Goal: Task Accomplishment & Management: Use online tool/utility

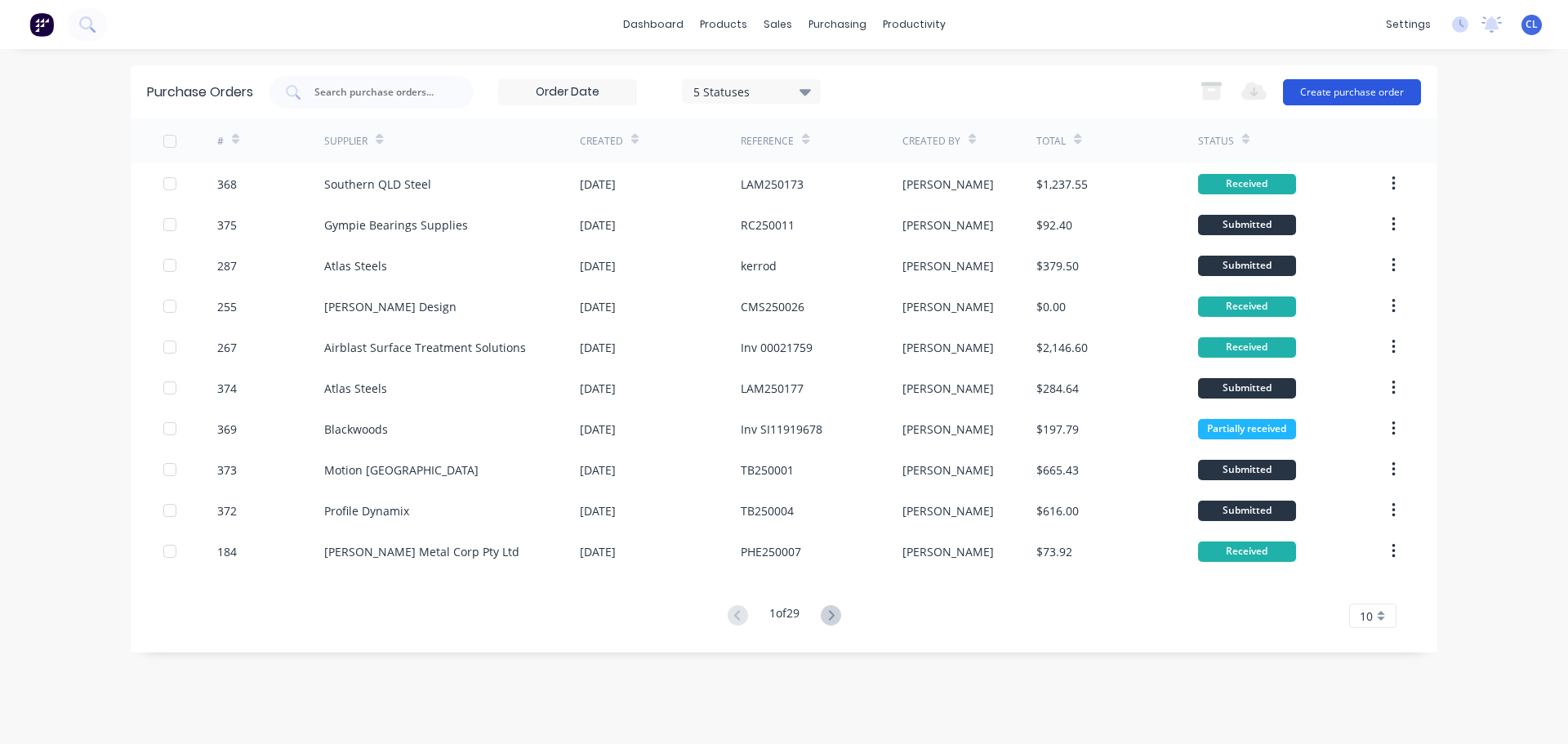
click at [1311, 91] on button "Create purchase order" at bounding box center [1351, 92] width 138 height 26
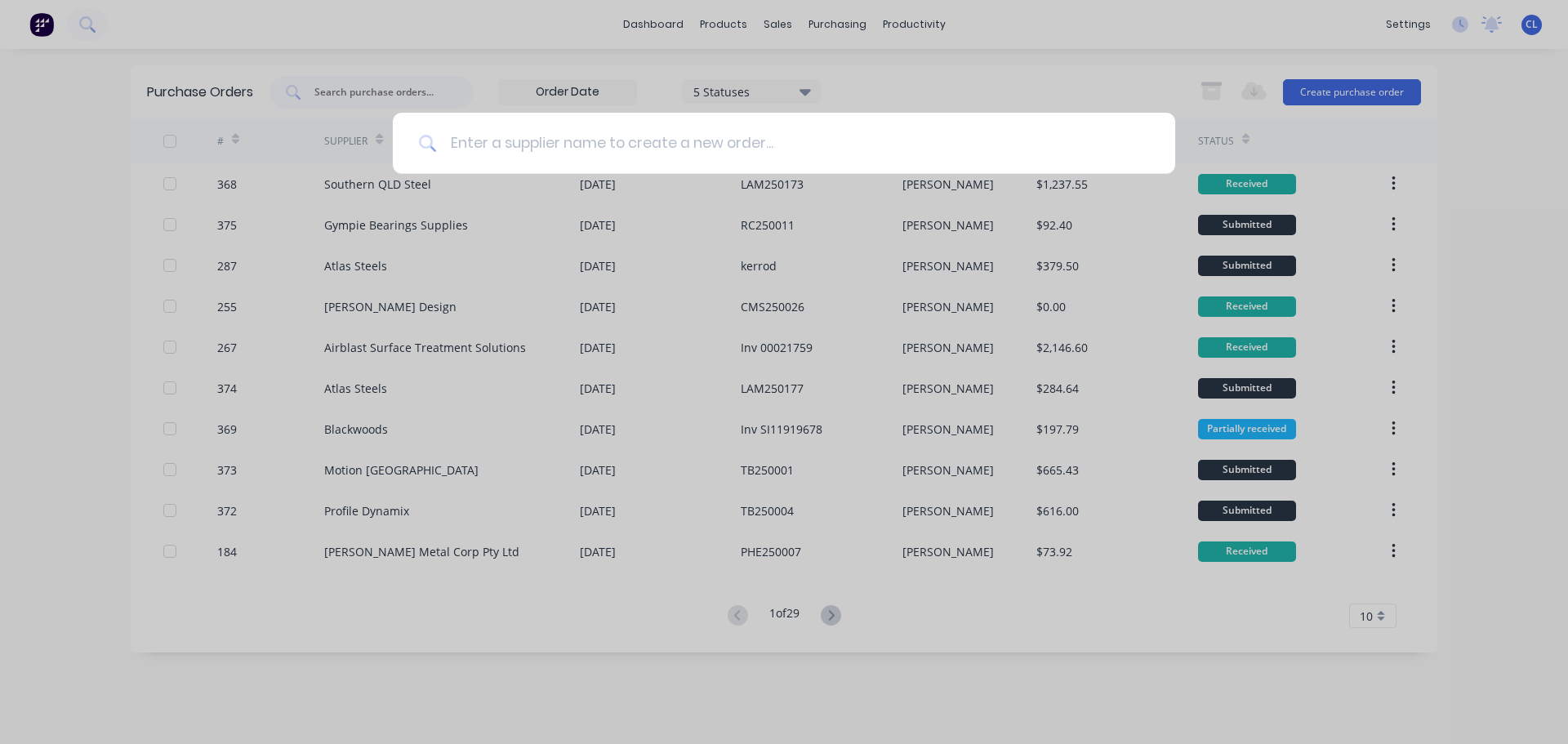
click at [711, 134] on input at bounding box center [793, 143] width 712 height 62
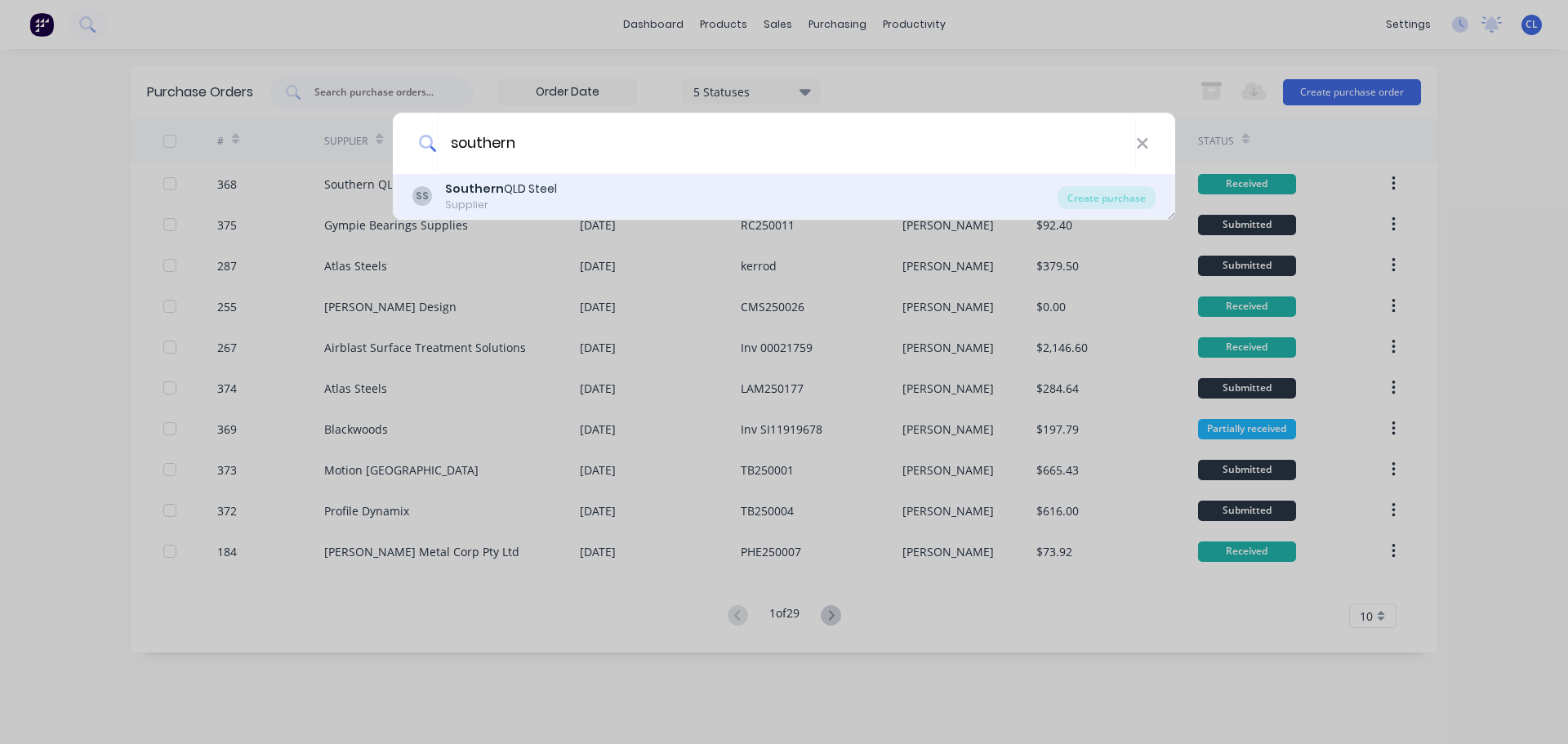
type input "southern"
click at [550, 193] on div "Southern QLD Steel" at bounding box center [500, 189] width 112 height 17
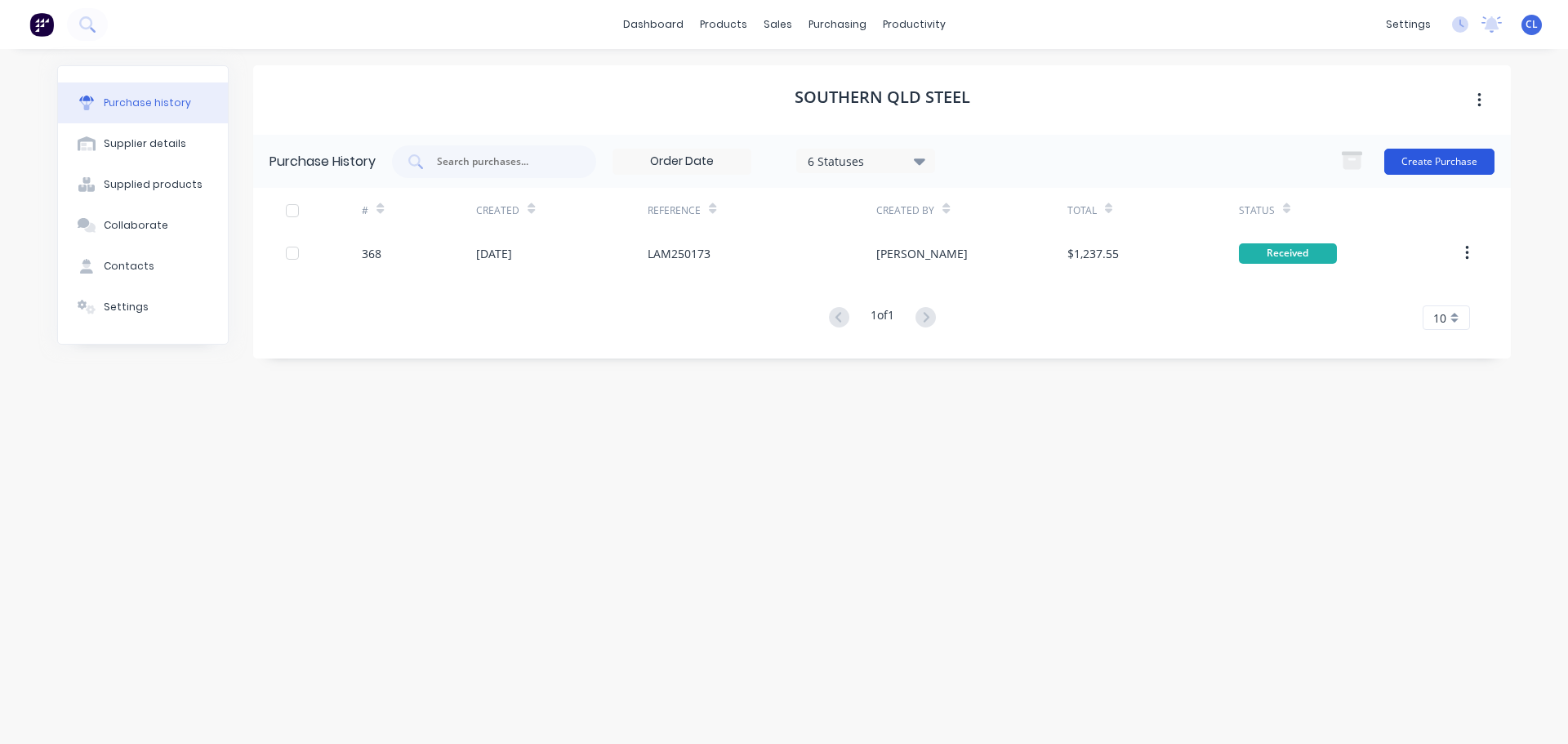
click at [1441, 152] on button "Create Purchase" at bounding box center [1439, 161] width 110 height 26
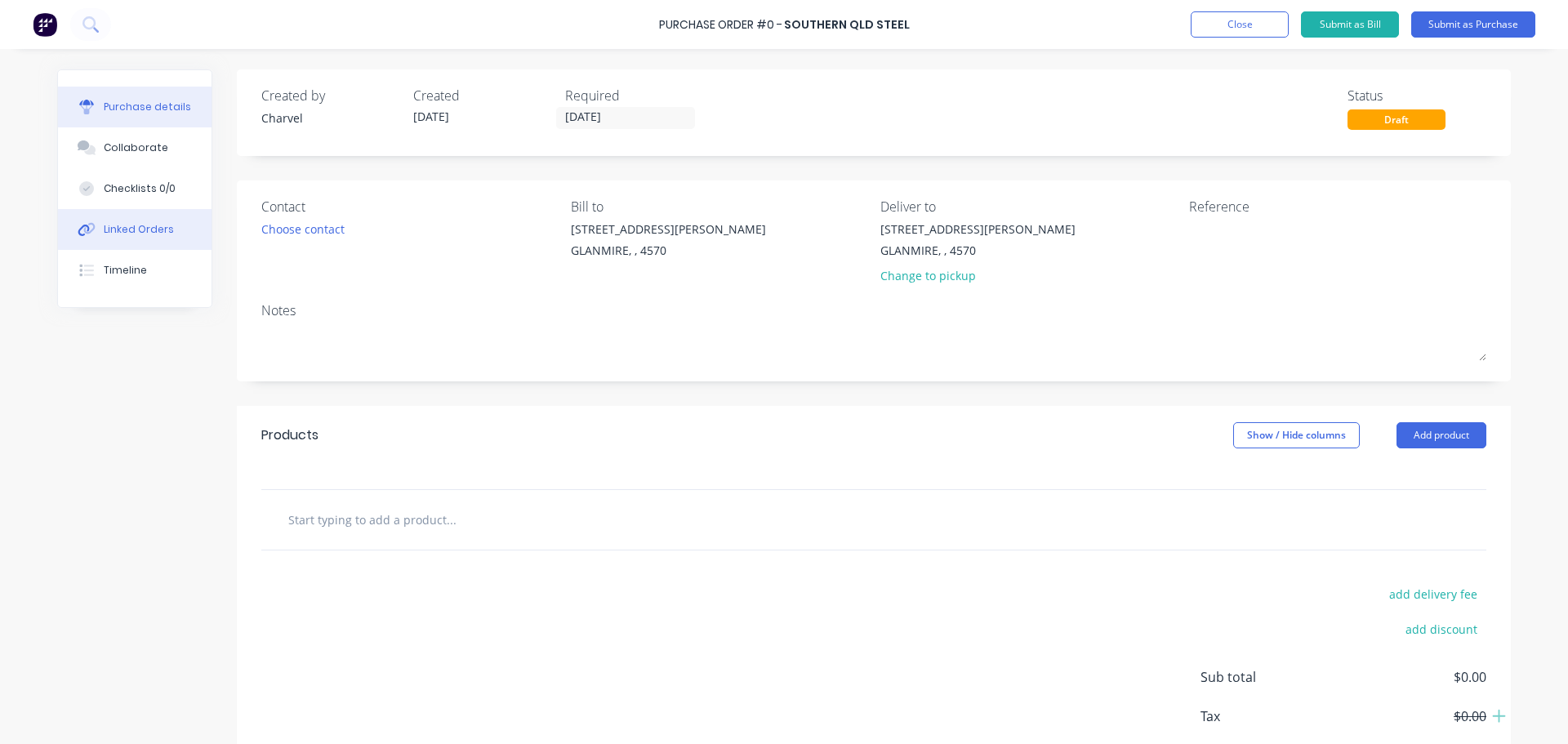
click at [146, 227] on div "Linked Orders" at bounding box center [139, 229] width 70 height 15
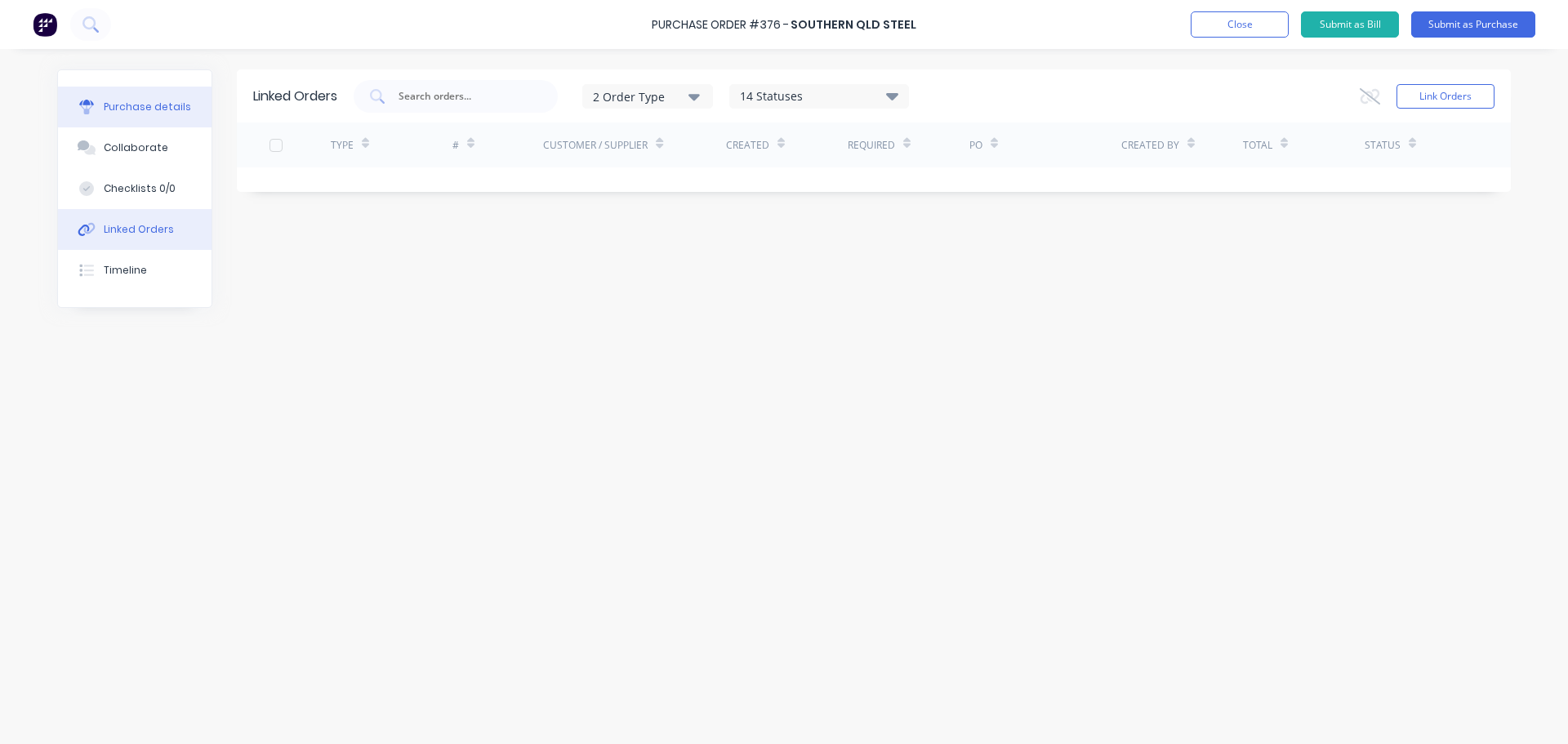
click at [147, 99] on button "Purchase details" at bounding box center [134, 107] width 153 height 41
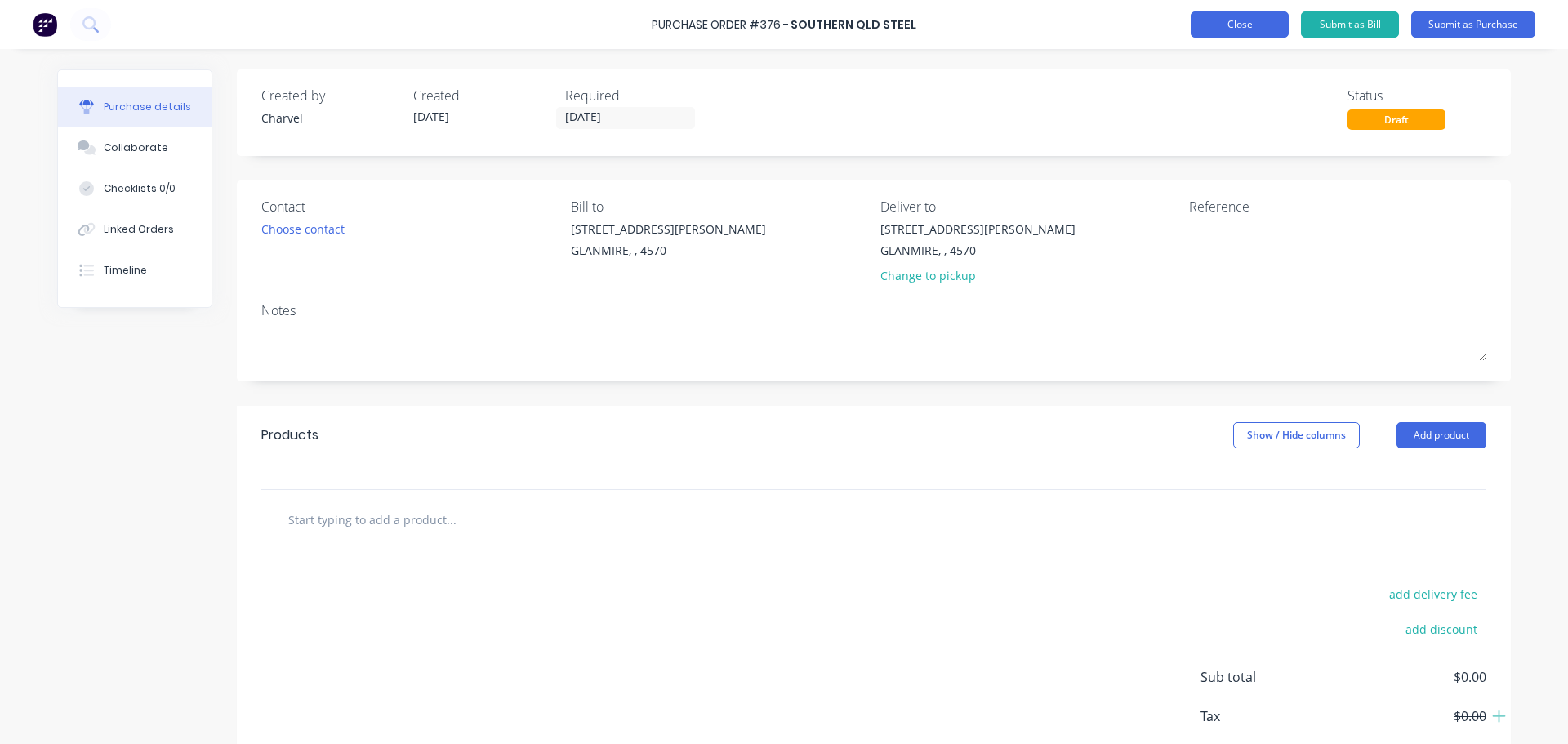
click at [1268, 25] on button "Close" at bounding box center [1239, 24] width 98 height 26
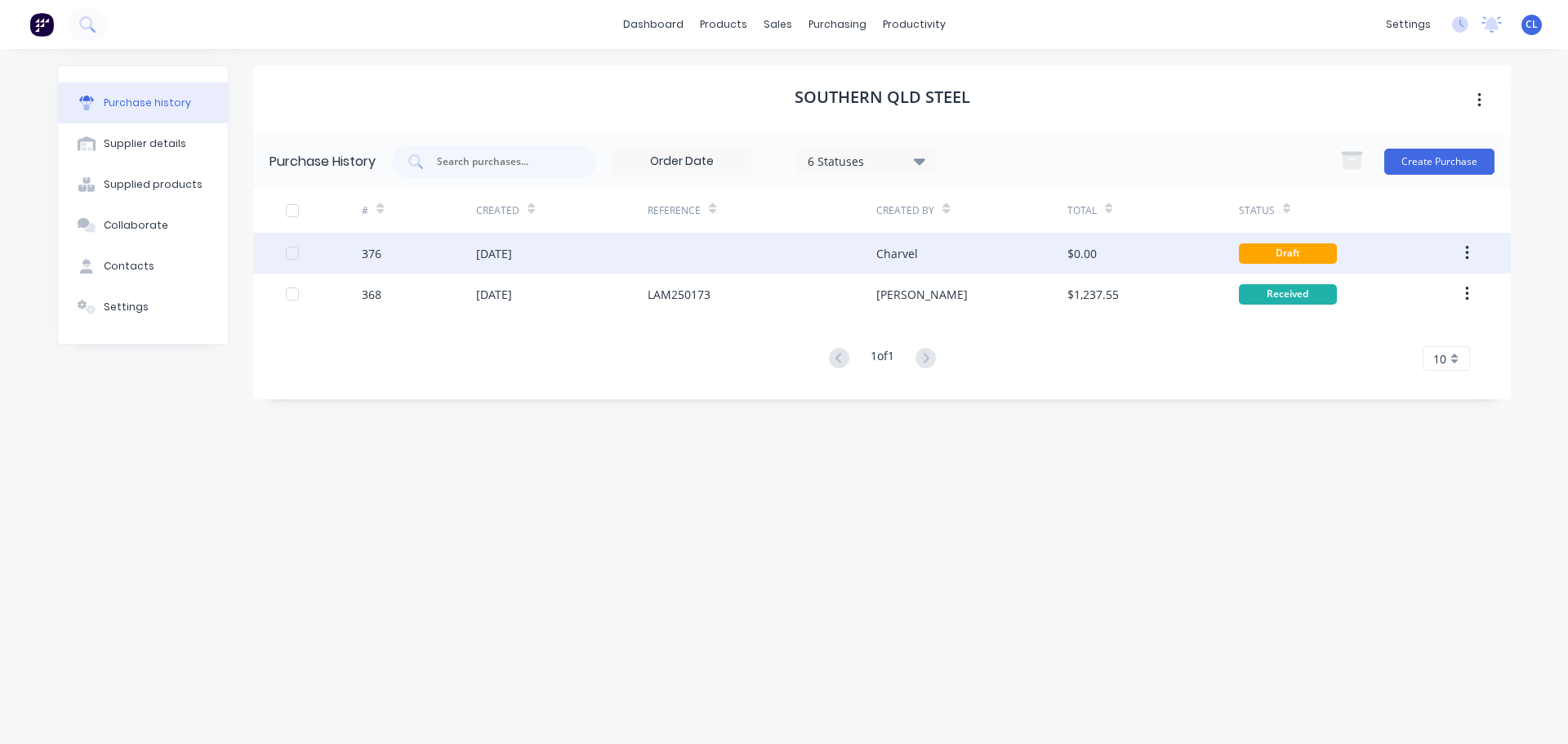
click at [1467, 259] on icon "button" at bounding box center [1467, 253] width 3 height 15
click at [1441, 284] on button "Archive" at bounding box center [1409, 297] width 155 height 33
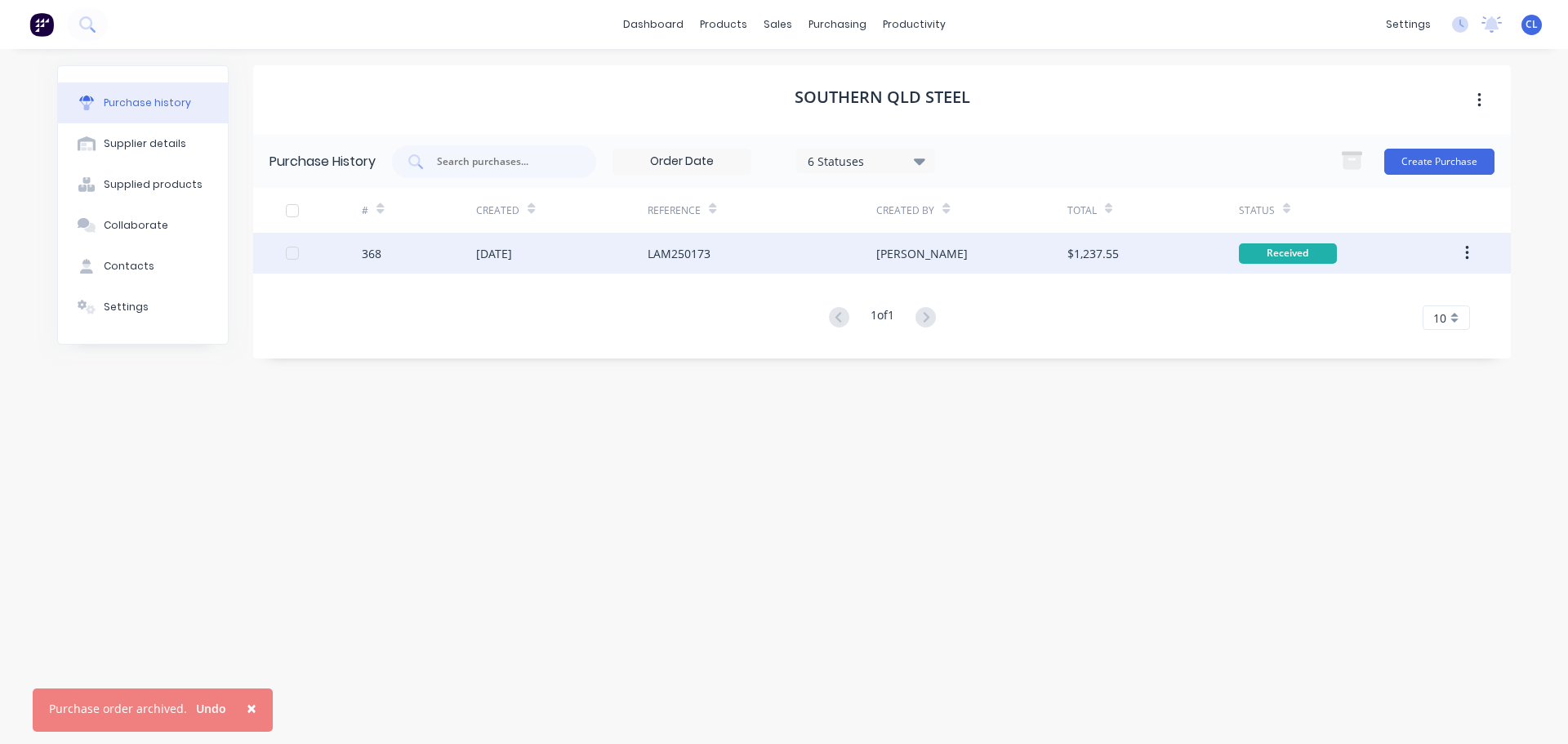
click at [503, 256] on div "11 Aug 2025" at bounding box center [493, 254] width 36 height 17
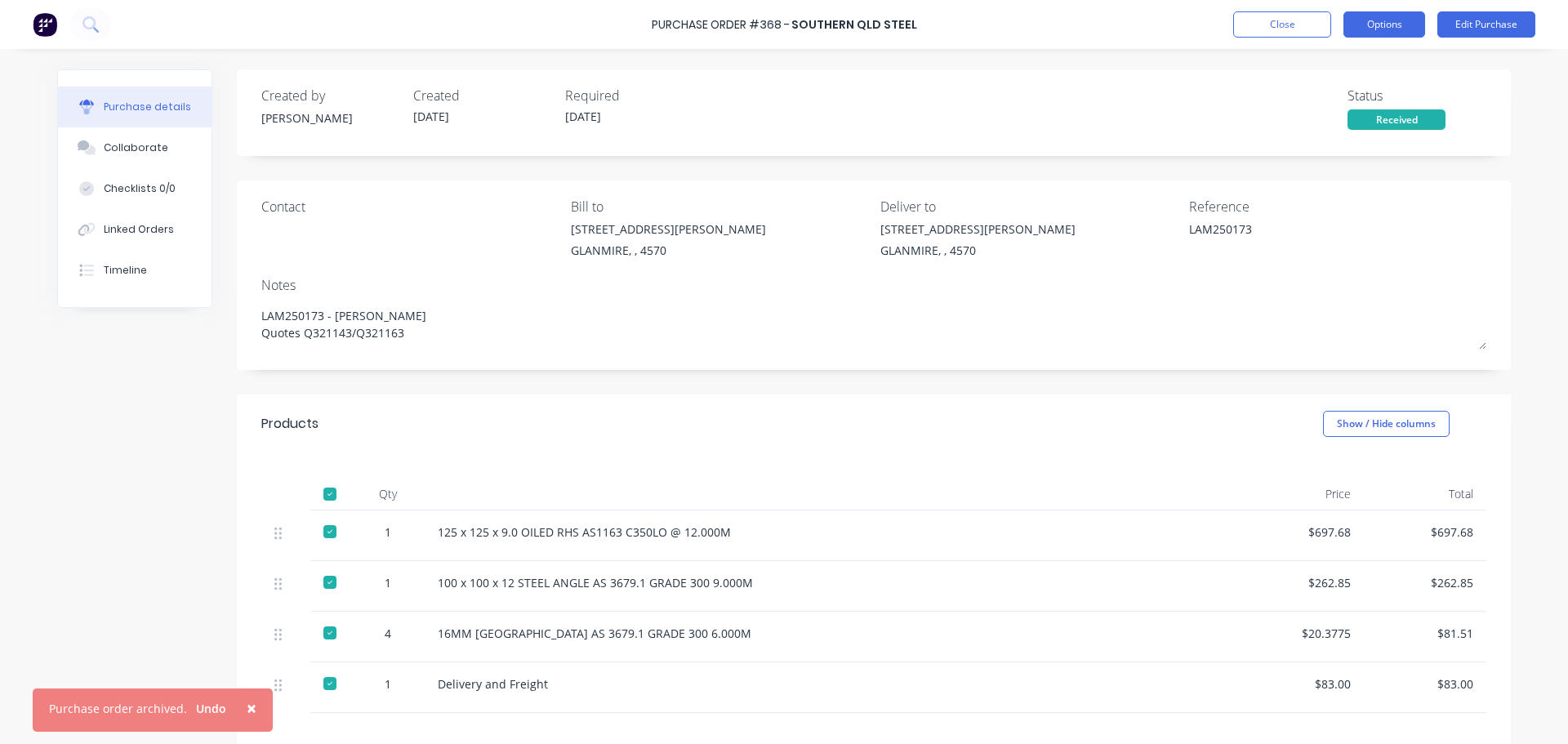
click at [1408, 19] on button "Options" at bounding box center [1384, 24] width 81 height 26
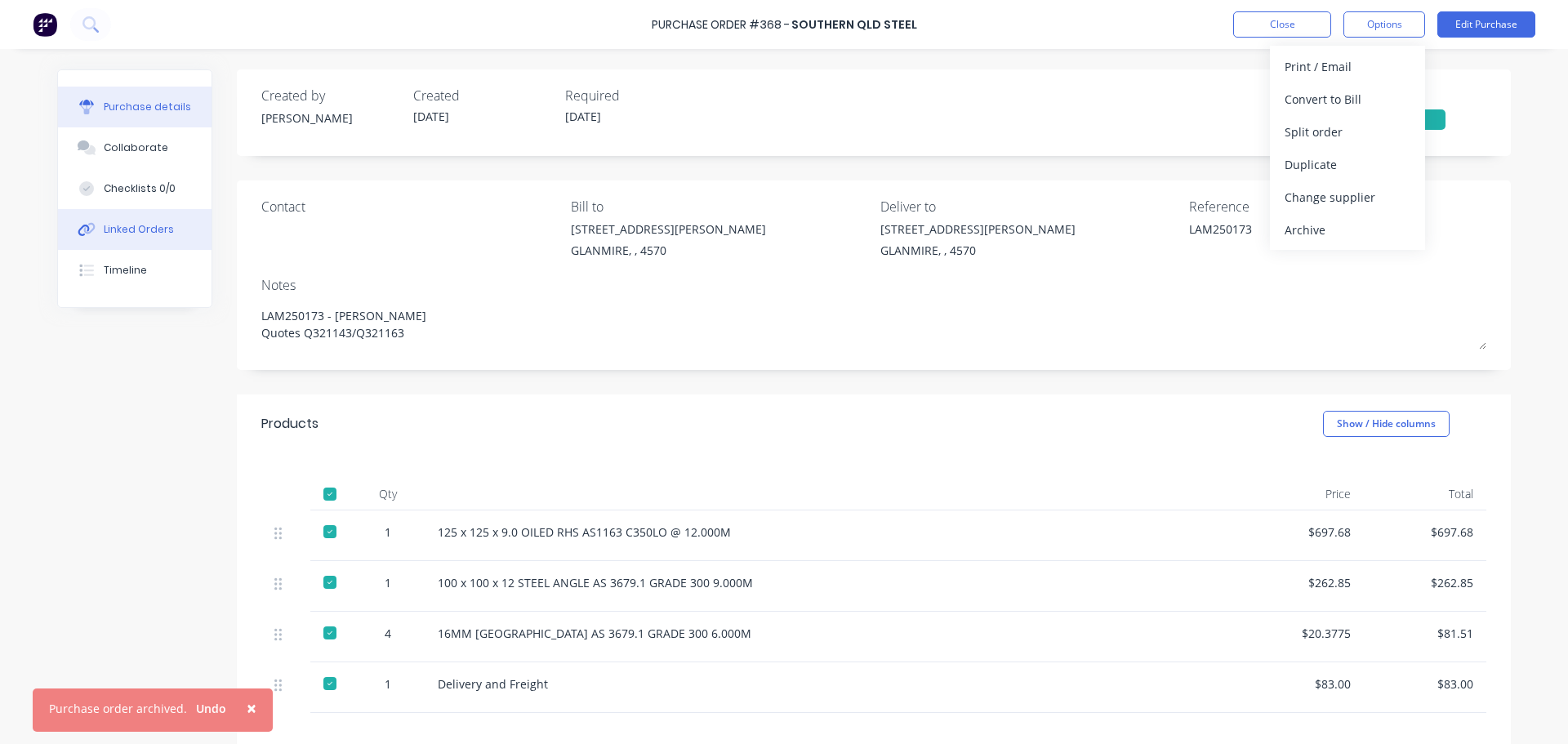
click at [148, 229] on div "Linked Orders" at bounding box center [139, 229] width 70 height 15
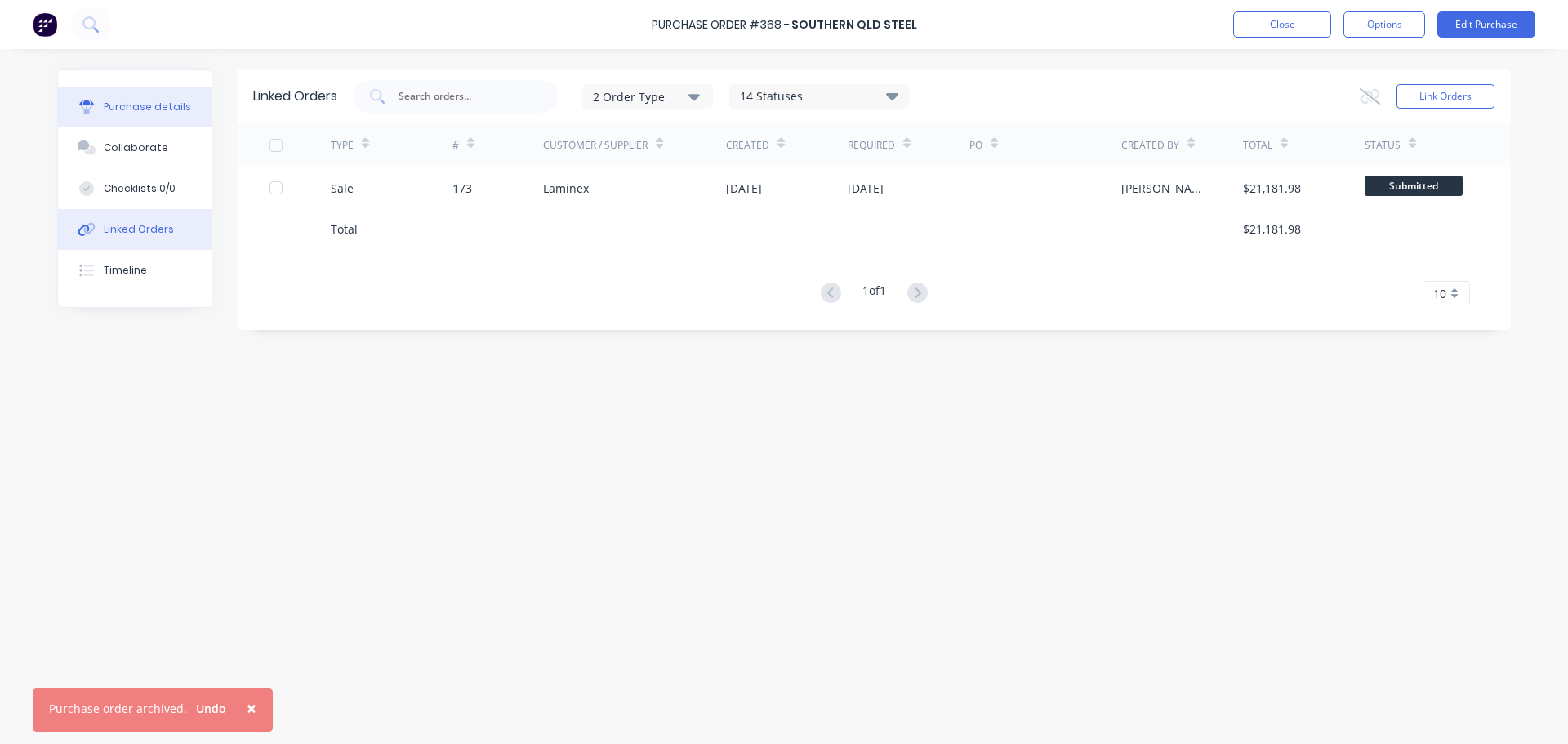
click at [159, 115] on button "Purchase details" at bounding box center [134, 107] width 153 height 41
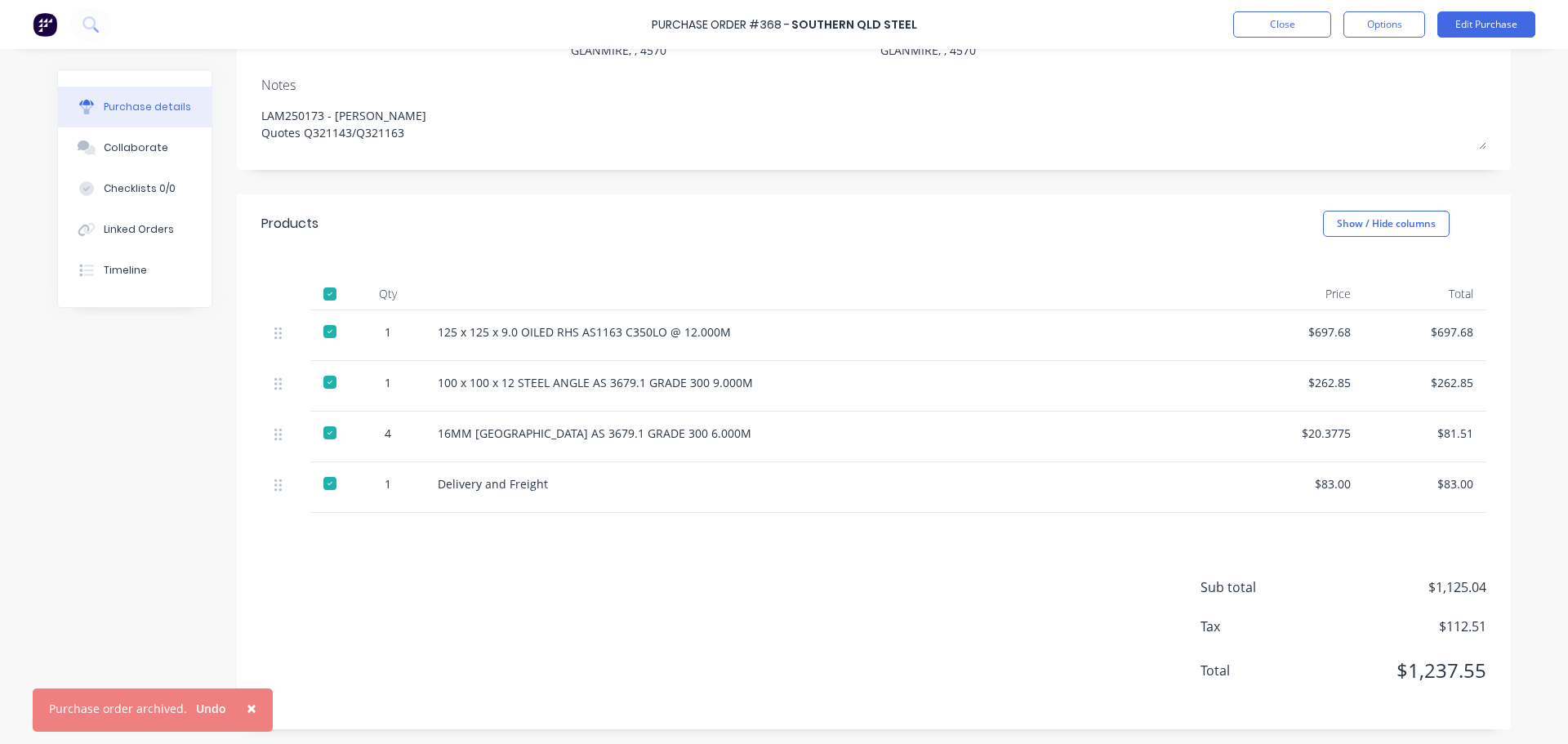
scroll to position [202, 0]
click at [161, 233] on div "Linked Orders" at bounding box center [139, 229] width 70 height 15
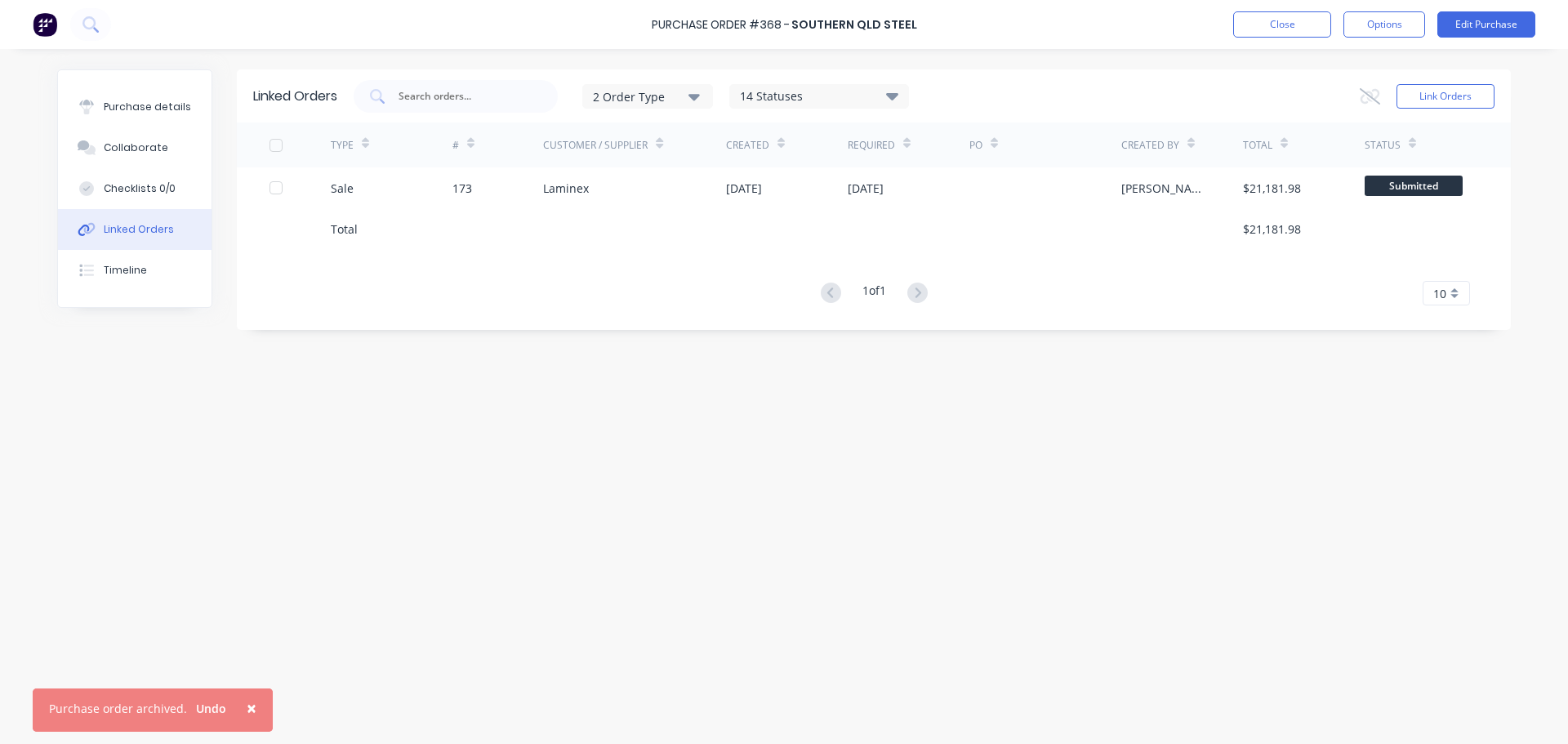
click at [564, 514] on div "Linked Orders 2 Order Type 14 Statuses Sales Order Status All Archived Draft Qu…" at bounding box center [784, 392] width 1454 height 646
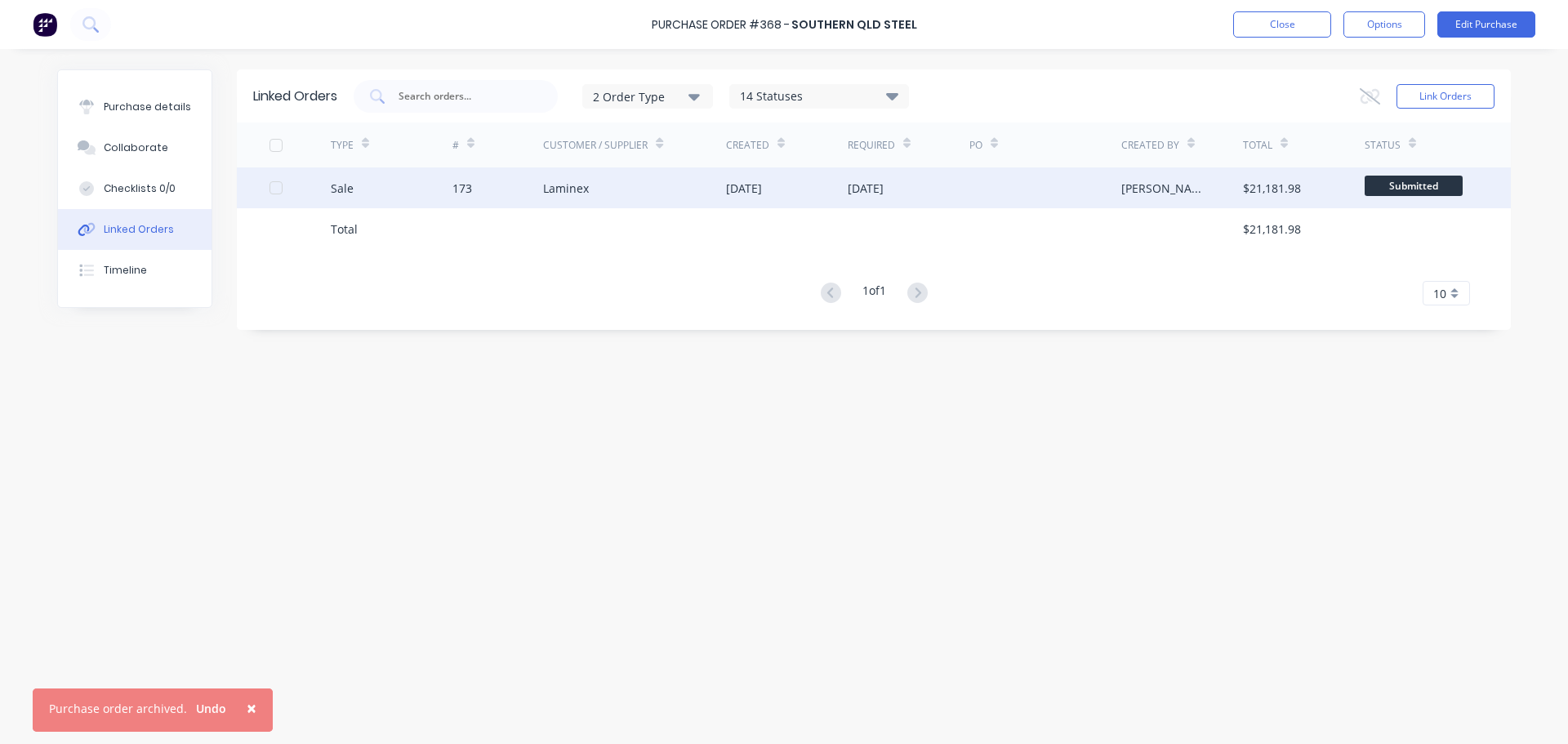
click at [550, 197] on div "Laminex" at bounding box center [634, 187] width 183 height 41
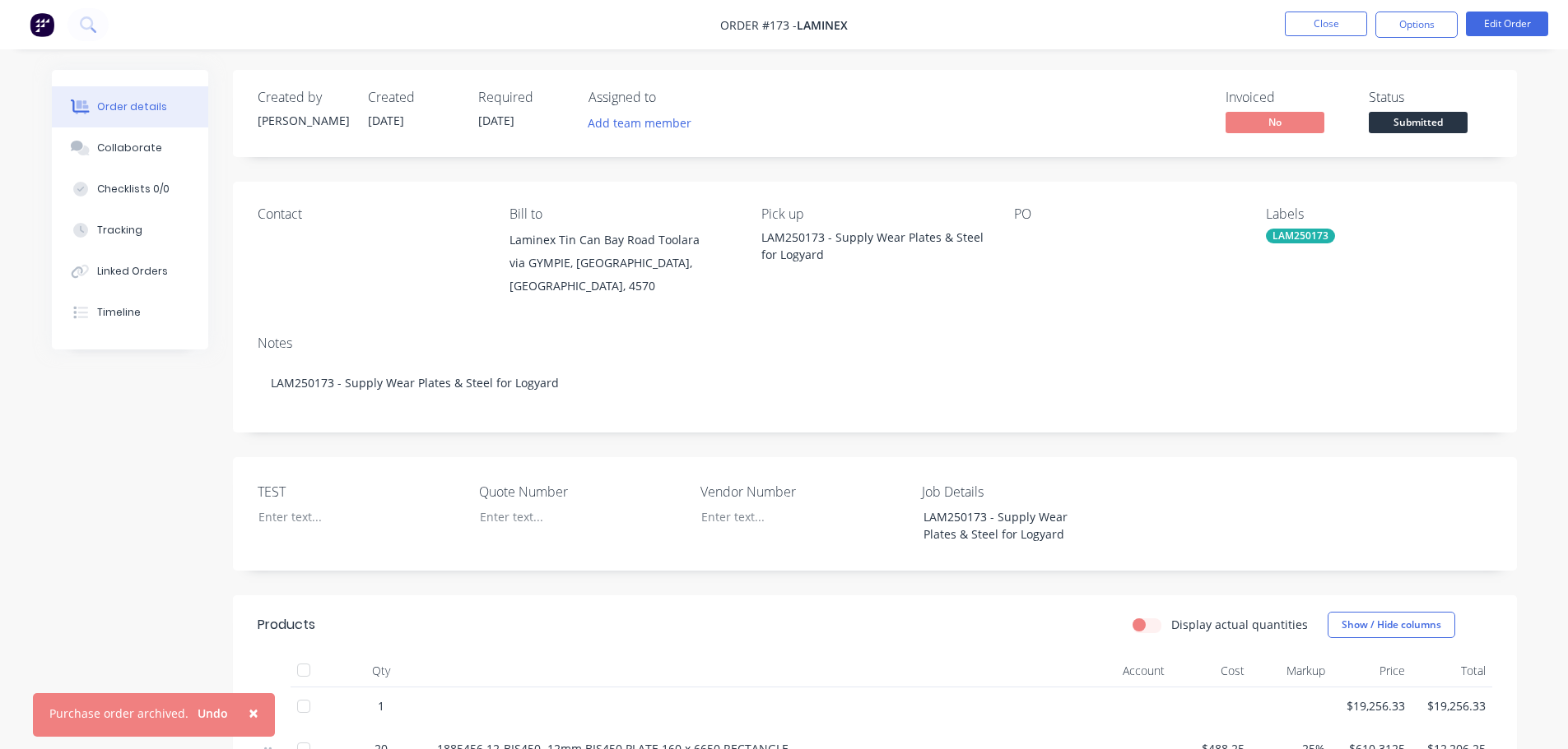
click at [1313, 24] on button "Close" at bounding box center [1326, 24] width 82 height 24
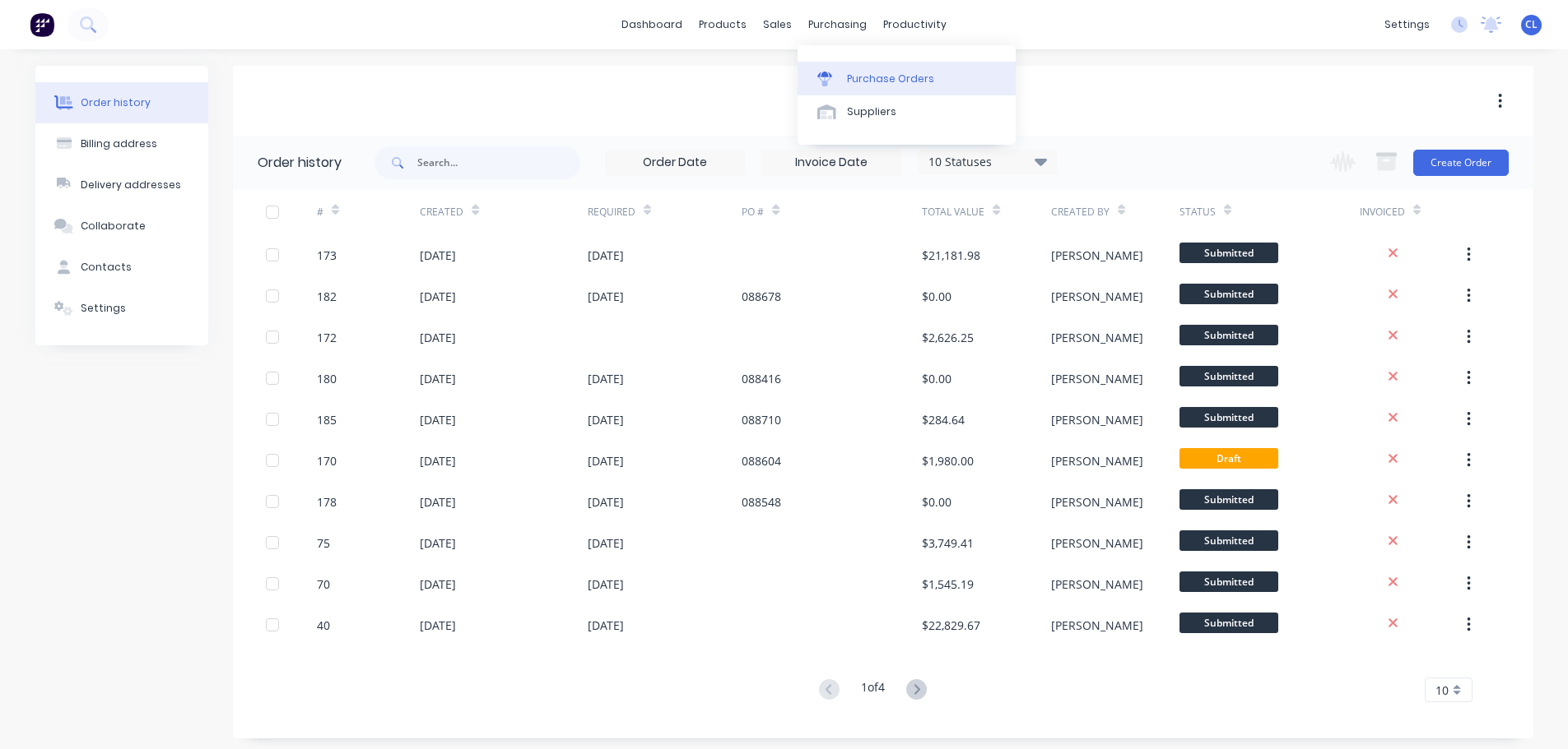
click at [865, 79] on div "Purchase Orders" at bounding box center [890, 79] width 87 height 15
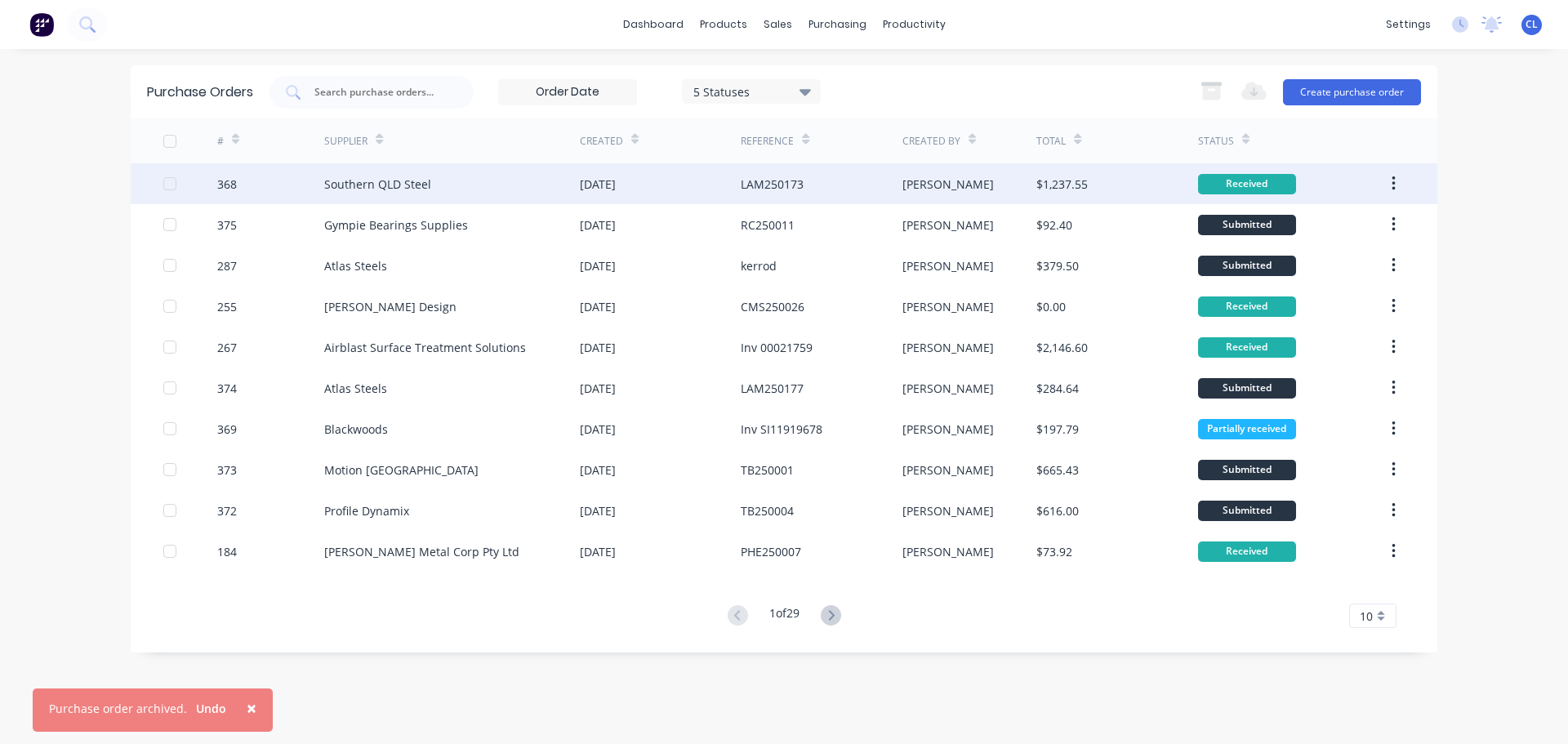
click at [348, 185] on div "Southern QLD Steel" at bounding box center [377, 185] width 107 height 17
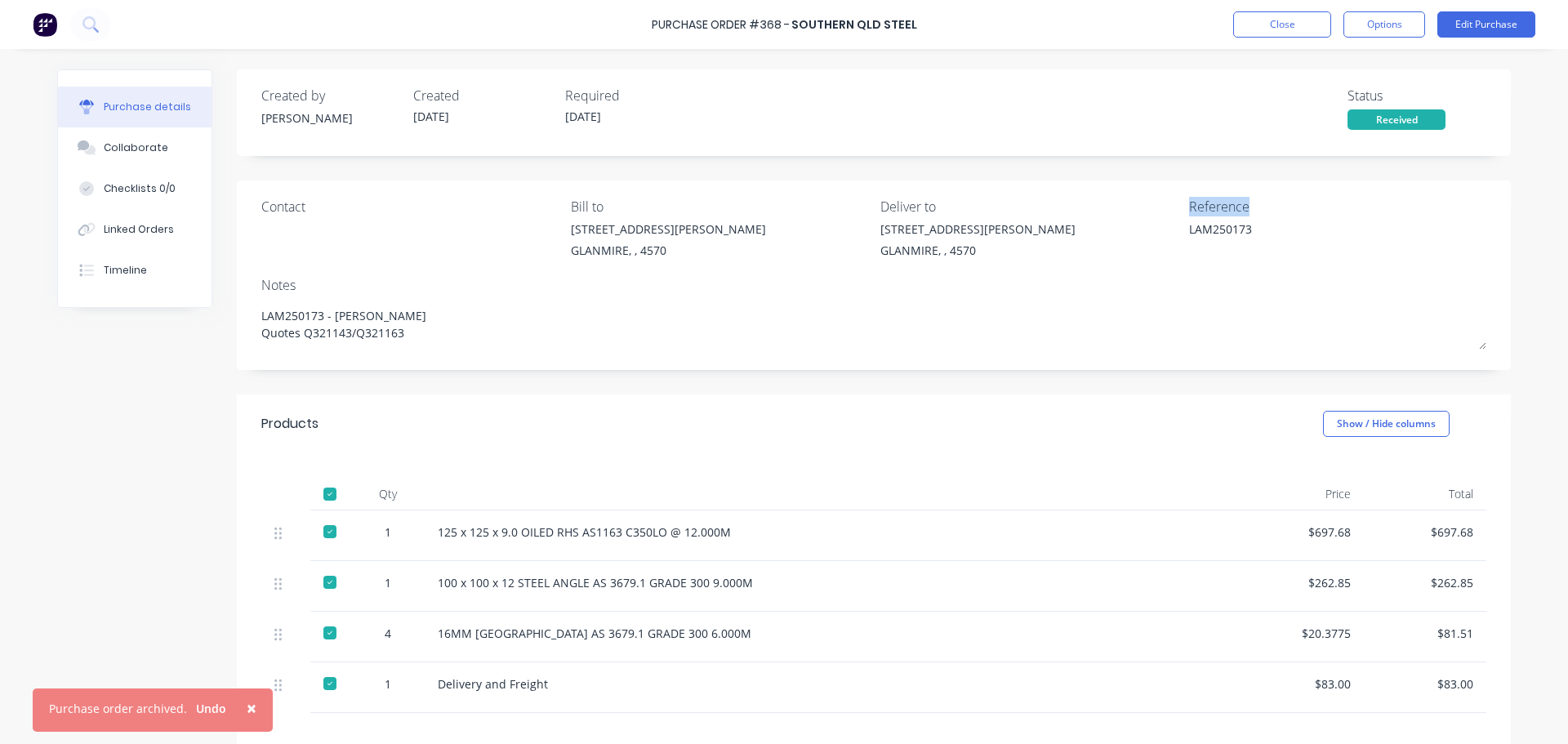
click at [1269, 255] on div "Reference LAM250173" at bounding box center [1337, 232] width 297 height 70
click at [131, 374] on div "Created by neil Created 11/08/25 Required 11/08/25 Status Received Contact Bill…" at bounding box center [784, 499] width 1454 height 860
click at [1396, 35] on button "Options" at bounding box center [1384, 24] width 81 height 26
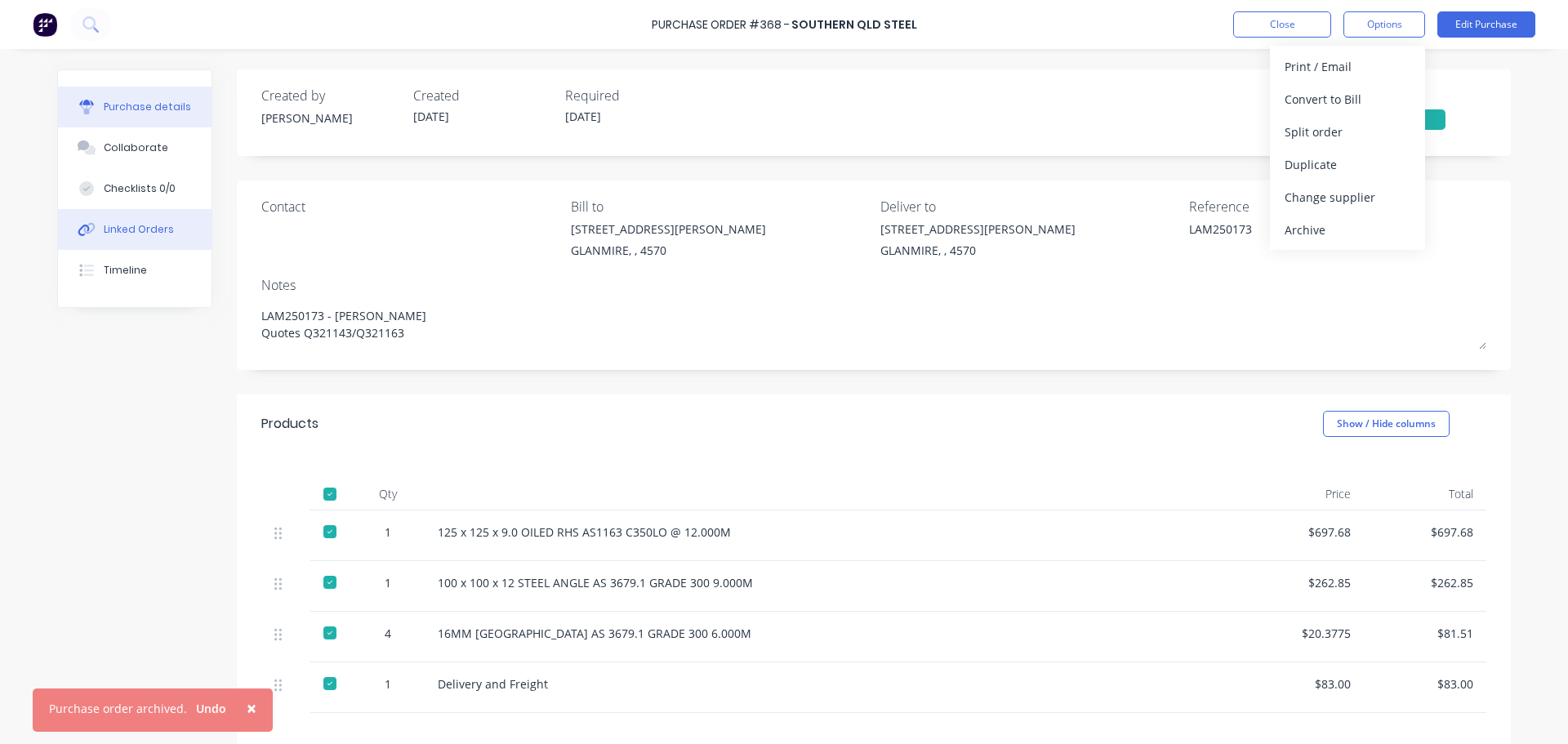
click at [177, 224] on button "Linked Orders" at bounding box center [134, 229] width 153 height 41
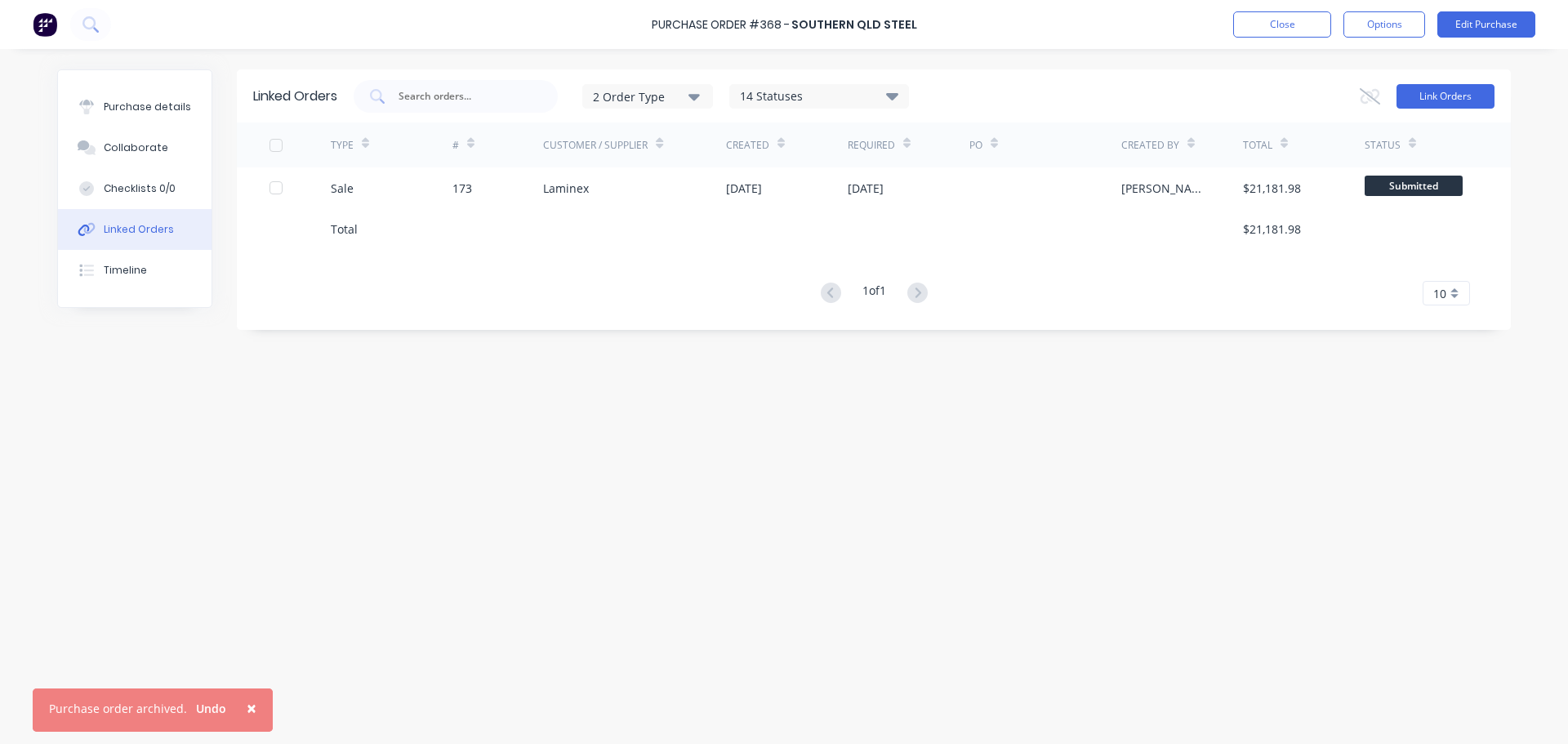
click at [1436, 99] on button "Link Orders" at bounding box center [1445, 96] width 98 height 24
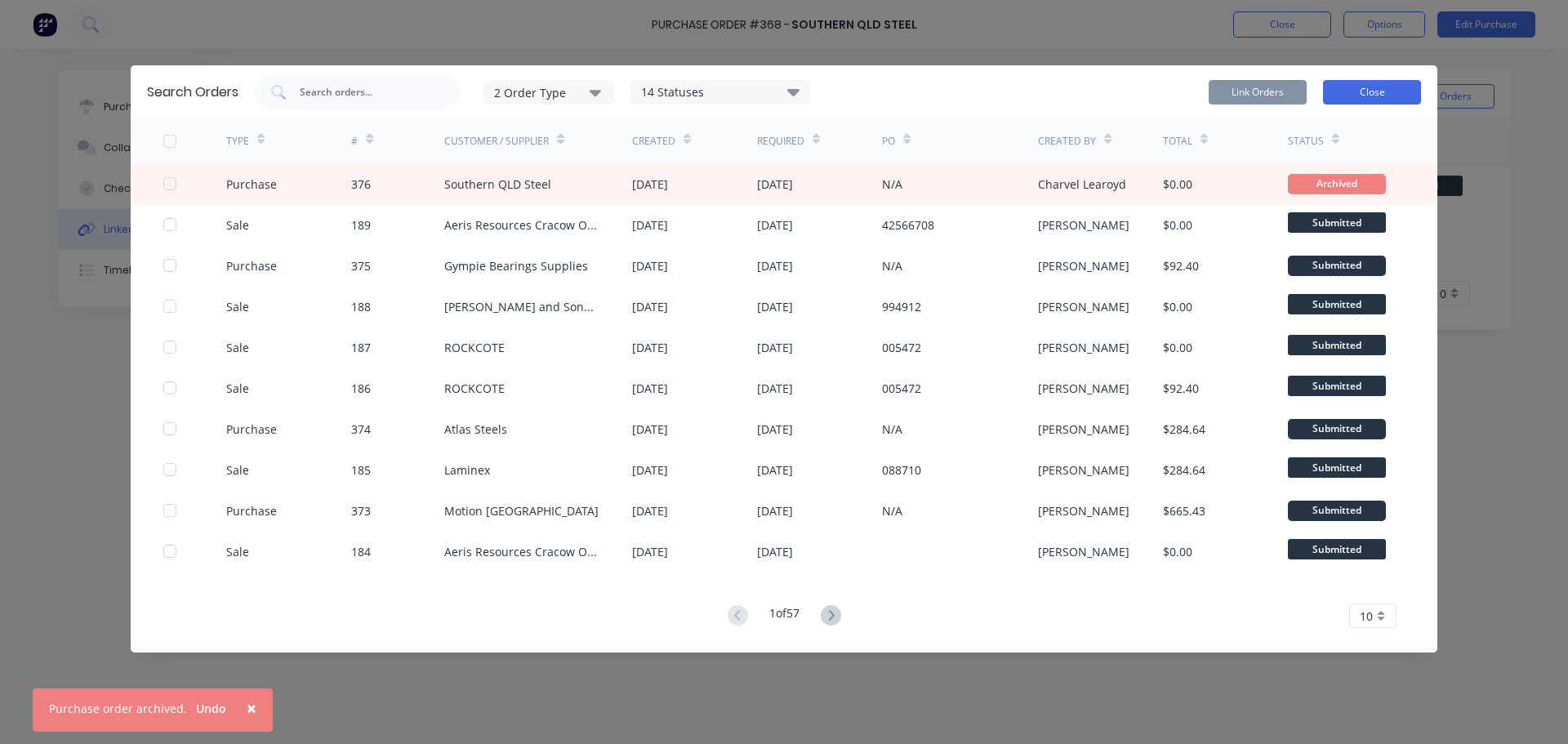
click at [1384, 83] on button "Close" at bounding box center [1371, 92] width 98 height 24
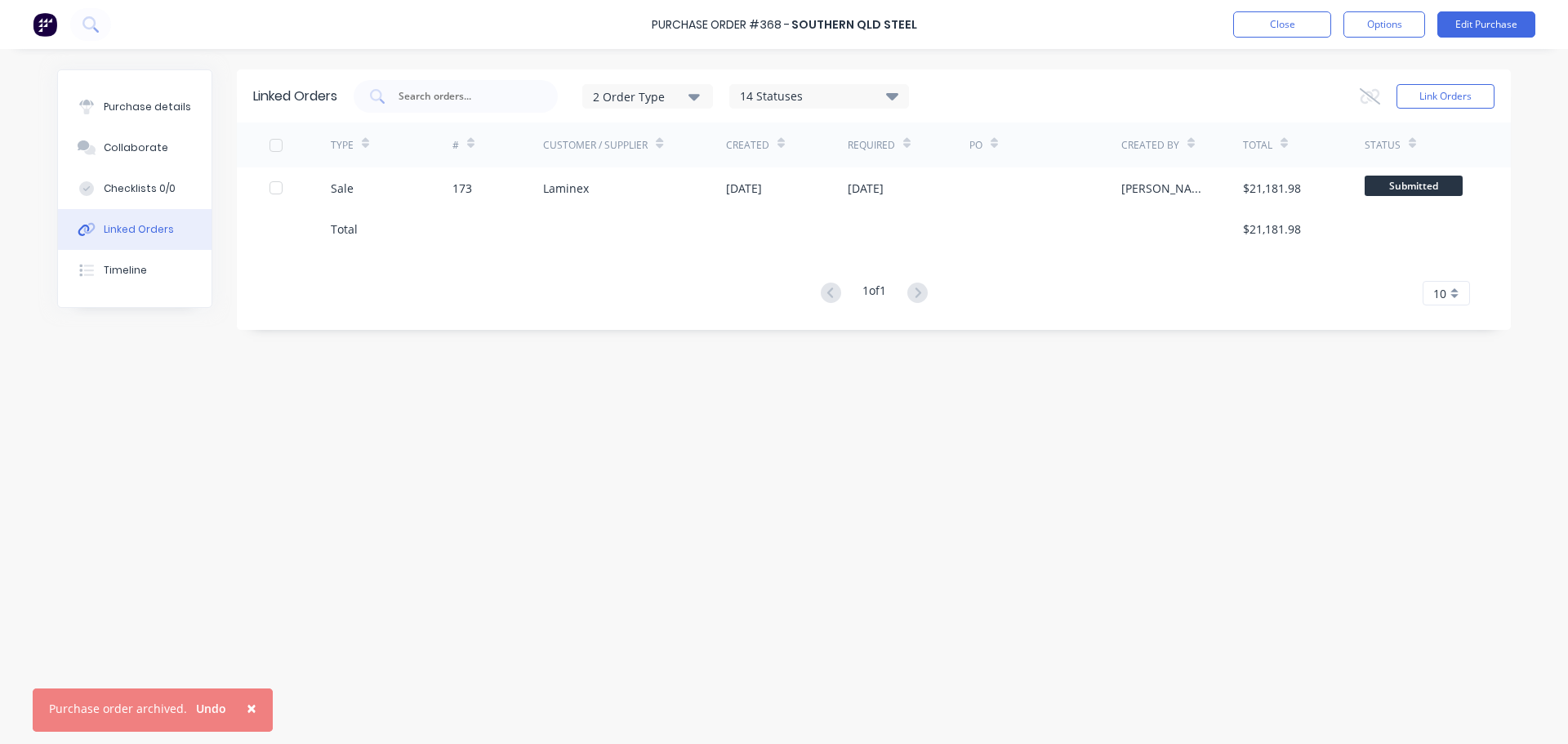
click at [761, 455] on div "Linked Orders 2 Order Type 14 Statuses Sales Order Status All Archived Draft Qu…" at bounding box center [784, 392] width 1454 height 646
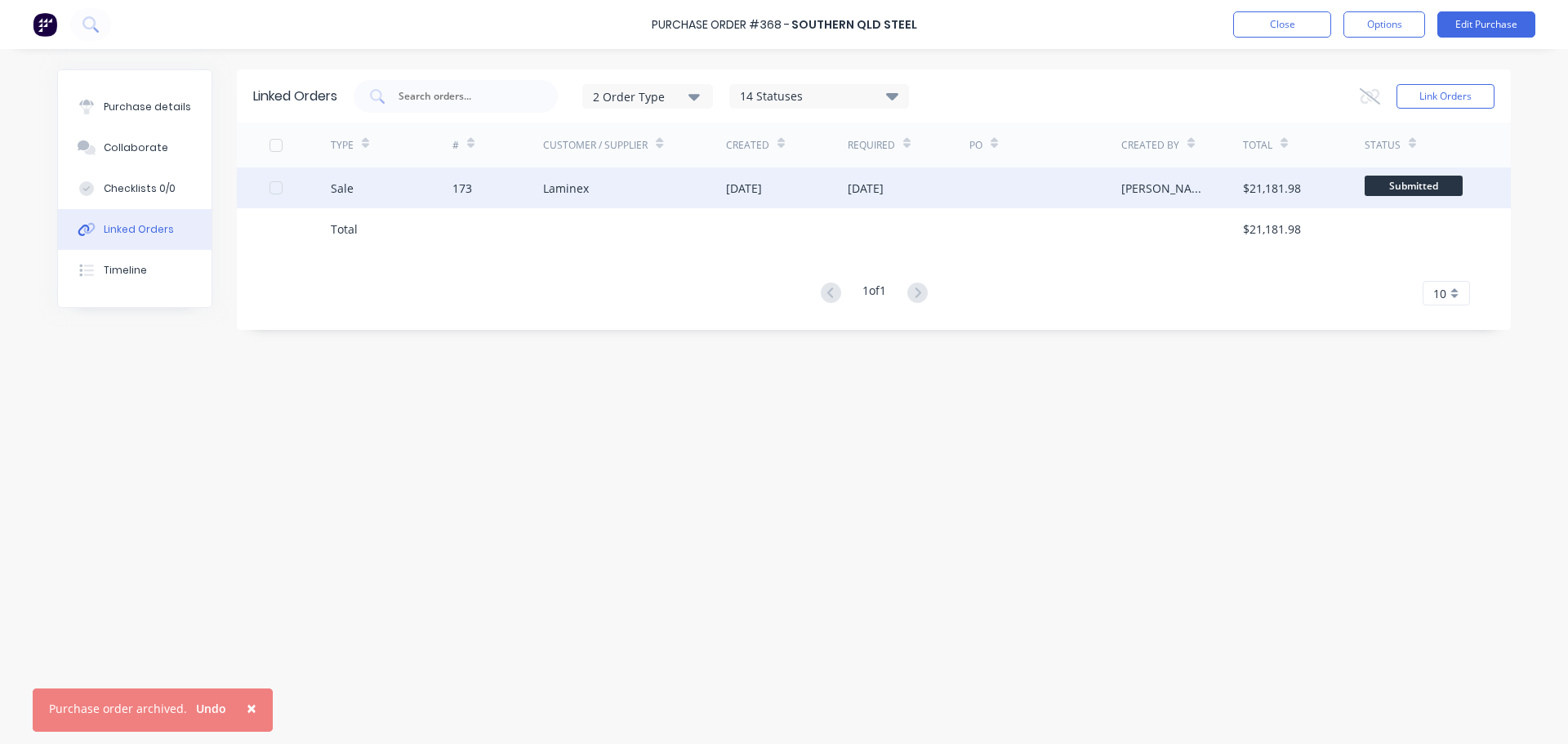
click at [565, 186] on div "Laminex" at bounding box center [566, 188] width 46 height 17
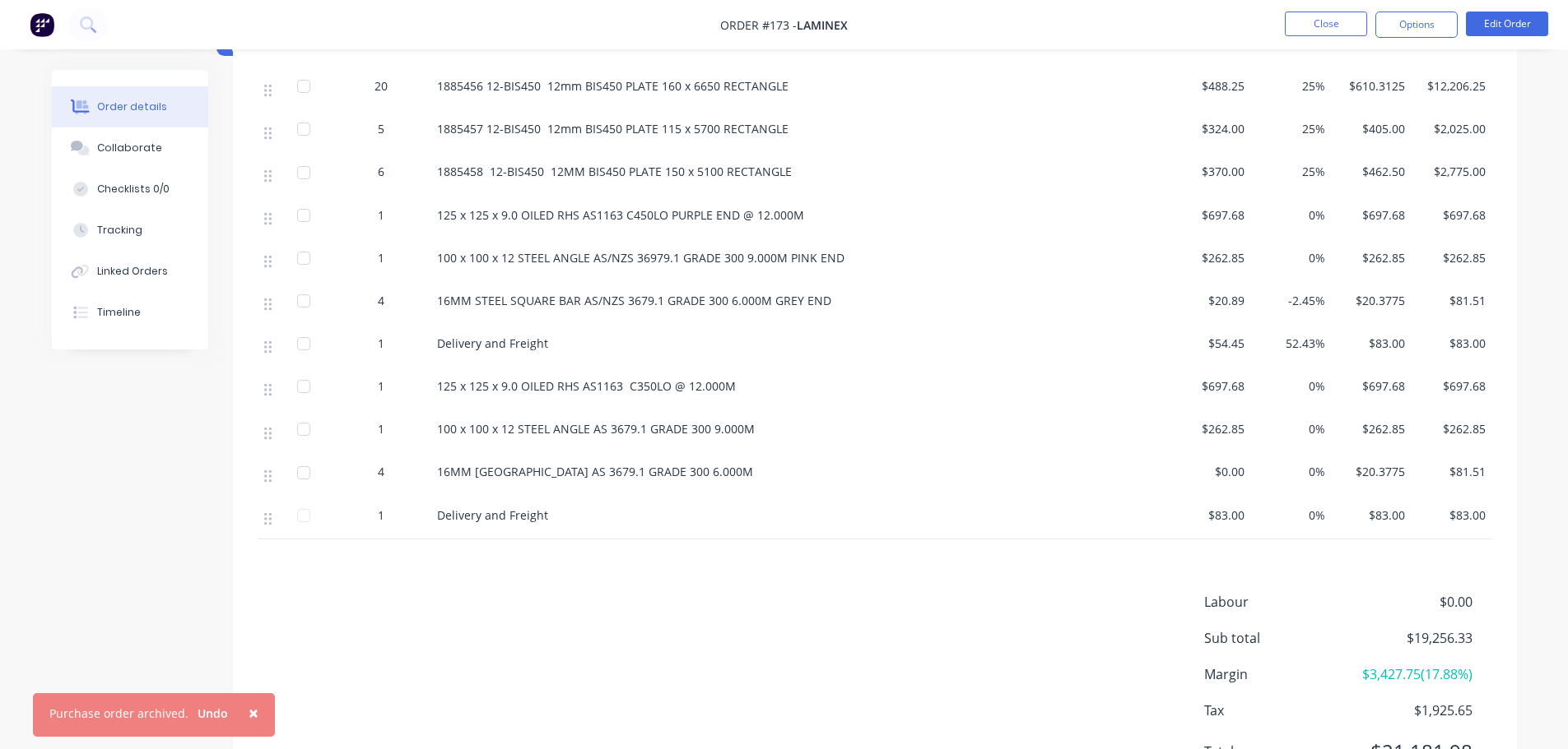
scroll to position [730, 0]
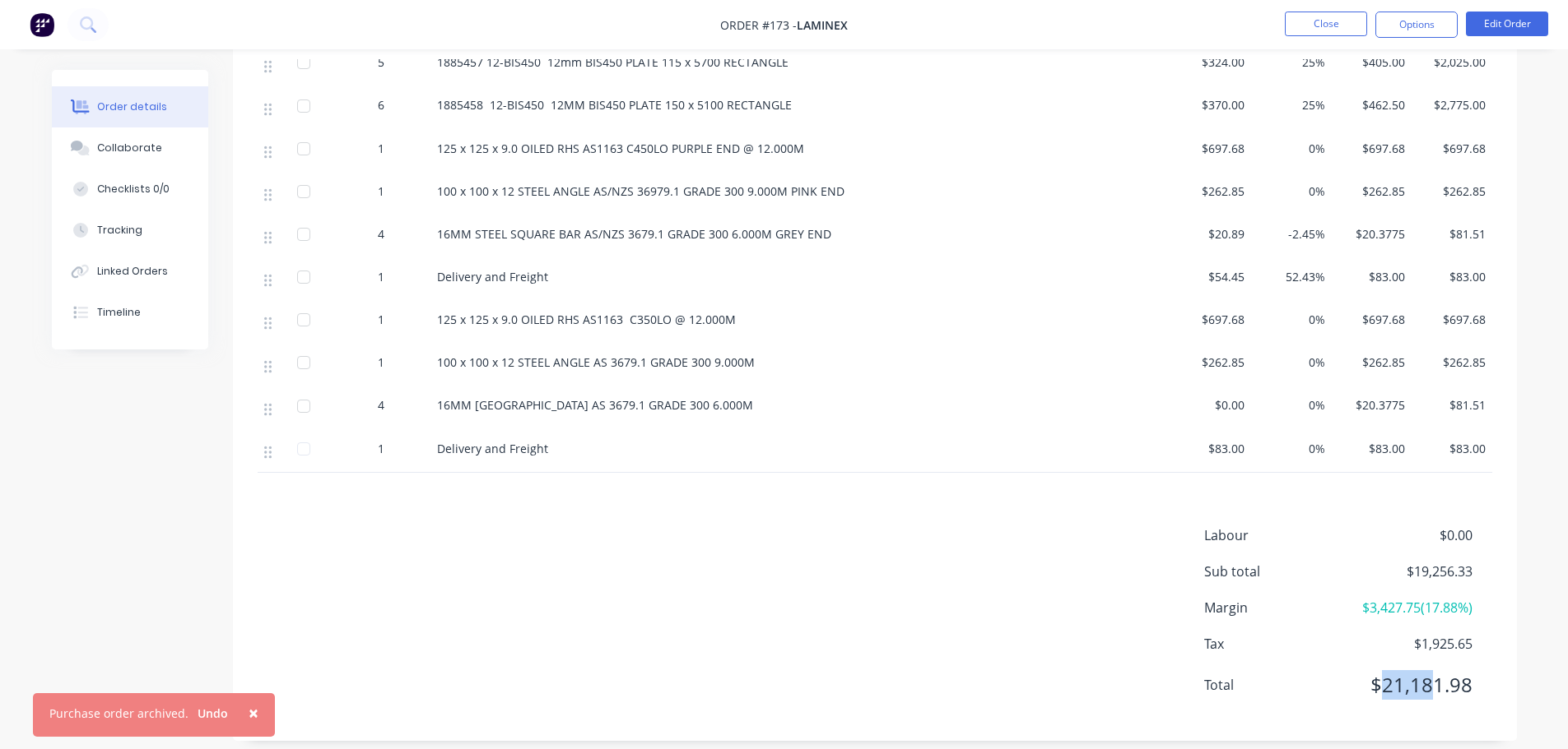
drag, startPoint x: 1392, startPoint y: 682, endPoint x: 1435, endPoint y: 687, distance: 43.3
click at [1435, 687] on div "Labour $0.00 Sub total $19,256.33 Margin $3,427.75 ( 17.88 %) Tax $1,925.65 Tot…" at bounding box center [1348, 621] width 288 height 191
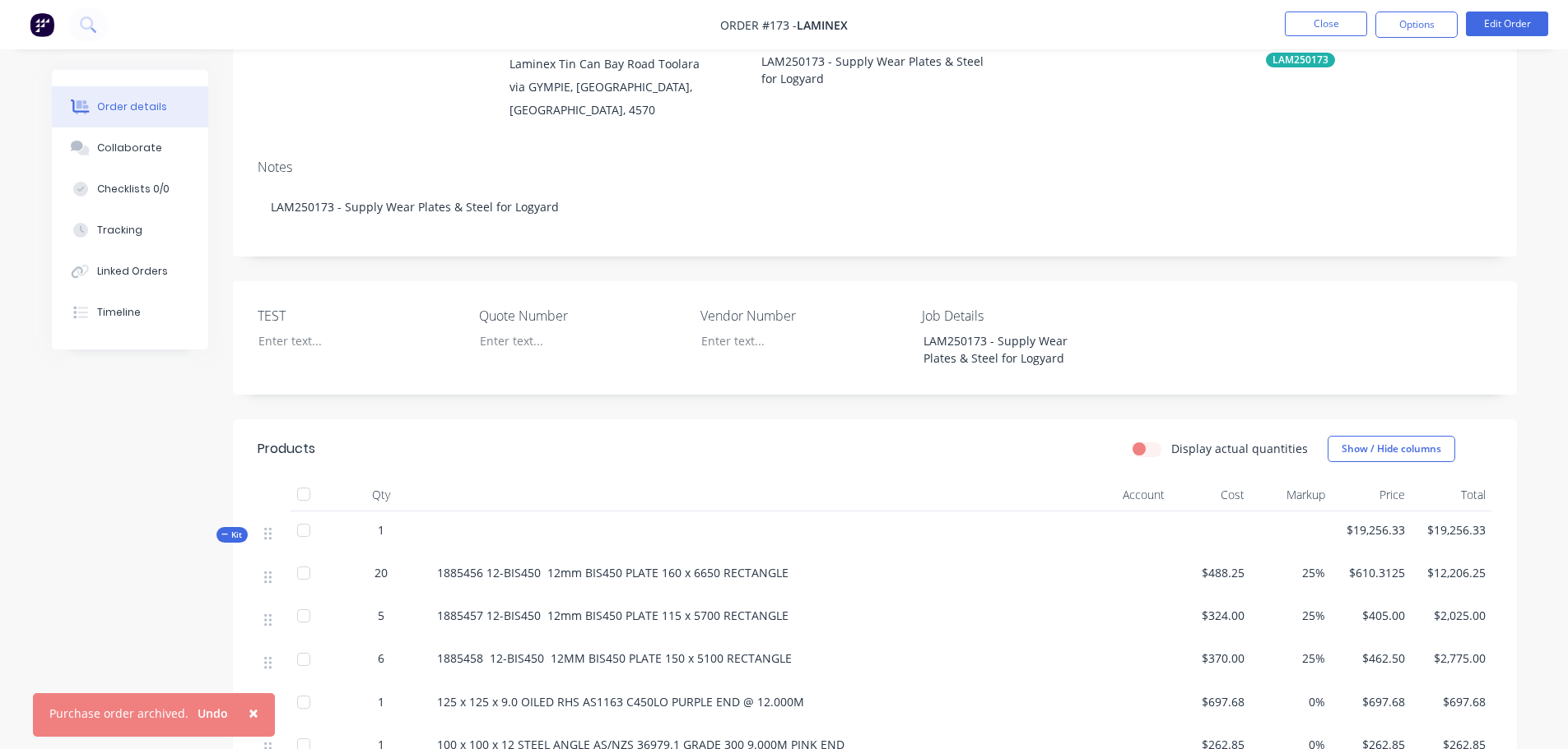
scroll to position [154, 0]
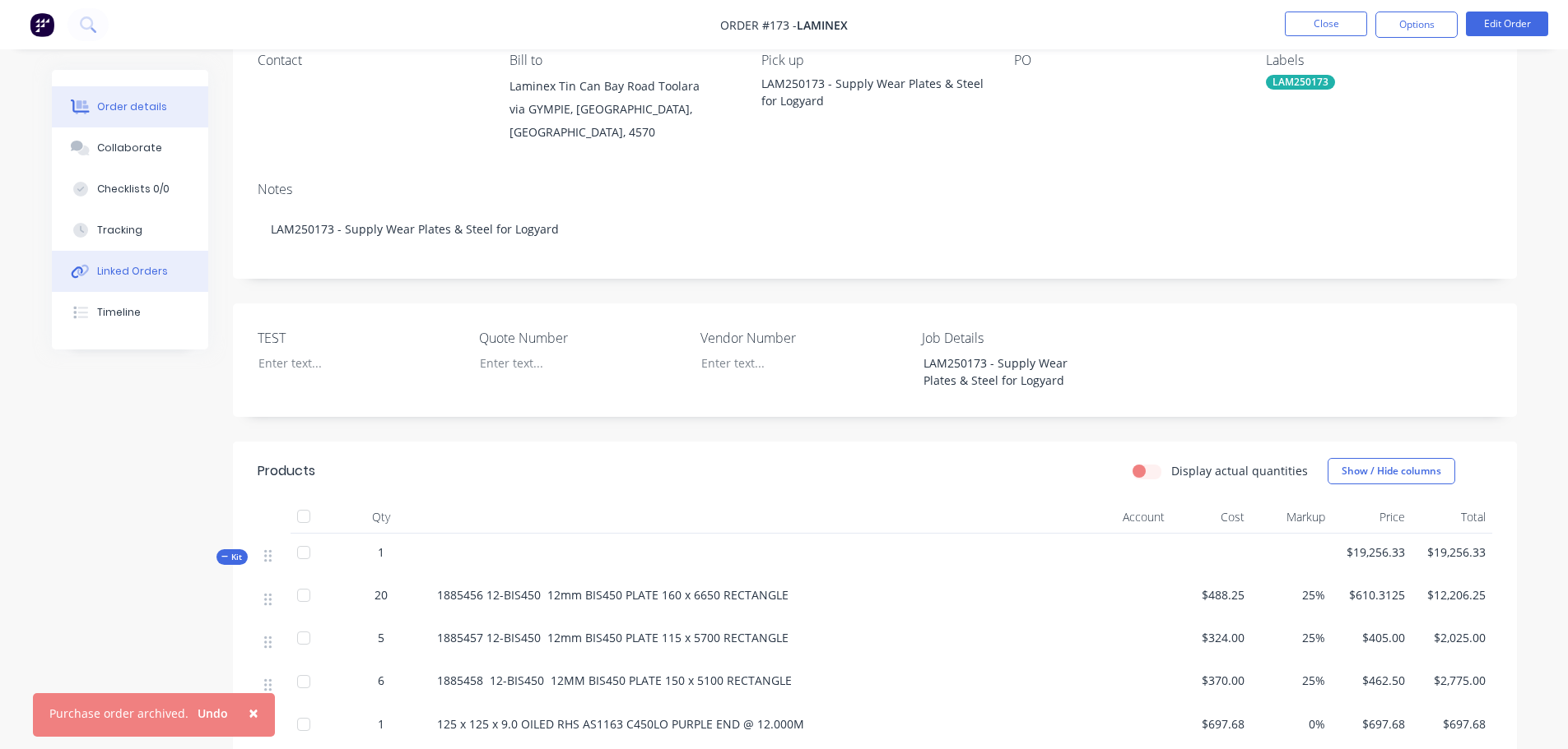
click at [151, 273] on div "Linked Orders" at bounding box center [132, 271] width 71 height 15
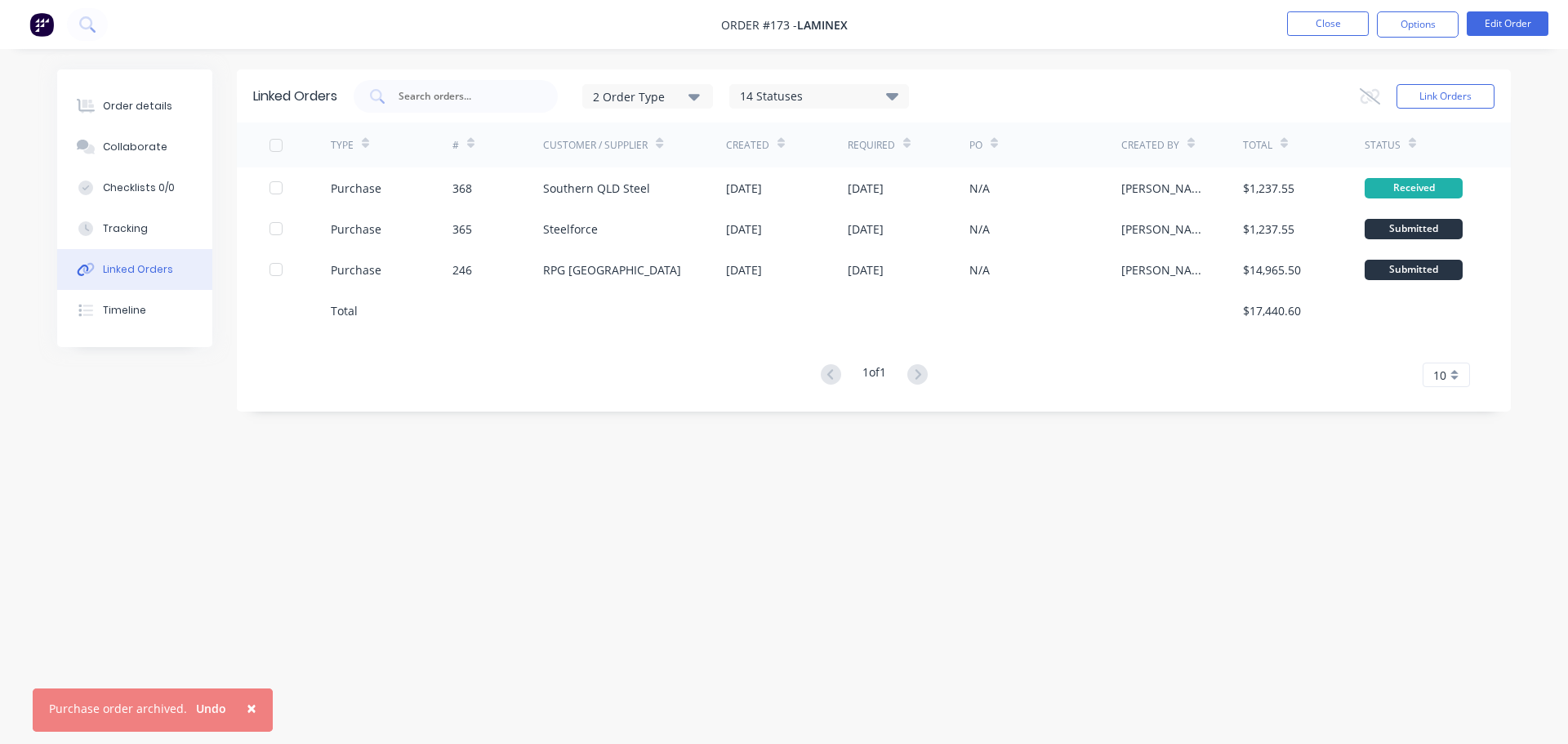
drag, startPoint x: 1252, startPoint y: 303, endPoint x: 1256, endPoint y: 539, distance: 236.0
click at [1309, 344] on div "TYPE # Customer / Supplier Created Required PO Created By Total Status Purchase…" at bounding box center [874, 254] width 1274 height 264
click at [140, 95] on button "Order details" at bounding box center [134, 106] width 155 height 41
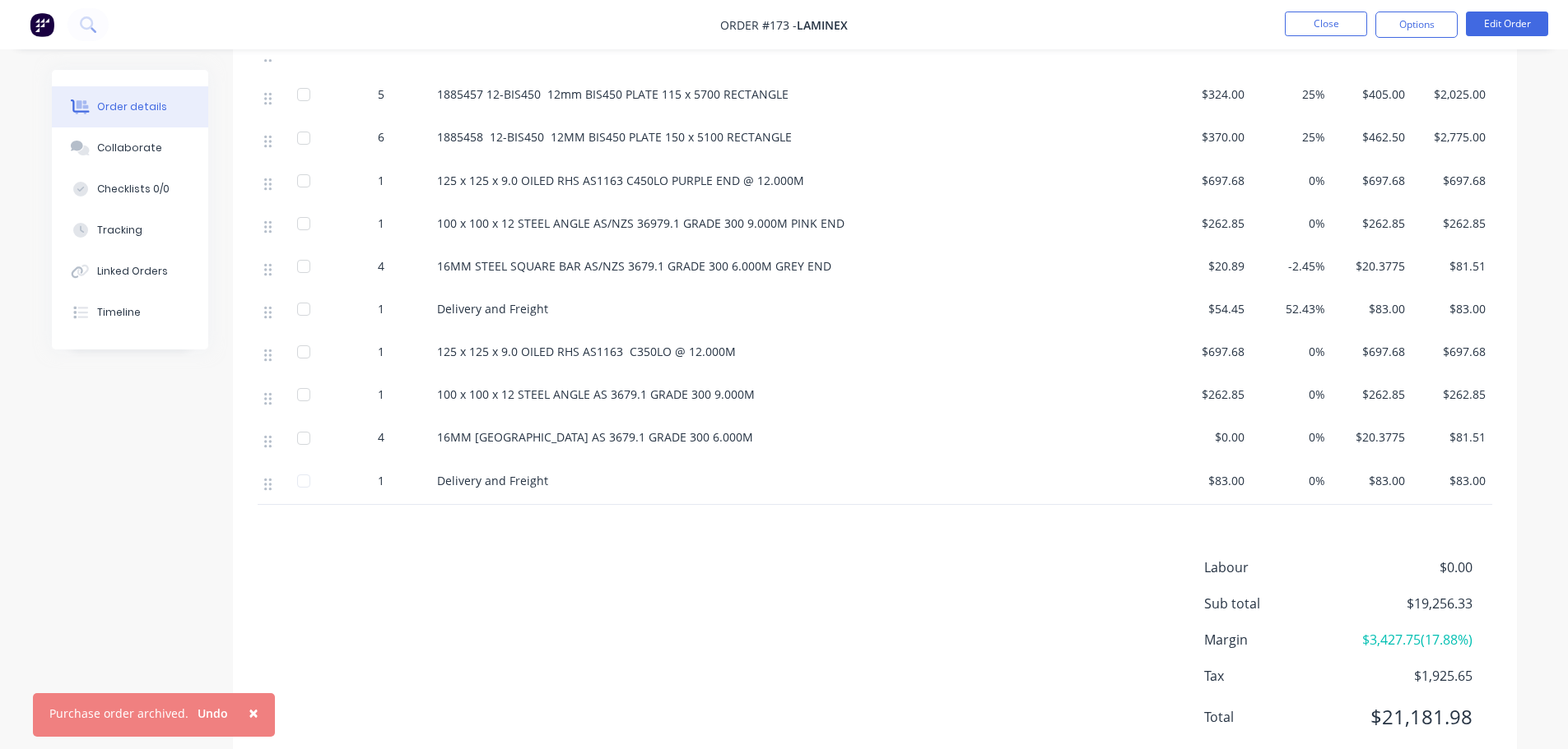
scroll to position [730, 0]
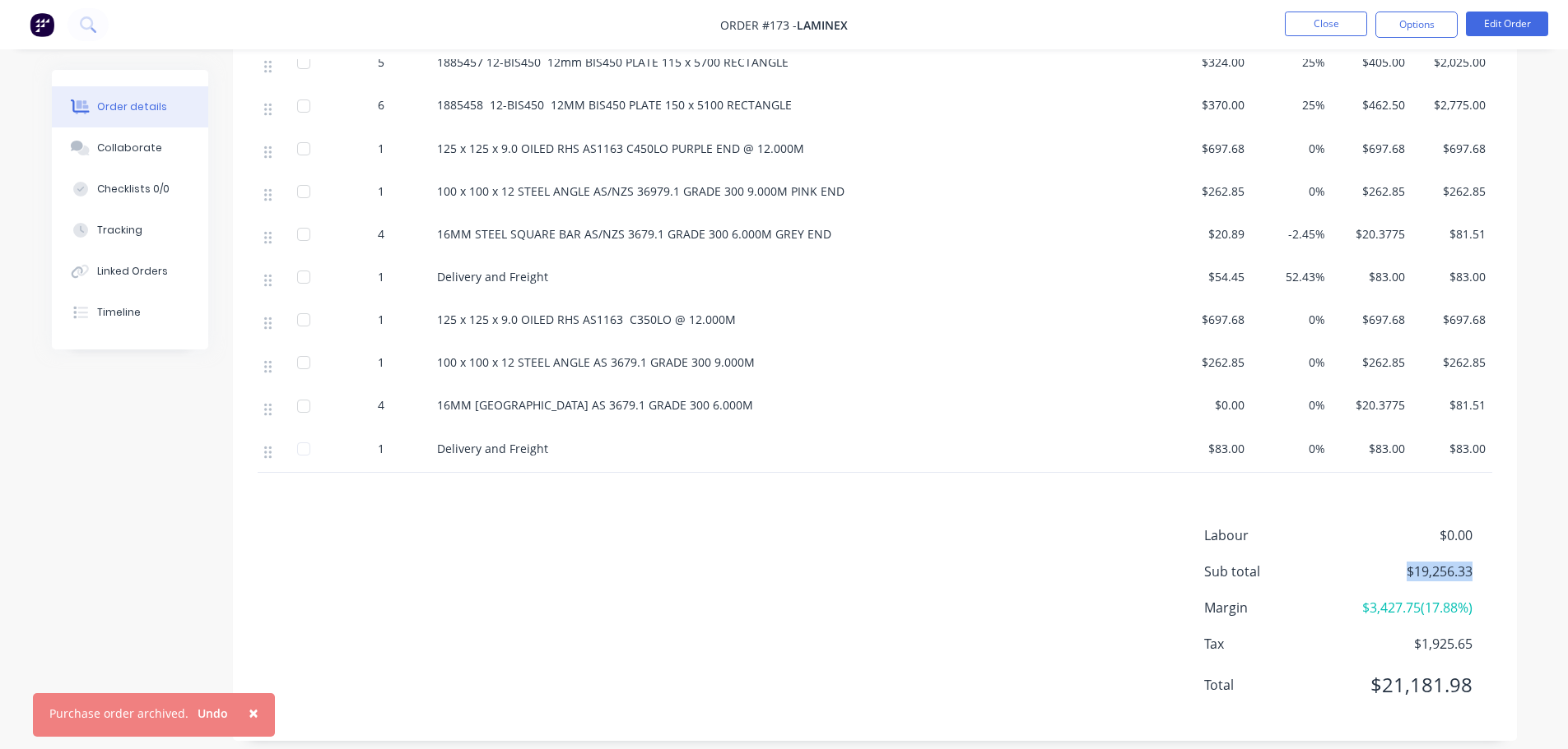
drag, startPoint x: 1481, startPoint y: 548, endPoint x: 1382, endPoint y: 556, distance: 99.3
click at [1382, 561] on div "Sub total $19,256.33" at bounding box center [1348, 571] width 288 height 20
click at [135, 278] on div "Linked Orders" at bounding box center [132, 271] width 71 height 15
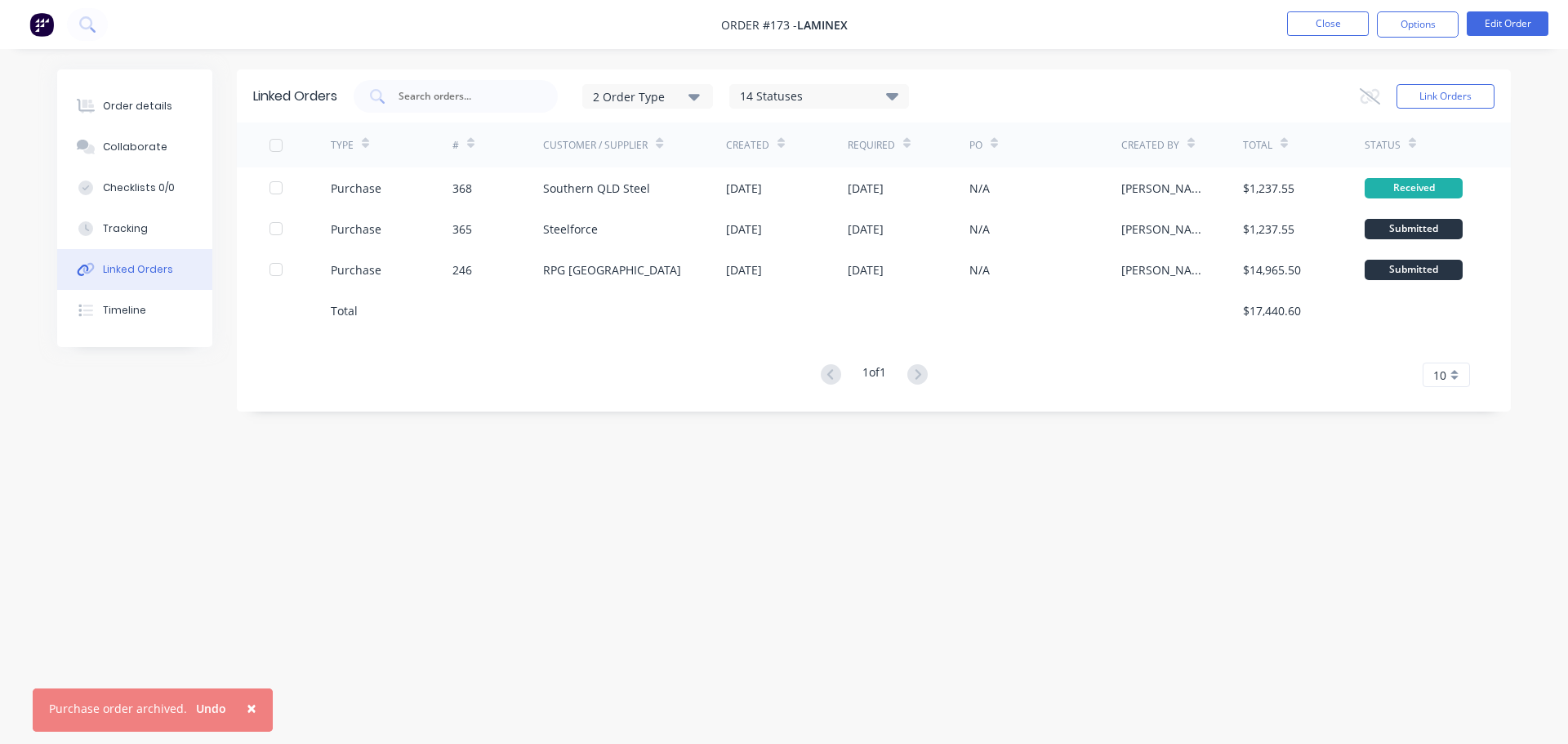
drag, startPoint x: 1289, startPoint y: 330, endPoint x: 1244, endPoint y: 313, distance: 48.1
click at [1244, 313] on div "TYPE # Customer / Supplier Created Required PO Created By Total Status Purchase…" at bounding box center [874, 254] width 1274 height 264
click at [166, 100] on button "Order details" at bounding box center [134, 106] width 155 height 41
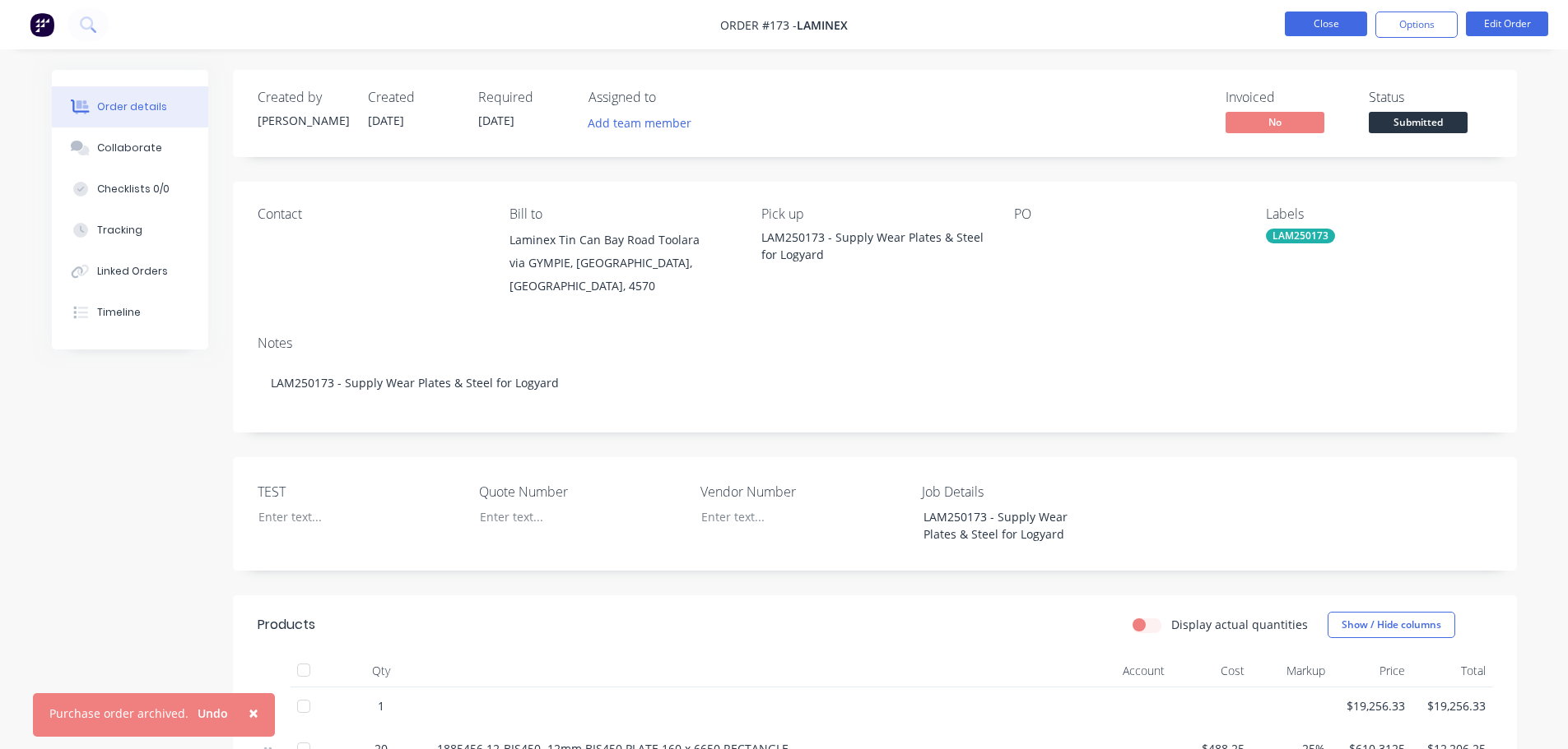
click at [1294, 31] on button "Close" at bounding box center [1326, 24] width 82 height 24
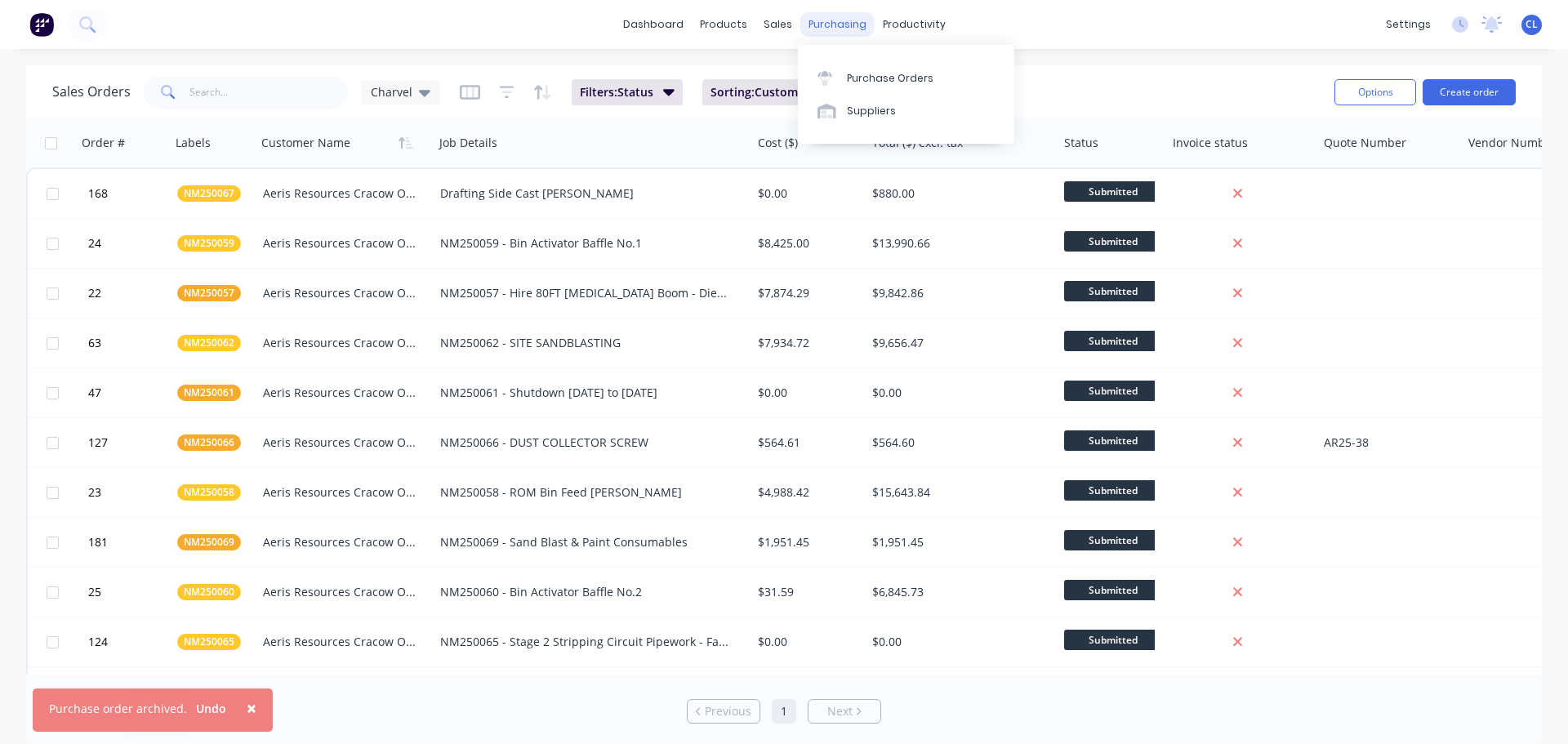
click at [842, 23] on div "purchasing" at bounding box center [837, 24] width 75 height 24
click at [857, 78] on div "Purchase Orders" at bounding box center [890, 78] width 87 height 15
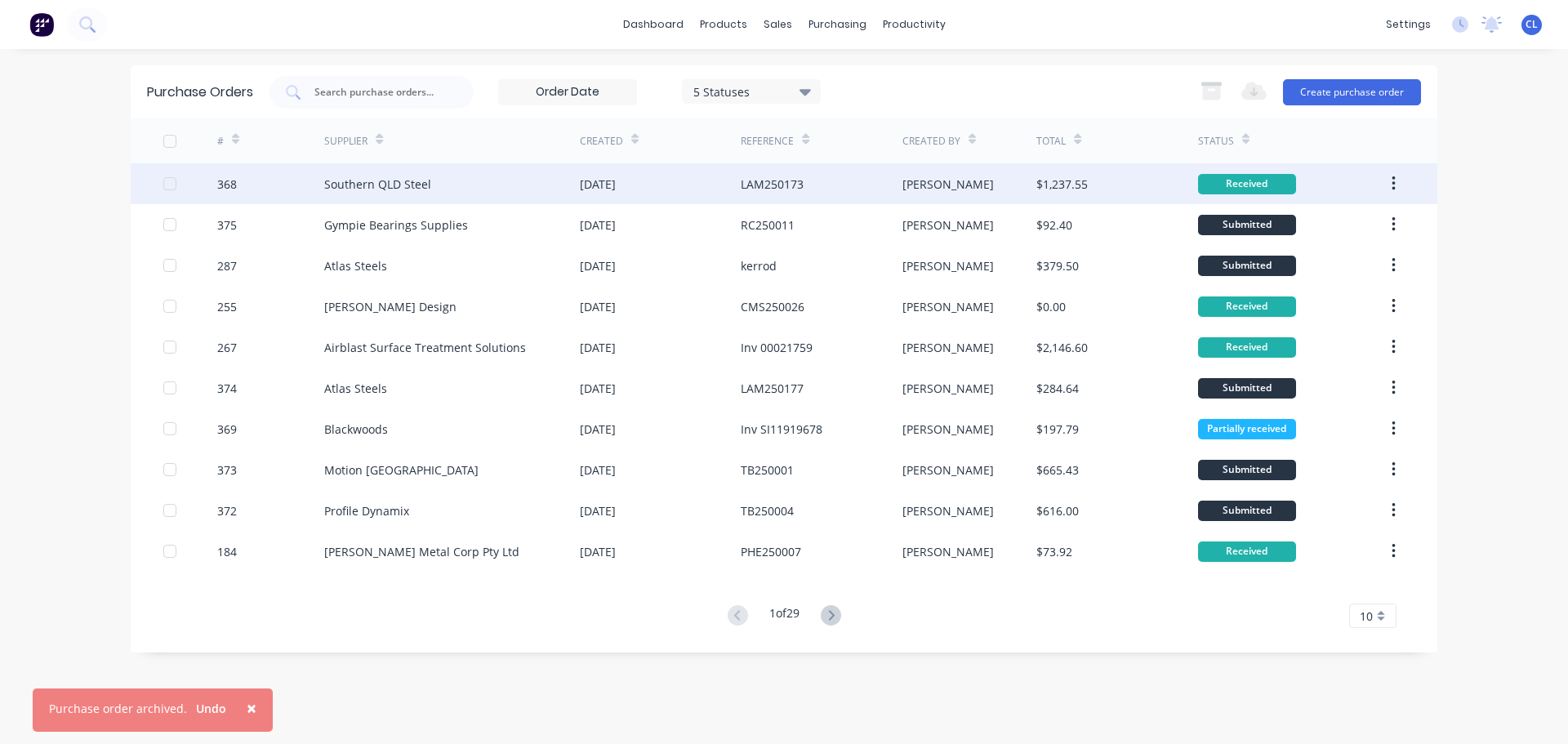
click at [400, 183] on div "Southern QLD Steel" at bounding box center [377, 185] width 107 height 17
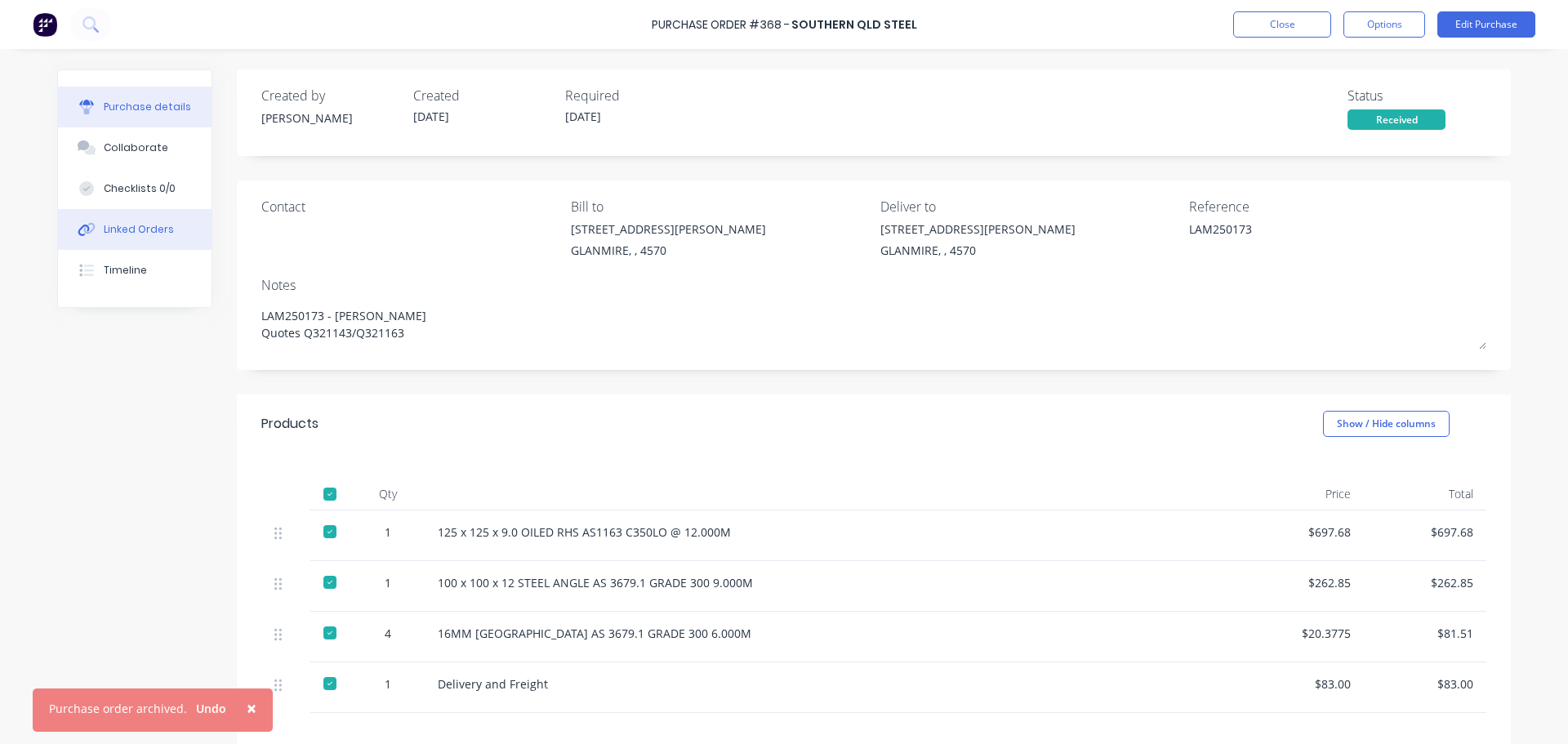
click at [121, 232] on div "Linked Orders" at bounding box center [139, 229] width 70 height 15
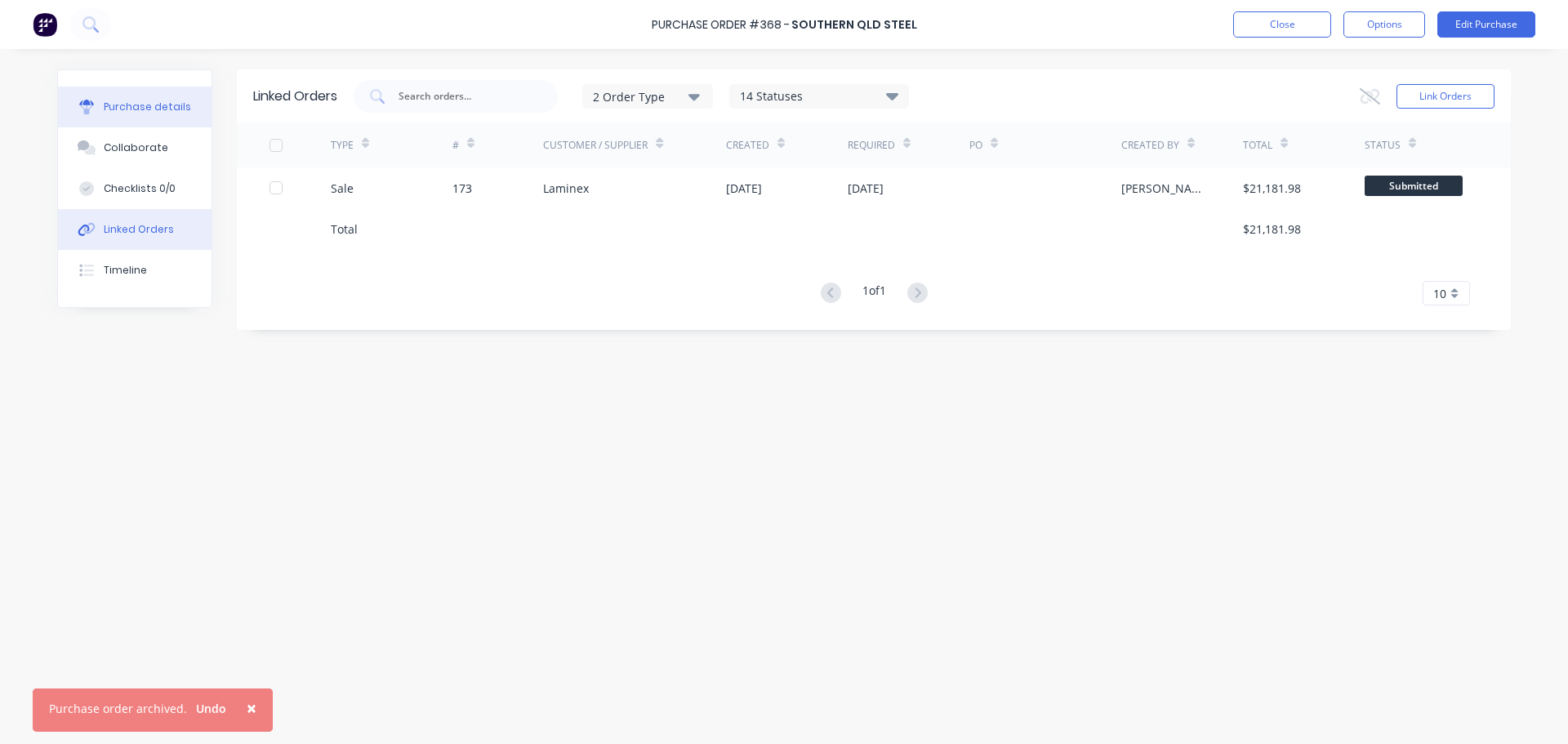
click at [142, 107] on div "Purchase details" at bounding box center [147, 107] width 88 height 15
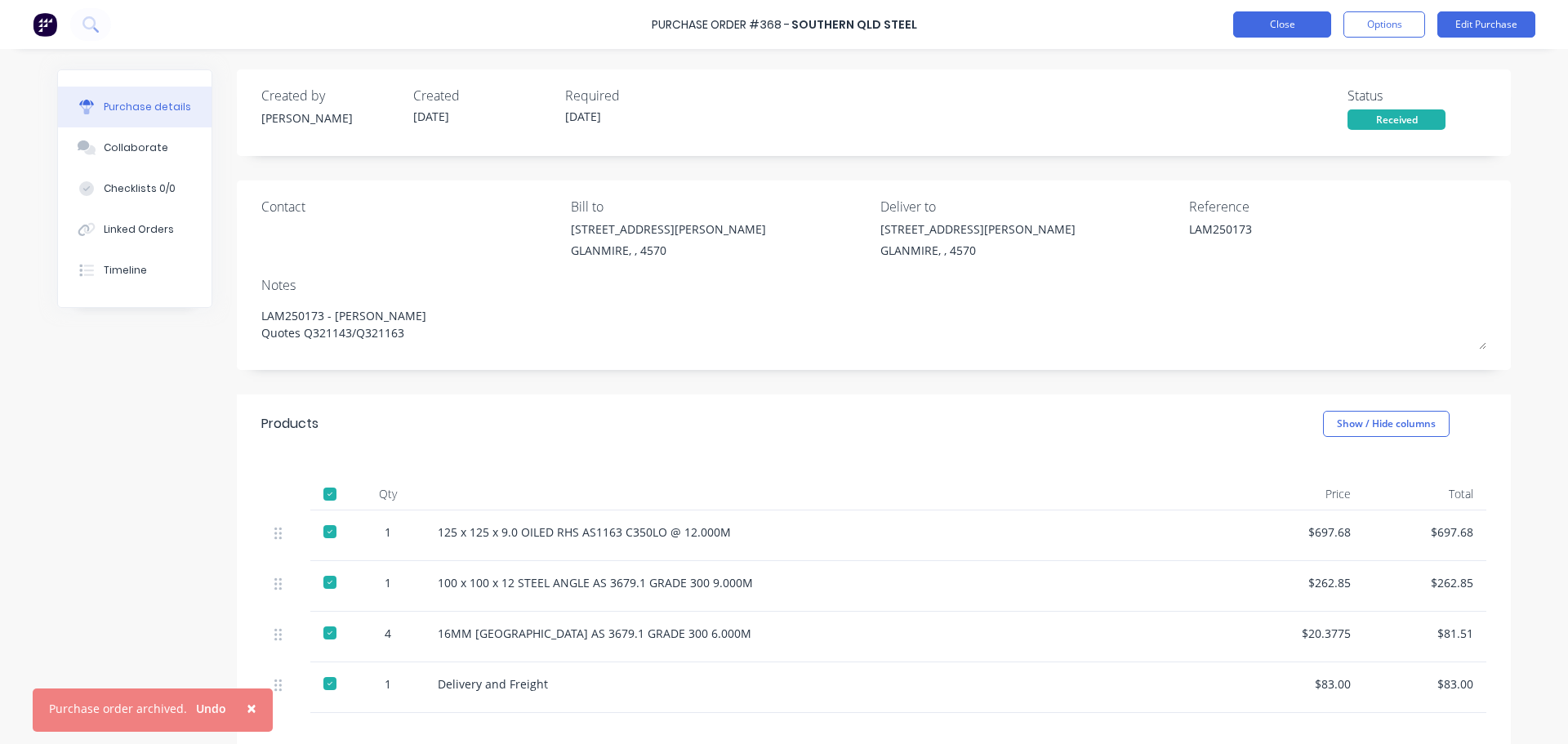
click at [1249, 23] on button "Close" at bounding box center [1282, 24] width 98 height 26
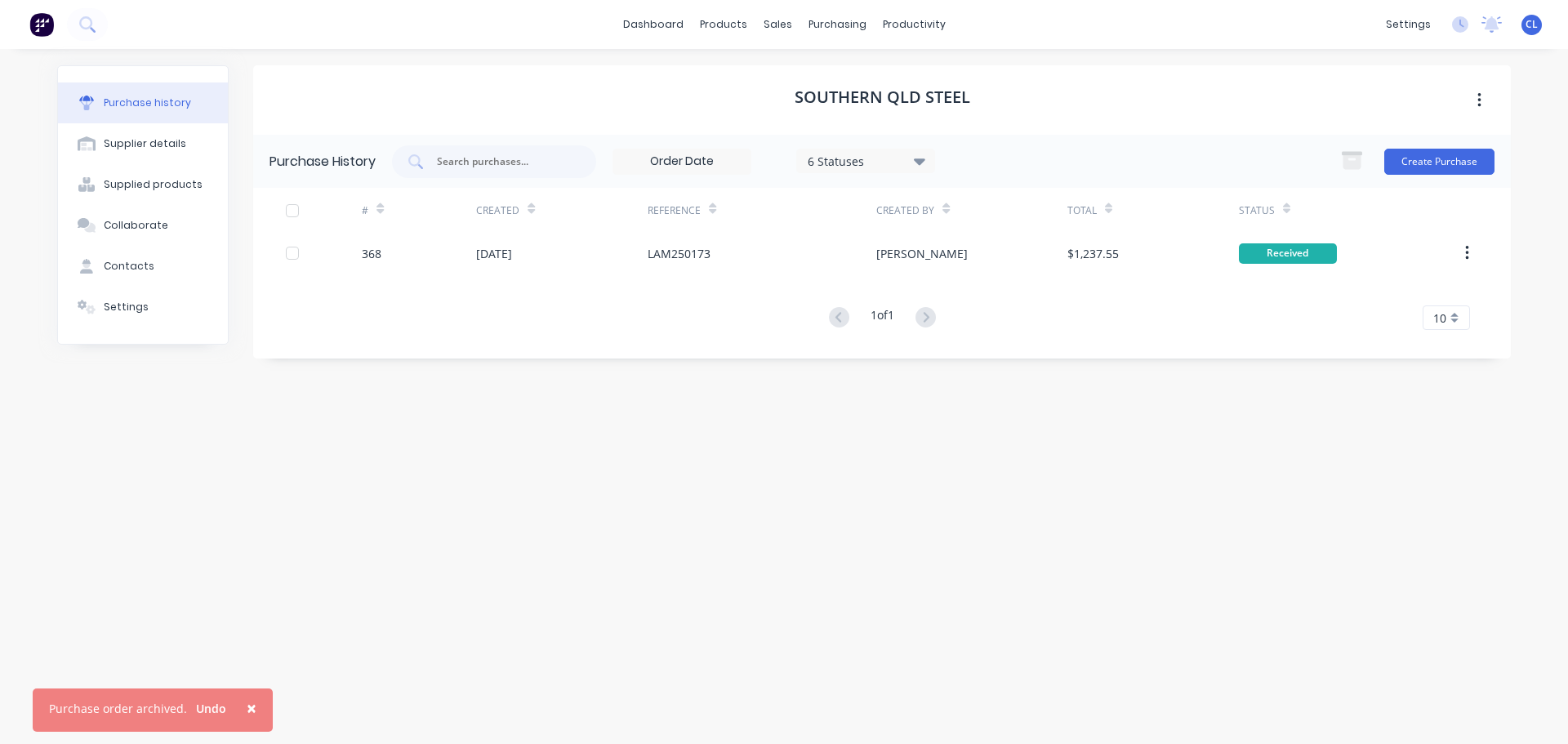
click at [511, 567] on div "Southern QLD Steel Purchase History 6 Statuses 6 Statuses Create Purchase # Cre…" at bounding box center [882, 388] width 1258 height 646
click at [780, 75] on icon at bounding box center [782, 78] width 15 height 15
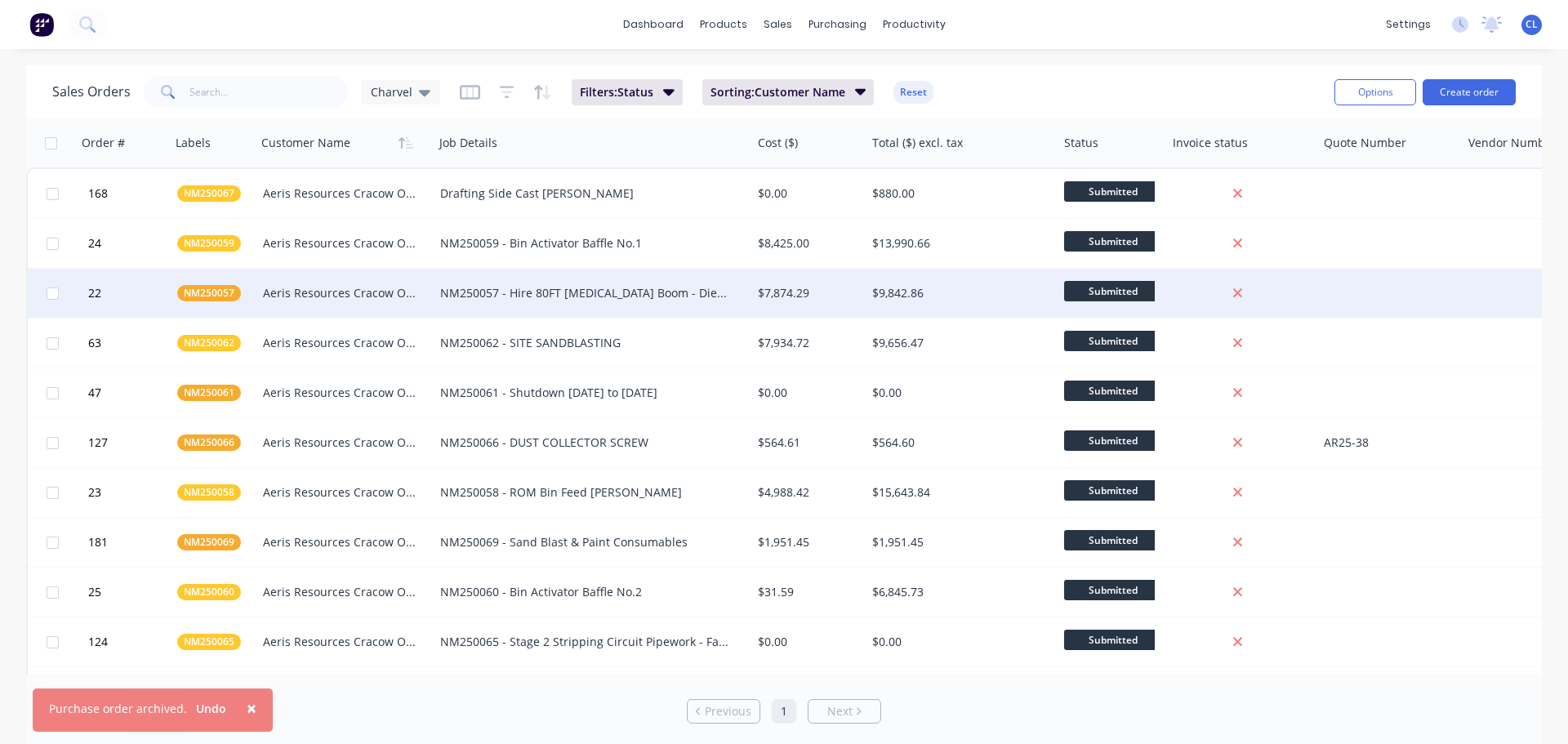
click at [228, 298] on span "NM250057" at bounding box center [209, 293] width 50 height 16
click at [288, 299] on div "Aeris Resources Cracow Operations" at bounding box center [341, 293] width 156 height 16
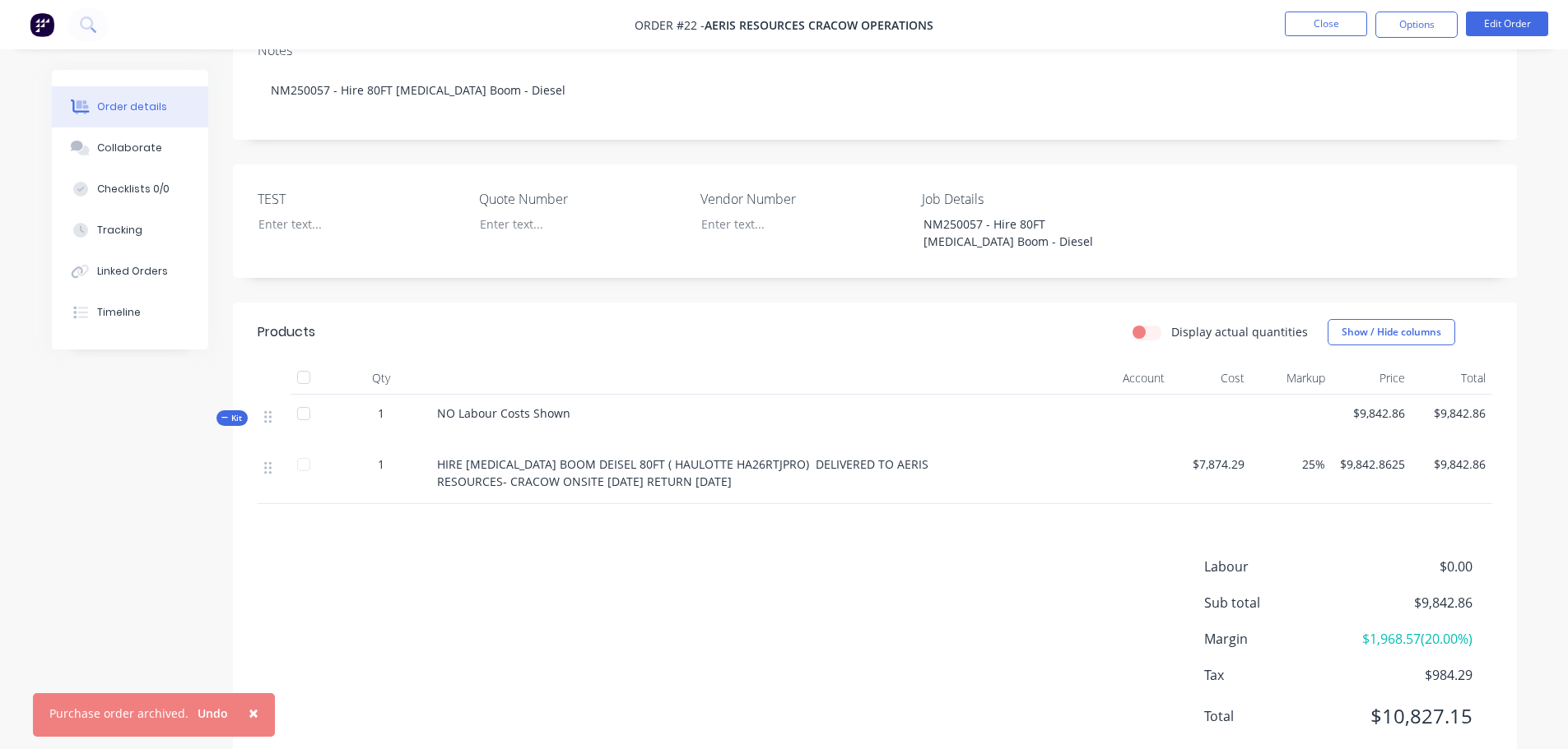
scroll to position [340, 0]
click at [121, 269] on div "Linked Orders" at bounding box center [132, 271] width 71 height 15
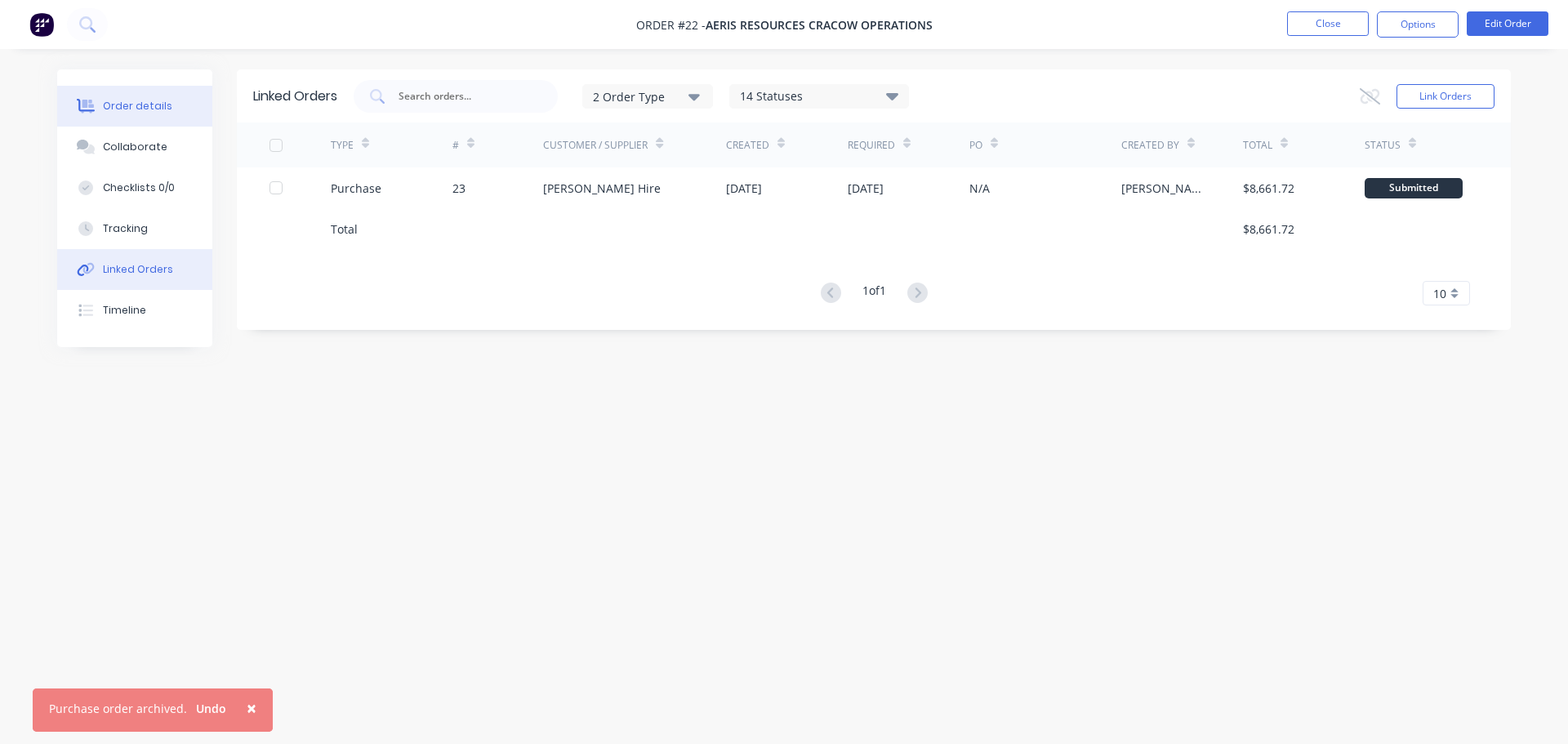
click at [153, 112] on div "Order details" at bounding box center [138, 106] width 69 height 15
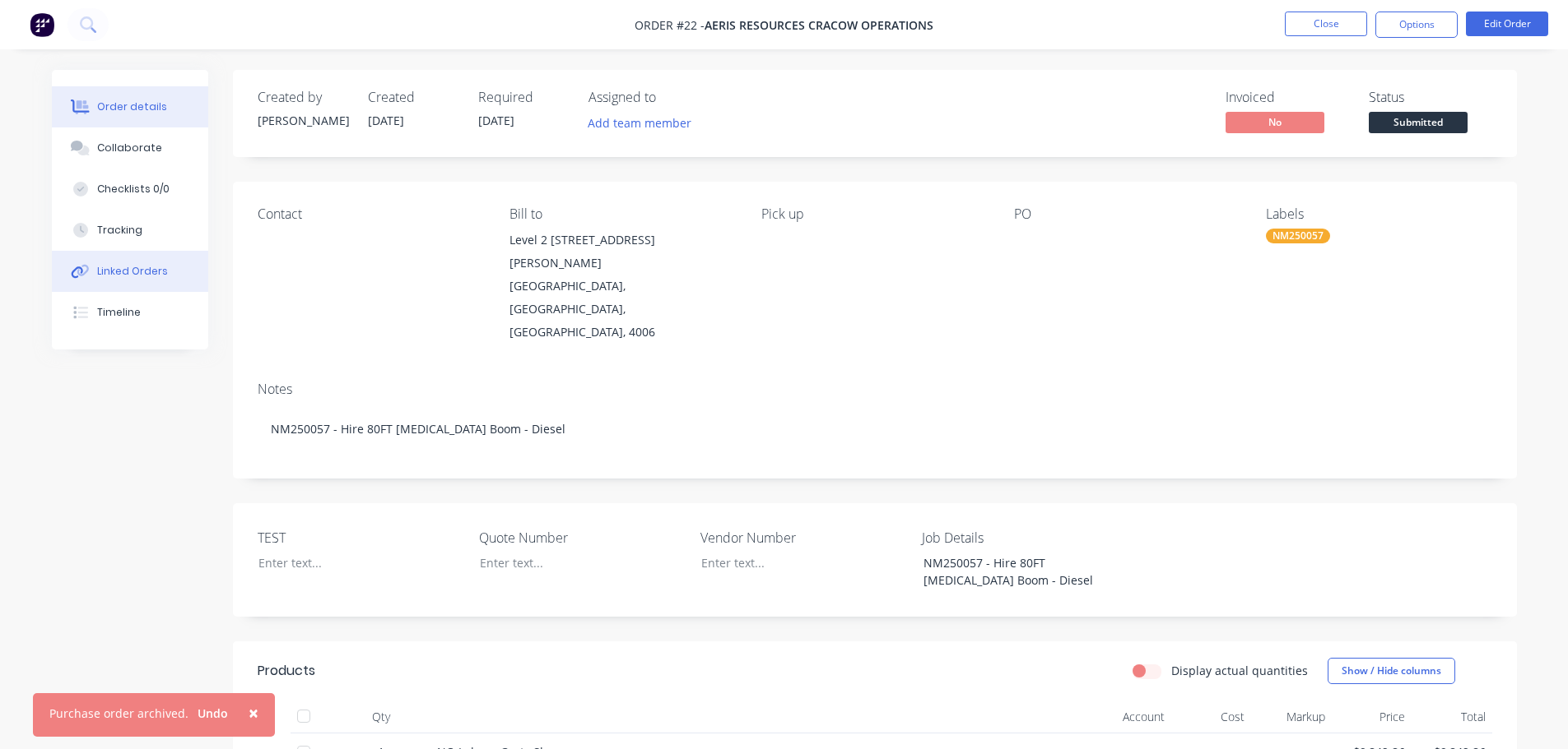
click at [160, 277] on div "Linked Orders" at bounding box center [132, 271] width 71 height 15
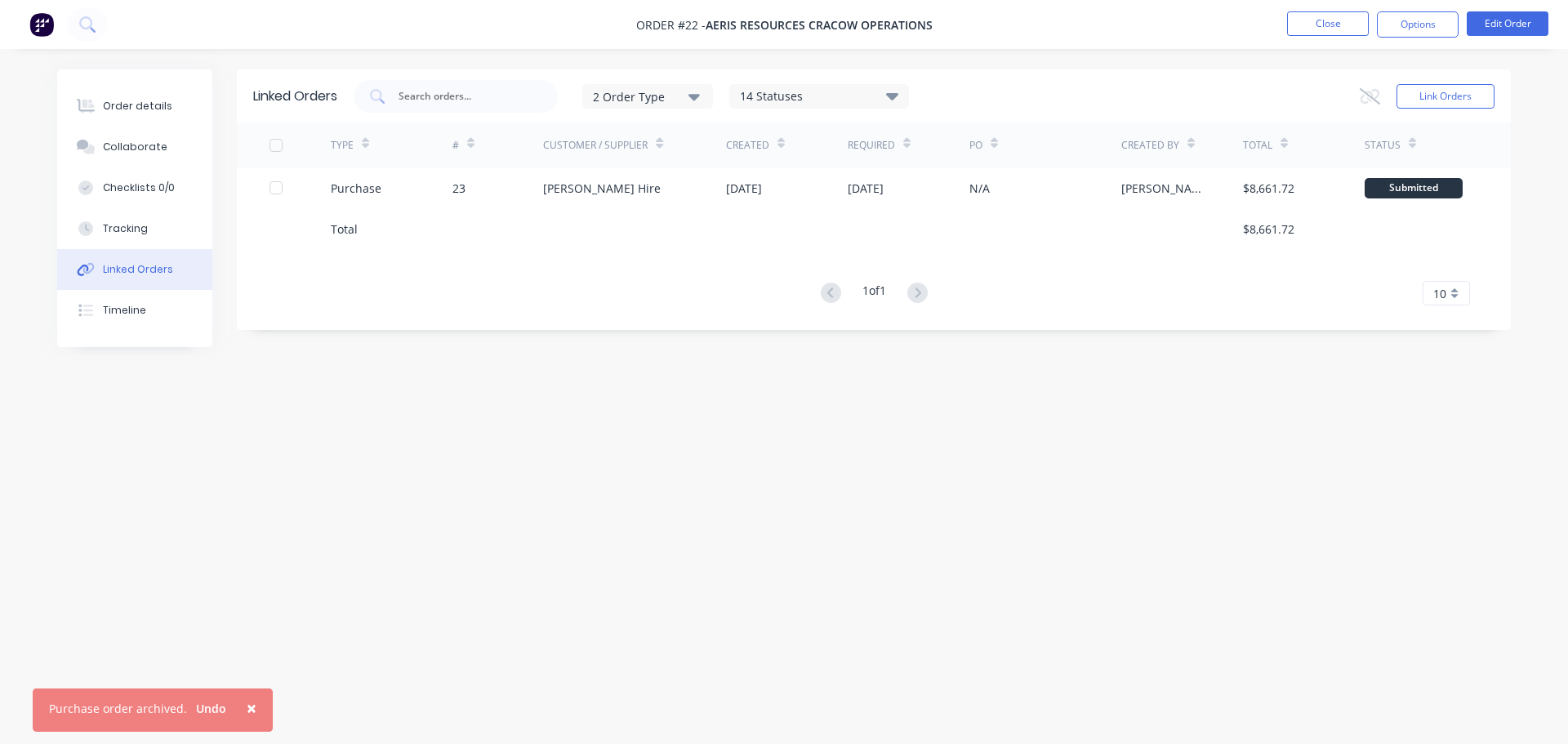
drag, startPoint x: 1244, startPoint y: 221, endPoint x: 1304, endPoint y: 241, distance: 63.2
click at [1304, 241] on div "$8,661.72" at bounding box center [1304, 228] width 121 height 41
click at [160, 97] on button "Order details" at bounding box center [134, 106] width 155 height 41
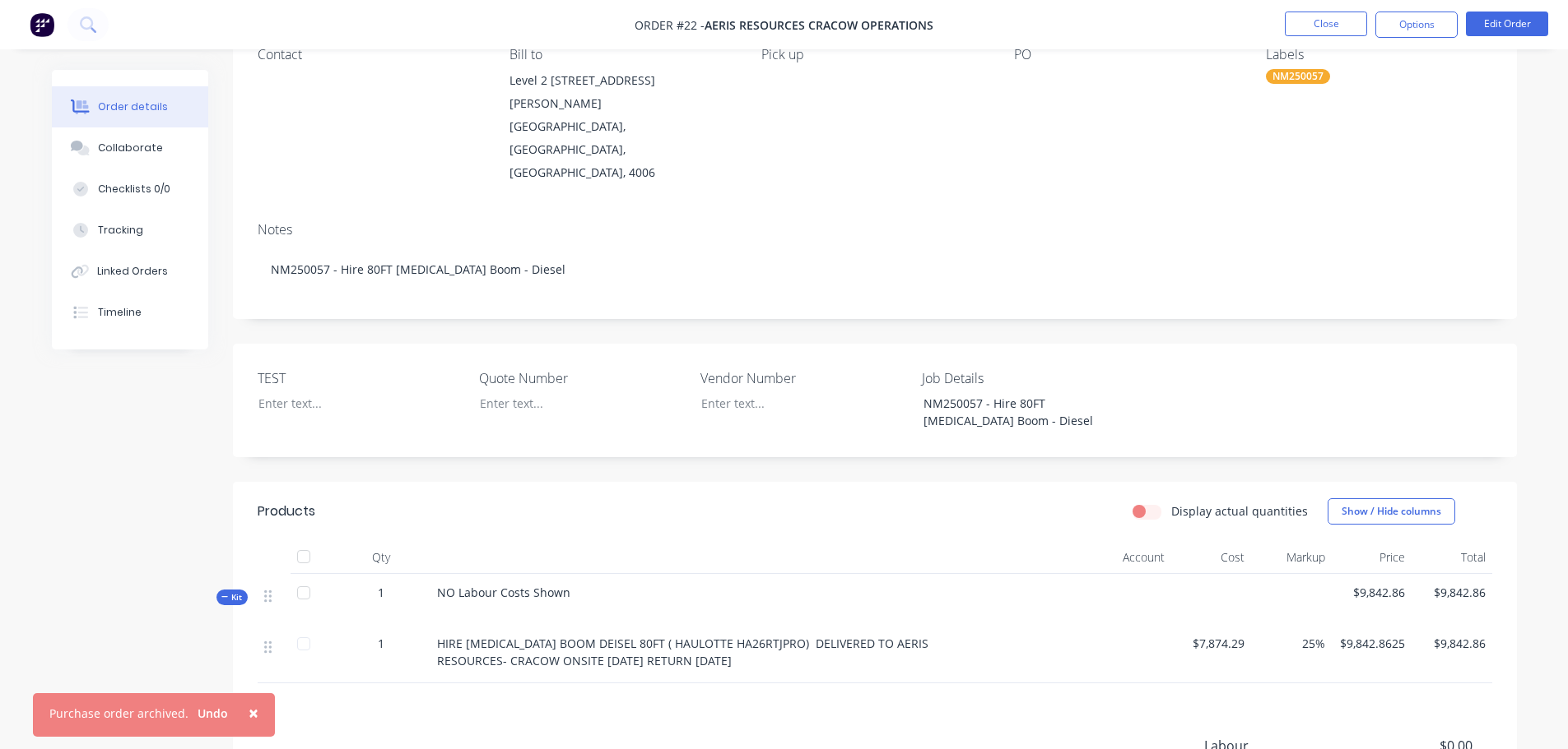
scroll to position [340, 0]
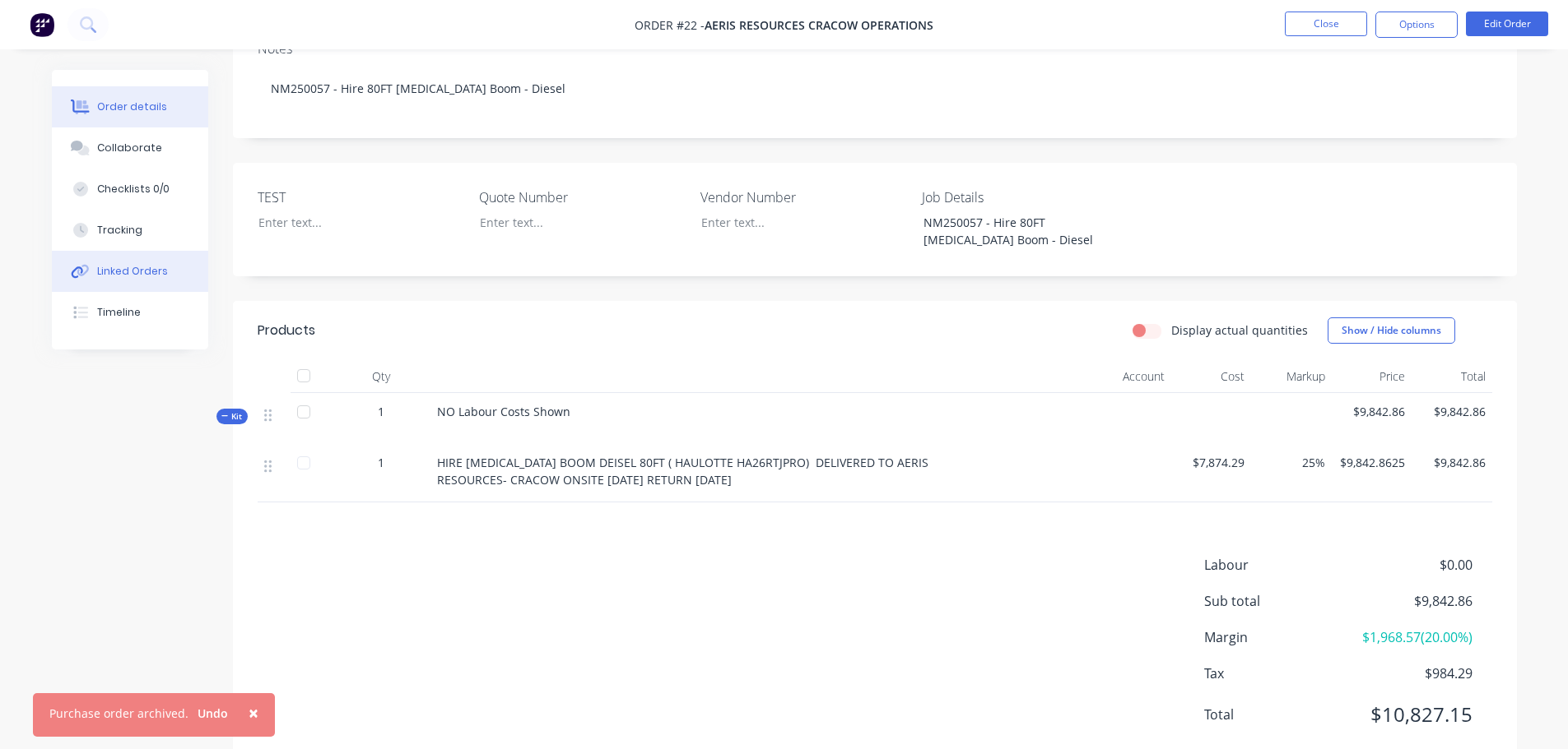
click at [100, 287] on button "Linked Orders" at bounding box center [129, 271] width 156 height 41
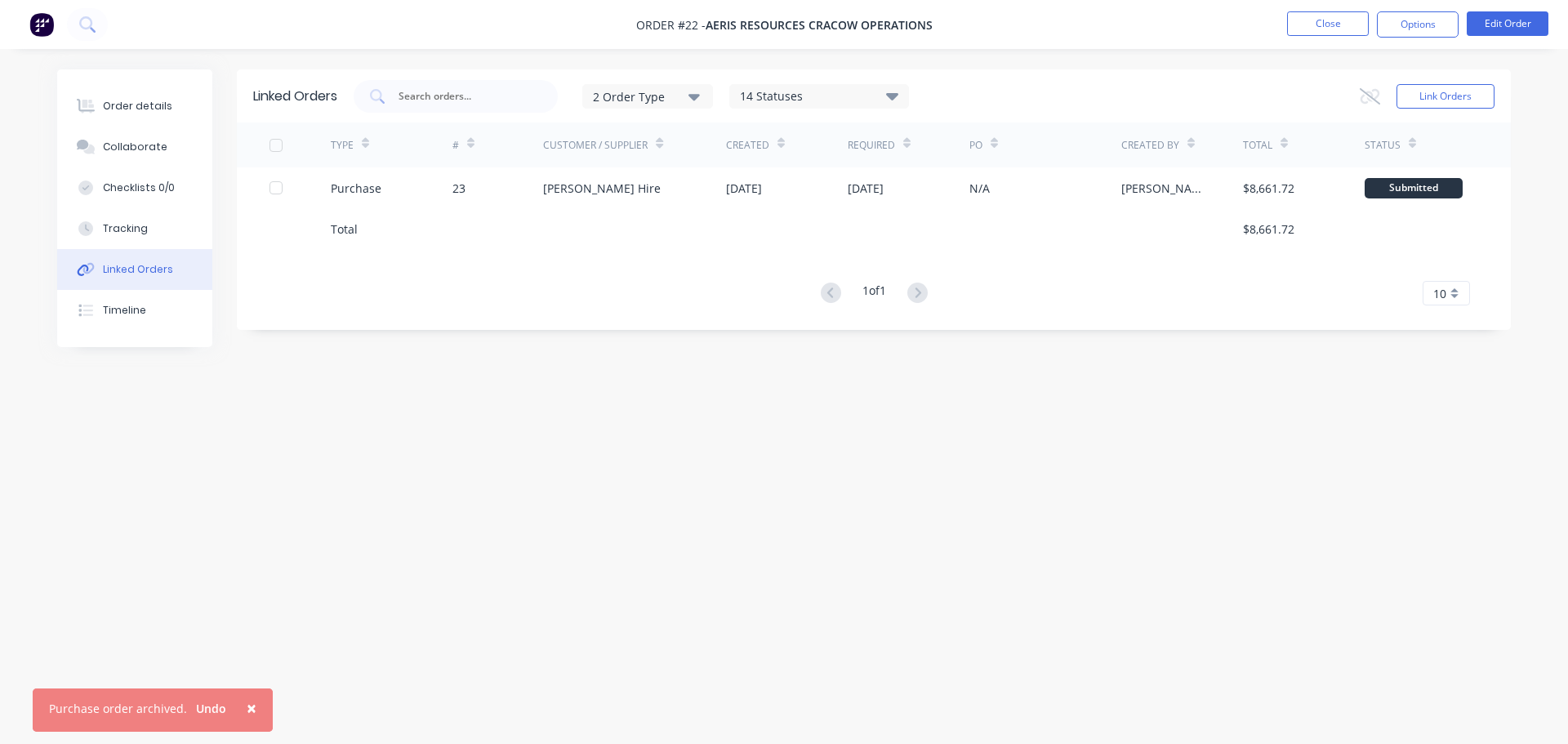
drag, startPoint x: 1253, startPoint y: 234, endPoint x: 1304, endPoint y: 242, distance: 51.6
click at [1304, 240] on div "$8,661.72" at bounding box center [1304, 228] width 121 height 41
drag, startPoint x: 201, startPoint y: 84, endPoint x: 200, endPoint y: 96, distance: 12.0
click at [204, 92] on div "Order details Collaborate Checklists 0/0 Tracking Linked Orders Timeline" at bounding box center [134, 208] width 155 height 277
click at [196, 102] on button "Order details" at bounding box center [134, 106] width 155 height 41
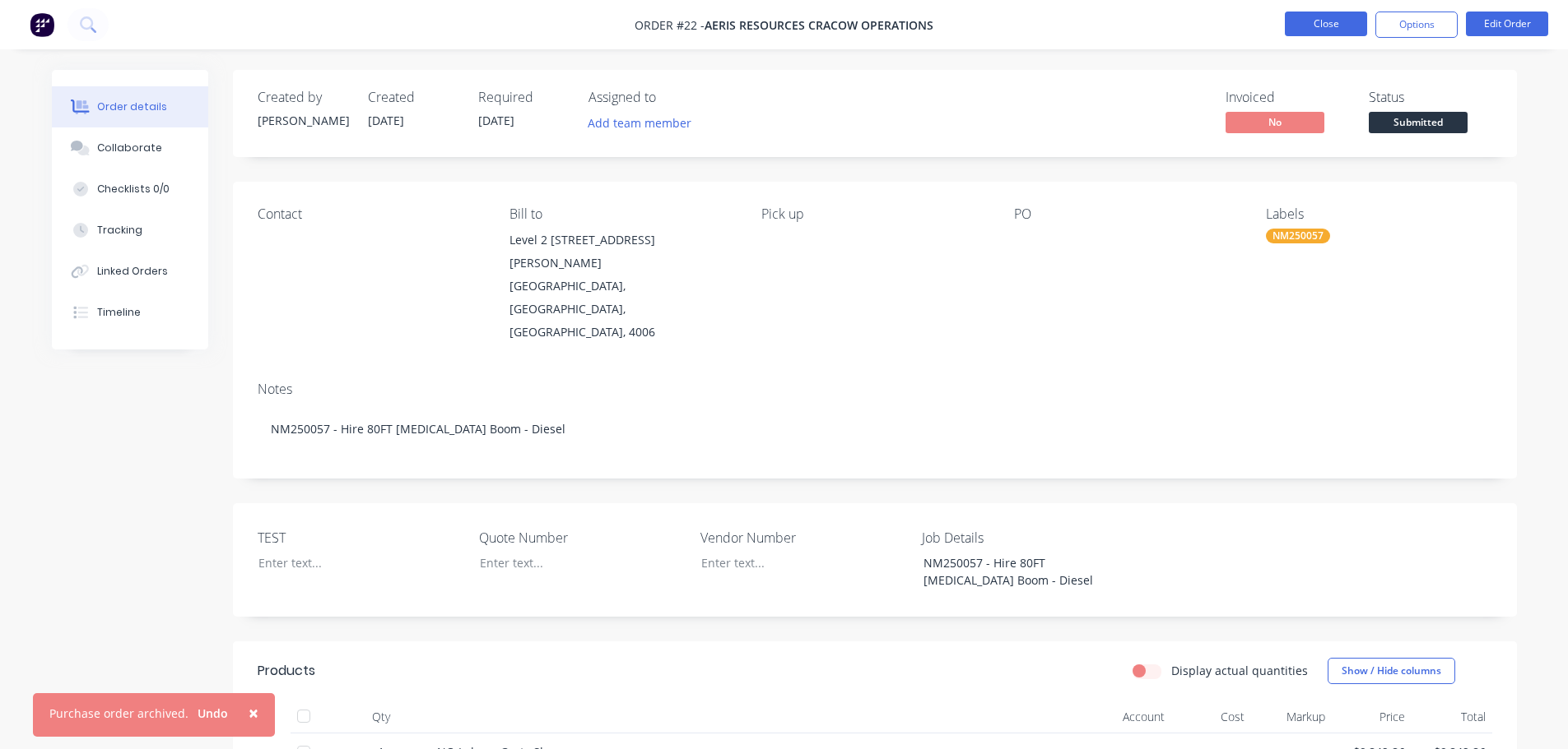
click at [1331, 31] on button "Close" at bounding box center [1326, 24] width 82 height 24
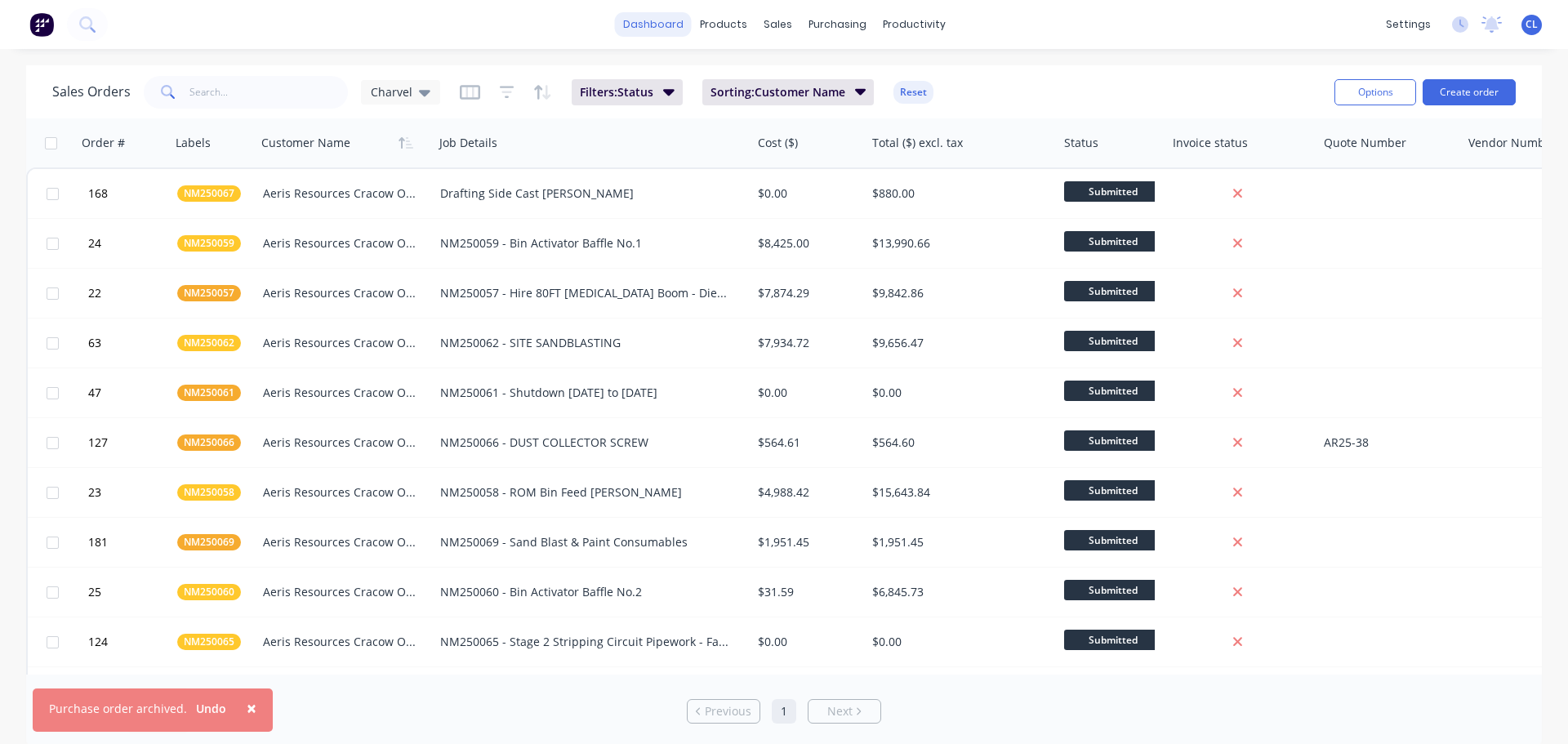
click at [633, 31] on link "dashboard" at bounding box center [653, 24] width 77 height 24
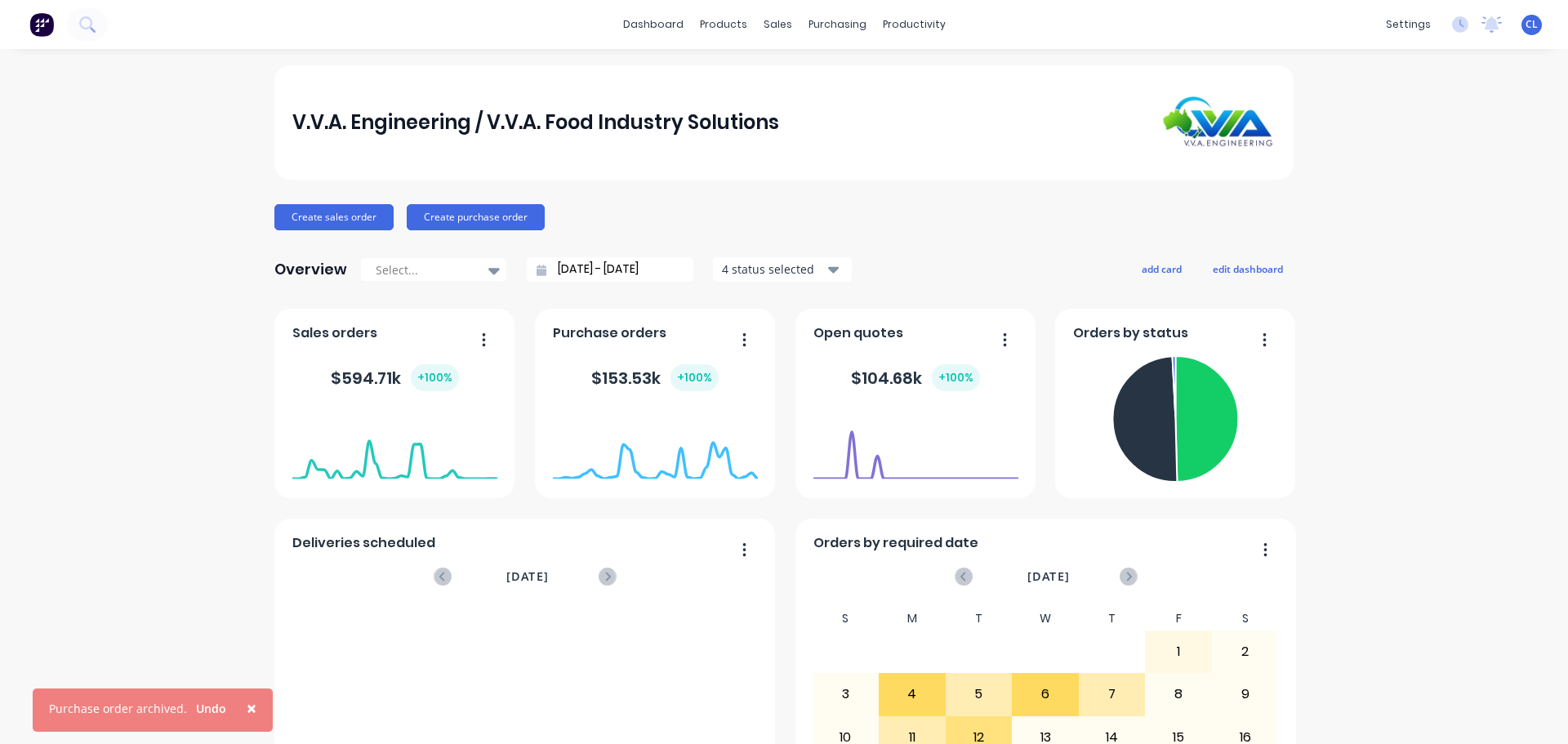
click at [247, 713] on span "×" at bounding box center [251, 708] width 10 height 23
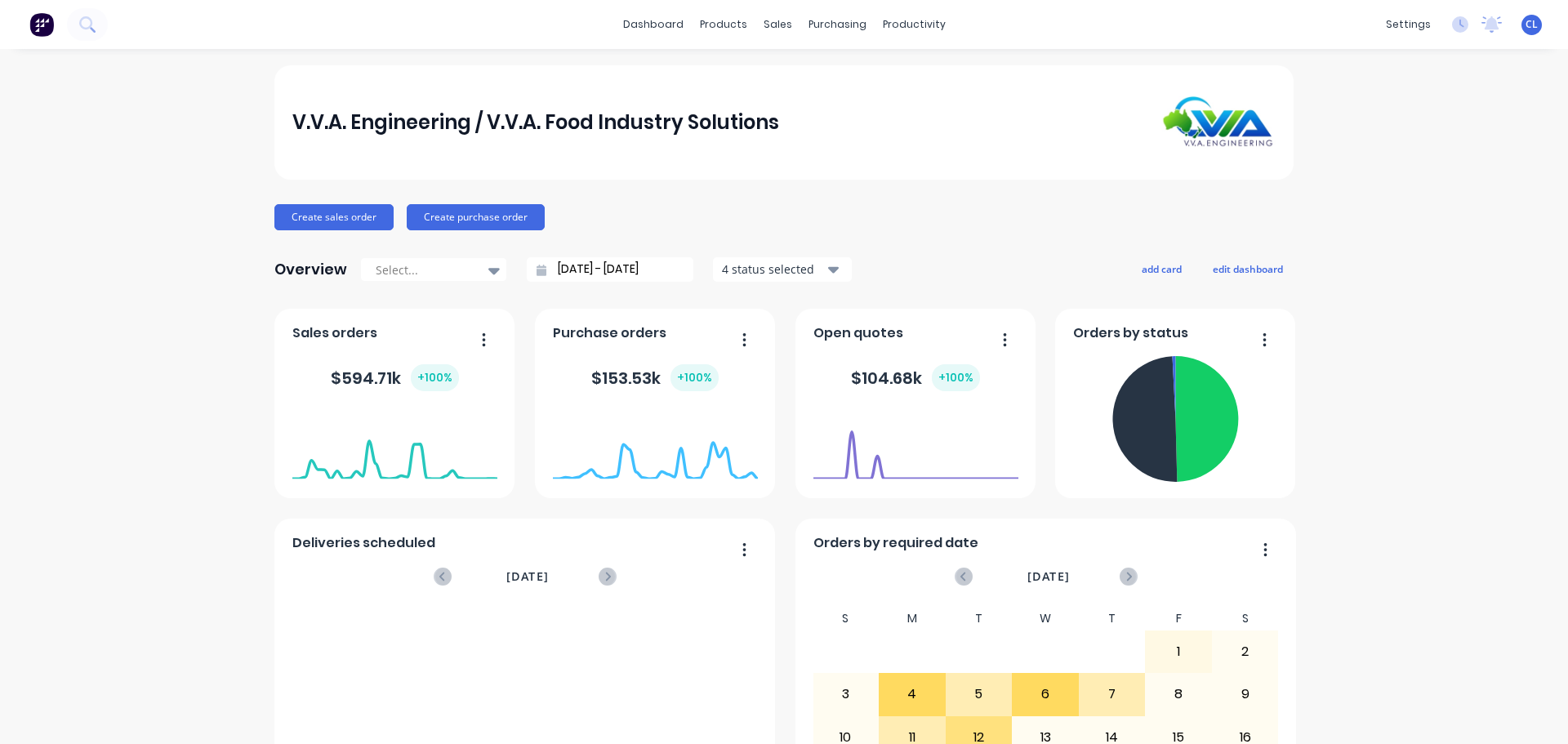
click at [217, 462] on div "V.V.A. Engineering / V.V.A. Food Industry Solutions Create sales order Create p…" at bounding box center [784, 492] width 1568 height 853
click at [741, 78] on div "Product Catalogue" at bounding box center [790, 78] width 101 height 15
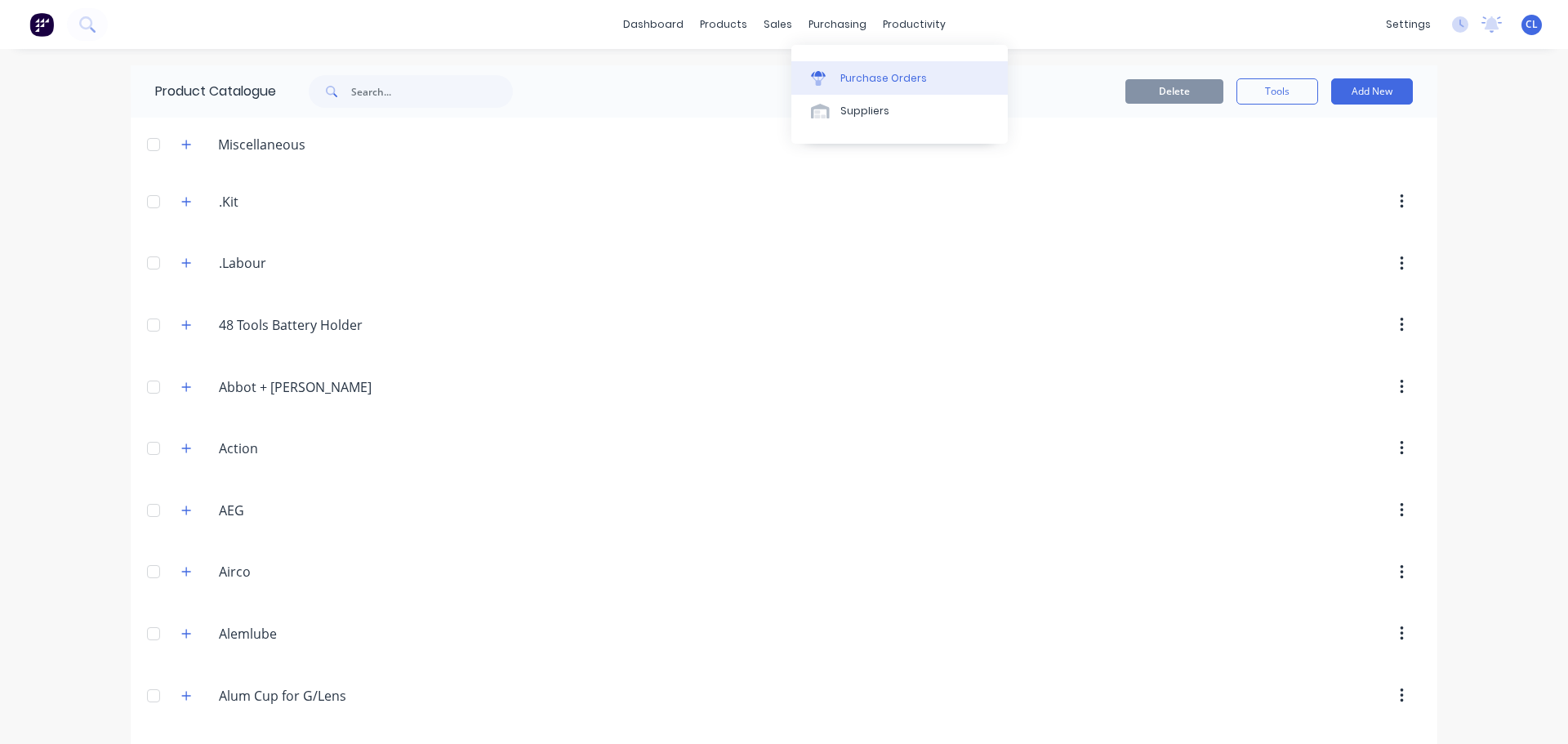
click at [849, 72] on div "Purchase Orders" at bounding box center [883, 78] width 87 height 15
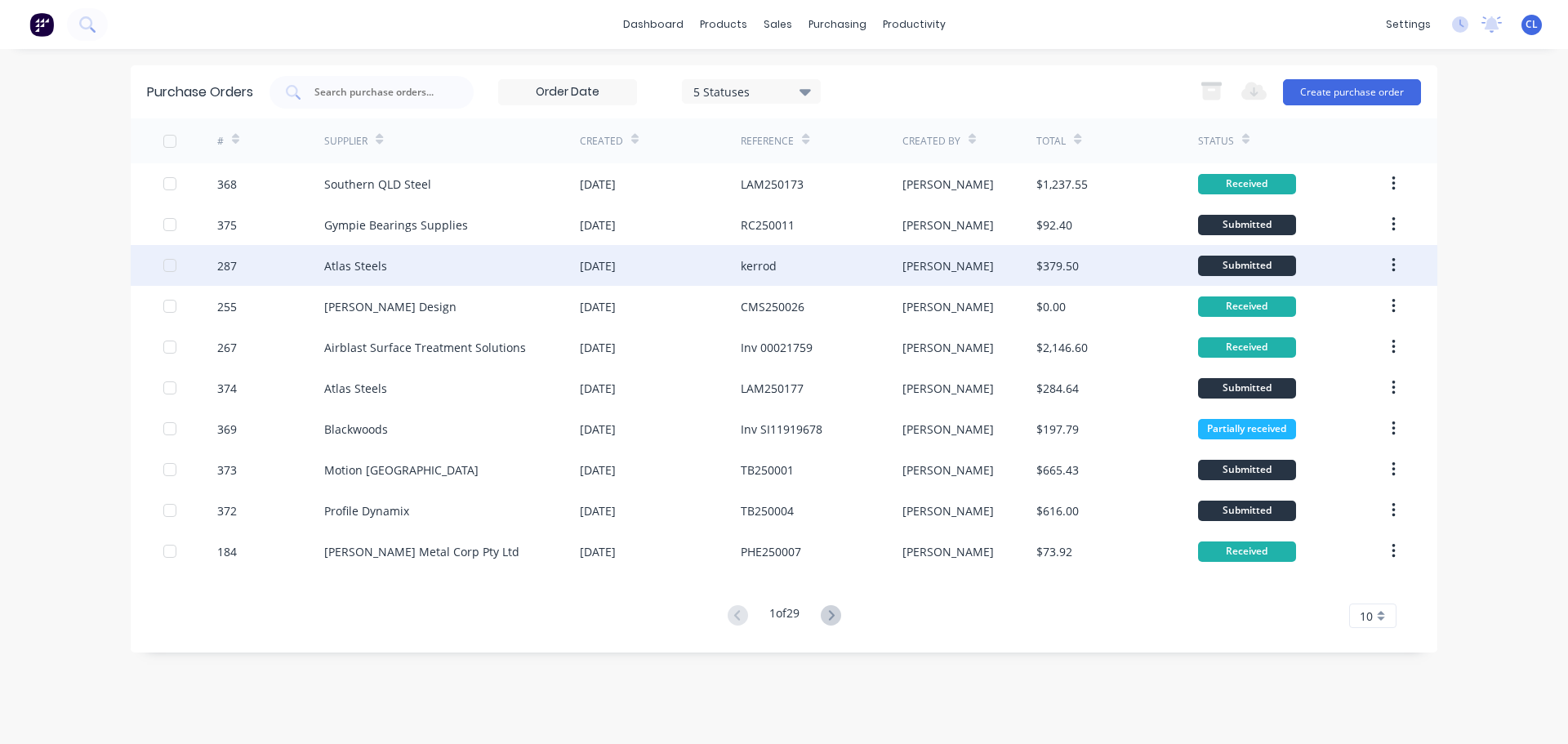
drag, startPoint x: 1310, startPoint y: 83, endPoint x: 659, endPoint y: 251, distance: 672.3
click at [659, 251] on div "Purchase Orders 5 Statuses 5 Statuses Export to Excel (XLSX) Create purchase or…" at bounding box center [784, 358] width 1306 height 587
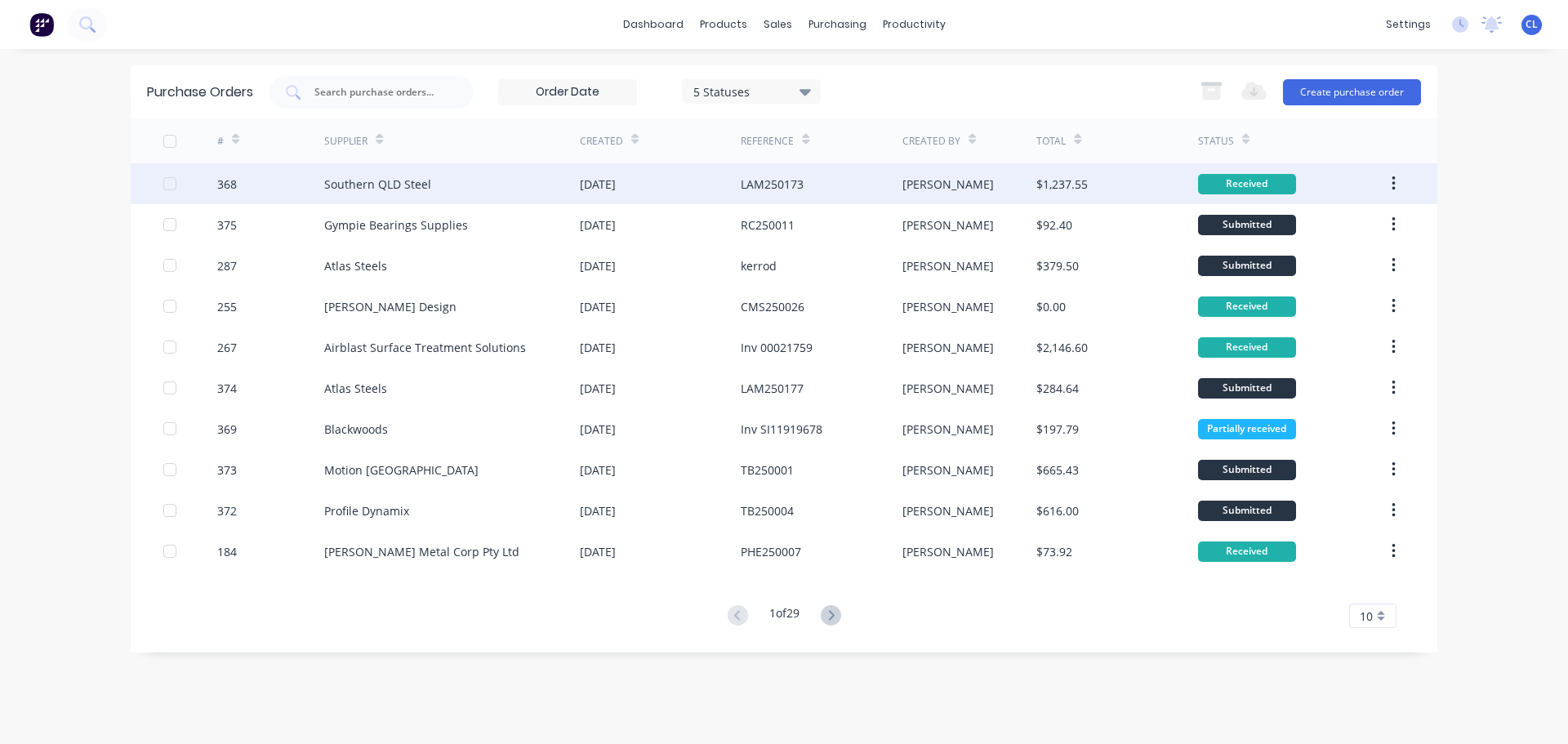
click at [419, 190] on div "Southern QLD Steel" at bounding box center [377, 185] width 107 height 17
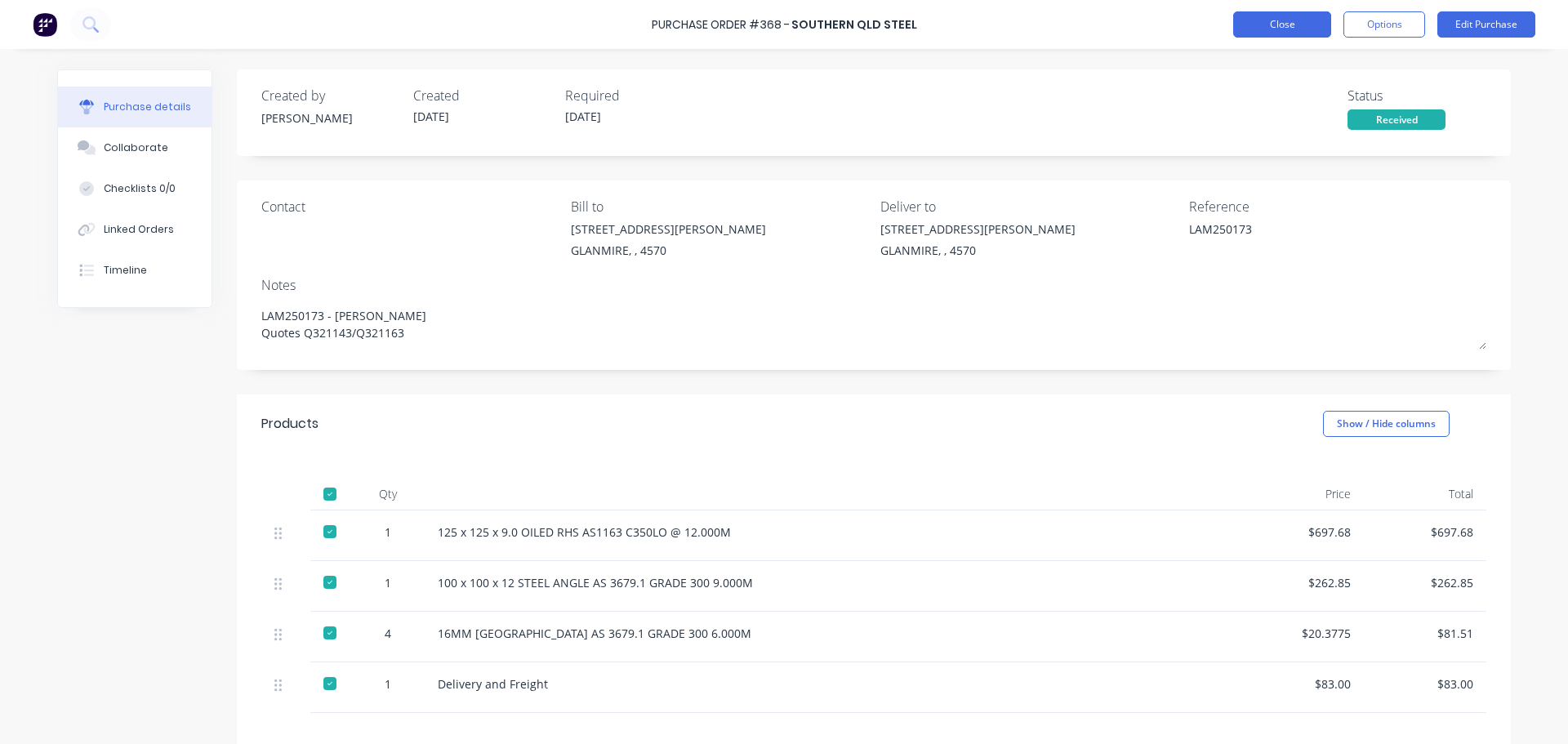
click at [1274, 27] on button "Close" at bounding box center [1282, 24] width 98 height 26
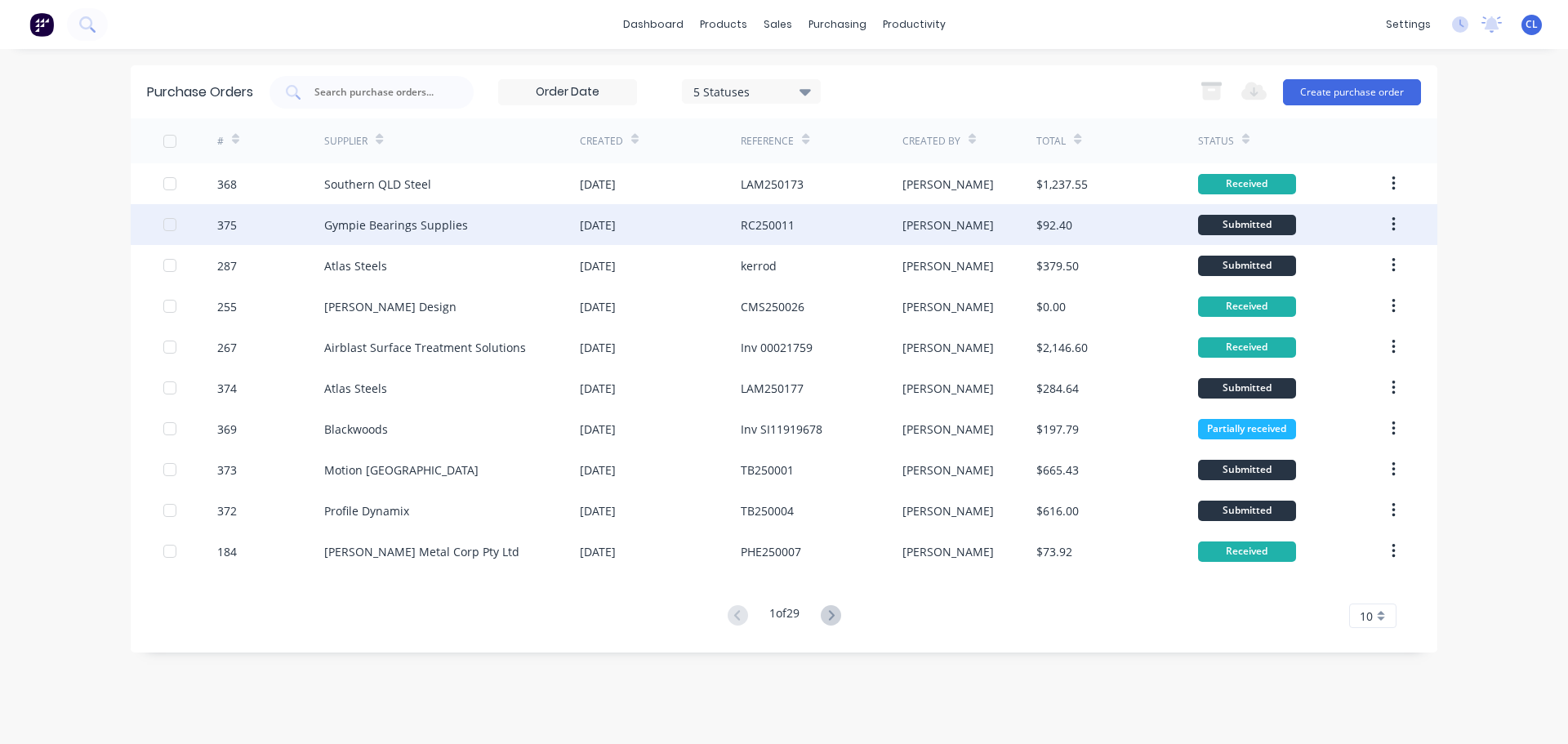
click at [406, 232] on div "Gympie Bearings Supplies" at bounding box center [396, 225] width 144 height 17
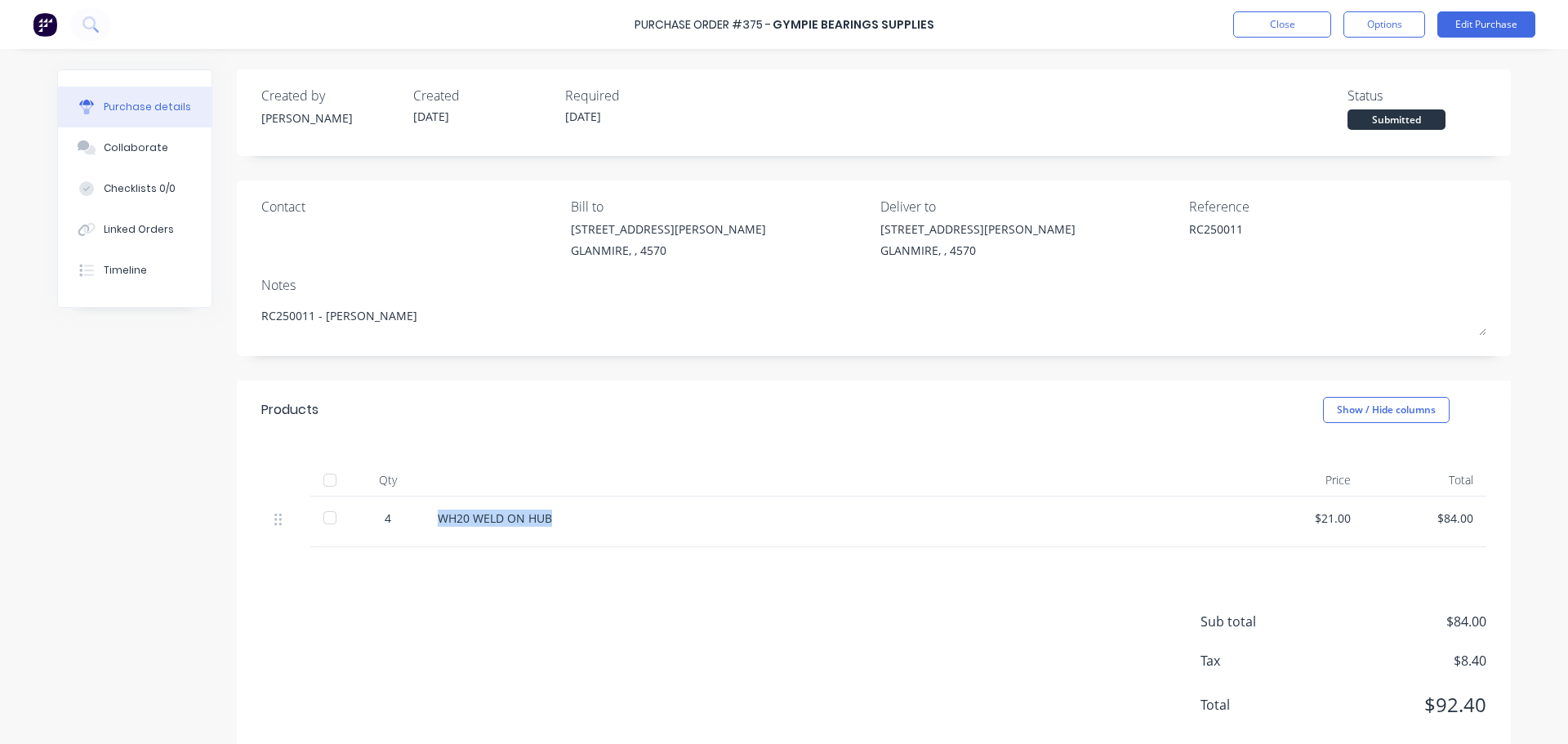
drag, startPoint x: 433, startPoint y: 524, endPoint x: 569, endPoint y: 524, distance: 136.0
click at [569, 524] on div "WH20 WELD ON HUB" at bounding box center [833, 519] width 791 height 17
click at [949, 525] on div "WH20 WELD ON HUB" at bounding box center [833, 519] width 791 height 17
click at [1474, 27] on button "Edit Purchase" at bounding box center [1486, 24] width 98 height 26
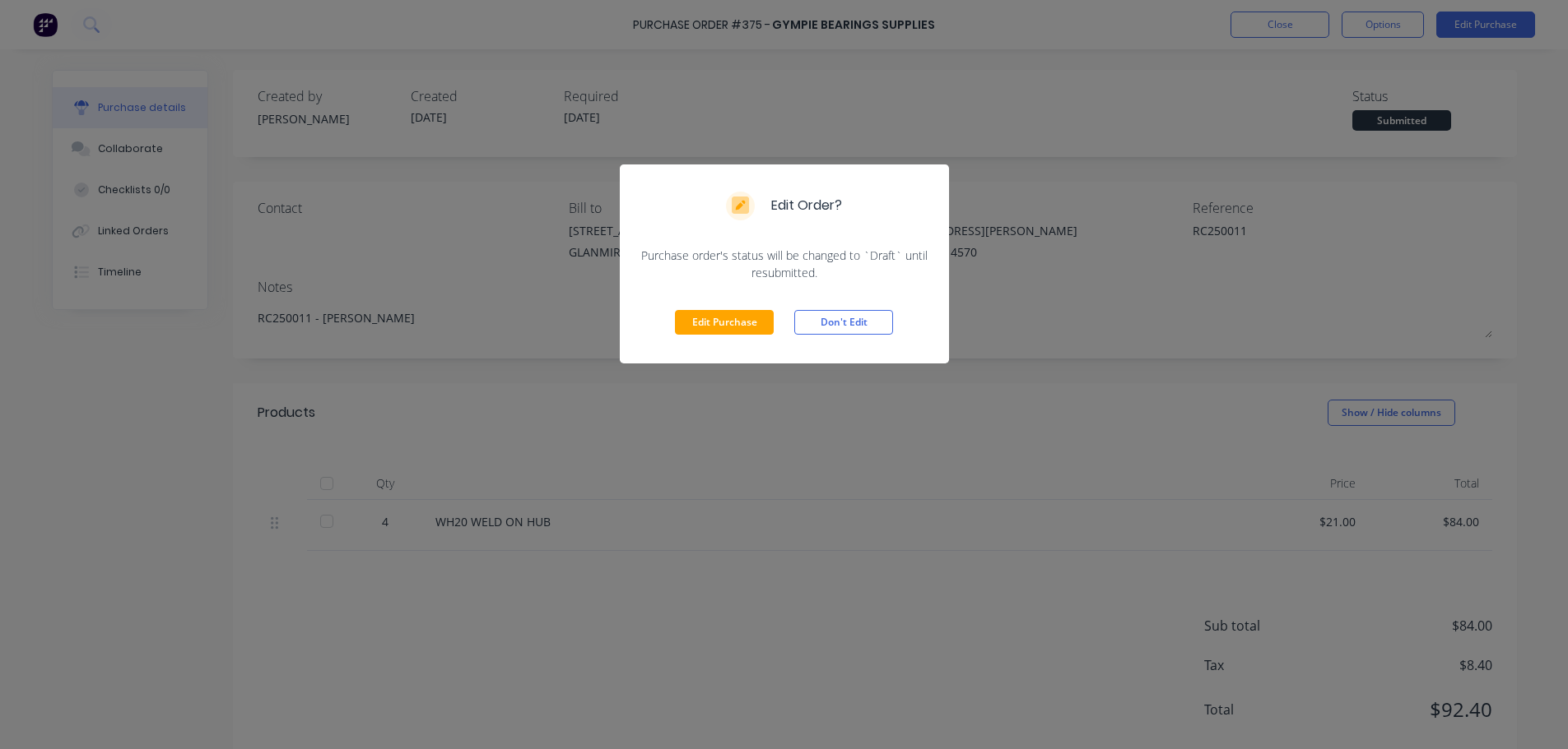
click at [718, 340] on div "Edit Purchase Don't Edit" at bounding box center [784, 322] width 329 height 82
click at [717, 325] on button "Edit Purchase" at bounding box center [724, 322] width 99 height 24
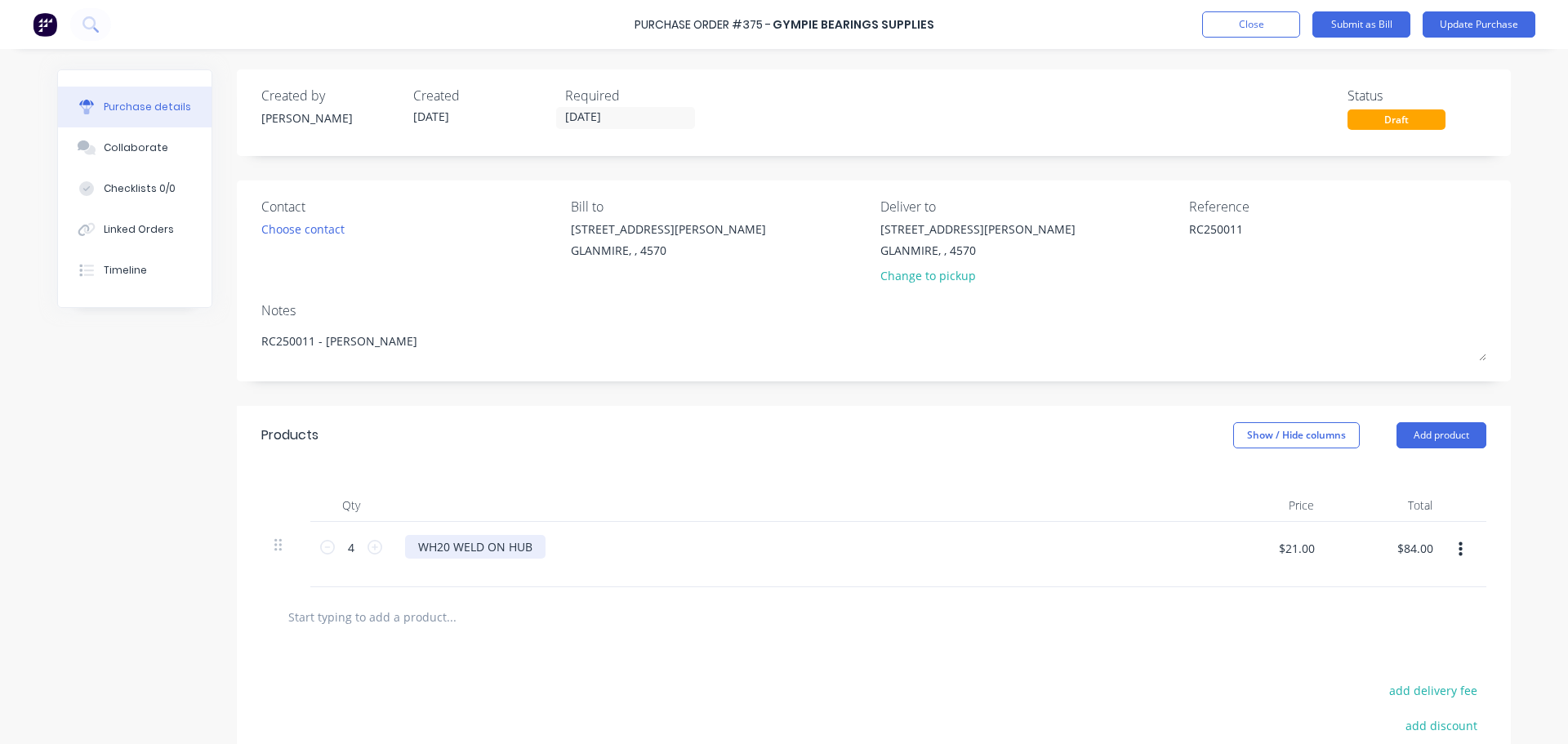
click at [499, 545] on div "WH20 WELD ON HUB" at bounding box center [475, 546] width 140 height 23
click at [524, 548] on div "WH20 WELD ON HUB" at bounding box center [475, 546] width 140 height 23
click at [1447, 547] on button "button" at bounding box center [1461, 550] width 38 height 29
click at [918, 551] on div "WH20 WELD ON HUB" at bounding box center [800, 546] width 791 height 23
click at [1456, 436] on button "Add product" at bounding box center [1441, 435] width 90 height 26
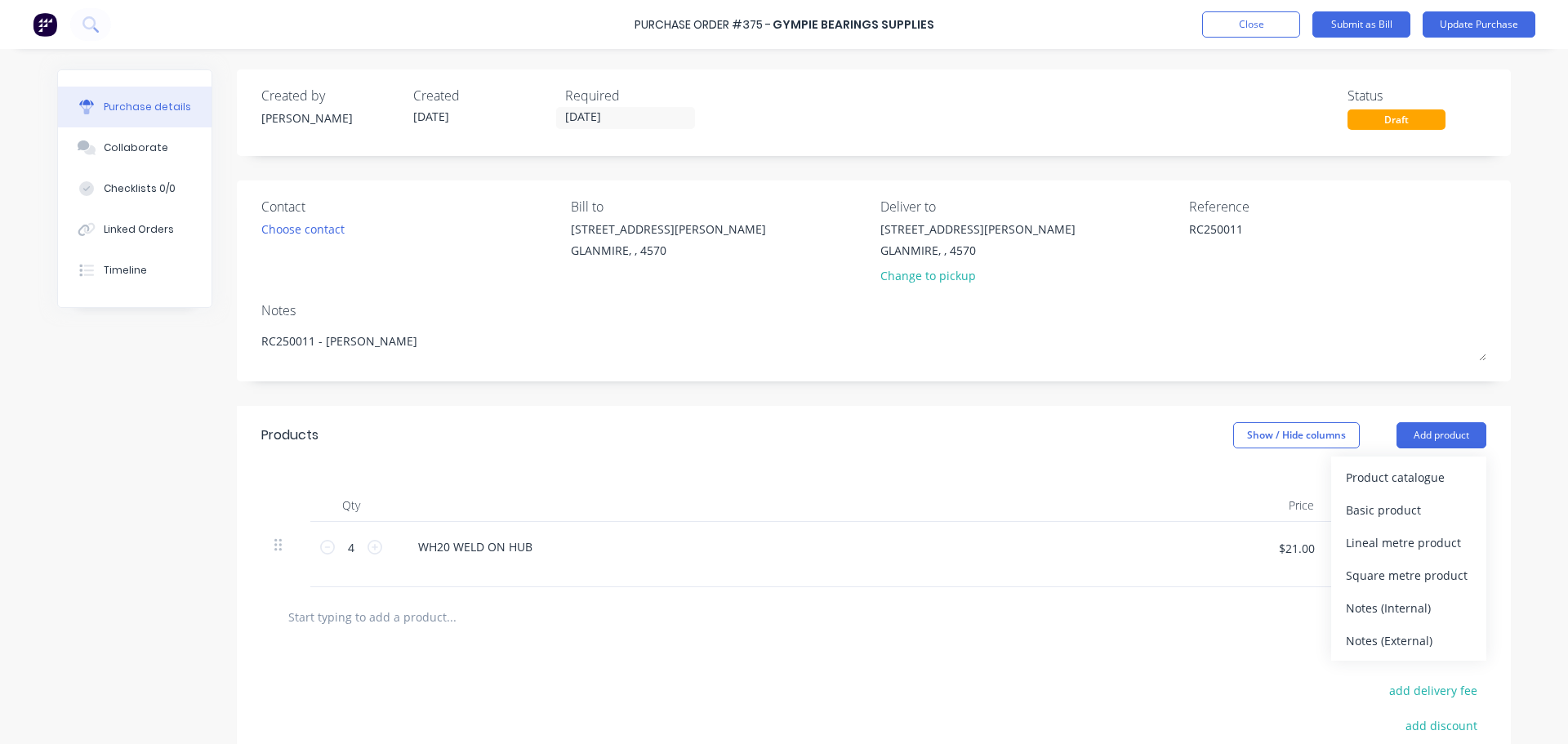
click at [552, 538] on div "WH20 WELD ON HUB" at bounding box center [800, 546] width 791 height 23
drag, startPoint x: 516, startPoint y: 551, endPoint x: 455, endPoint y: 558, distance: 61.4
click at [515, 551] on div "WH20 WELD ON HUB" at bounding box center [475, 546] width 140 height 23
drag, startPoint x: 410, startPoint y: 545, endPoint x: 567, endPoint y: 568, distance: 158.7
click at [567, 568] on div "WH20 WELD ON HUB" at bounding box center [800, 554] width 817 height 65
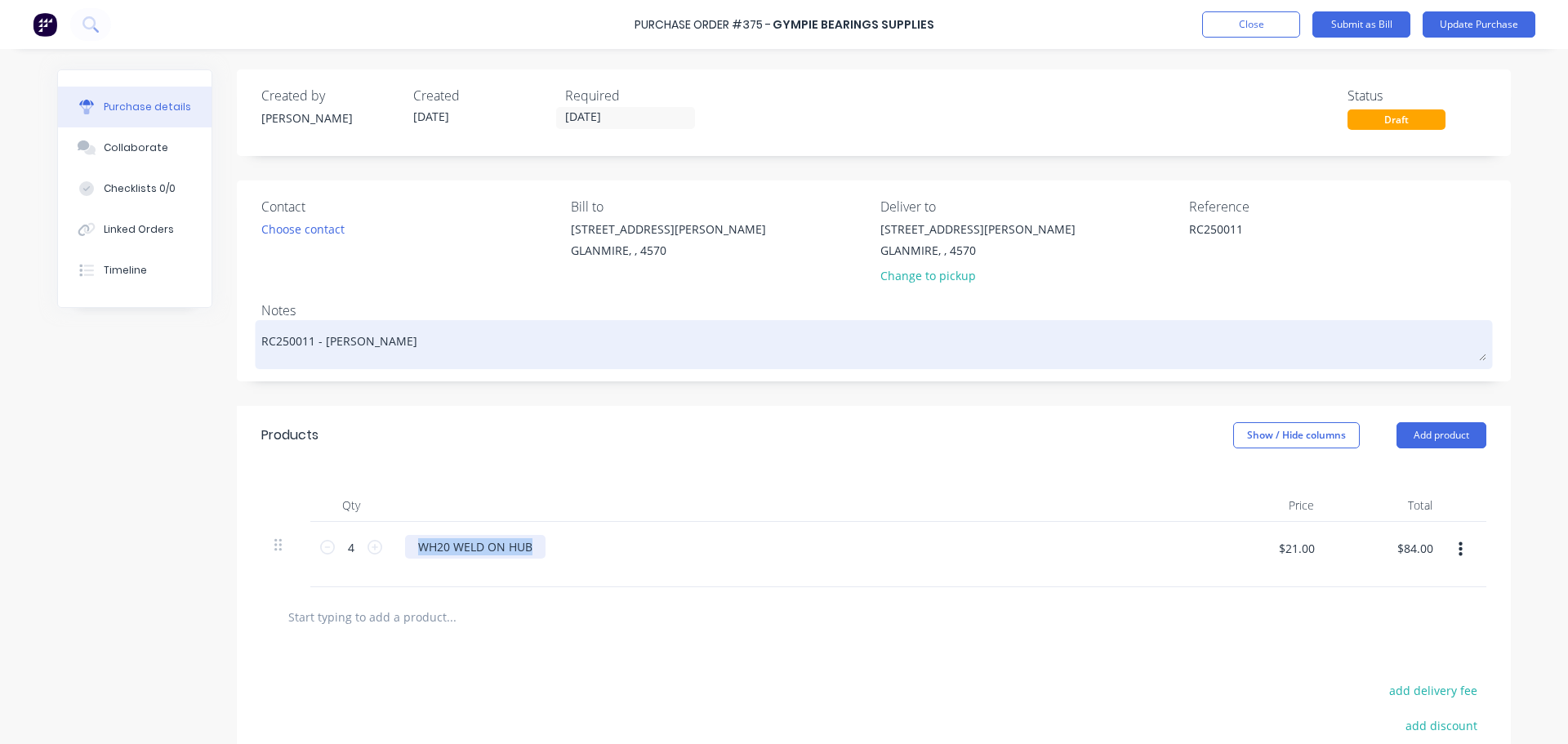
copy div "WH20 WELD ON HUB"
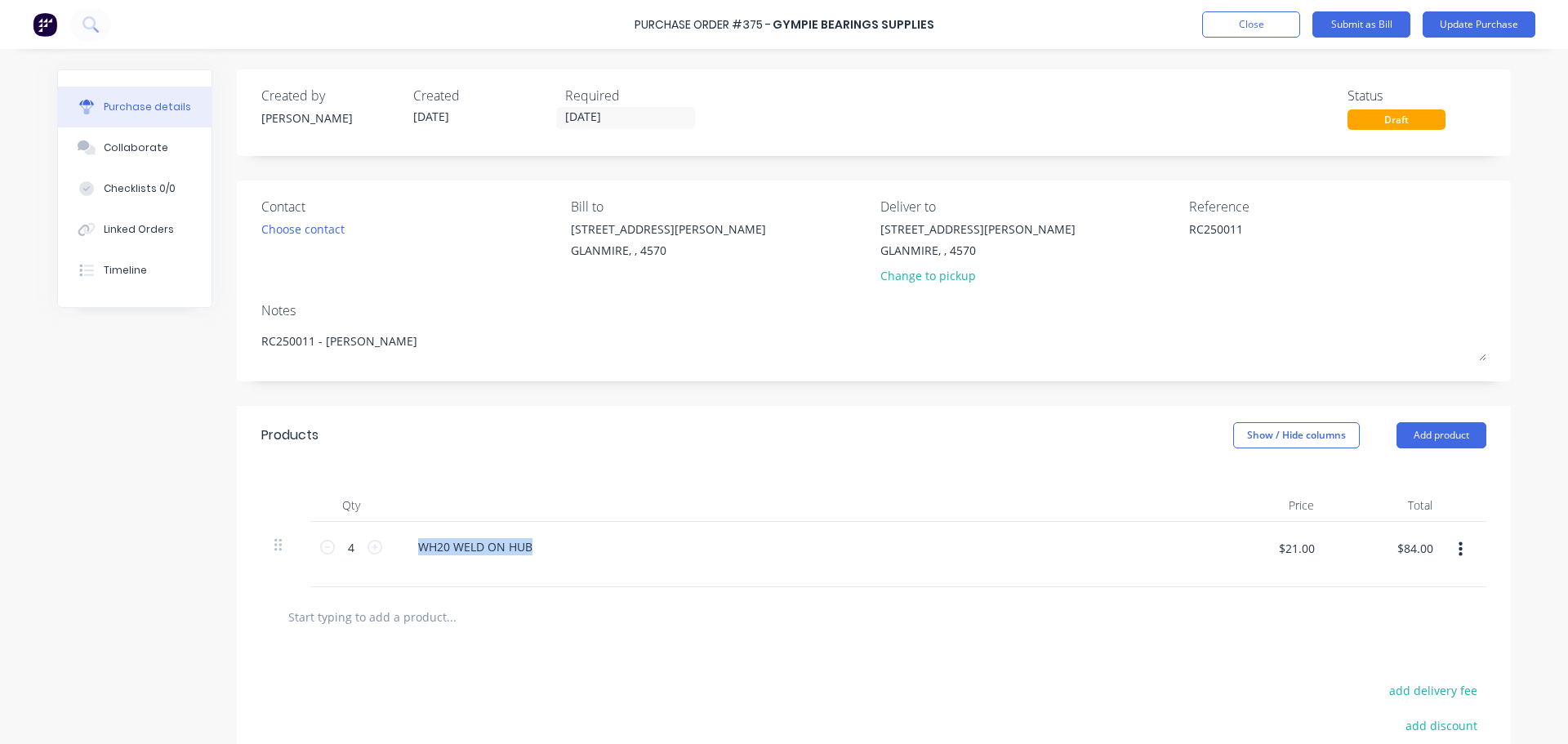
drag, startPoint x: 1245, startPoint y: 30, endPoint x: 1463, endPoint y: 95, distance: 227.5
click at [1454, 101] on div "Purchase Order #375 - Gympie Bearings Supplies Add product Close Submit as Bill…" at bounding box center [784, 372] width 1568 height 744
click at [1497, 26] on button "Update Purchase" at bounding box center [1479, 24] width 113 height 26
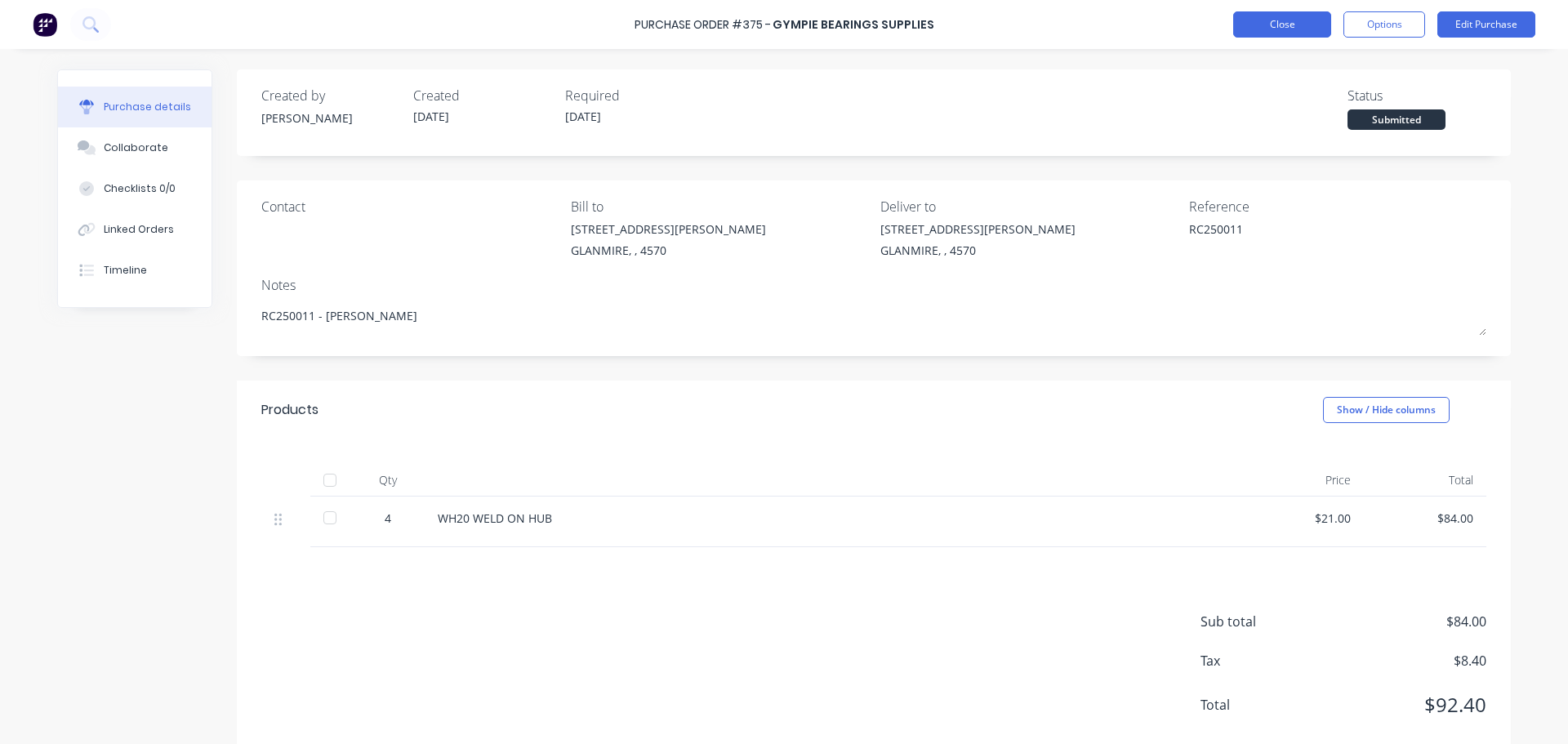
click at [1297, 18] on button "Close" at bounding box center [1282, 24] width 98 height 26
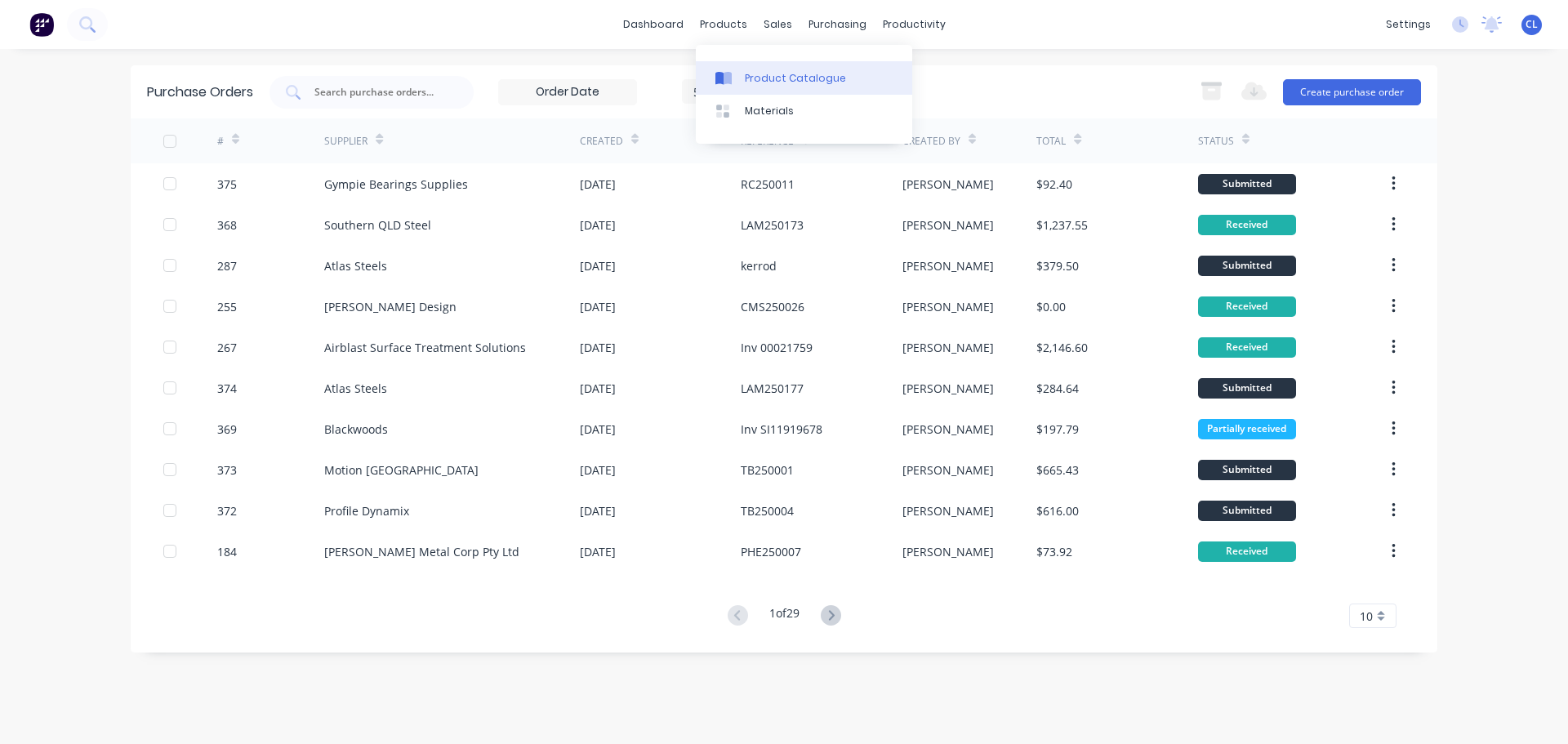
click at [747, 83] on div "Product Catalogue" at bounding box center [795, 78] width 101 height 15
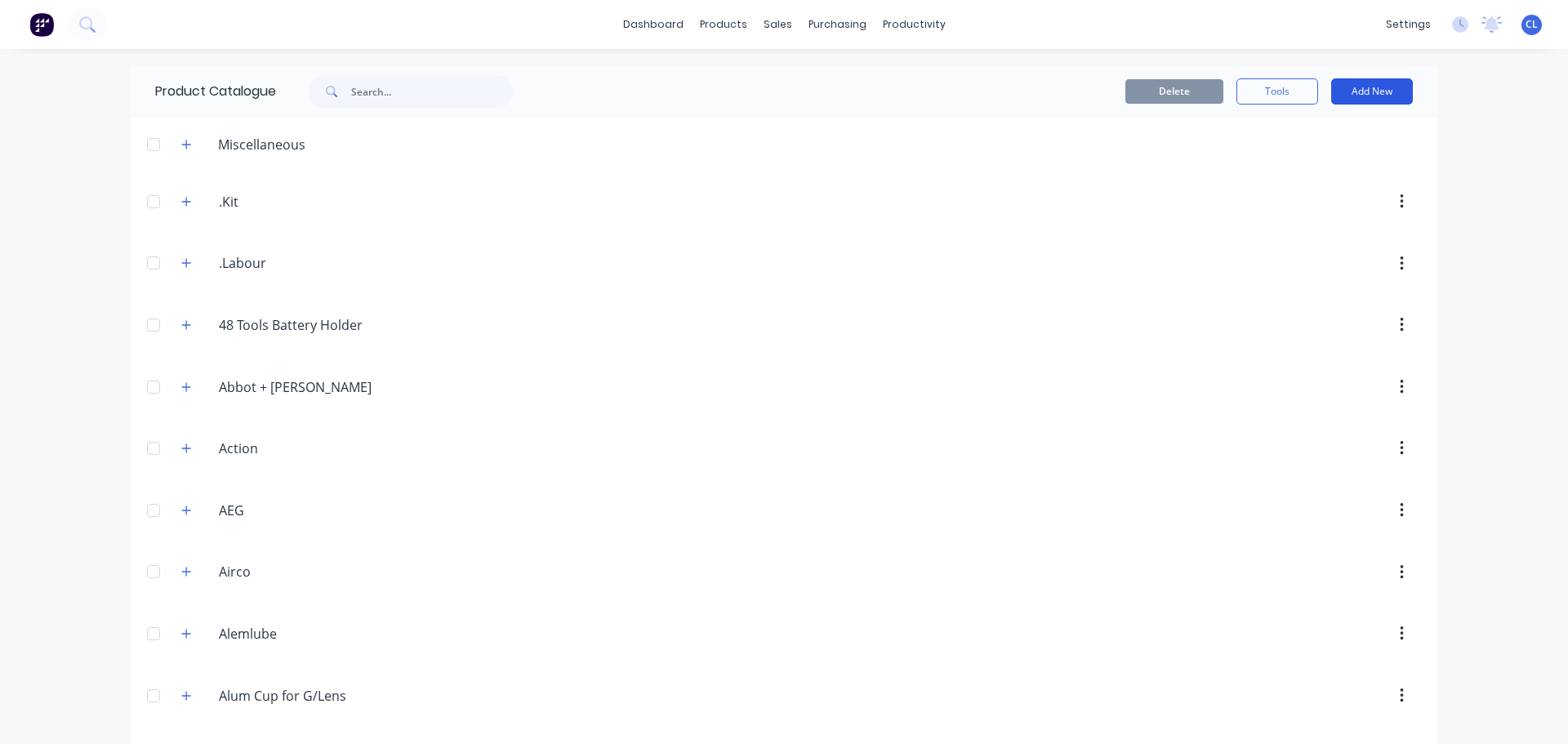
click at [1354, 103] on button "Add New" at bounding box center [1372, 91] width 81 height 26
click at [1330, 167] on div "Product" at bounding box center [1335, 166] width 126 height 23
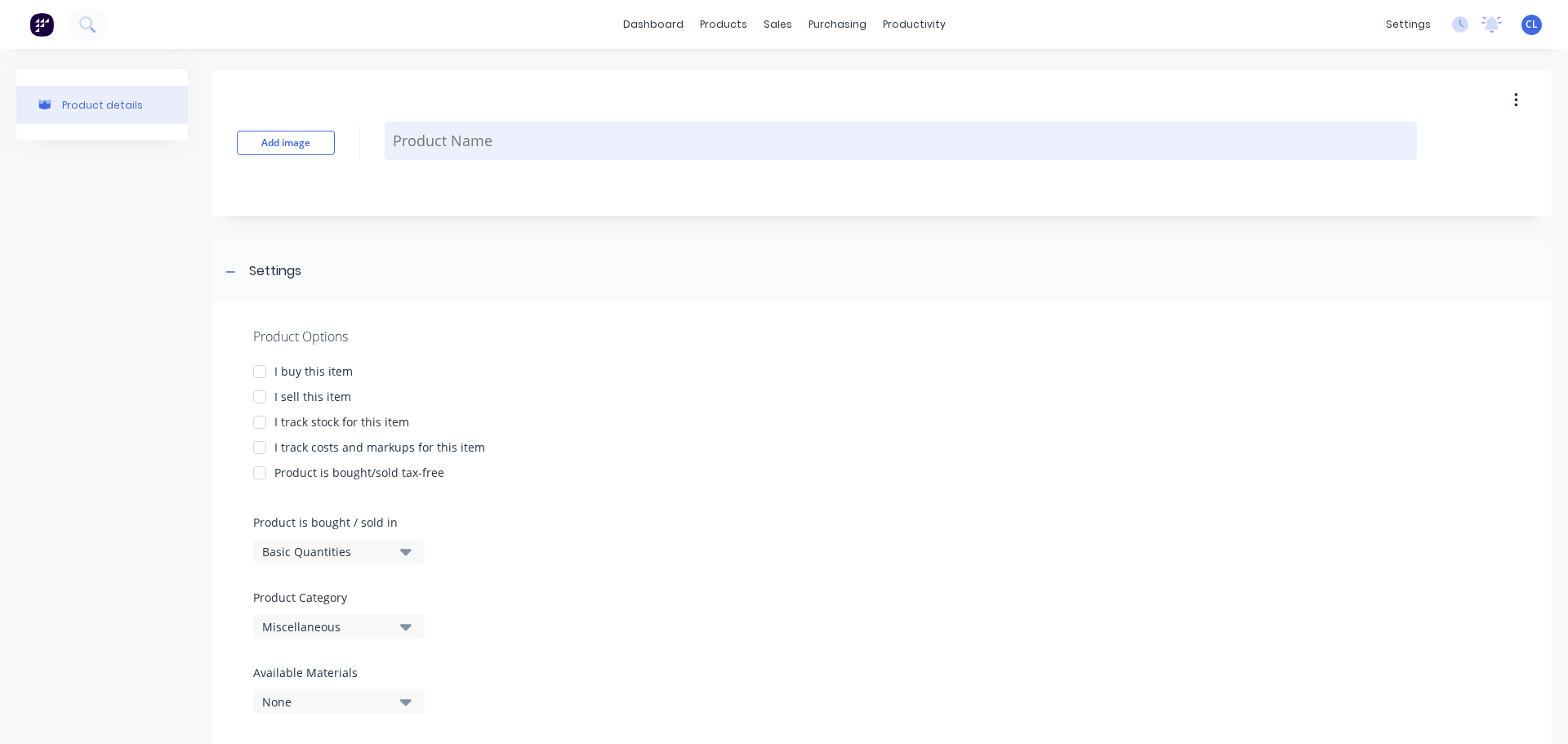
click at [498, 137] on textarea at bounding box center [901, 140] width 1032 height 38
paste textarea "WH20 WELD ON HUB"
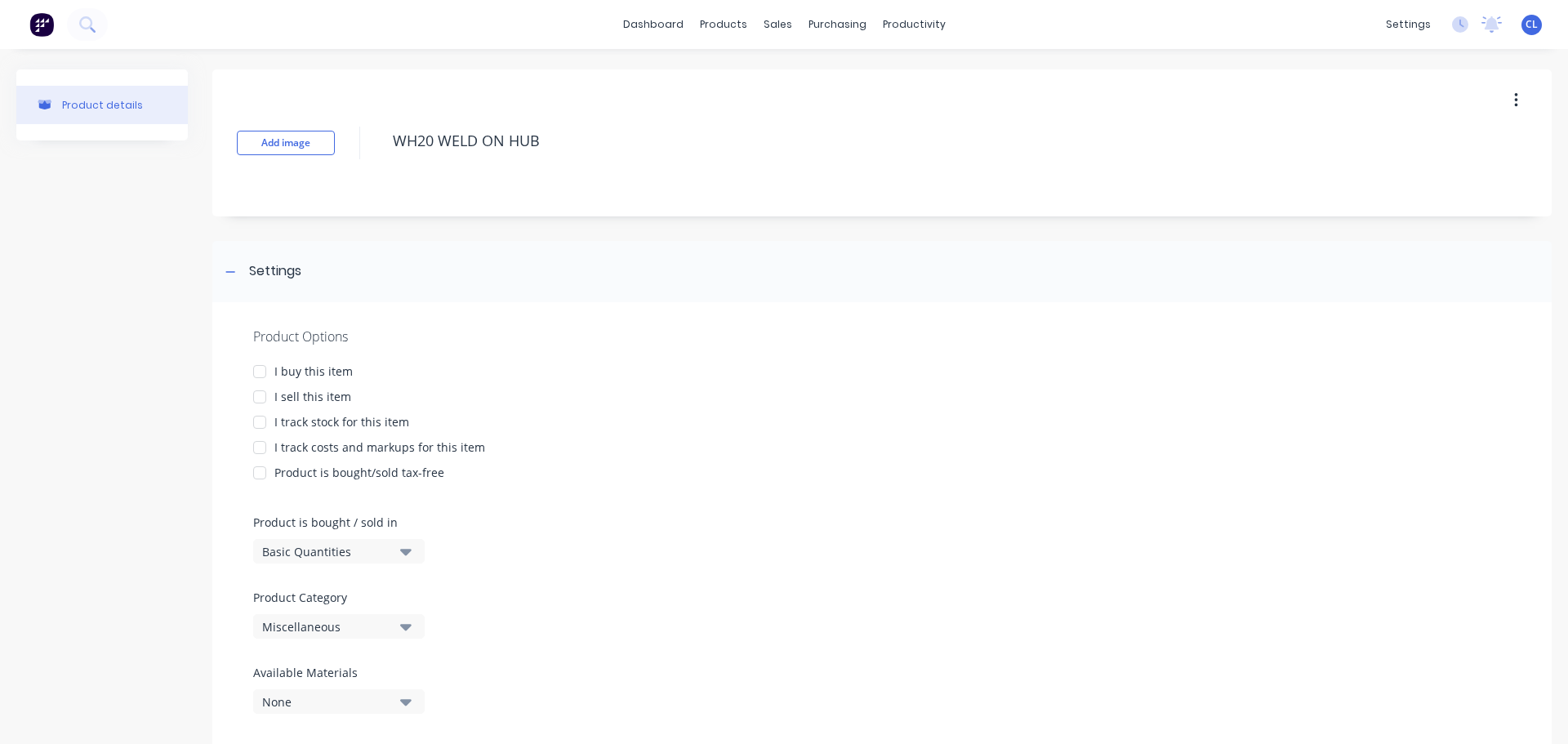
type textarea "WH20 WELD ON HUB"
click at [146, 338] on div "Product details" at bounding box center [102, 419] width 172 height 699
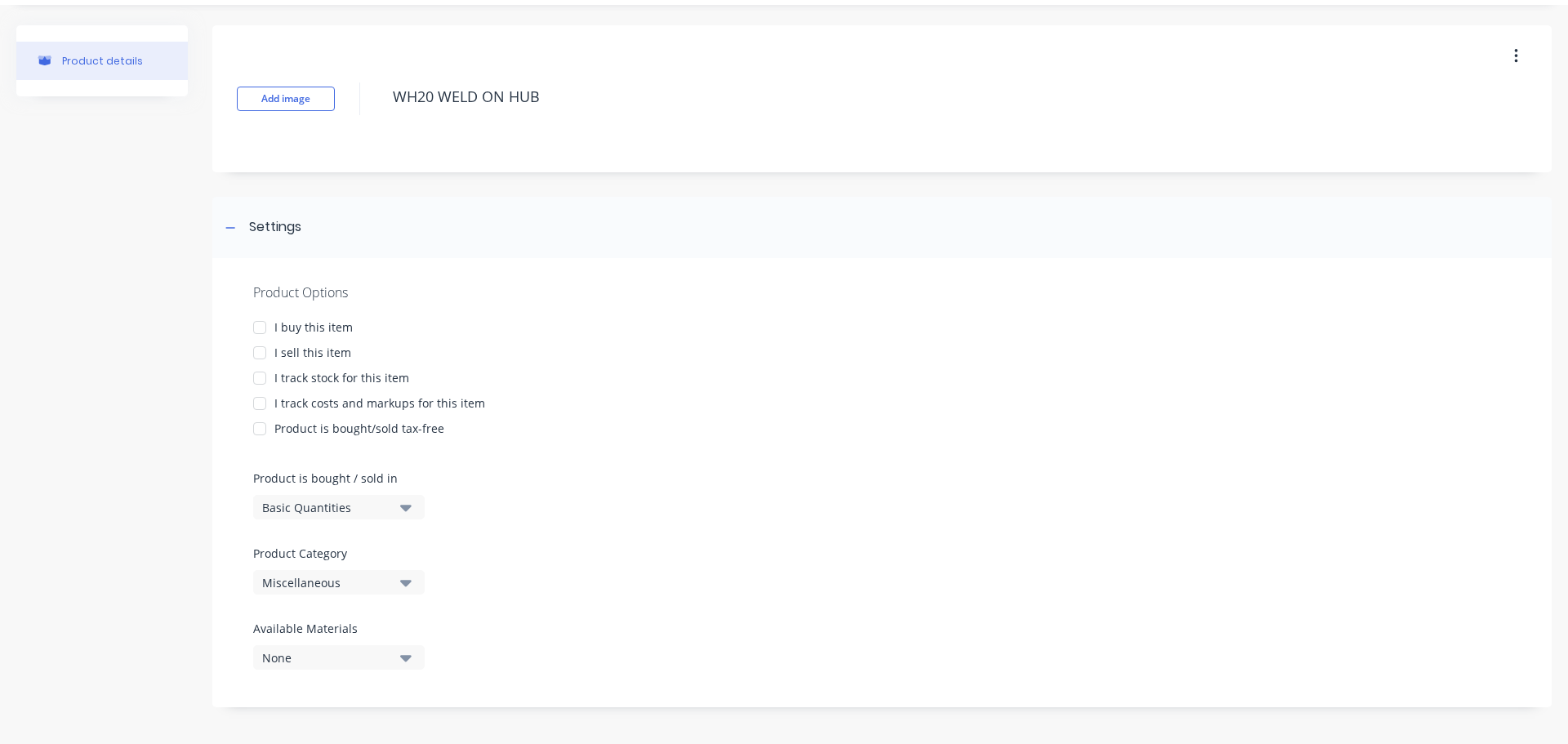
click at [264, 329] on div at bounding box center [260, 328] width 33 height 33
click at [261, 329] on div at bounding box center [260, 328] width 33 height 33
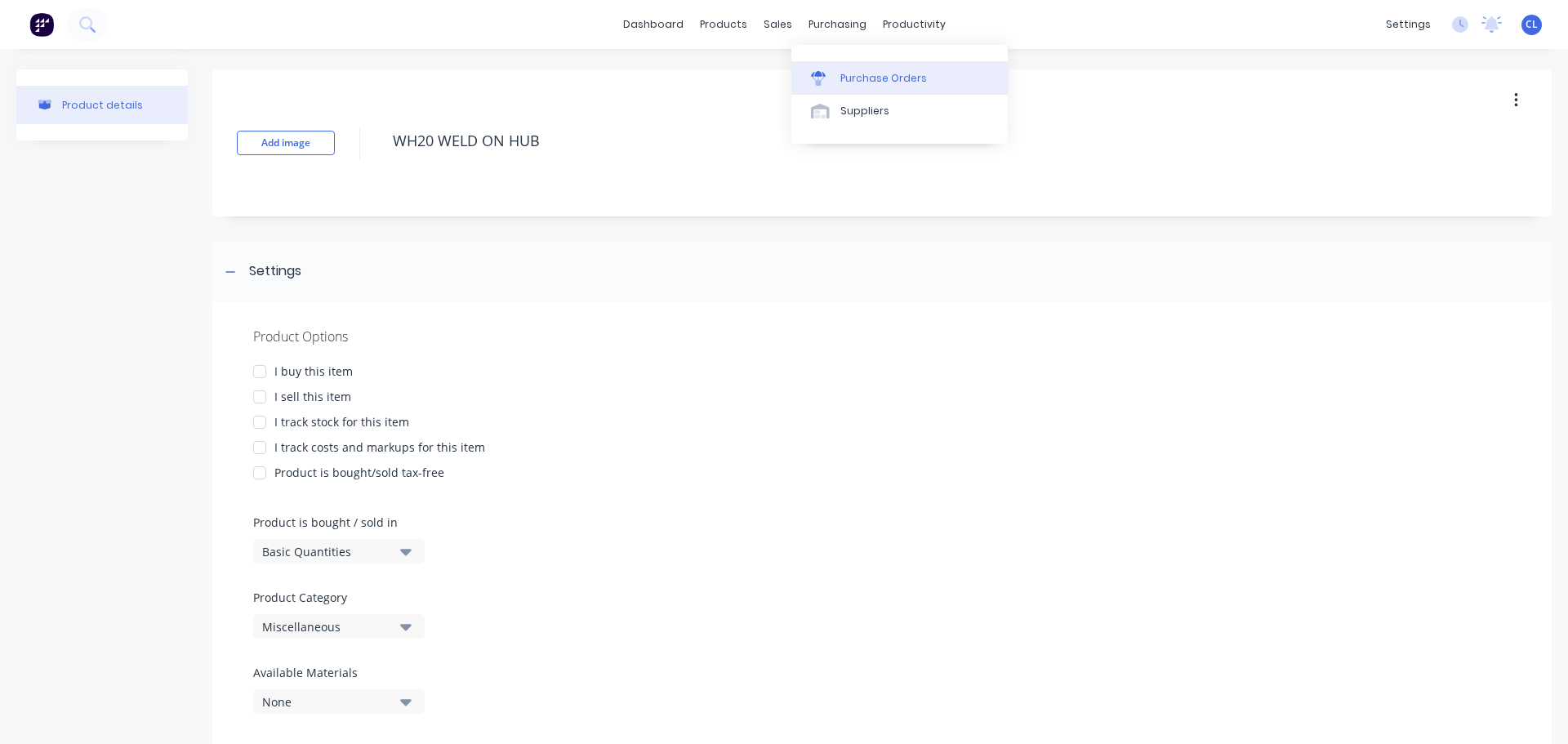
click at [856, 78] on div "Purchase Orders" at bounding box center [883, 78] width 87 height 15
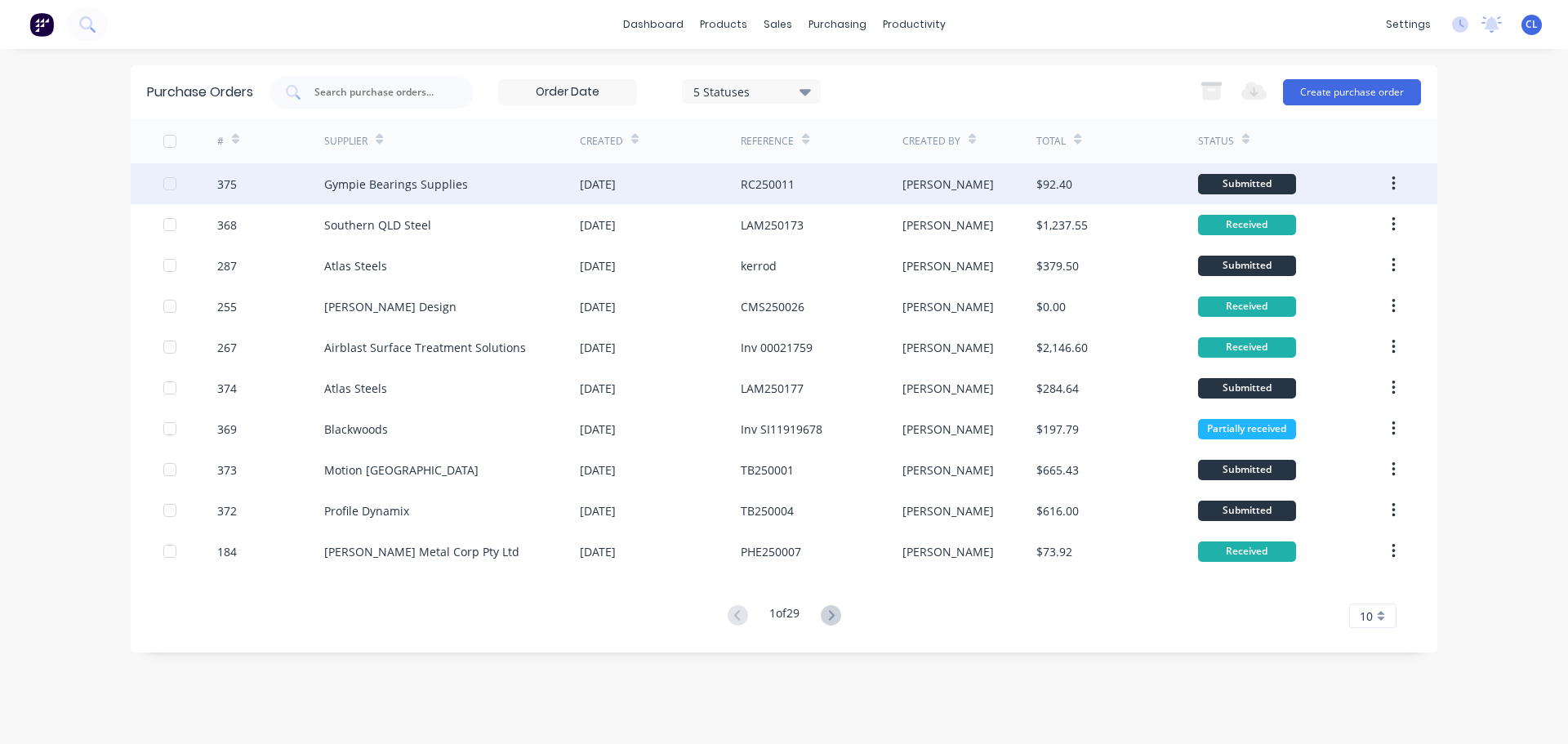
click at [357, 189] on div "Gympie Bearings Supplies" at bounding box center [396, 185] width 144 height 17
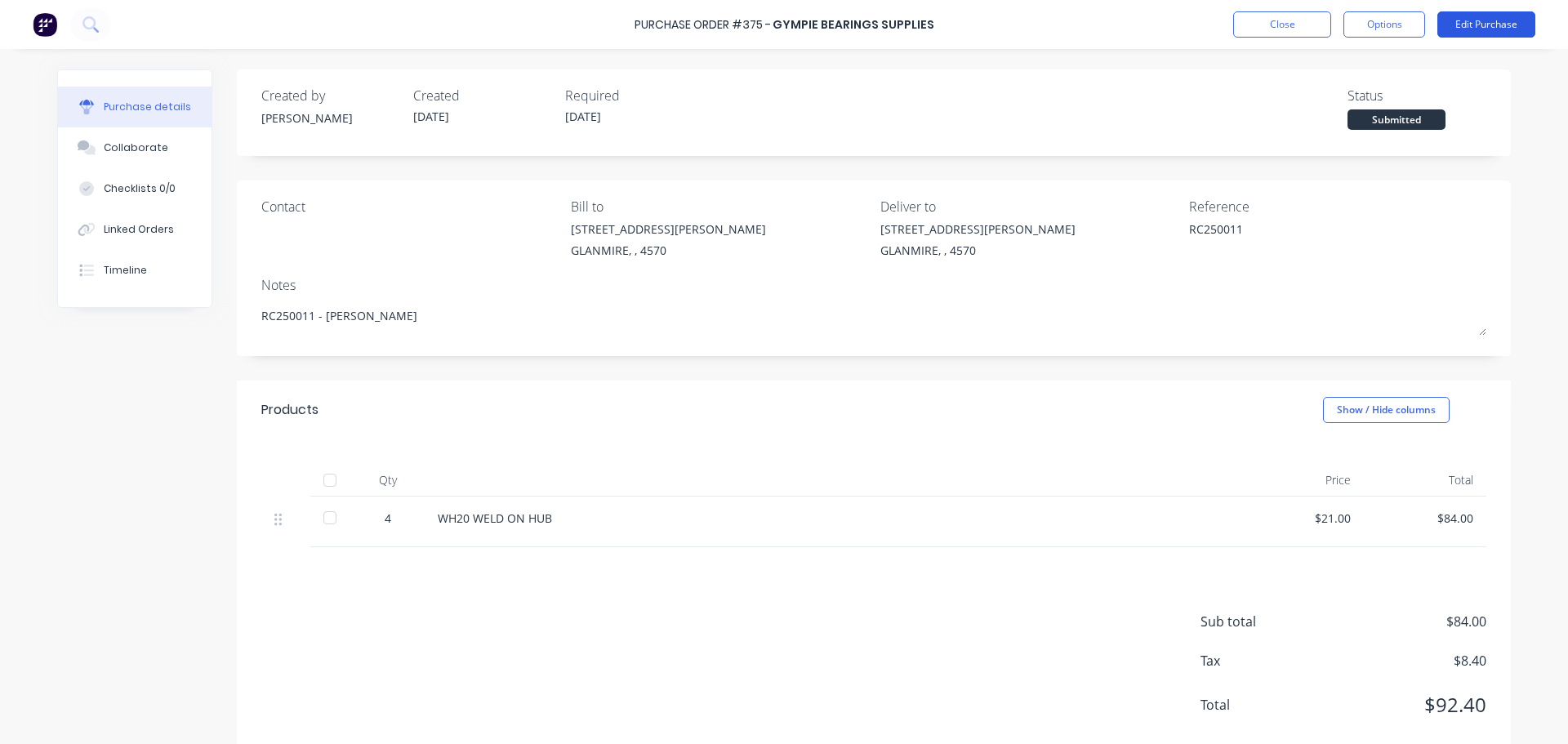
click at [1502, 20] on button "Edit Purchase" at bounding box center [1486, 24] width 98 height 26
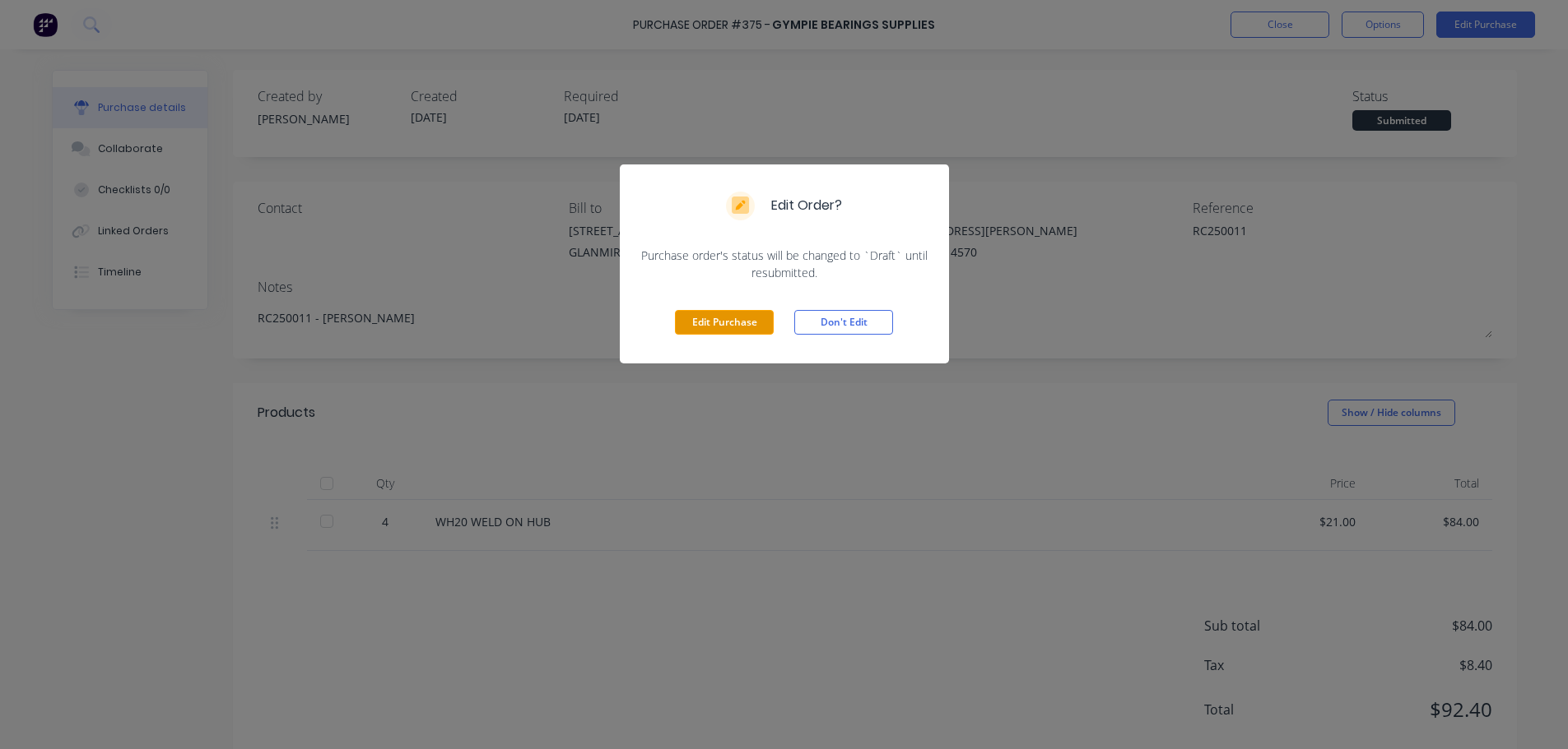
click at [754, 323] on button "Edit Purchase" at bounding box center [724, 322] width 99 height 24
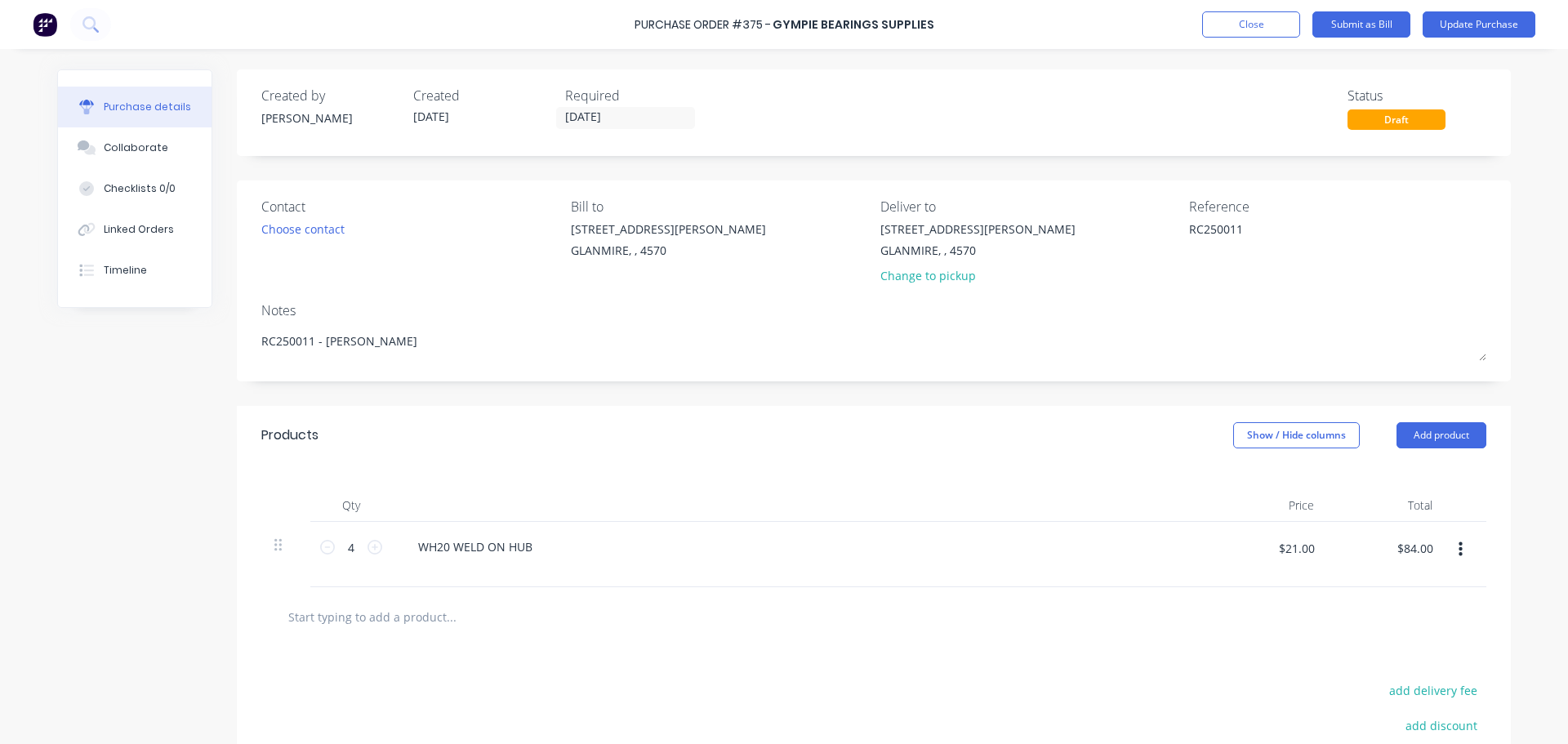
click at [408, 606] on input "text" at bounding box center [451, 617] width 327 height 33
paste input "WH20 WELD ON HUB"
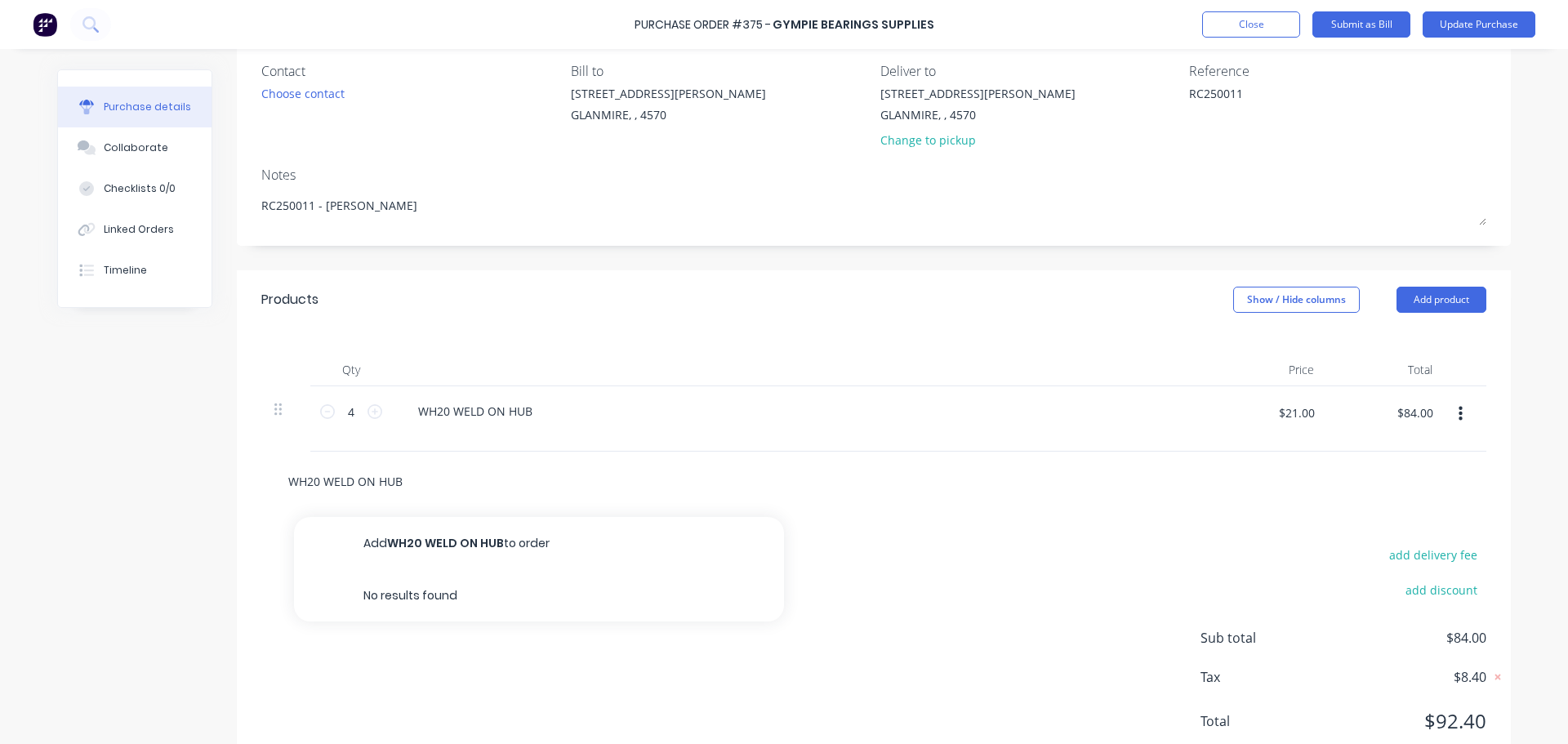
scroll to position [163, 0]
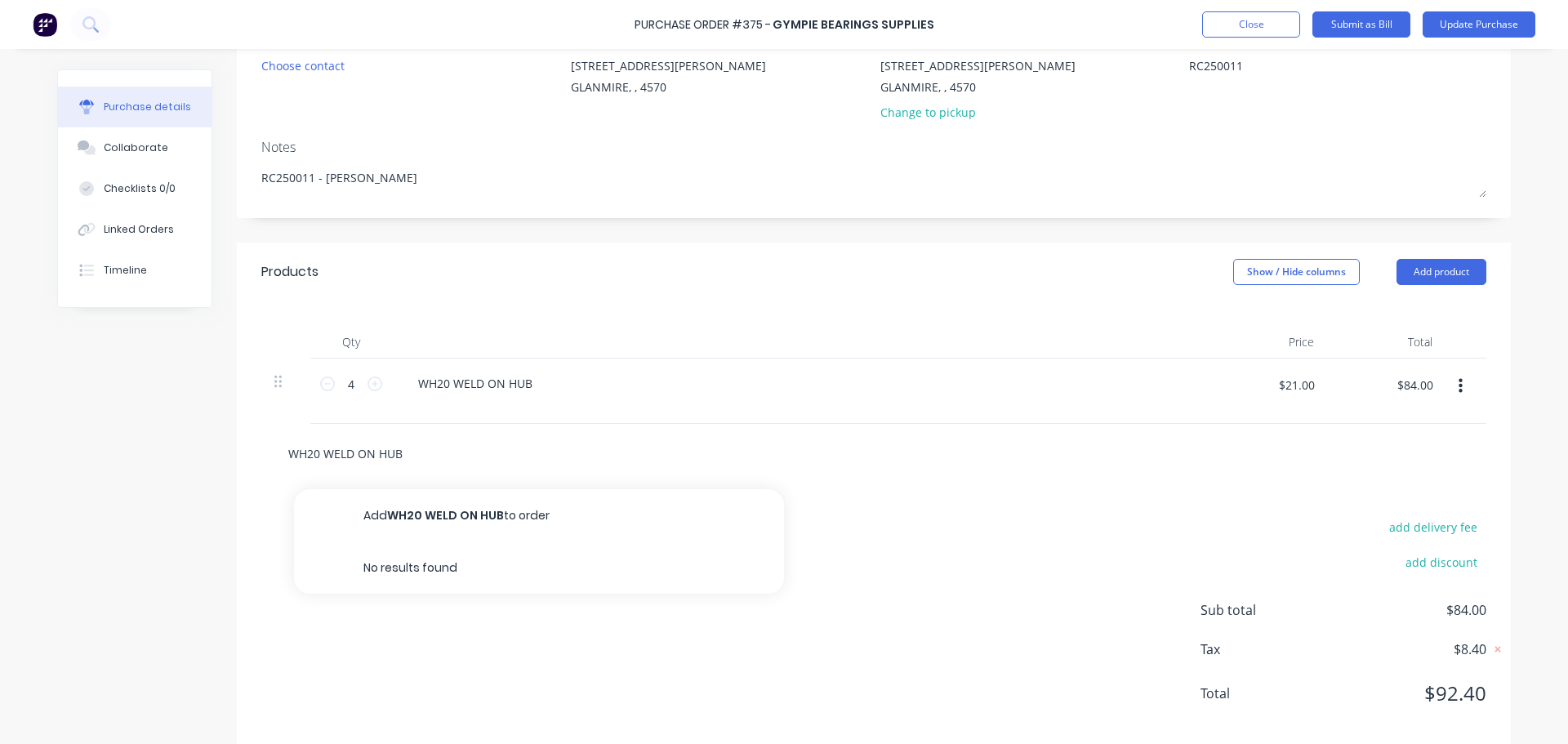
type input "WH20 WELD ON HUB"
click at [868, 617] on div "add delivery fee add discount Sub total $84.00 Tax $8.40 Total $92.40" at bounding box center [874, 618] width 1274 height 269
click at [482, 437] on input "WH20 WELD ON HUB" at bounding box center [451, 454] width 327 height 33
drag, startPoint x: 420, startPoint y: 460, endPoint x: -7, endPoint y: 421, distance: 428.8
click at [0, 421] on html "Purchase Order #375 - Gympie Bearings Supplies Add product Close Submit as Bill…" at bounding box center [784, 372] width 1568 height 744
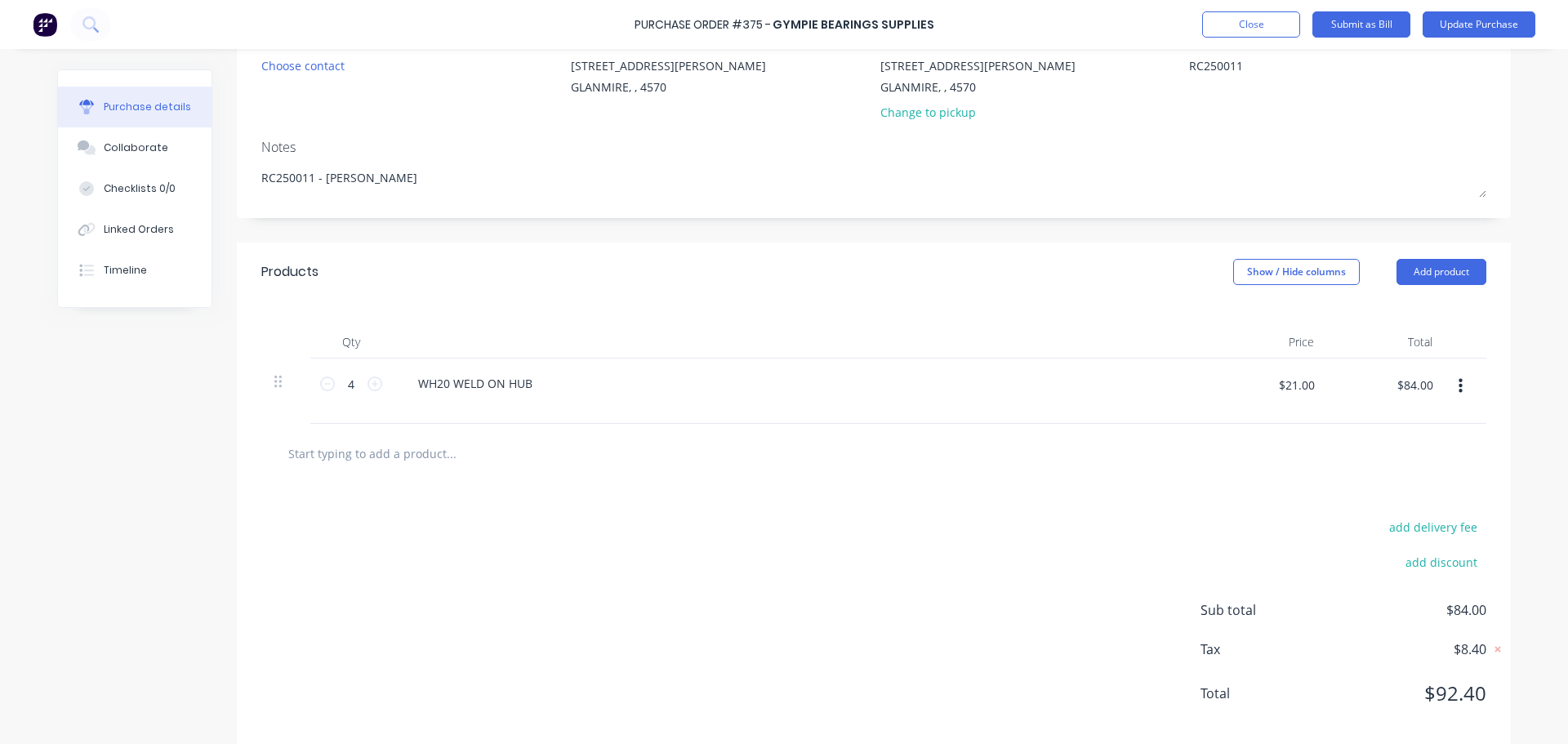
click at [426, 633] on div "add delivery fee add discount Sub total $84.00 Tax $8.40 Total $92.40" at bounding box center [874, 618] width 1274 height 269
click at [1485, 31] on button "Update Purchase" at bounding box center [1479, 24] width 113 height 26
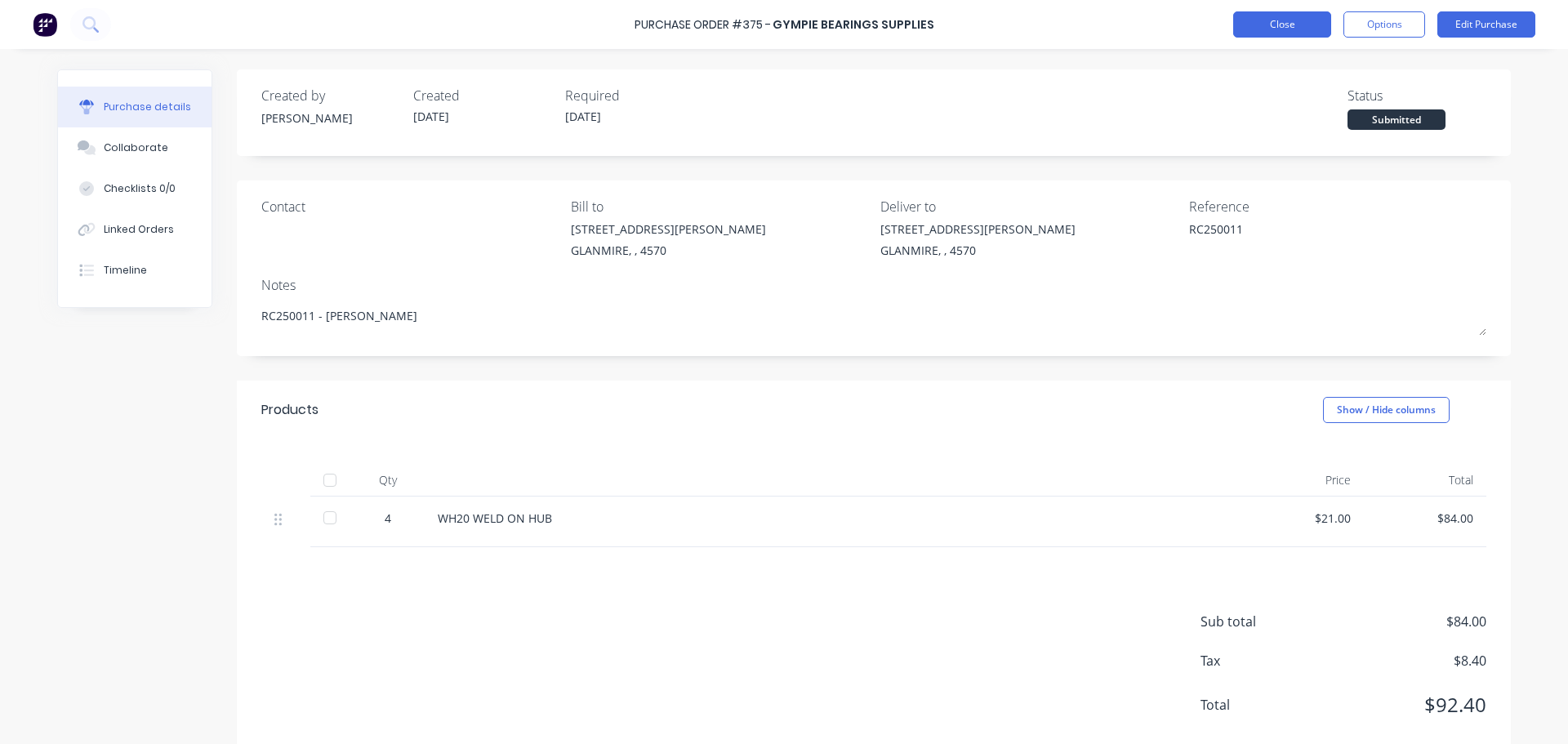
click at [1246, 28] on button "Close" at bounding box center [1282, 24] width 98 height 26
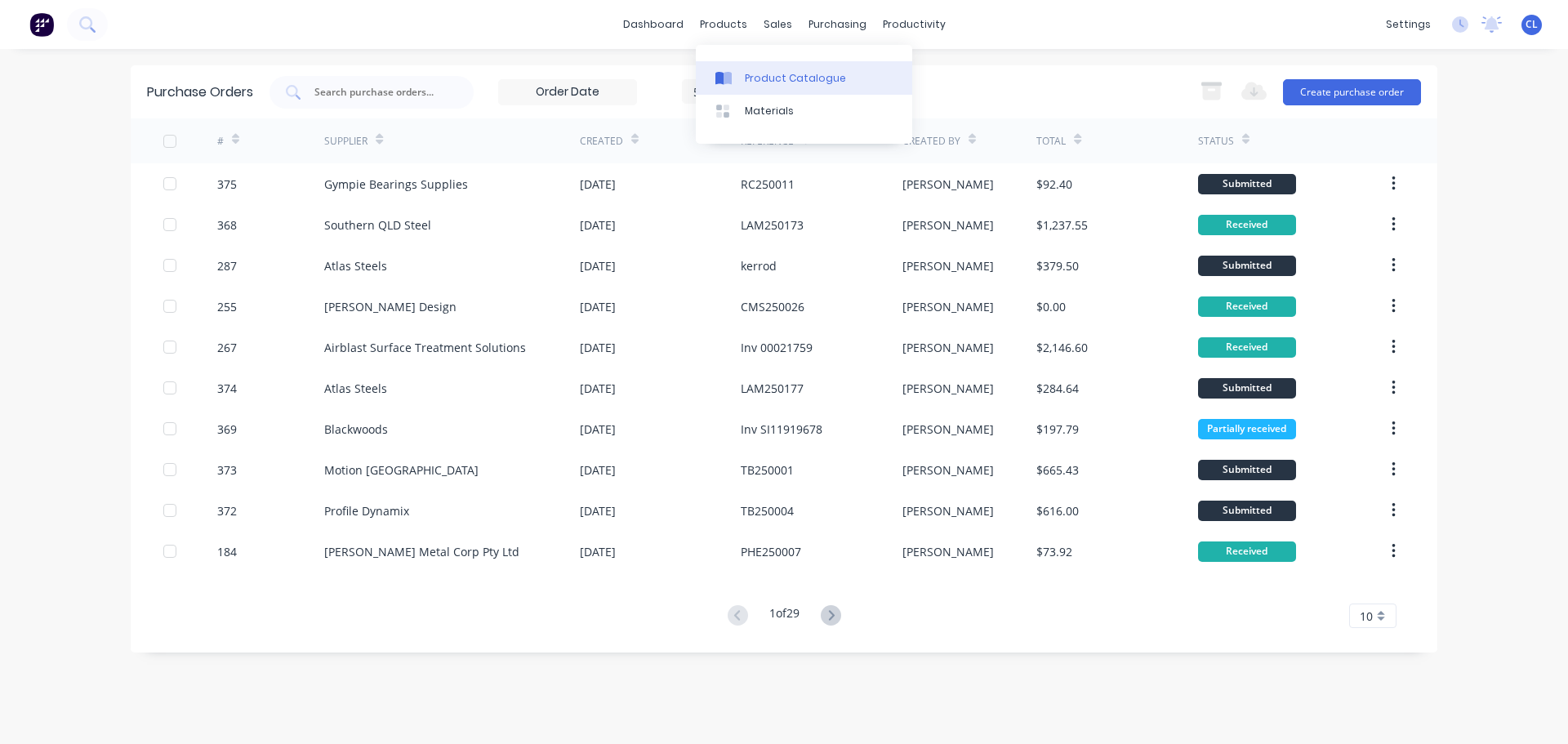
click at [741, 87] on link "Product Catalogue" at bounding box center [804, 78] width 217 height 33
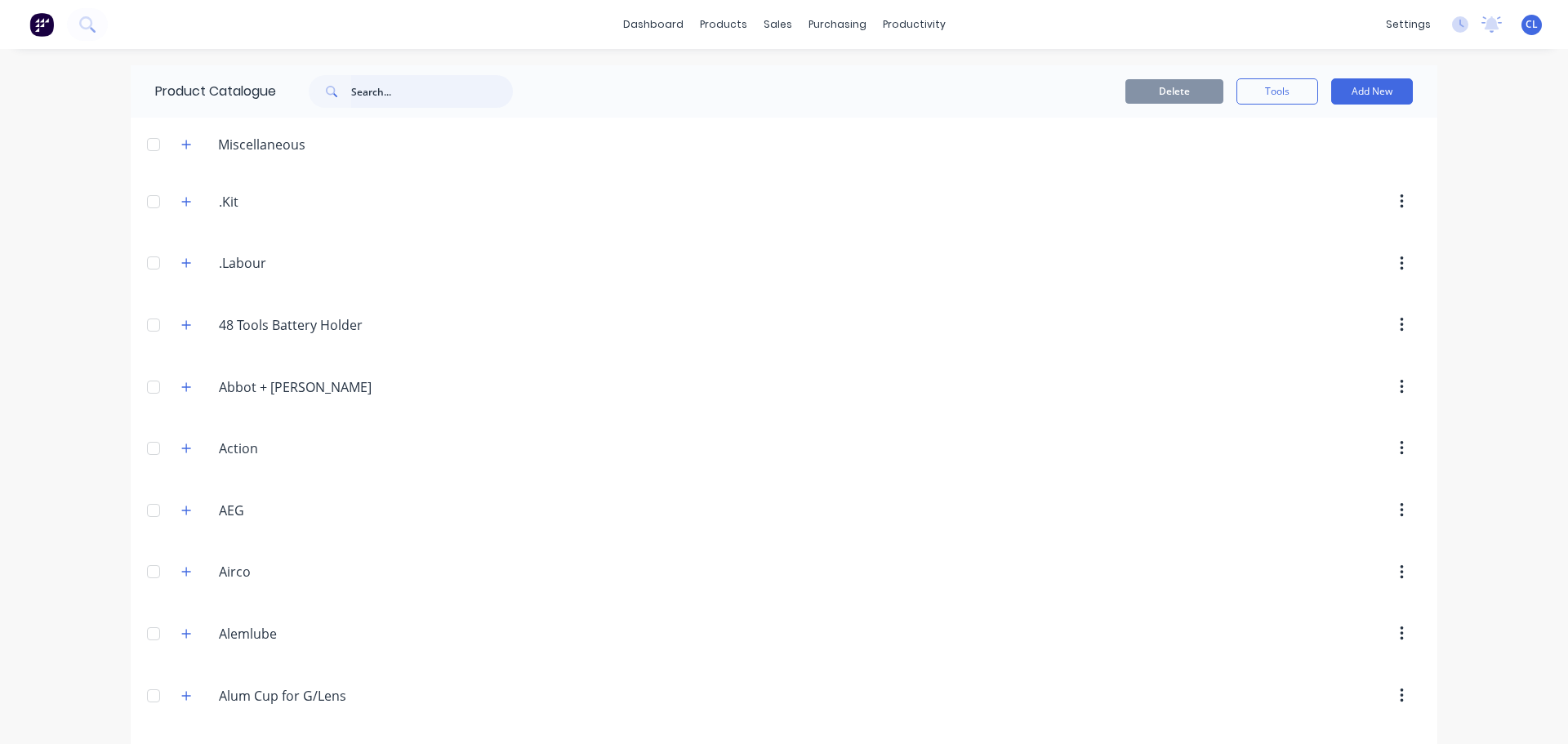
click at [439, 95] on input "text" at bounding box center [432, 92] width 162 height 33
paste input "WH20 WELD ON HUB"
type input "WH20 WELD ON HUB"
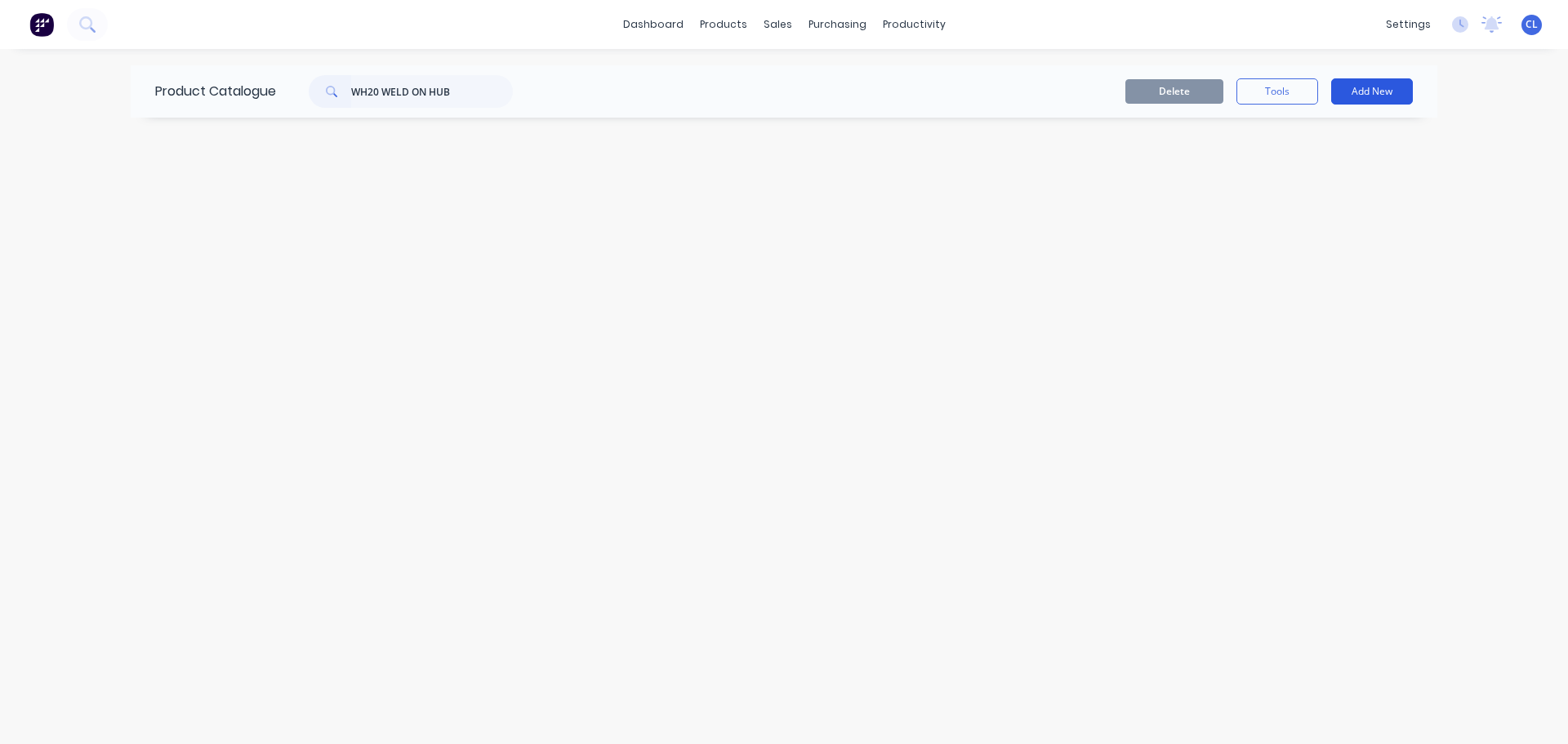
click at [1347, 84] on button "Add New" at bounding box center [1372, 91] width 81 height 26
click at [1309, 177] on div "Product" at bounding box center [1335, 166] width 126 height 23
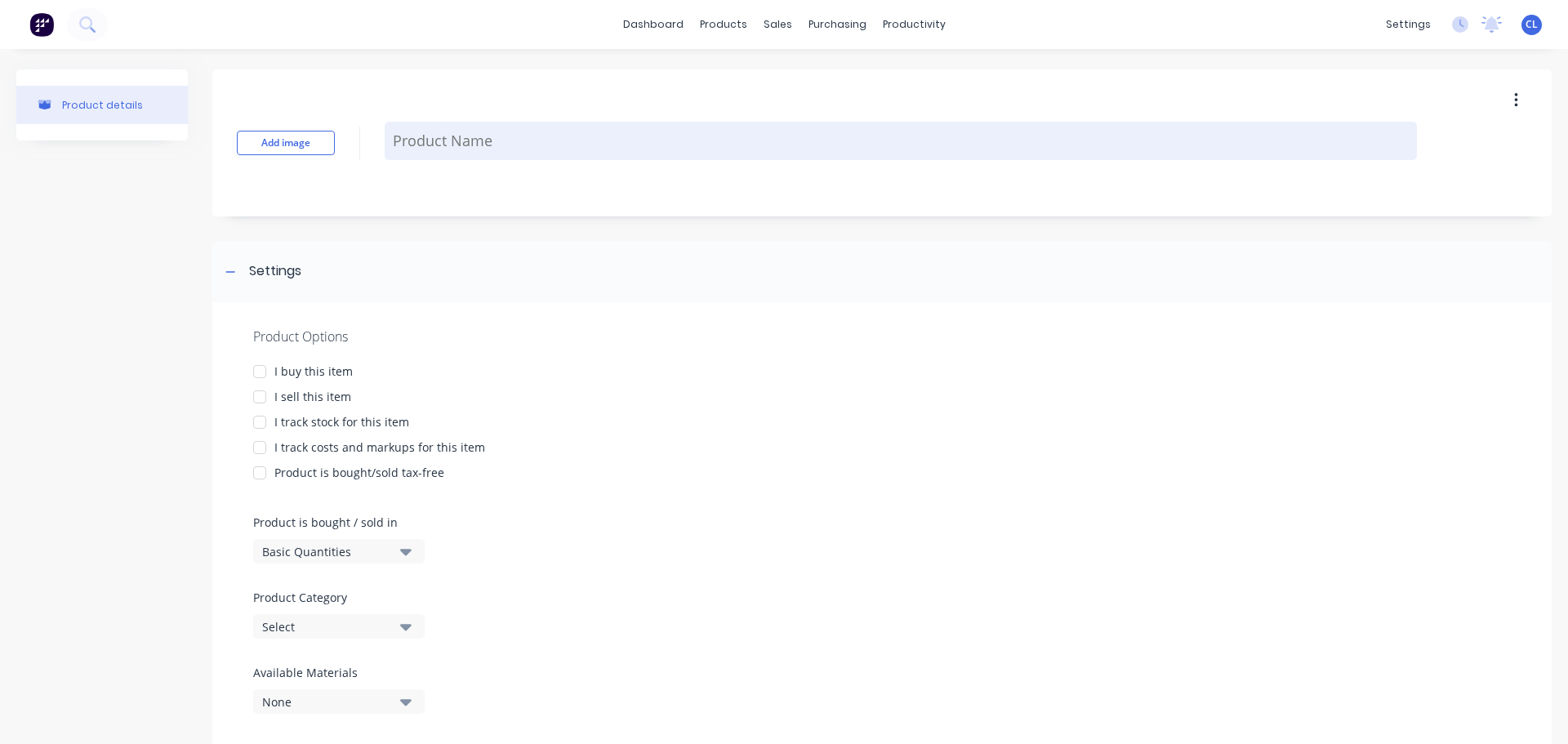
click at [517, 148] on textarea at bounding box center [901, 140] width 1032 height 38
paste textarea "WH20 WELD ON HUB"
drag, startPoint x: 440, startPoint y: 135, endPoint x: 576, endPoint y: 137, distance: 136.0
click at [576, 137] on textarea "WH20 WELD ON HUB" at bounding box center [901, 140] width 1032 height 38
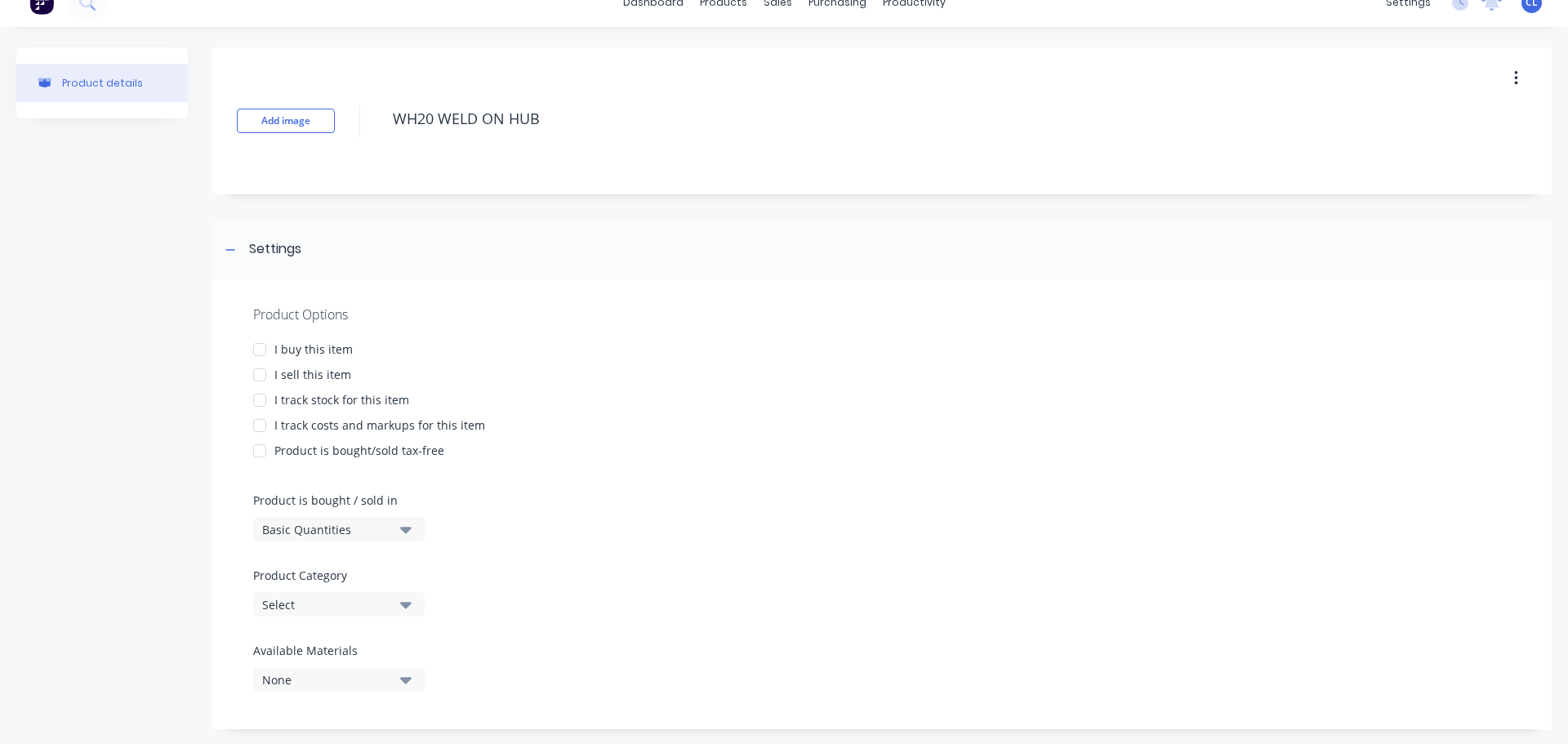
scroll to position [44, 0]
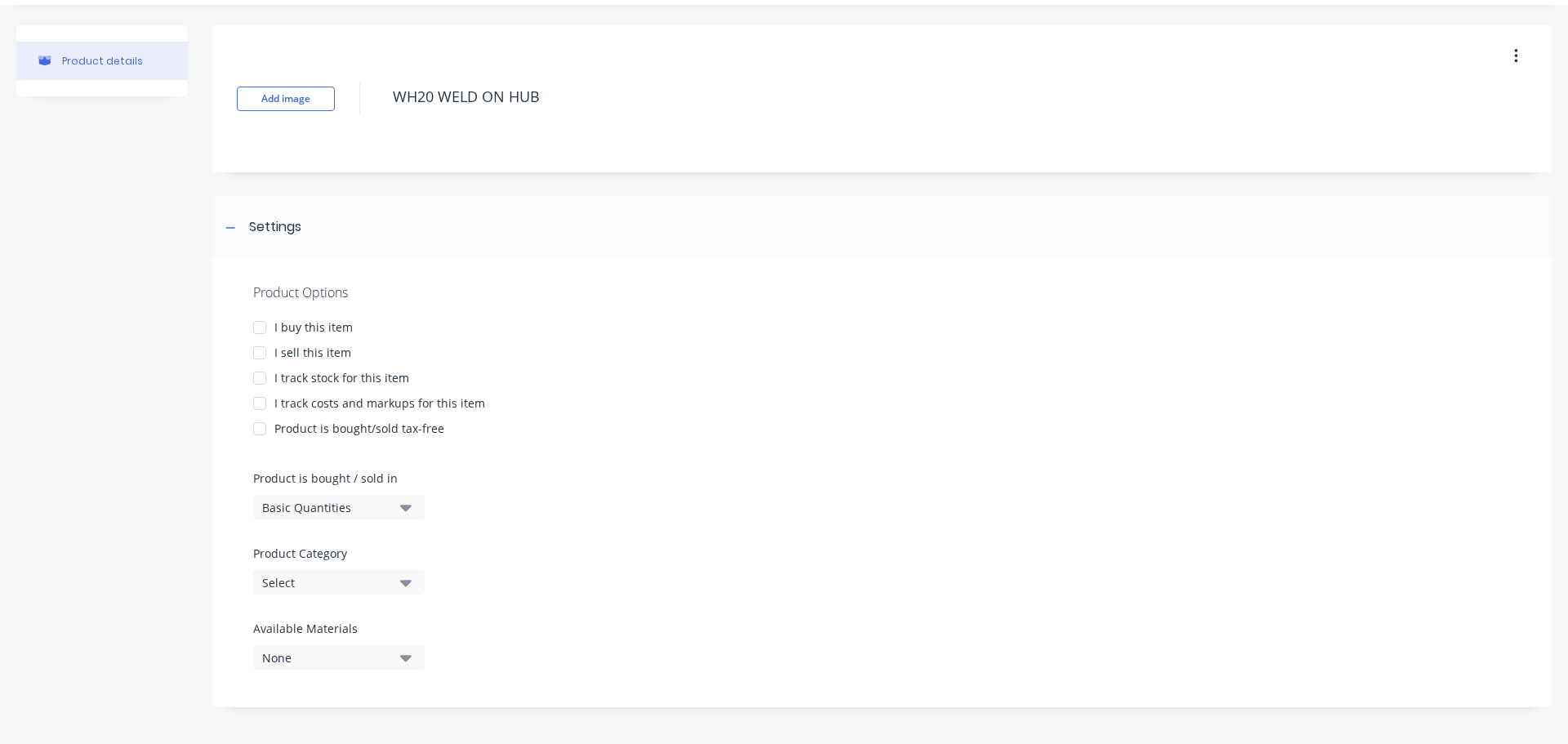
click at [258, 329] on div at bounding box center [260, 328] width 33 height 33
click at [264, 354] on div at bounding box center [260, 353] width 33 height 33
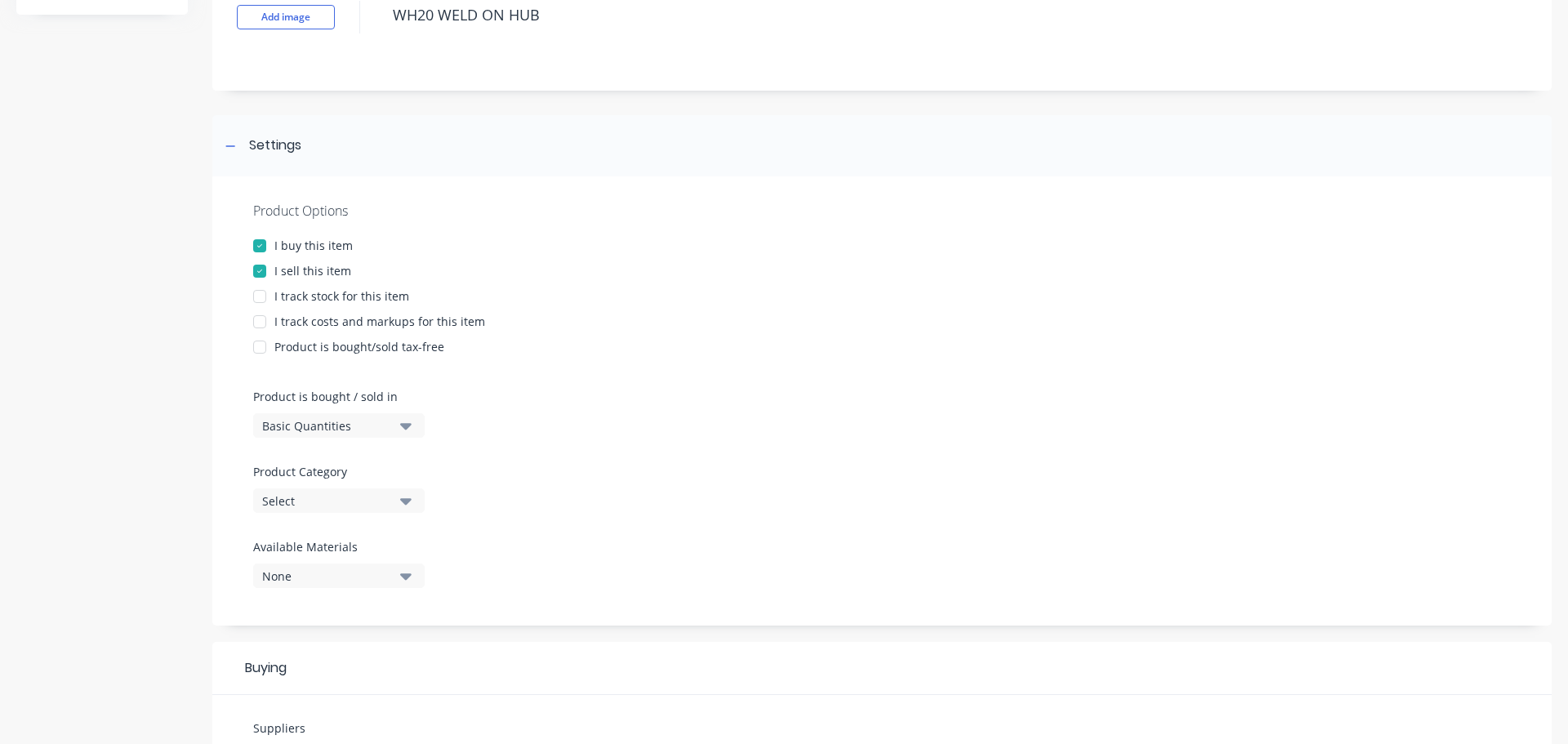
type textarea "WH20 WELD ON HUB"
click at [169, 477] on div "Product details" at bounding box center [102, 566] width 172 height 1245
click at [536, 411] on div "Product Options I buy this item I sell this item I track stock for this item I …" at bounding box center [882, 401] width 1339 height 449
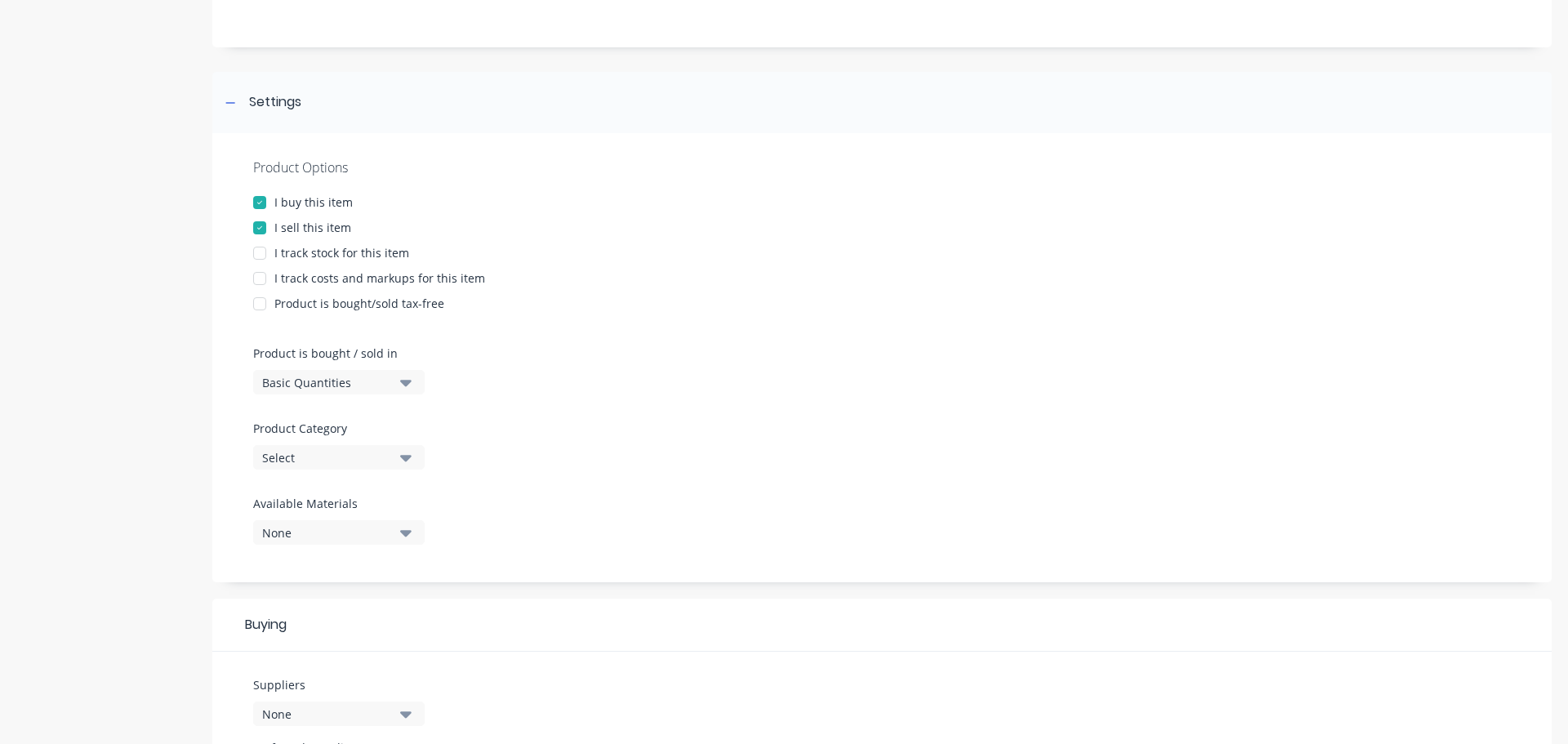
scroll to position [207, 0]
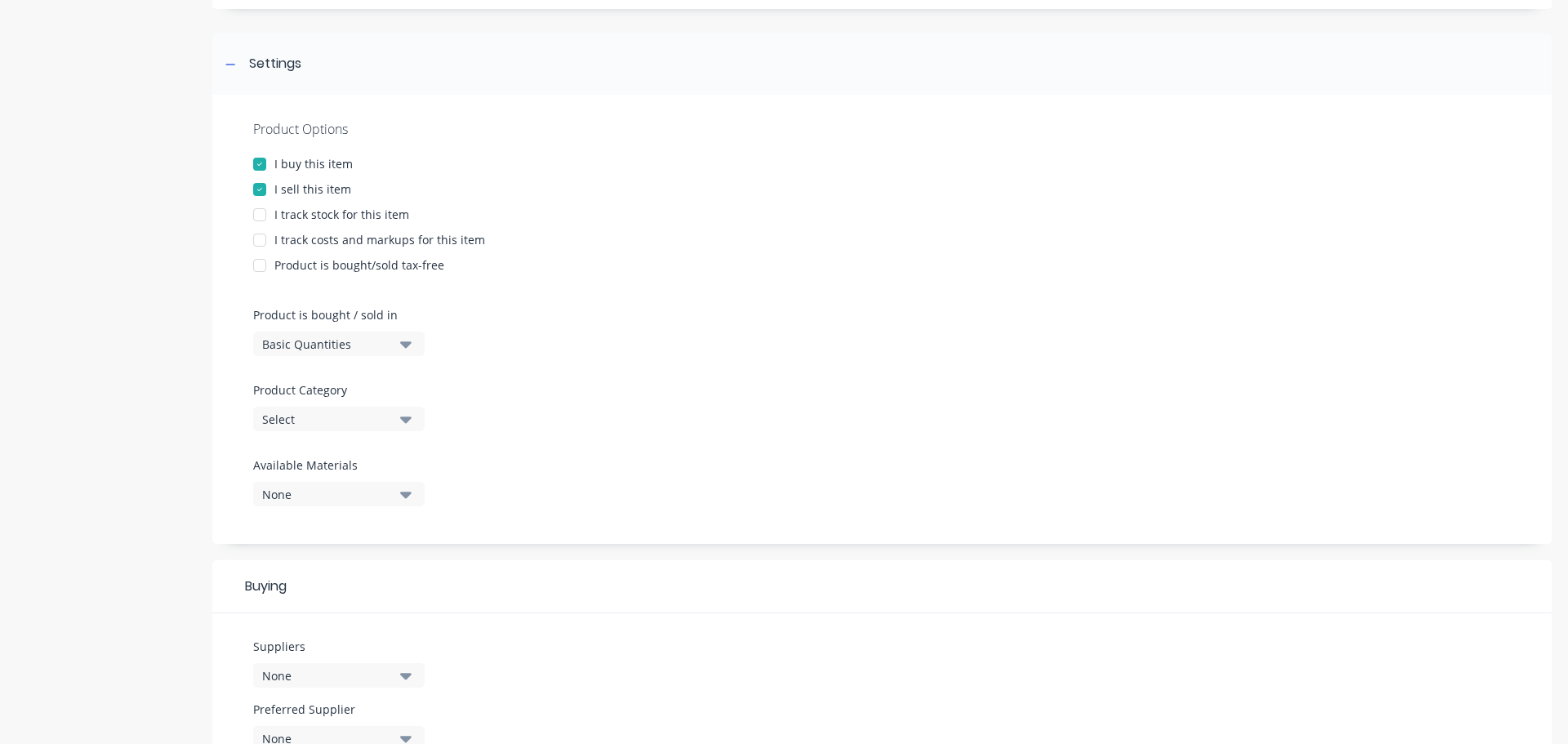
click at [393, 428] on button "Select" at bounding box center [339, 419] width 172 height 24
click at [593, 414] on div "Product Options I buy this item I sell this item I track stock for this item I …" at bounding box center [882, 319] width 1339 height 449
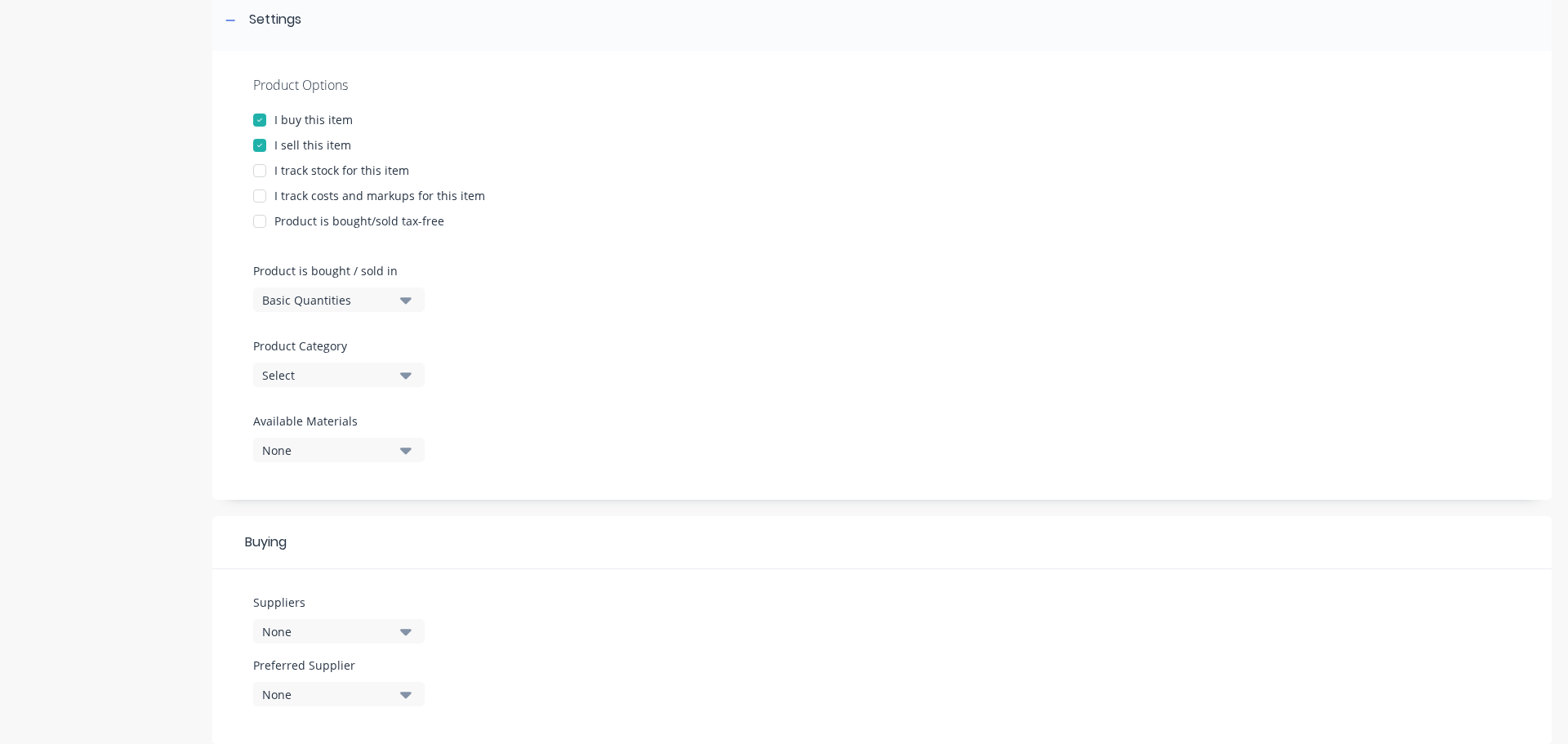
scroll to position [371, 0]
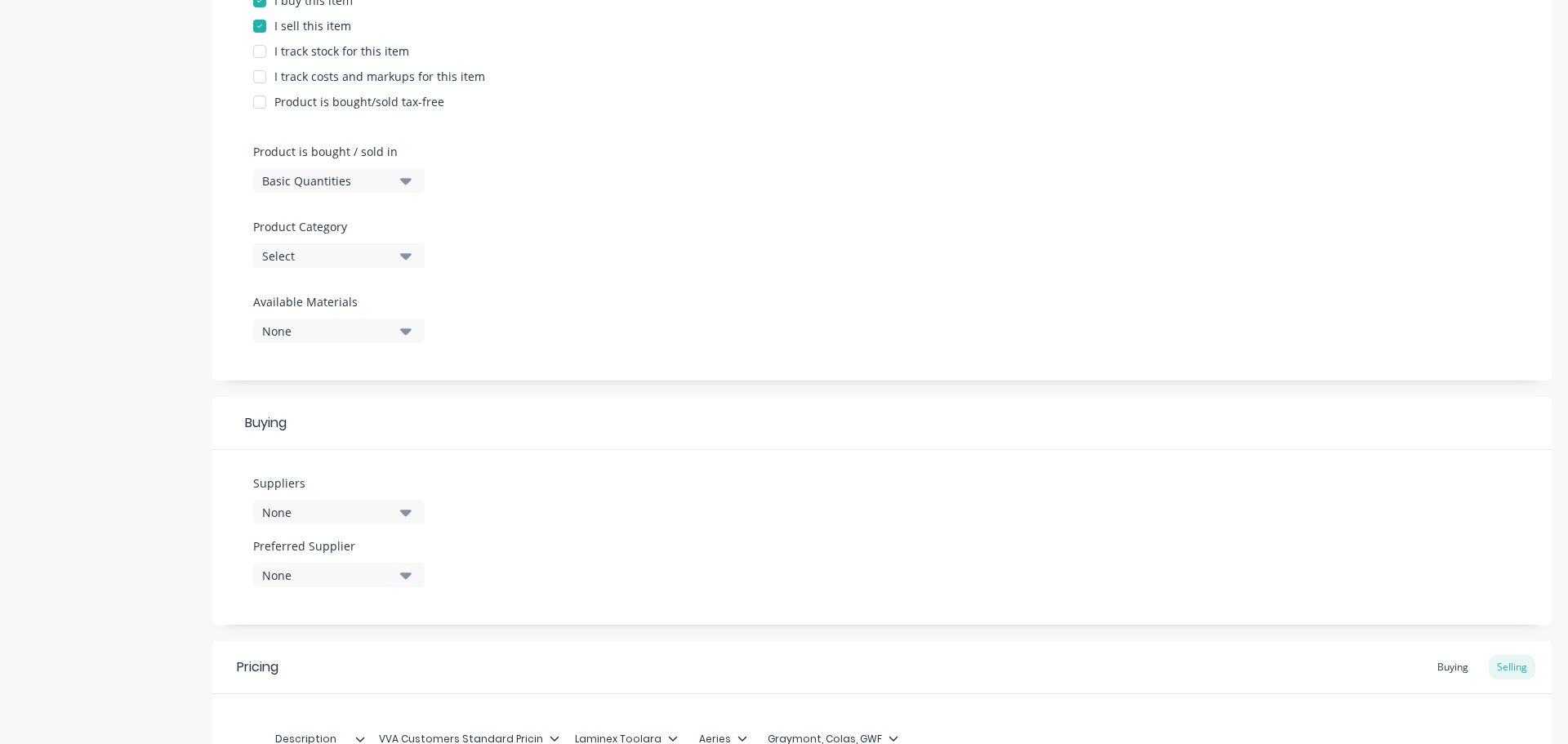
click at [360, 337] on div "None" at bounding box center [327, 331] width 131 height 17
click at [568, 251] on div "Product Options I buy this item I sell this item I track stock for this item I …" at bounding box center [882, 156] width 1339 height 449
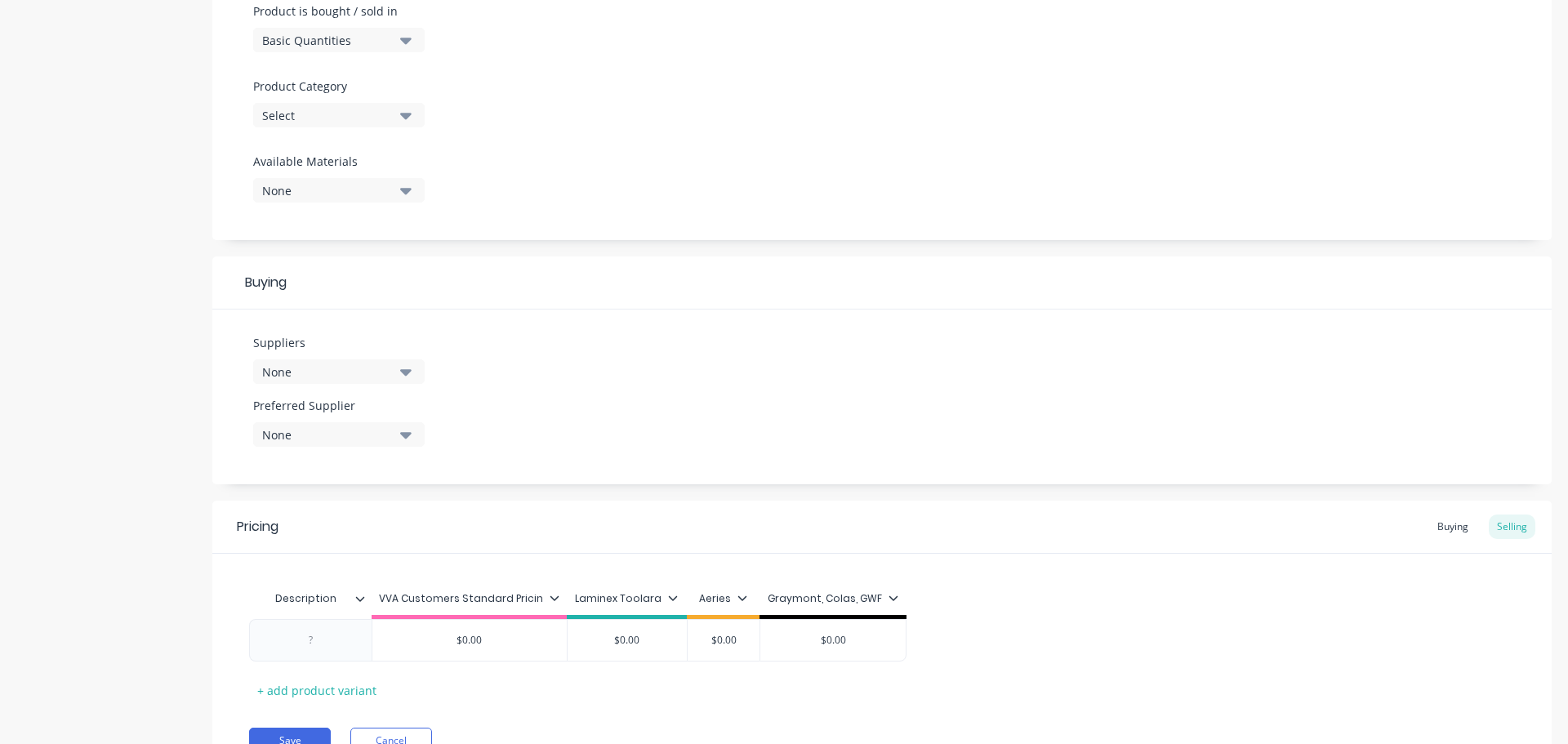
scroll to position [591, 0]
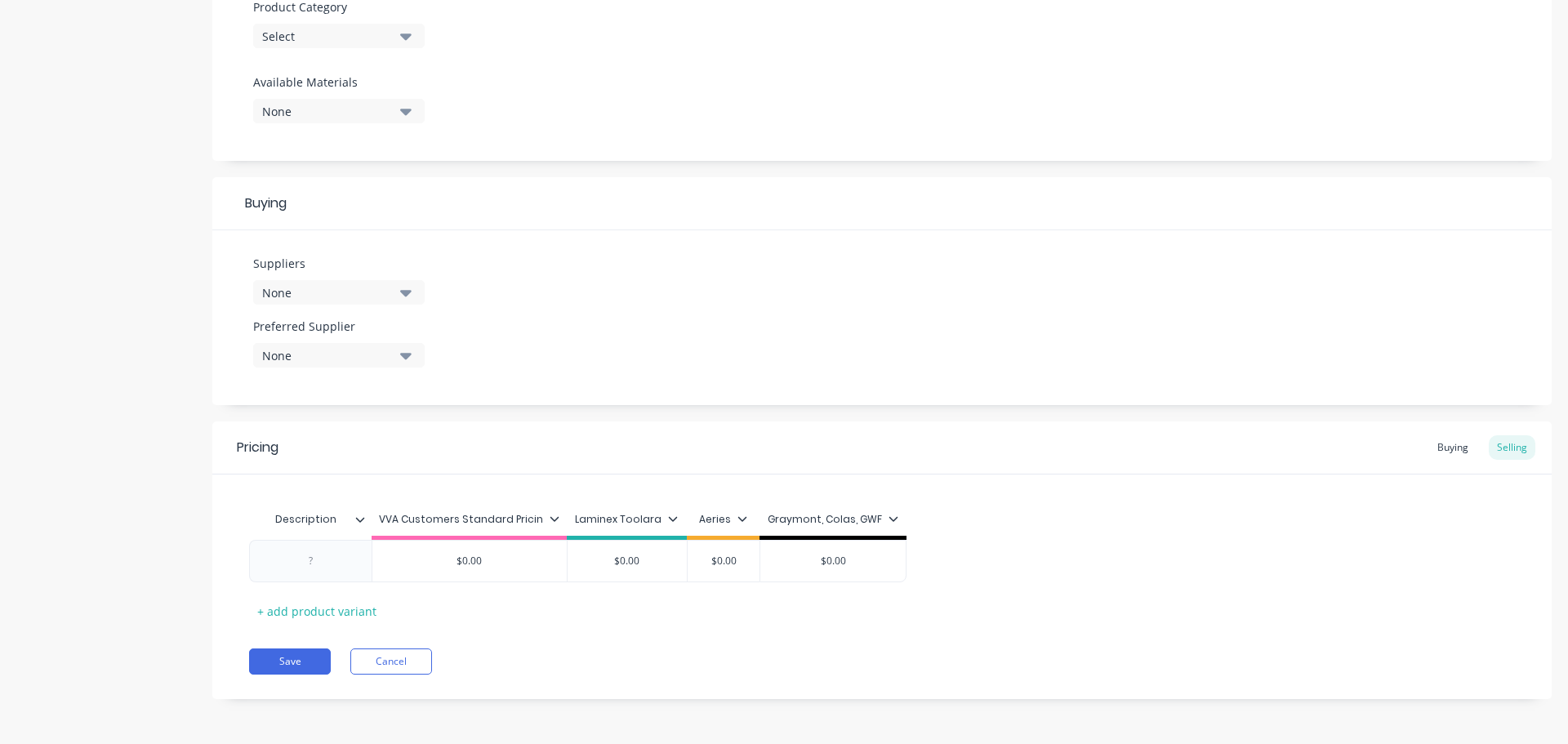
click at [342, 297] on div "None" at bounding box center [327, 293] width 131 height 17
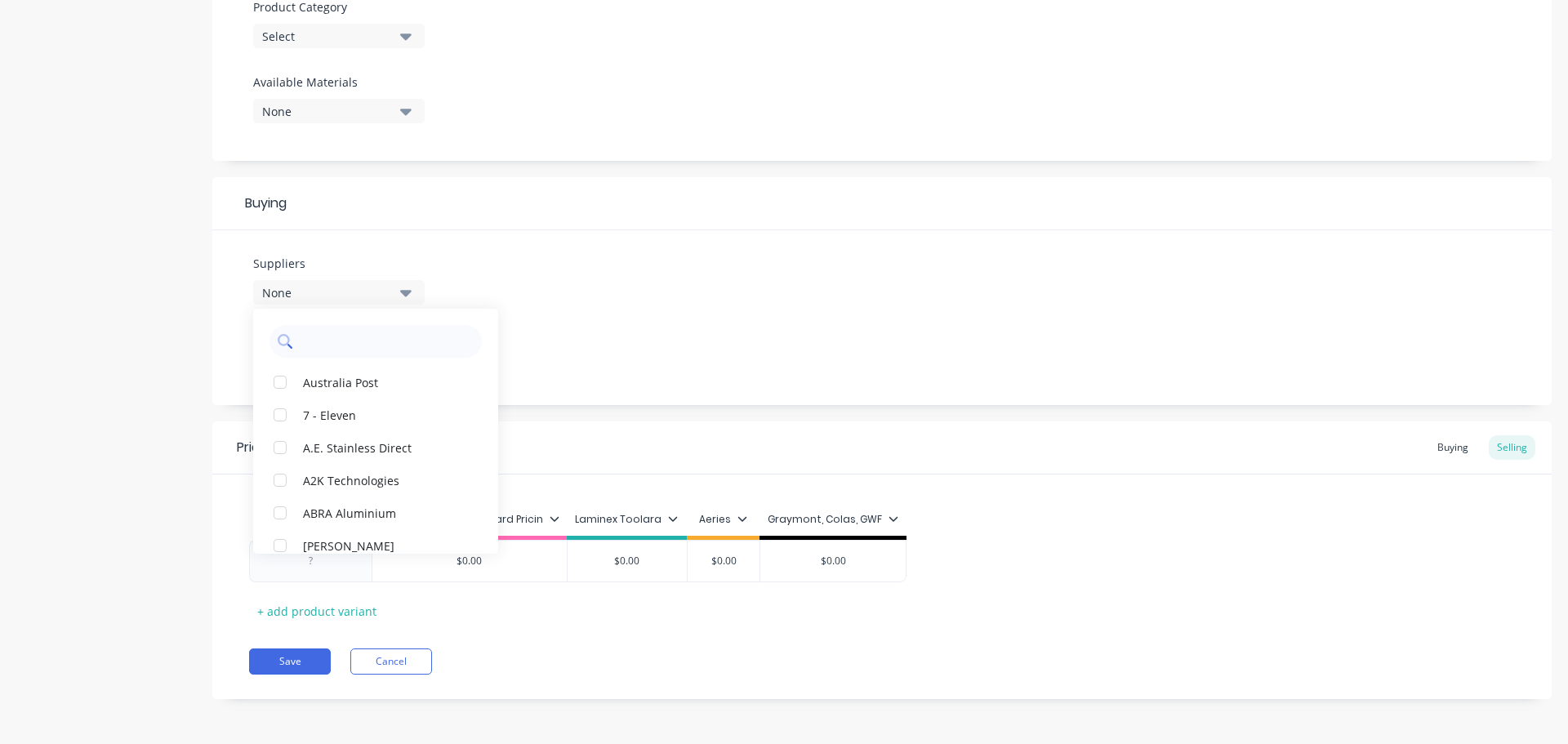
drag, startPoint x: 365, startPoint y: 336, endPoint x: 368, endPoint y: 325, distance: 11.4
click at [365, 336] on input "text" at bounding box center [387, 342] width 173 height 33
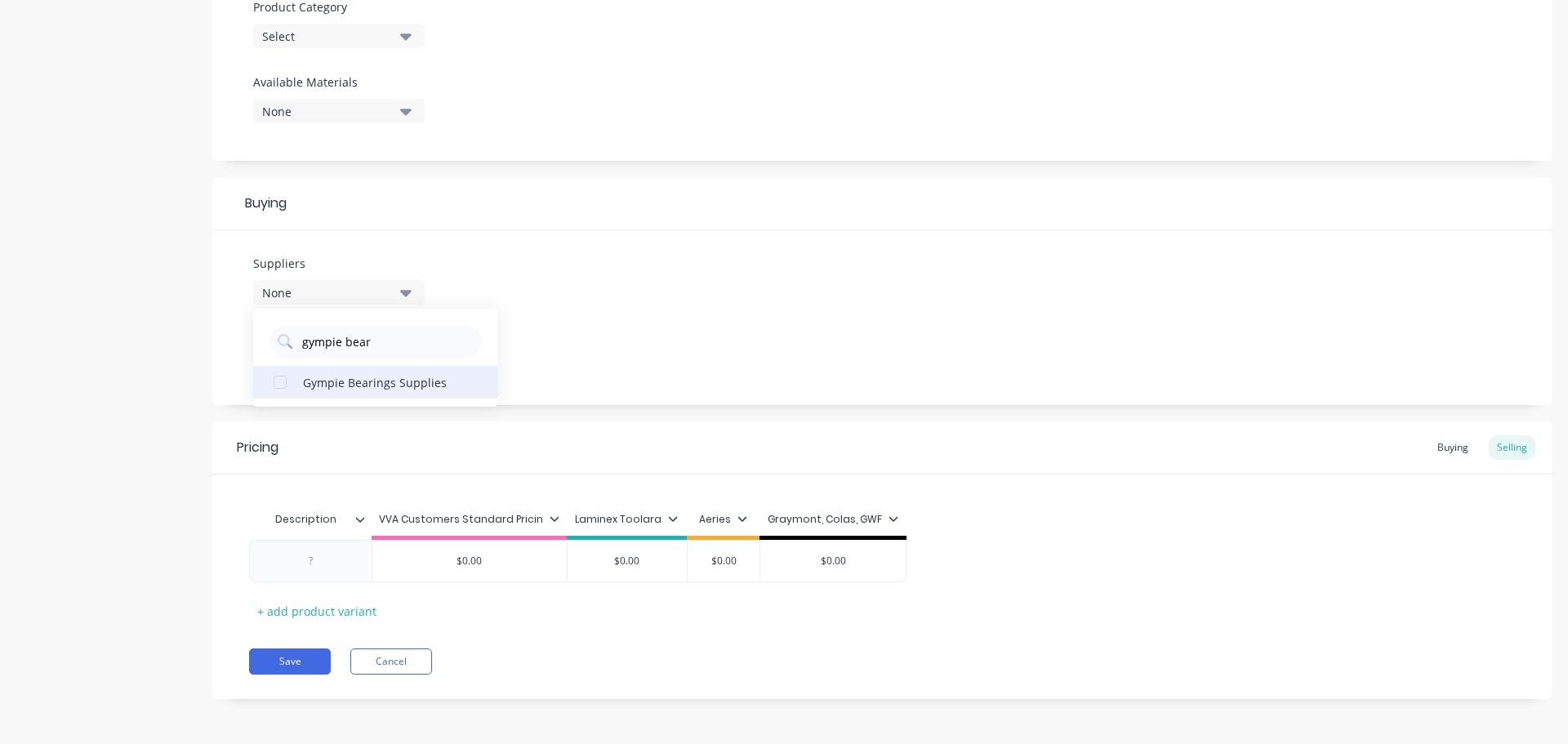
click at [280, 388] on div "button" at bounding box center [280, 382] width 33 height 33
type input "gympie bear"
click at [611, 343] on div "Suppliers 1 suppliers selected gympie bear Gympie Bearings Supplies Preferred S…" at bounding box center [882, 318] width 1339 height 175
click at [388, 294] on div "1 suppliers selected" at bounding box center [327, 293] width 131 height 17
drag, startPoint x: 388, startPoint y: 340, endPoint x: 140, endPoint y: 306, distance: 250.3
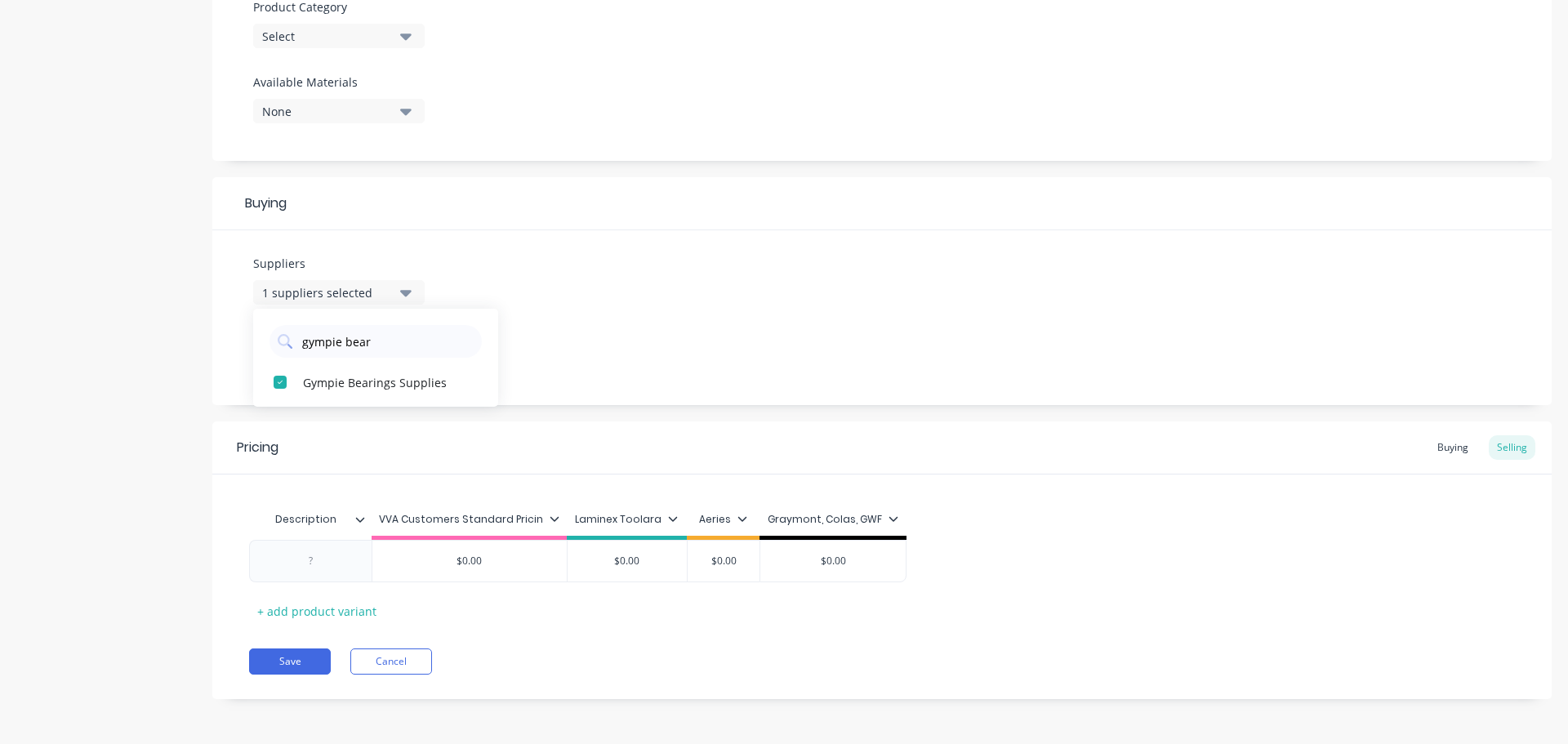
click at [156, 306] on div "Product details Add image WH20 WELD ON HUB Settings Product Options I buy this …" at bounding box center [784, 101] width 1535 height 1245
click at [393, 290] on button "1 suppliers selected" at bounding box center [339, 292] width 172 height 24
drag, startPoint x: 388, startPoint y: 336, endPoint x: 214, endPoint y: 346, distance: 174.3
click at [242, 340] on div "Suppliers 1 suppliers selected gympie bear Gympie Bearings Supplies Preferred S…" at bounding box center [882, 318] width 1339 height 175
click at [413, 290] on button "1 suppliers selected" at bounding box center [339, 292] width 172 height 24
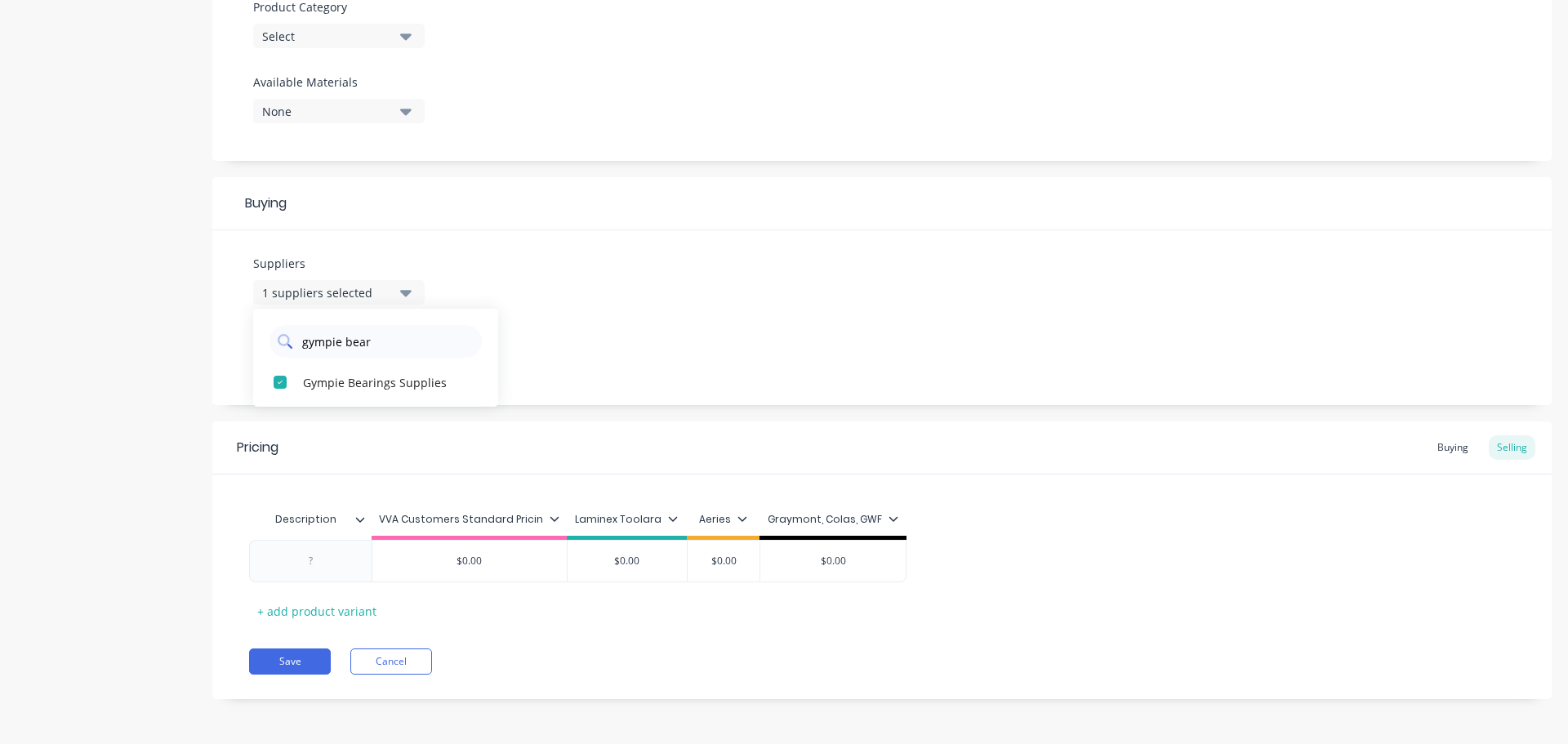
click at [376, 345] on input "gympie bear" at bounding box center [387, 342] width 173 height 33
type input "g"
click at [290, 379] on div "button" at bounding box center [280, 382] width 33 height 33
type input "motion"
click at [534, 341] on div "Suppliers 2 suppliers selected motion Motion Australia Preferred Supplier None" at bounding box center [882, 318] width 1339 height 175
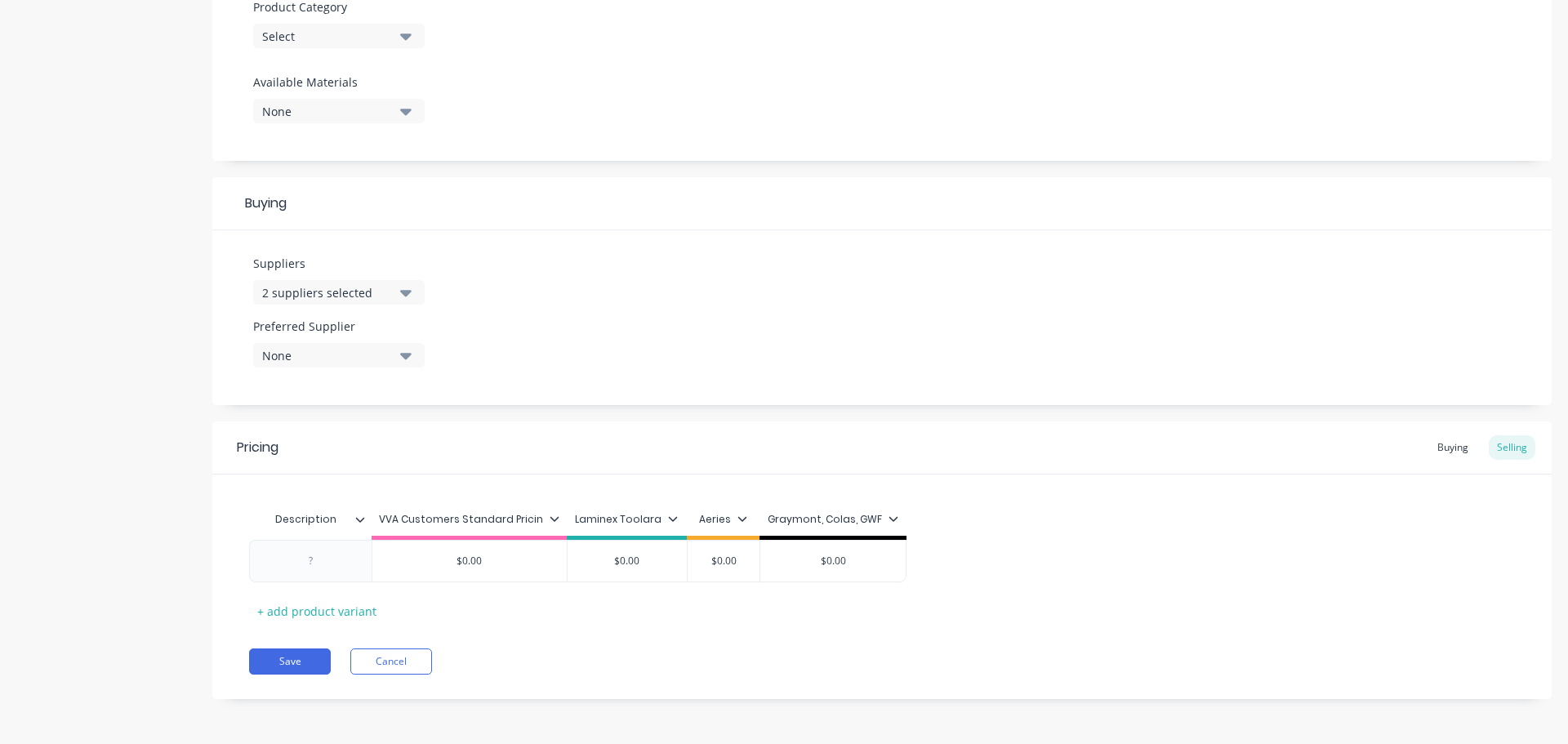
click at [339, 360] on div "None" at bounding box center [327, 356] width 131 height 17
click at [282, 445] on div "button" at bounding box center [280, 446] width 33 height 33
click at [706, 333] on div "Suppliers 2 suppliers selected motion Preferred Supplier Gympie Bearings Suppli…" at bounding box center [882, 318] width 1339 height 175
click at [1453, 453] on div "Buying" at bounding box center [1453, 447] width 48 height 24
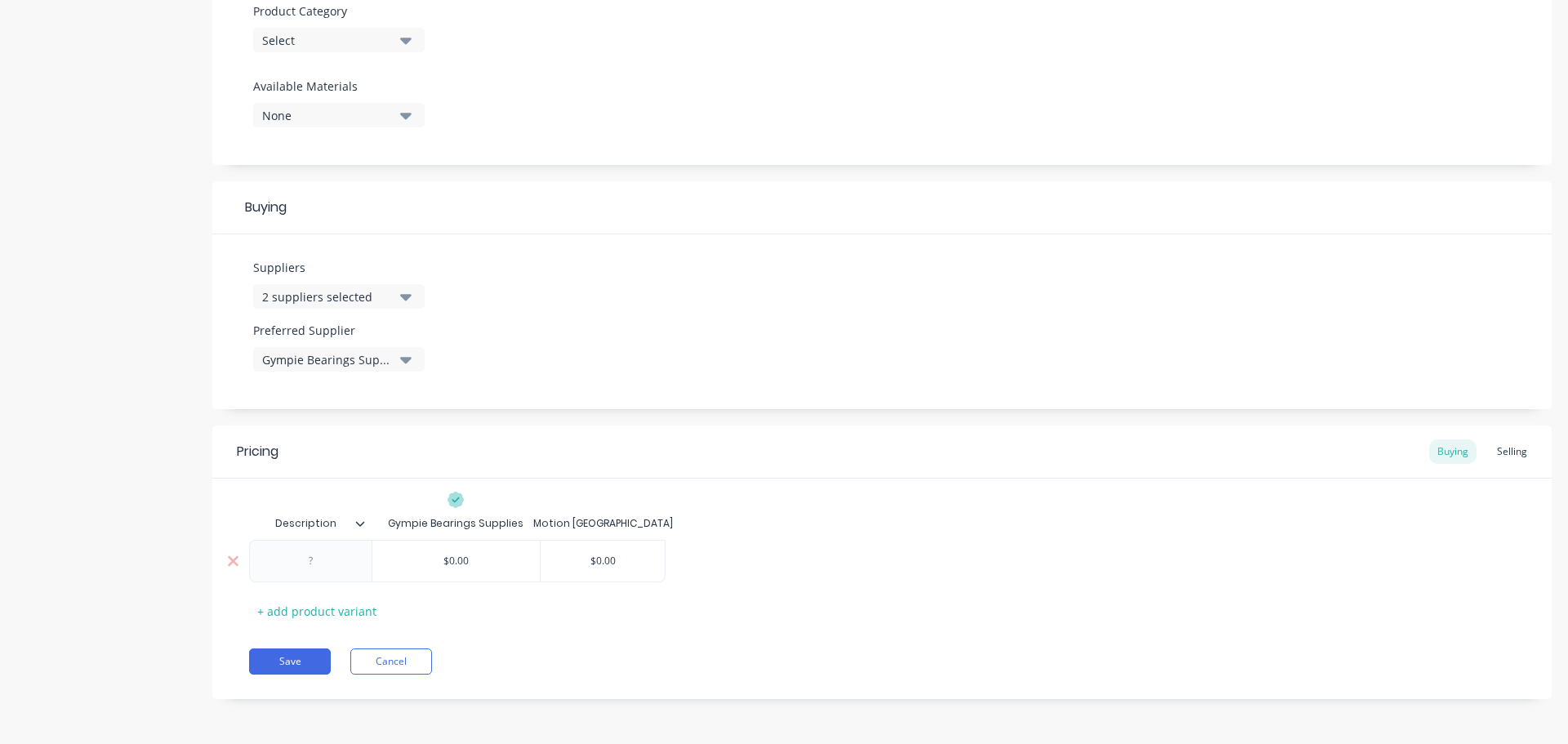
click at [472, 558] on input "$0.00" at bounding box center [456, 561] width 167 height 15
click at [452, 558] on input "$0.00" at bounding box center [456, 561] width 167 height 15
type input "$21"
type input "$0.00"
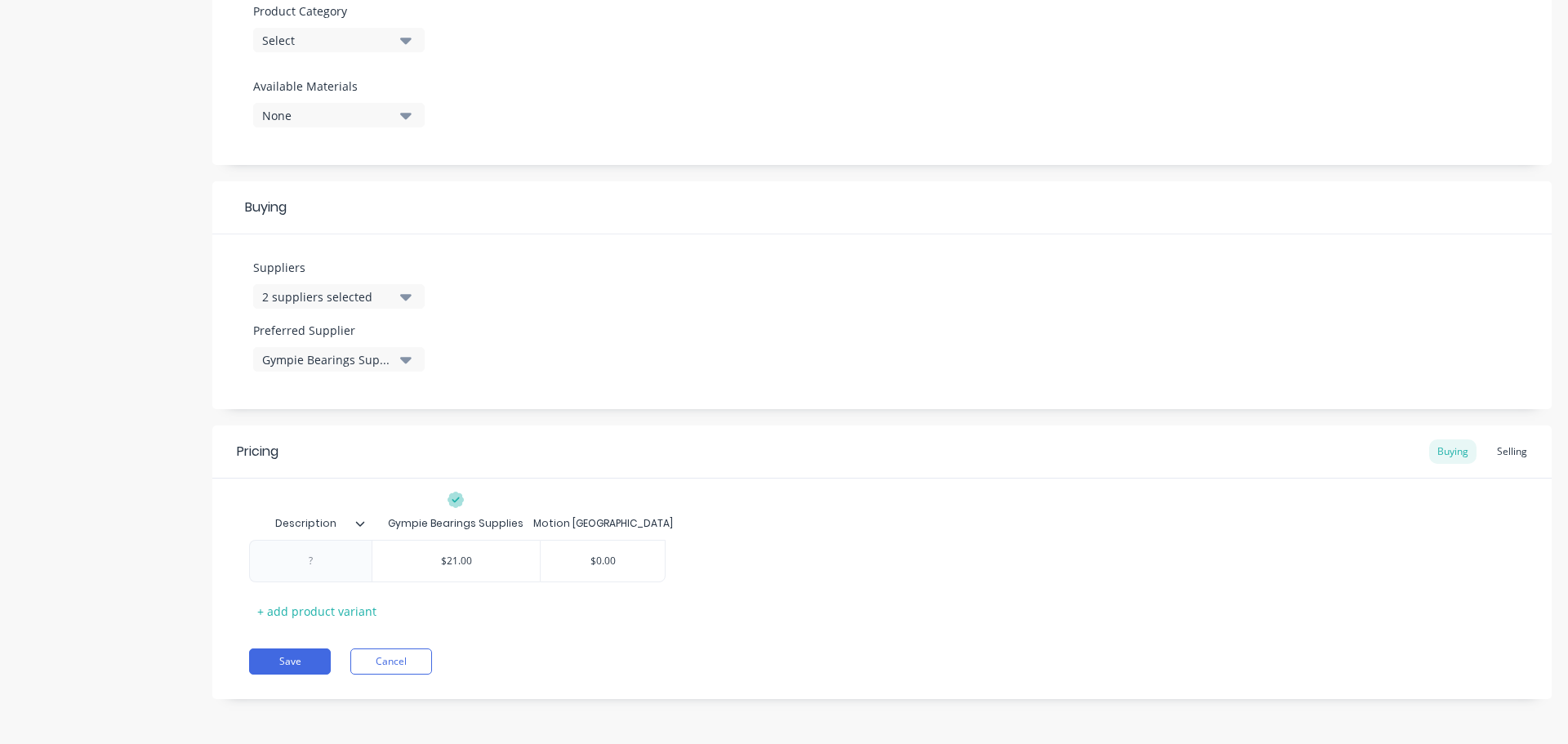
click at [575, 614] on div "Description Gympie Bearings Supplies Motion Australia $21.00 $21 $0.00 $0.00 + …" at bounding box center [882, 565] width 1265 height 117
click at [317, 564] on div at bounding box center [311, 561] width 81 height 21
drag, startPoint x: 261, startPoint y: 560, endPoint x: 248, endPoint y: 558, distance: 13.2
click at [249, 558] on div at bounding box center [309, 561] width 122 height 42
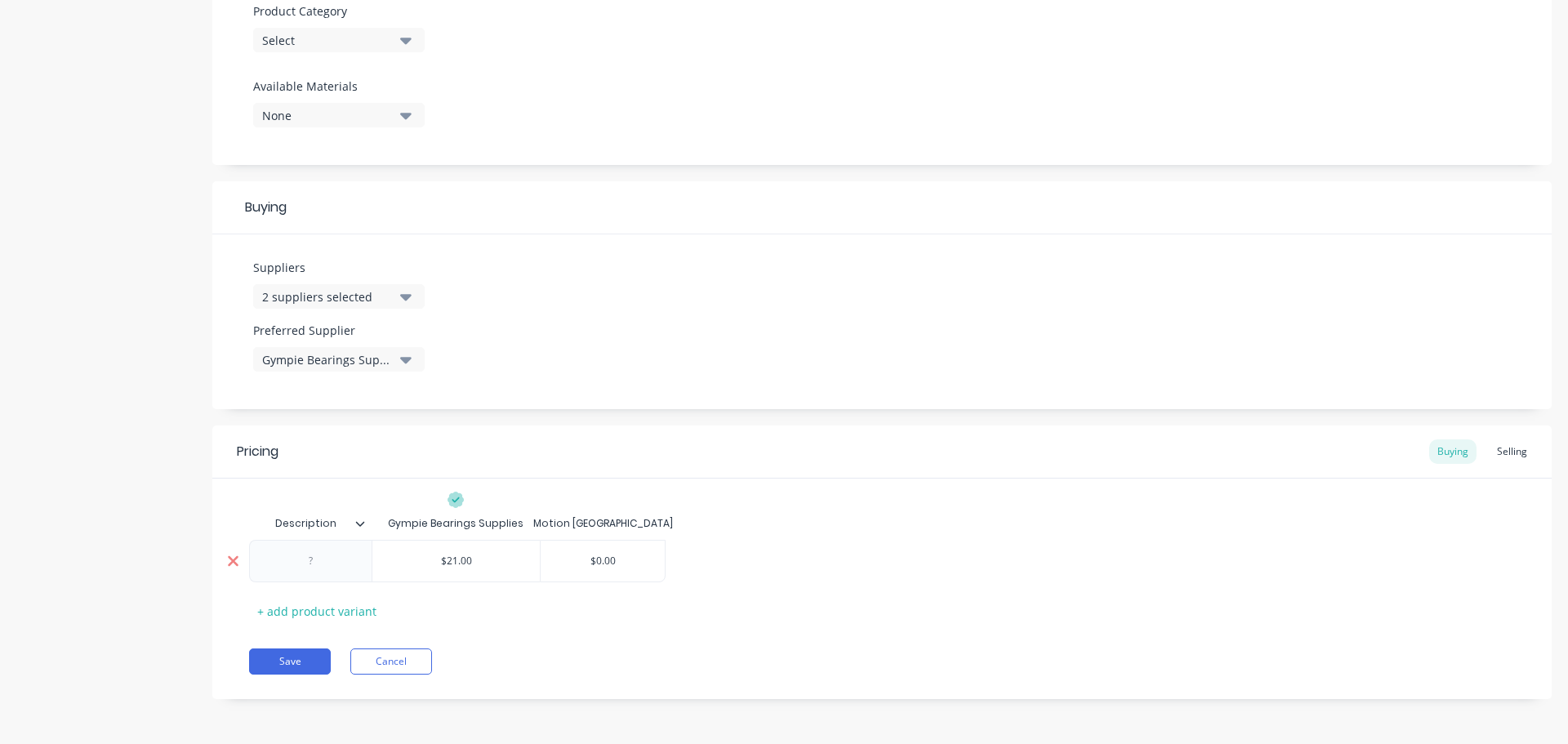
paste div
click at [336, 573] on div "WH20 WELD ON HUB" at bounding box center [310, 565] width 108 height 36
click at [614, 642] on div "Pricing Buying Selling Description Gympie Bearings Supplies Motion Australia WH…" at bounding box center [882, 566] width 1339 height 282
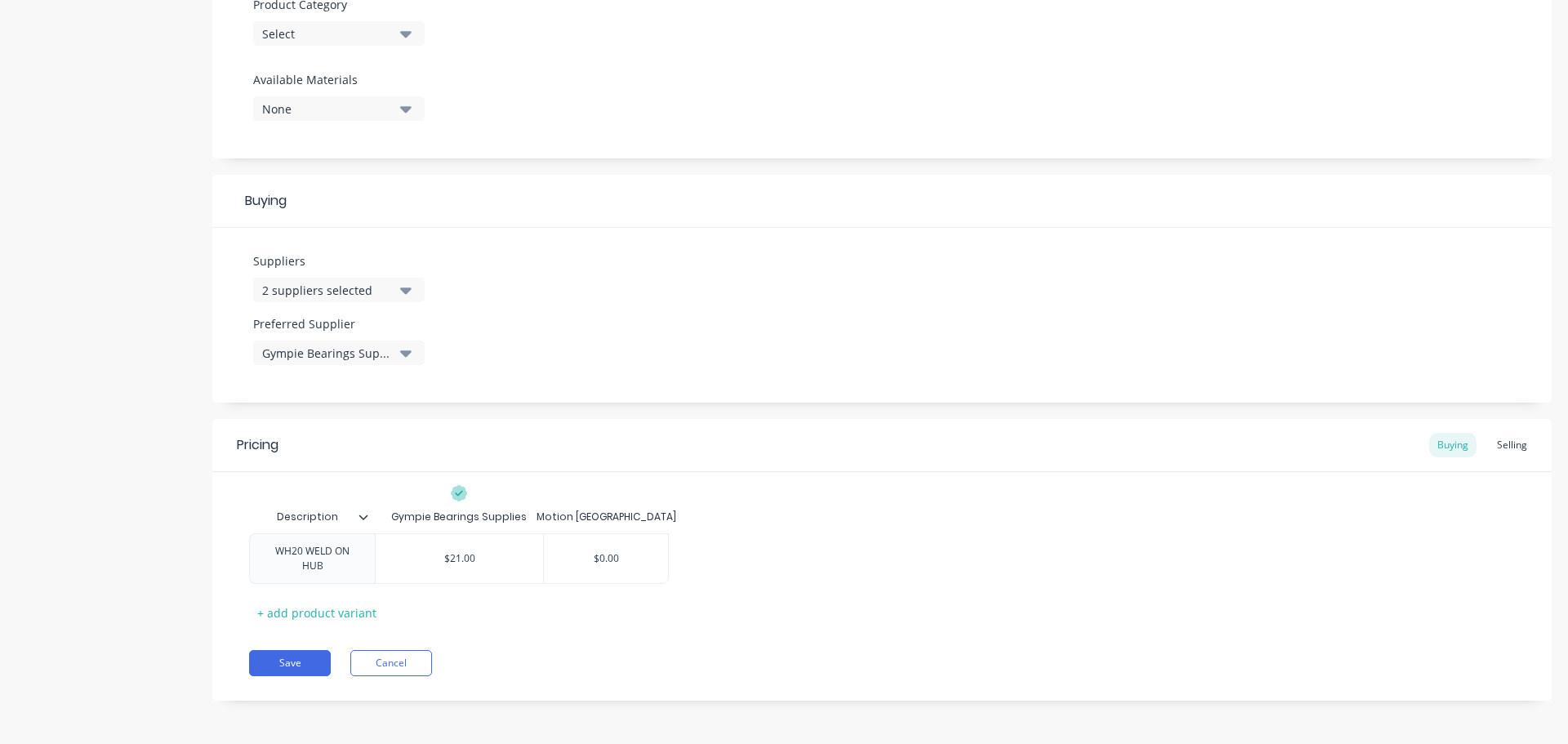
scroll to position [595, 0]
click at [277, 671] on button "Save" at bounding box center [290, 662] width 81 height 26
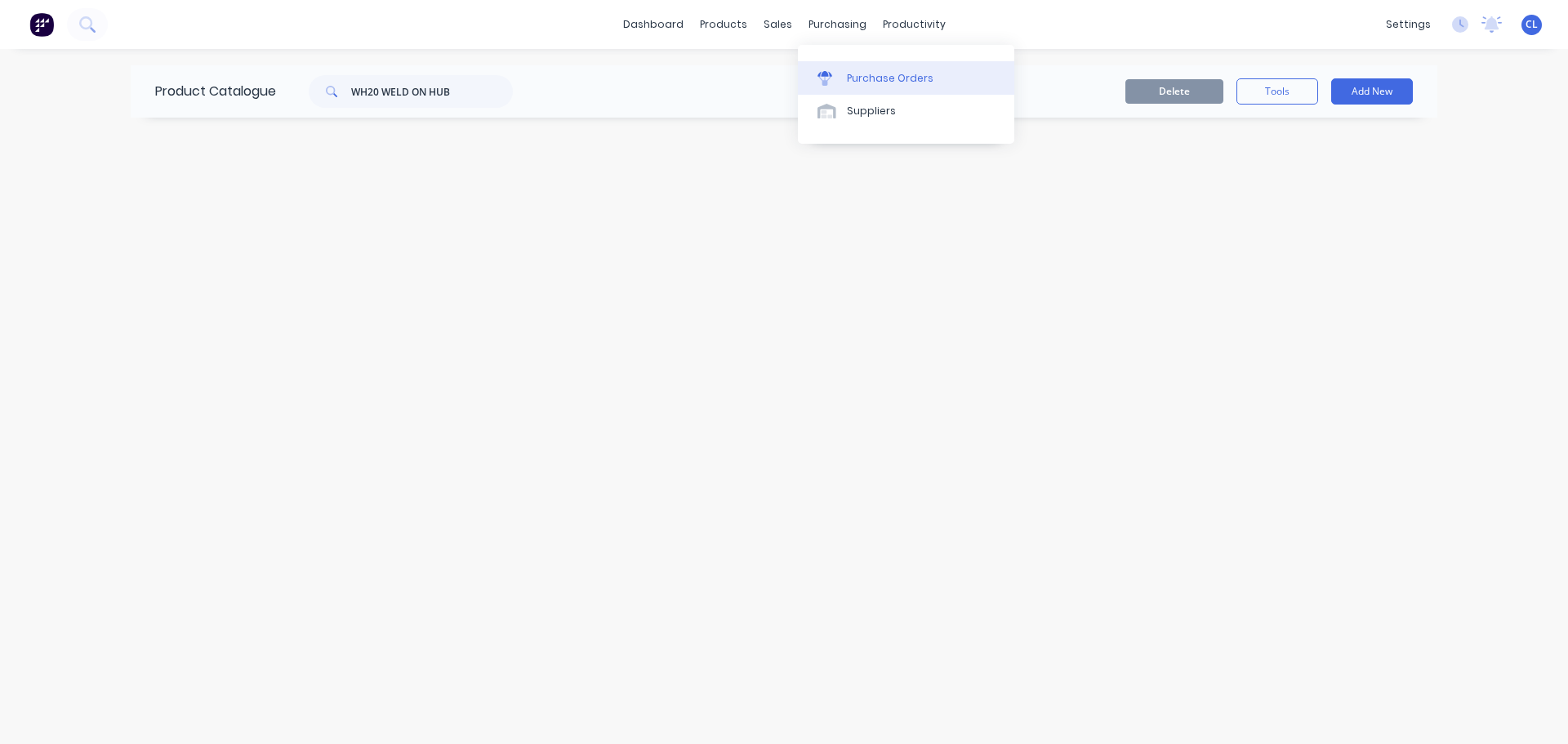
click at [845, 78] on link "Purchase Orders" at bounding box center [906, 78] width 217 height 33
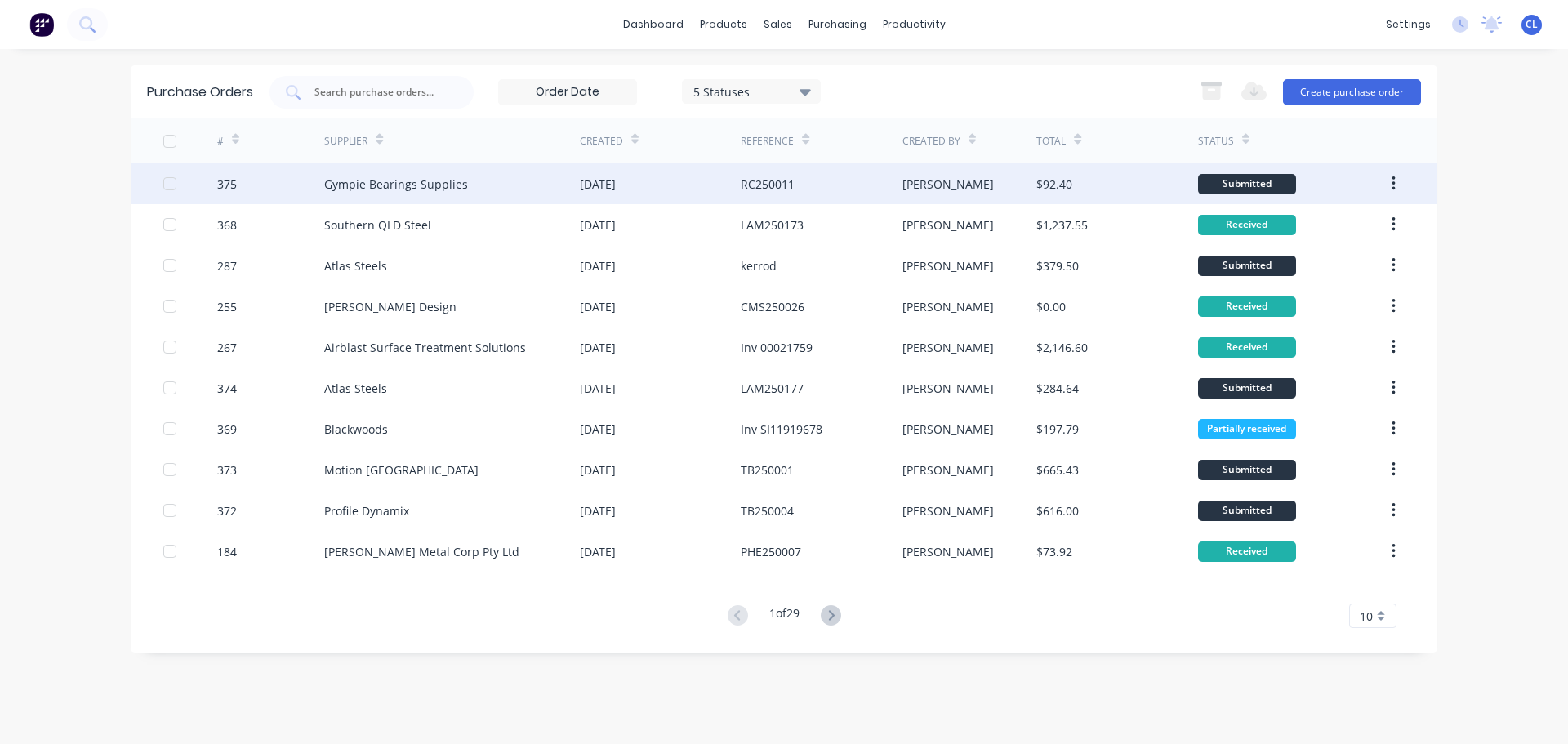
click at [396, 196] on div "Gympie Bearings Supplies" at bounding box center [452, 183] width 256 height 41
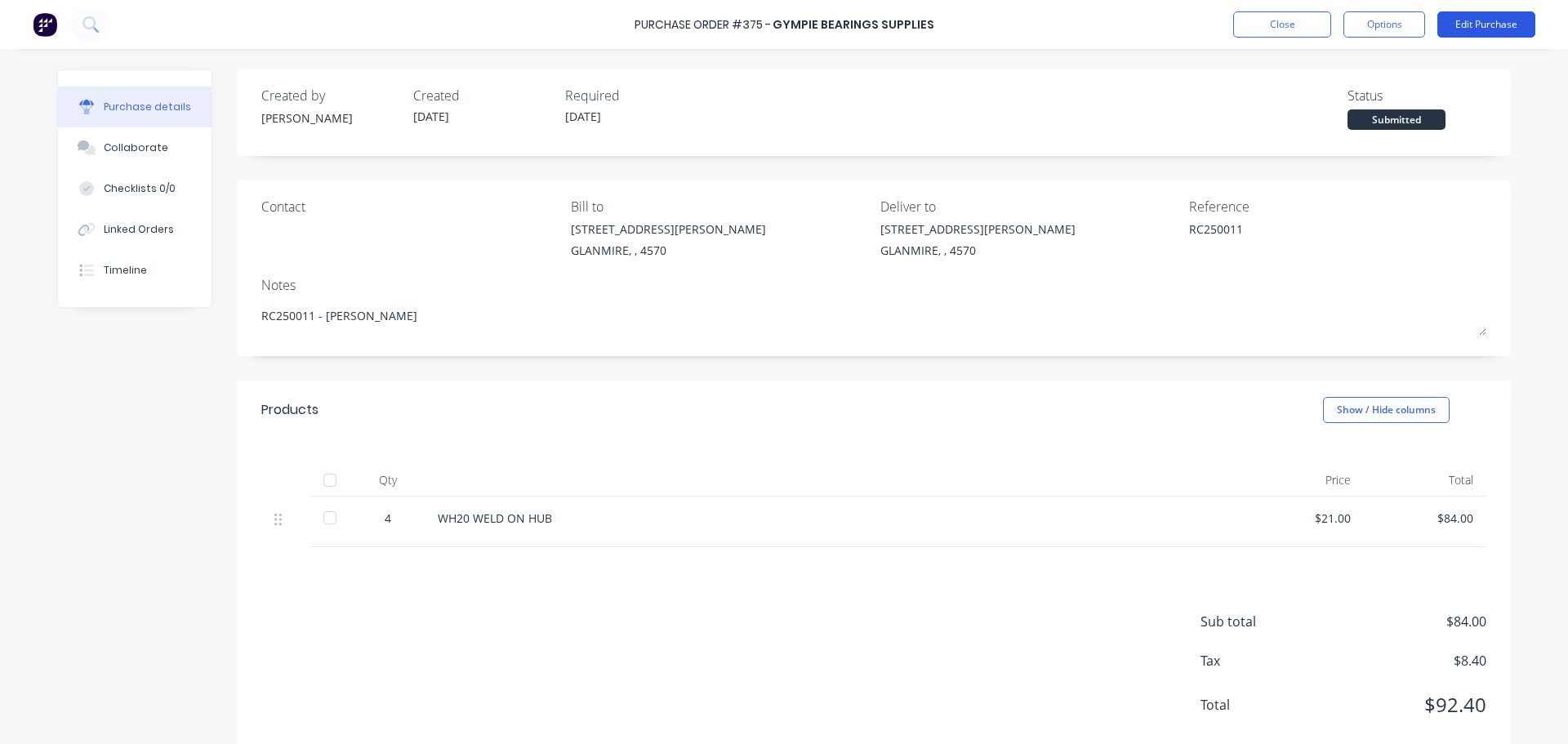
click at [1472, 31] on button "Edit Purchase" at bounding box center [1486, 24] width 98 height 26
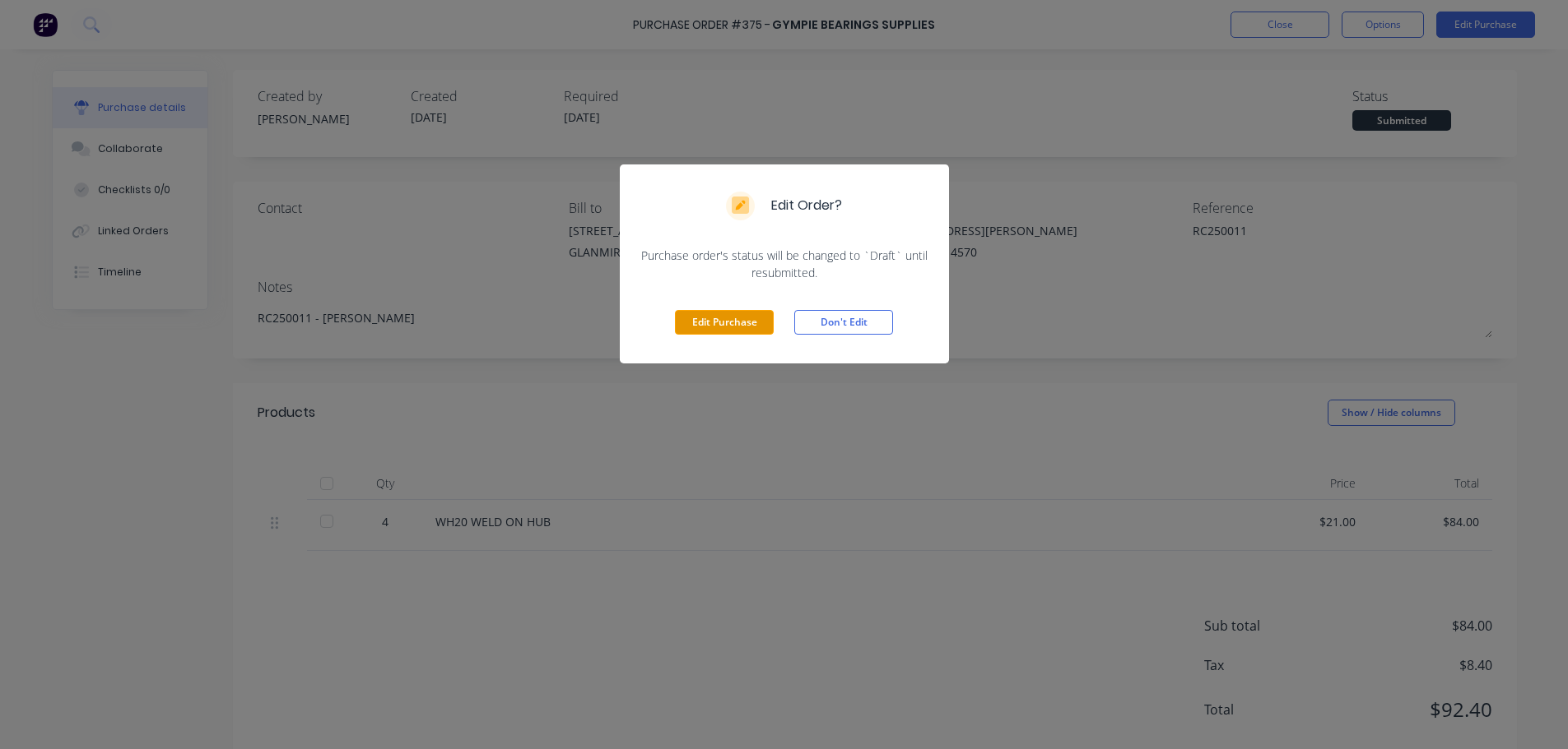
click at [713, 312] on button "Edit Purchase" at bounding box center [724, 322] width 99 height 24
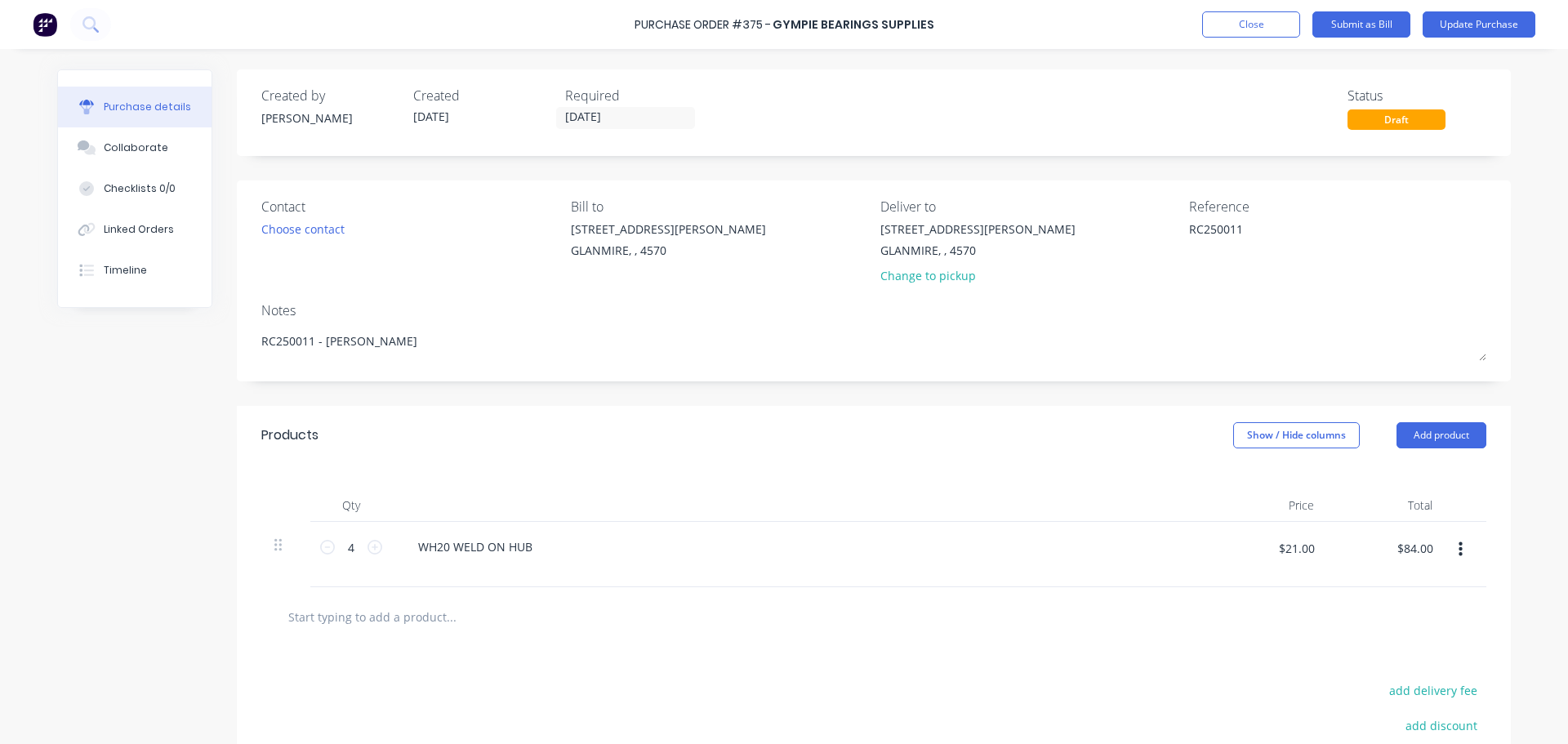
click at [370, 614] on input "text" at bounding box center [451, 617] width 327 height 33
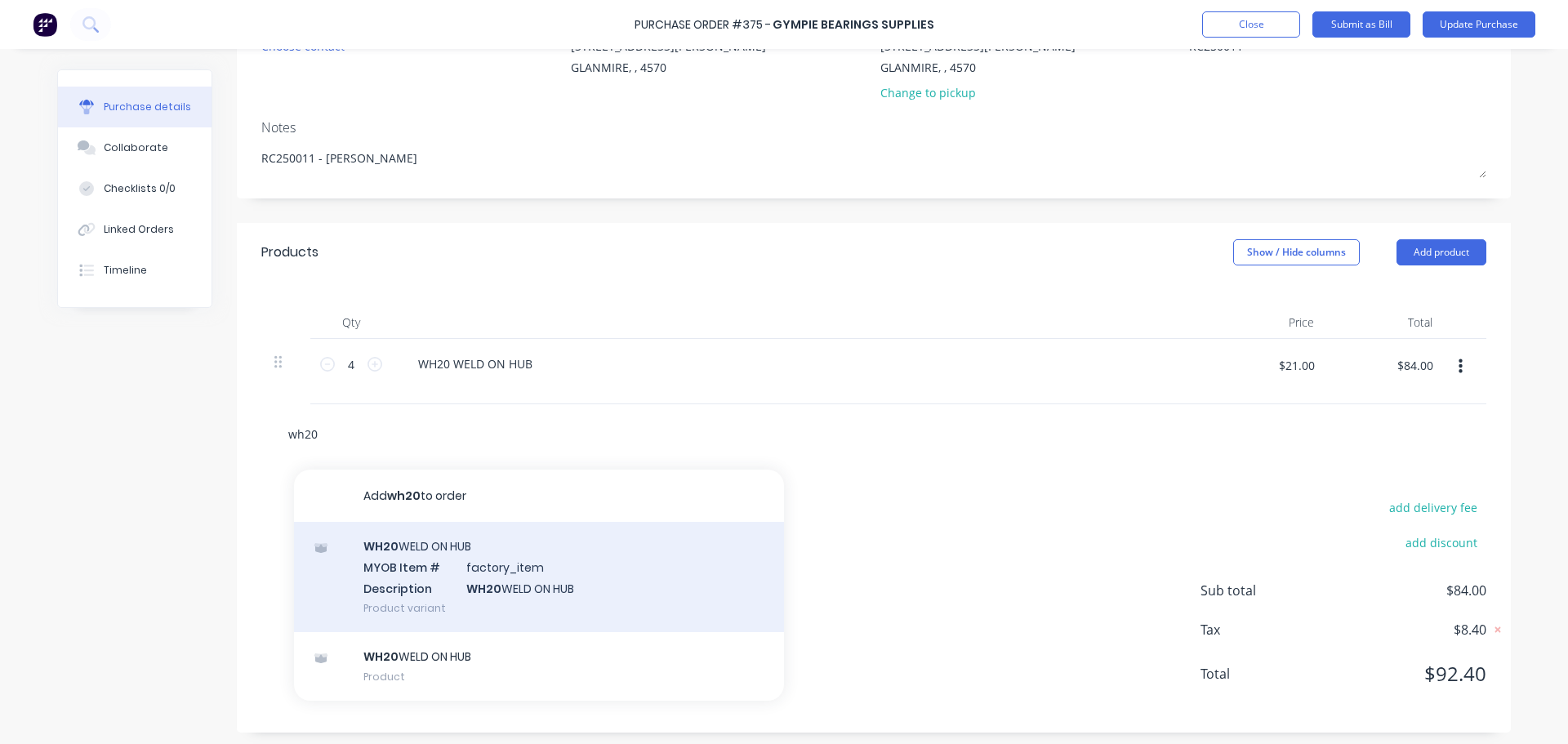
scroll to position [188, 0]
type input "wh20"
click at [401, 580] on div "WH20 WELD ON HUB MYOB Item # factory_item Description WH20 WELD ON HUB Product …" at bounding box center [538, 571] width 490 height 110
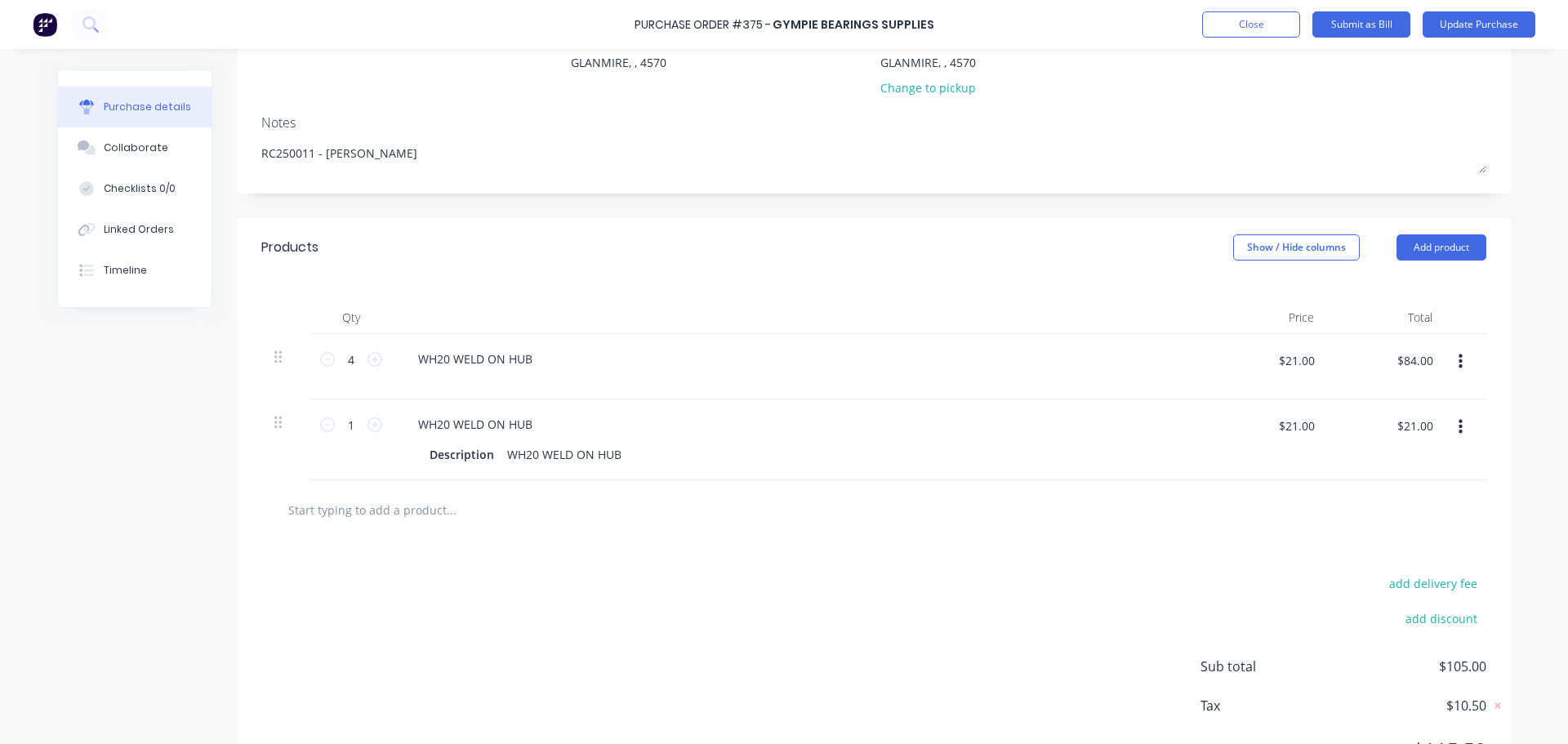
click at [1450, 431] on button "button" at bounding box center [1461, 427] width 38 height 29
click at [1393, 566] on button "Delete" at bounding box center [1410, 569] width 139 height 33
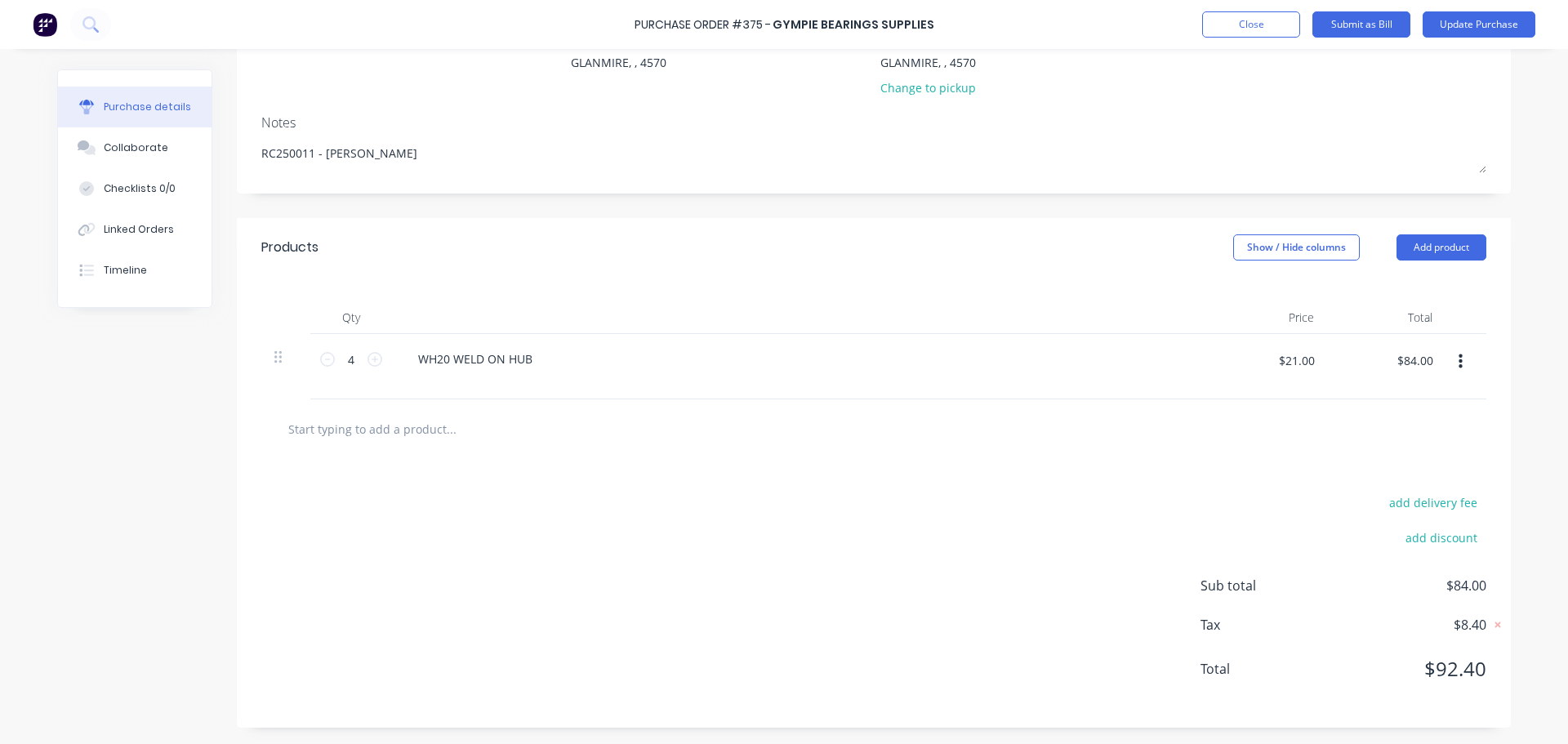
click at [995, 492] on div "add delivery fee add discount Sub total $84.00 Tax $8.40 Total $92.40" at bounding box center [874, 593] width 1274 height 269
click at [1489, 23] on button "Update Purchase" at bounding box center [1479, 24] width 113 height 26
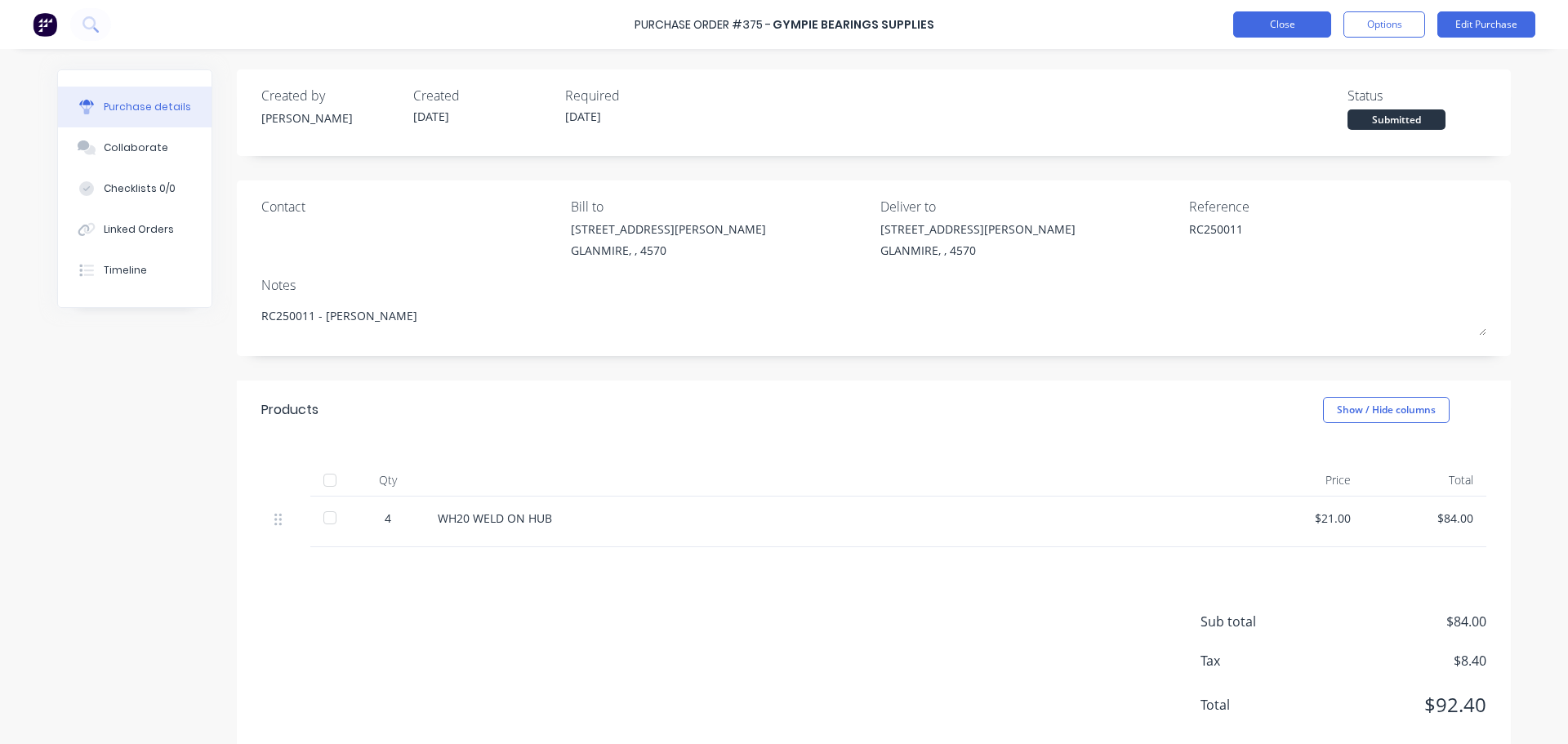
click at [1263, 22] on button "Close" at bounding box center [1282, 24] width 98 height 26
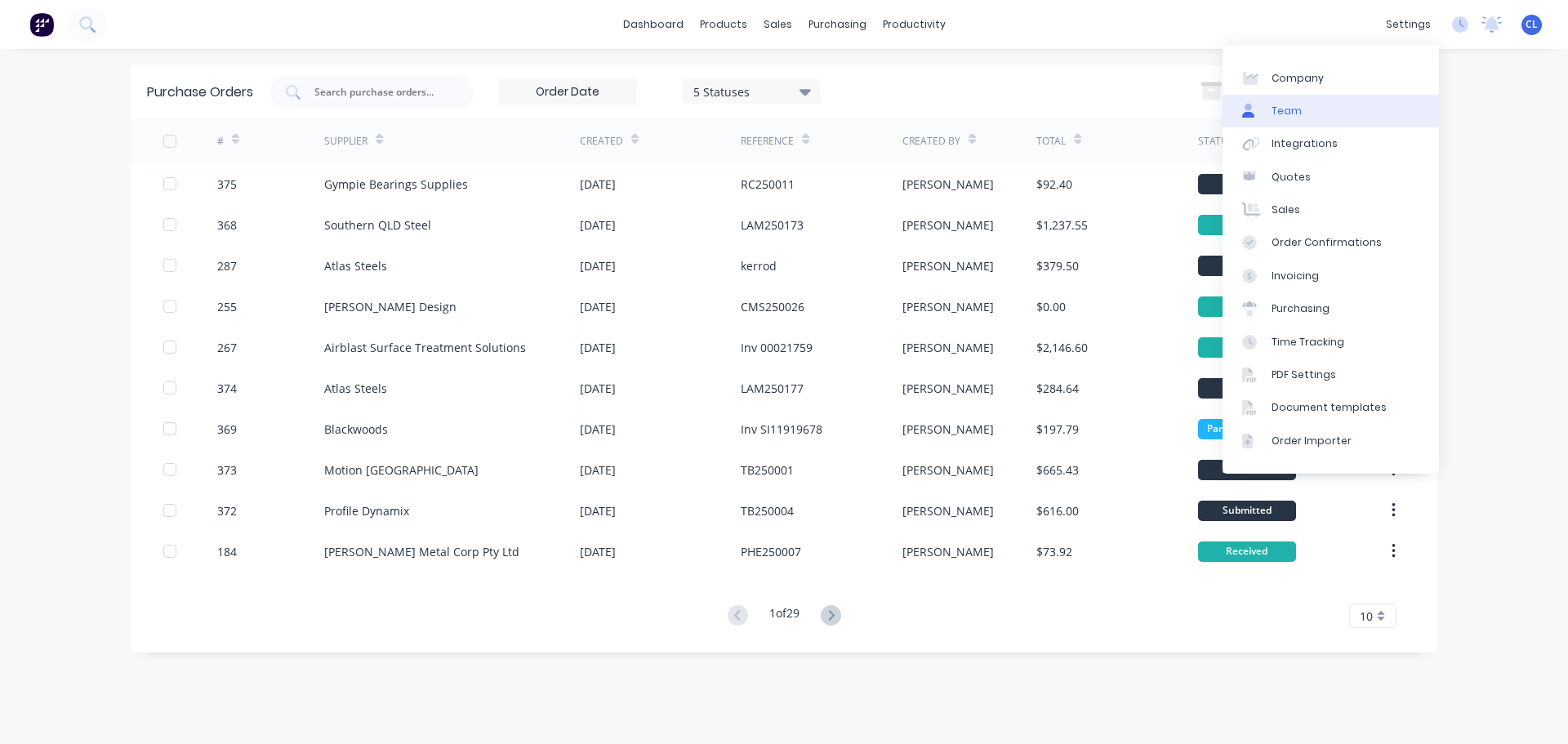
click at [1334, 117] on link "Team" at bounding box center [1331, 111] width 217 height 33
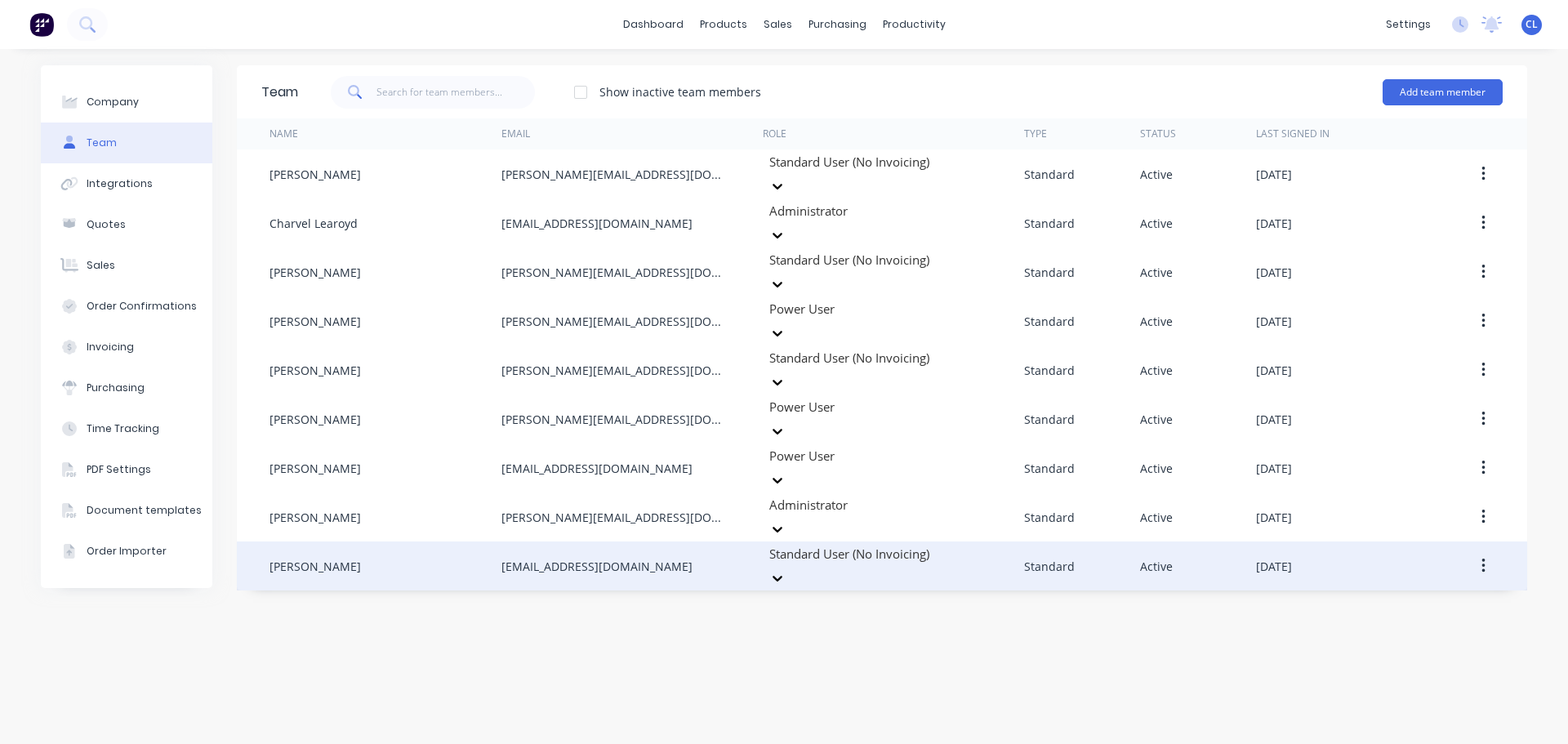
click at [792, 565] on div at bounding box center [777, 578] width 29 height 26
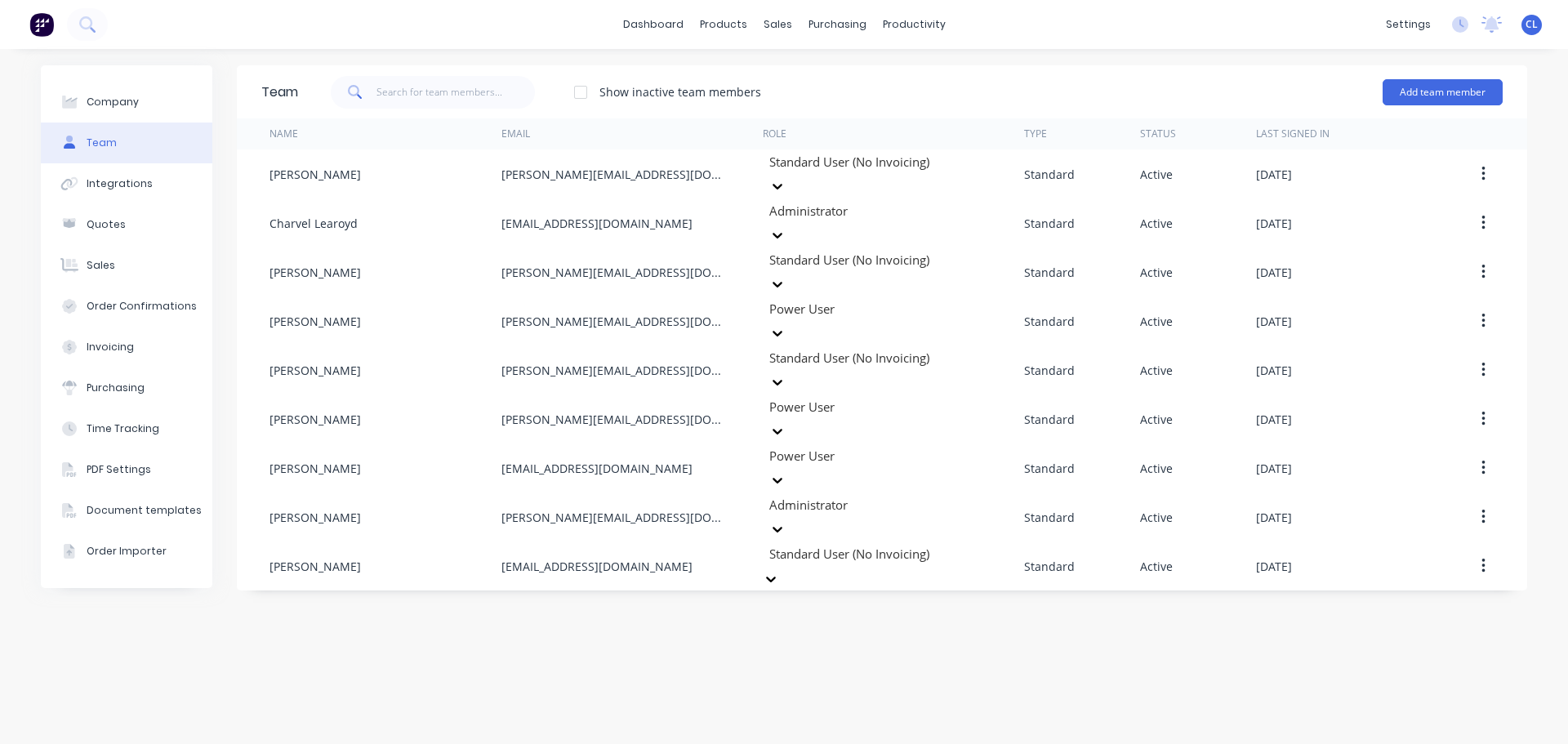
scroll to position [82, 0]
click at [663, 590] on div "Team Show inactive team members Add team member Name Email Role Type Status Las…" at bounding box center [882, 396] width 1291 height 662
click at [758, 75] on div "Product Catalogue" at bounding box center [795, 78] width 101 height 15
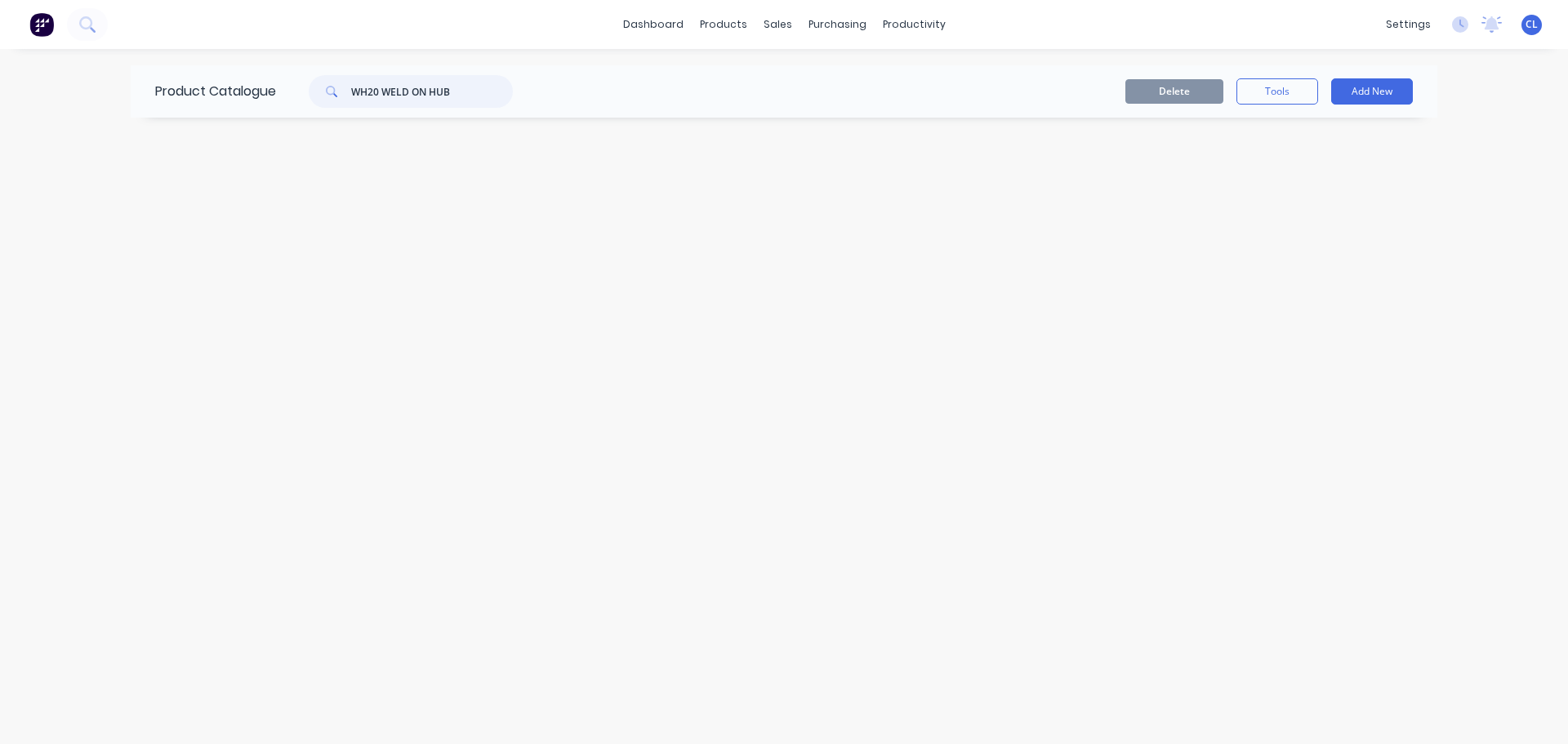
click at [386, 95] on input "WH20 WELD ON HUB" at bounding box center [432, 92] width 162 height 33
type input "WH20"
click at [664, 88] on div "Delete Tools Add New" at bounding box center [983, 91] width 859 height 26
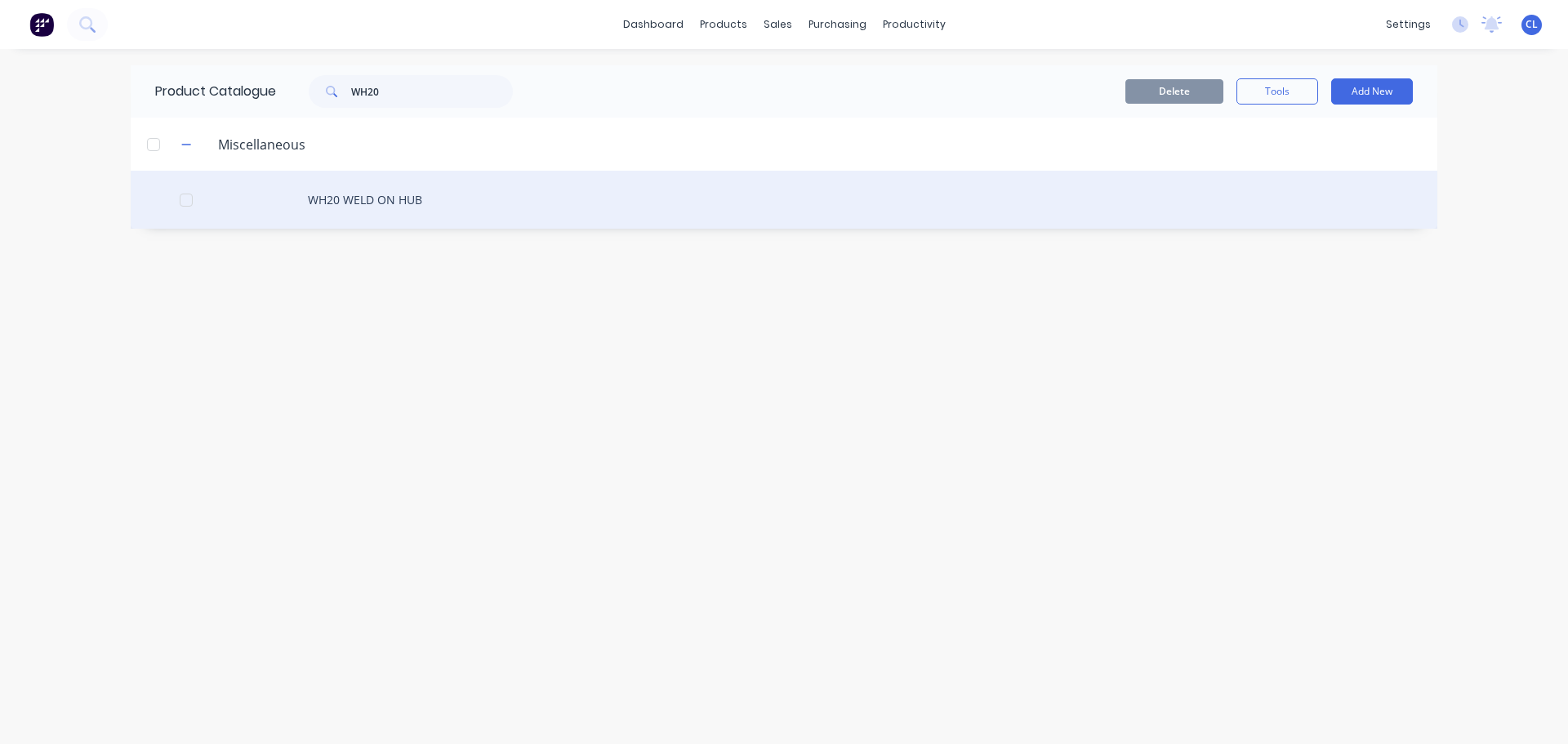
click at [342, 198] on div "WH20 WELD ON HUB" at bounding box center [784, 199] width 1306 height 58
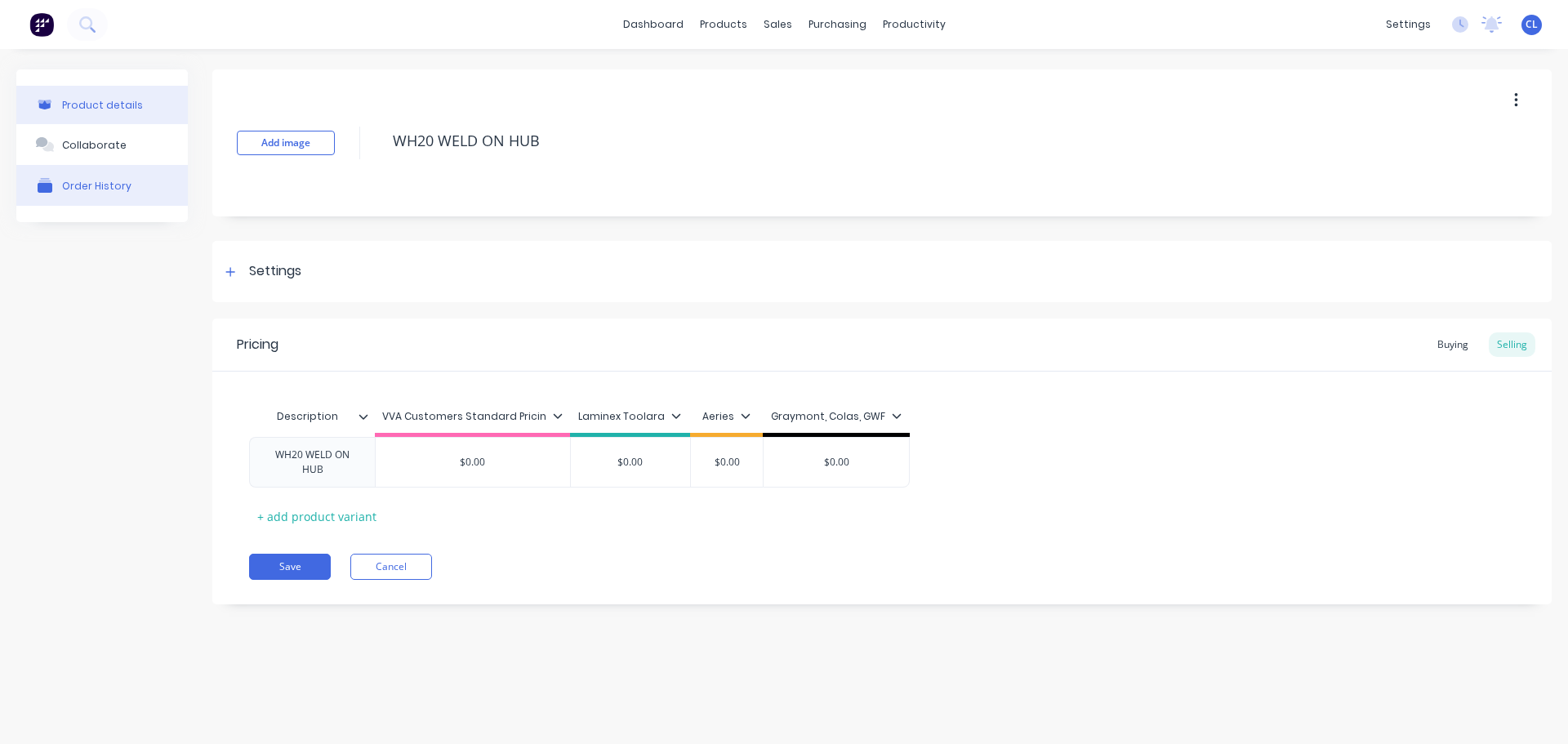
click at [123, 183] on div "Order History" at bounding box center [97, 186] width 69 height 12
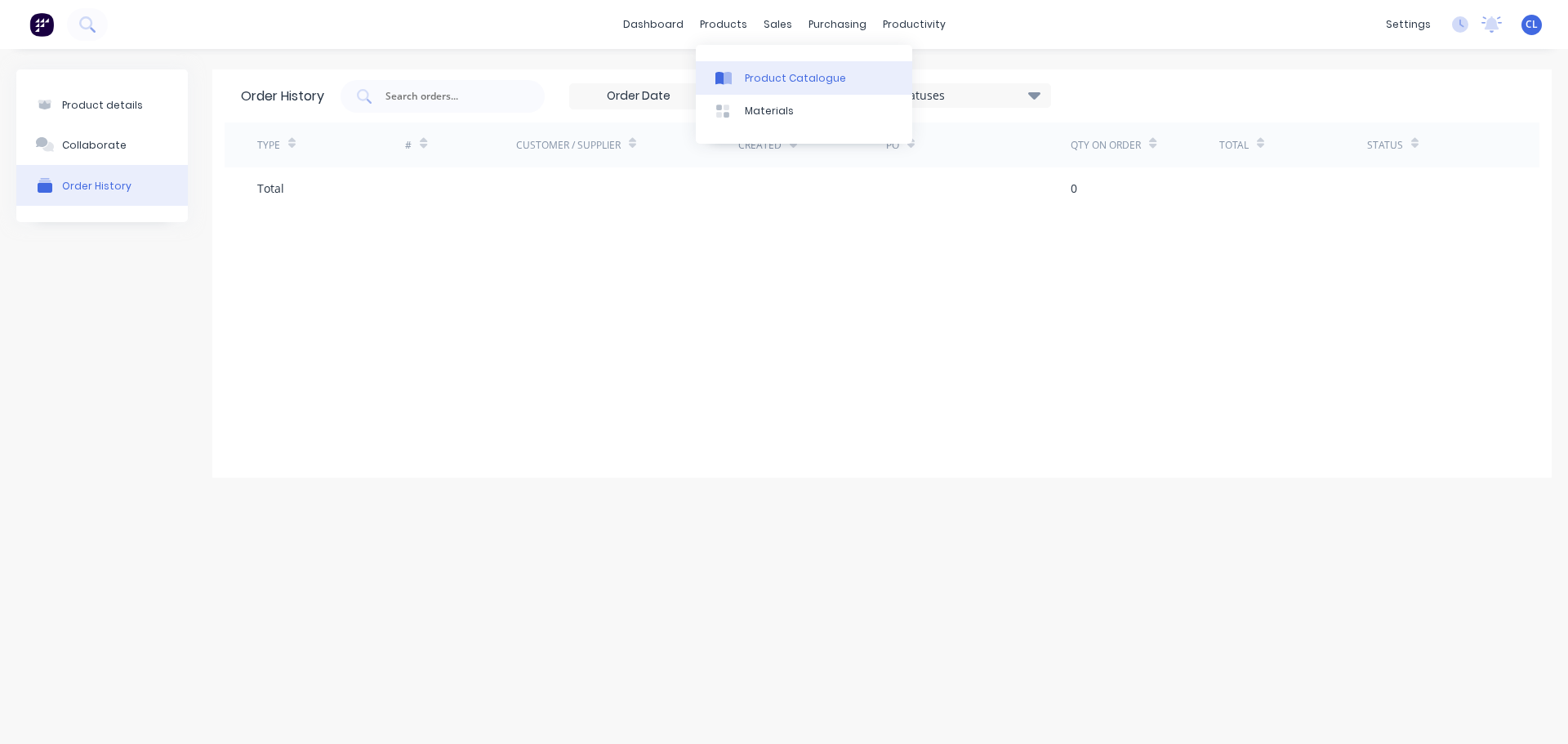
click at [755, 71] on div "Product Catalogue" at bounding box center [795, 78] width 101 height 15
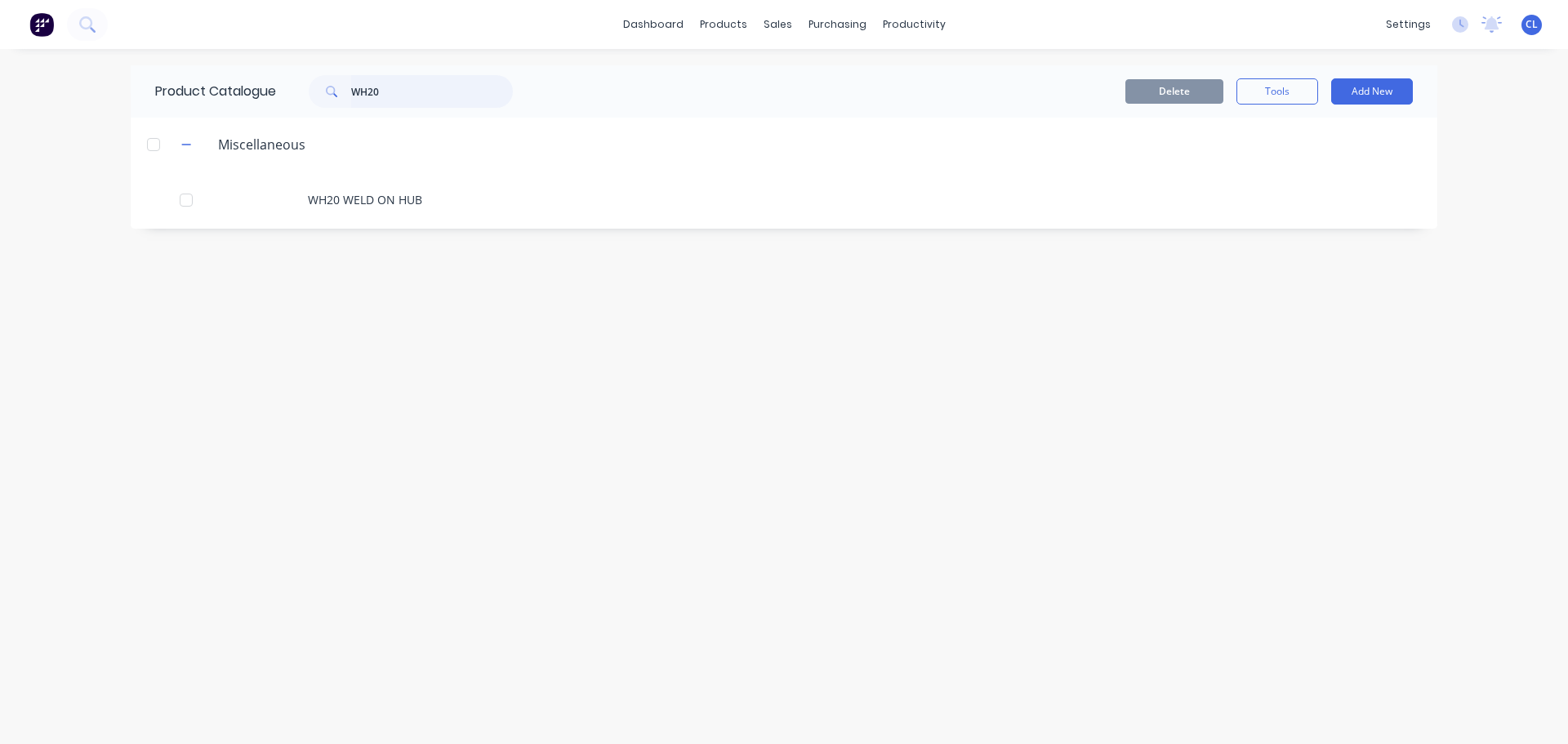
drag, startPoint x: 392, startPoint y: 89, endPoint x: 78, endPoint y: 89, distance: 314.0
click at [88, 89] on div "dashboard products sales purchasing productivity dashboard products Product Cat…" at bounding box center [784, 372] width 1568 height 744
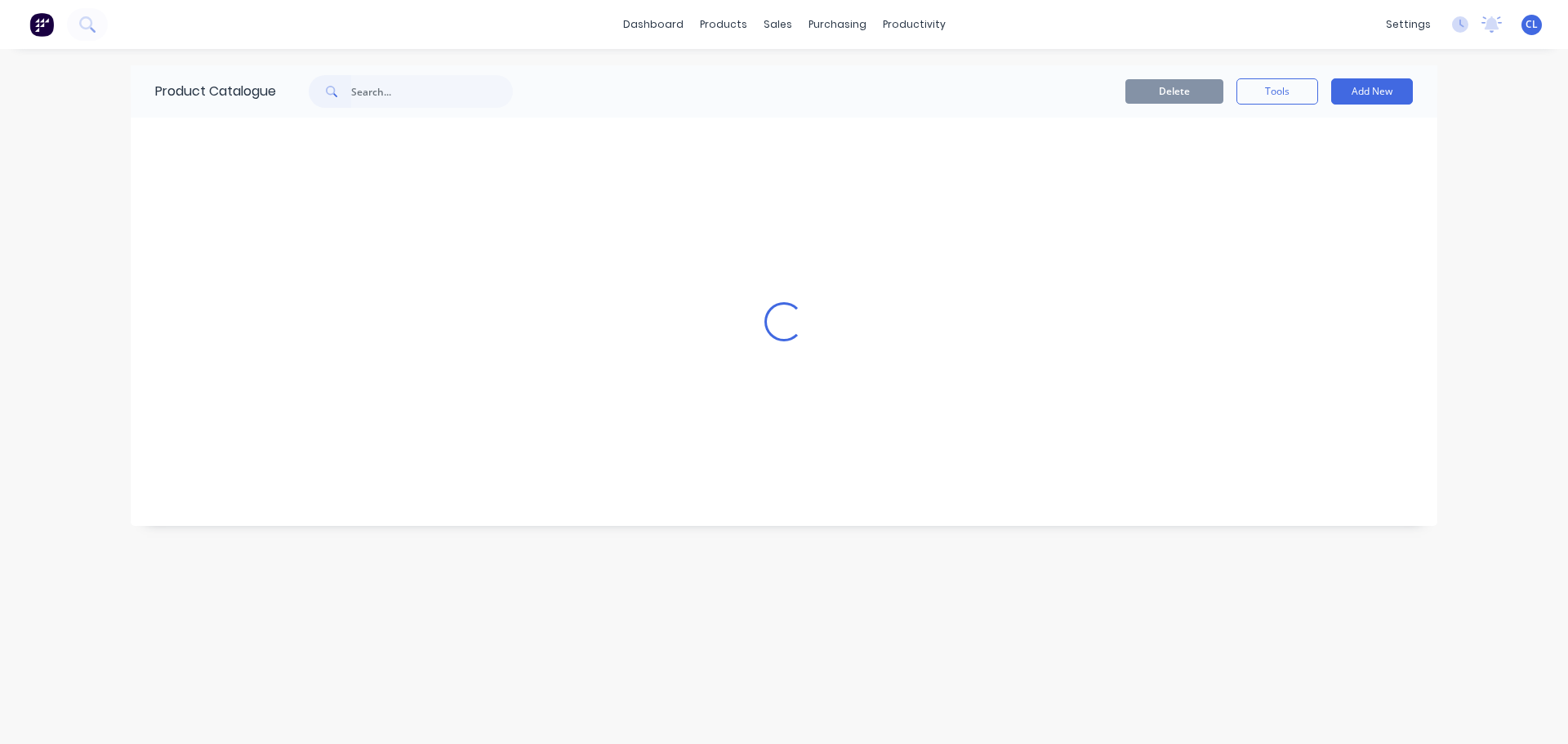
click at [49, 222] on div "dashboard products sales purchasing productivity dashboard products Product Cat…" at bounding box center [784, 372] width 1568 height 744
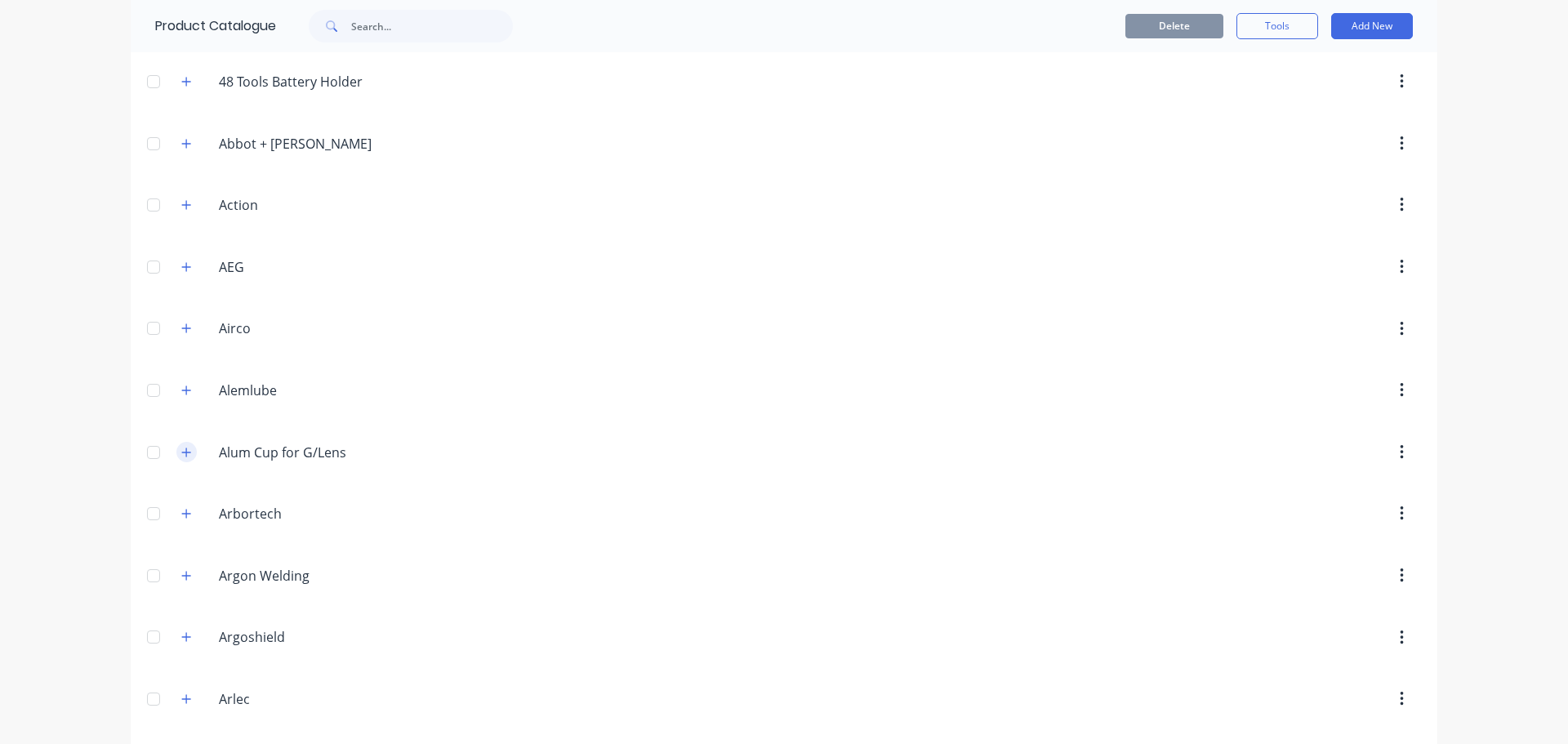
scroll to position [245, 0]
click at [192, 385] on div "Alemlube Alemlube" at bounding box center [296, 389] width 257 height 29
click at [182, 388] on icon "button" at bounding box center [186, 388] width 9 height 9
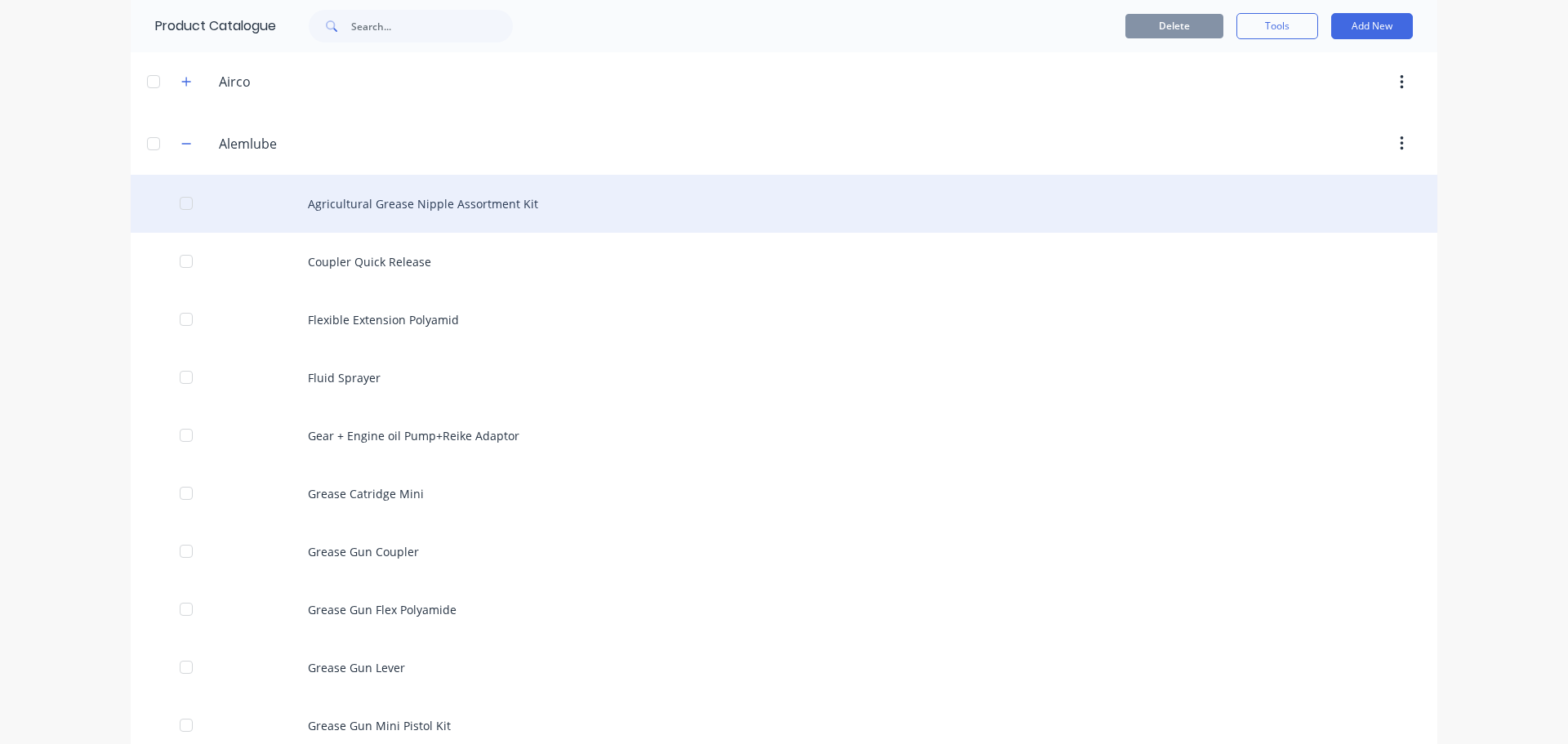
scroll to position [82, 0]
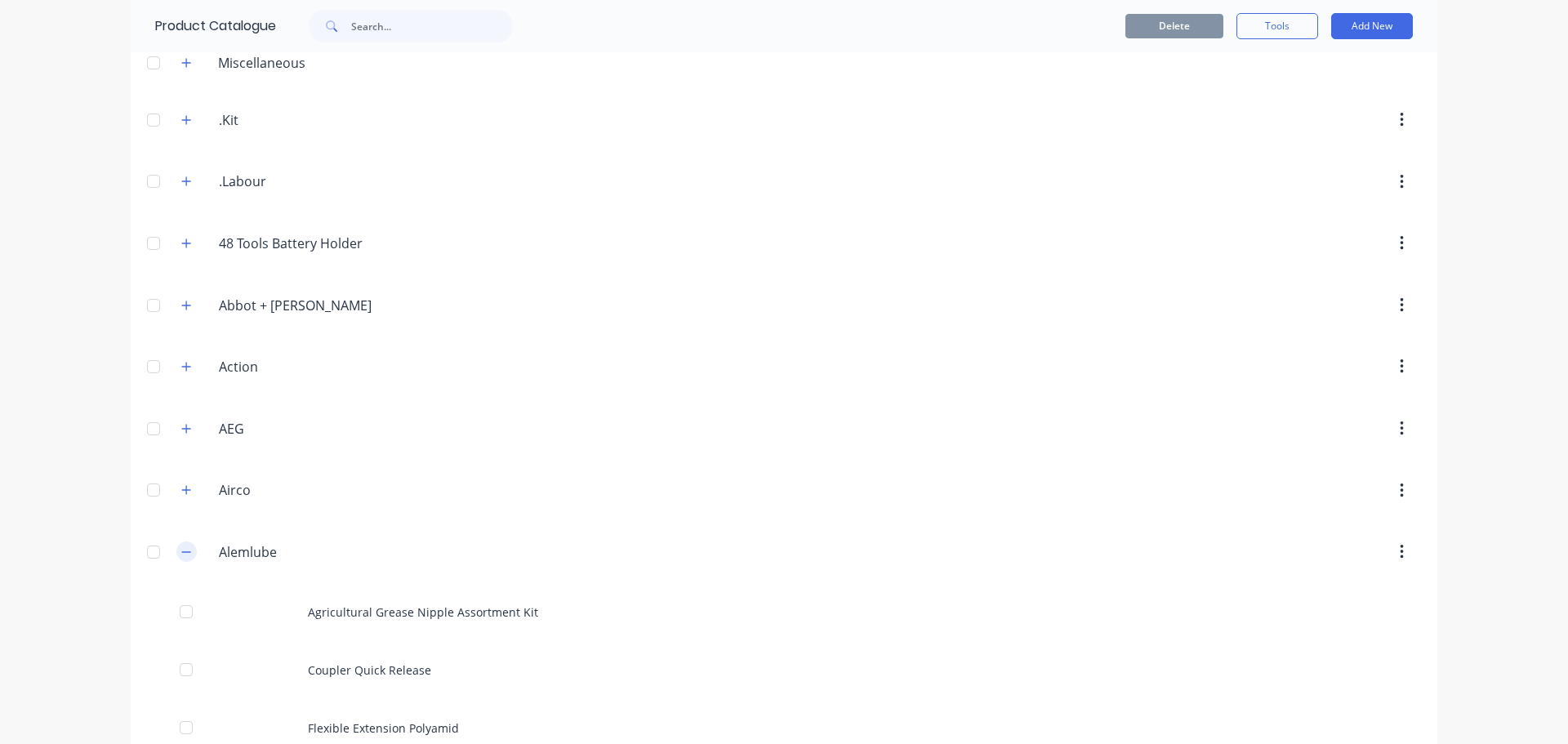
click at [181, 551] on icon "button" at bounding box center [185, 551] width 10 height 11
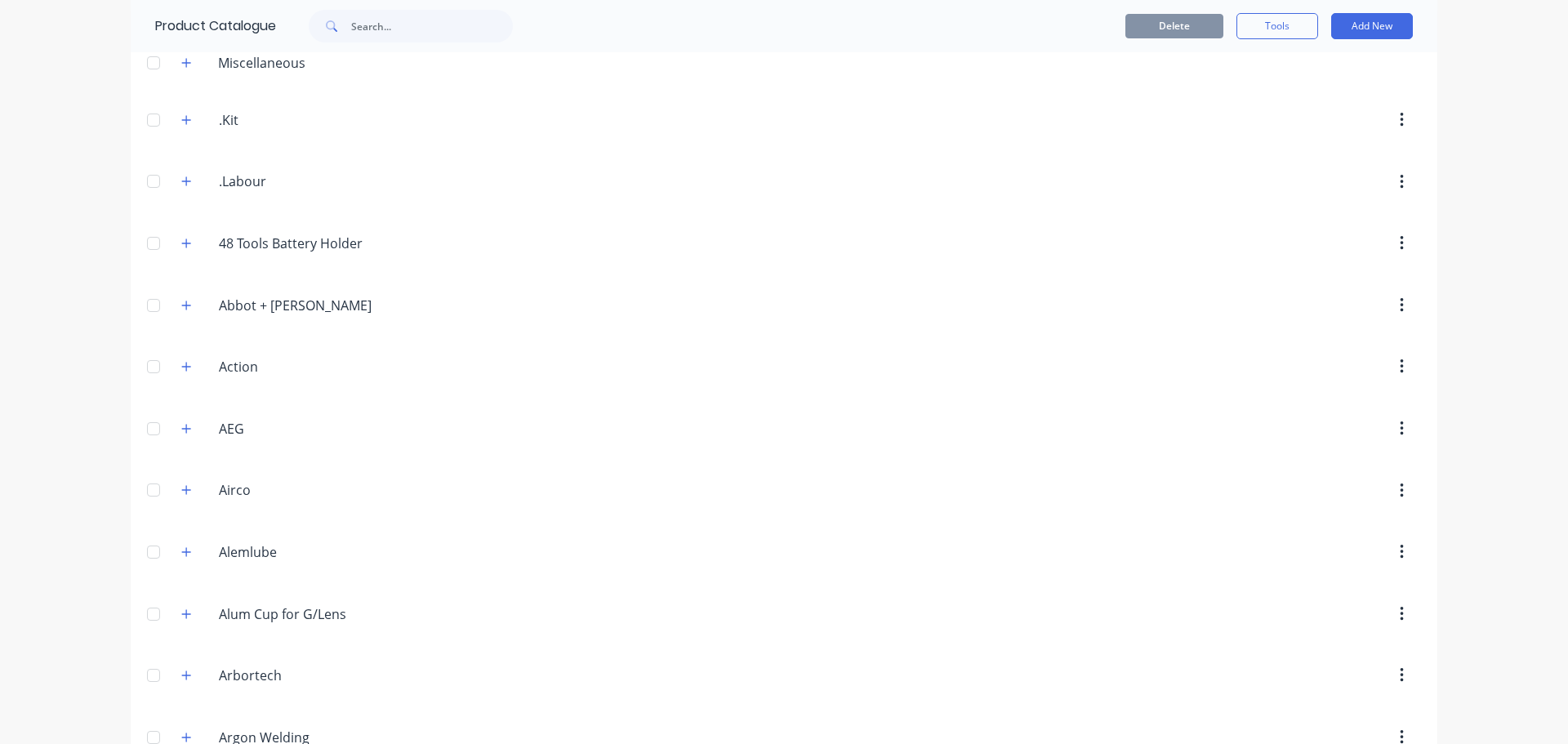
click at [68, 484] on div "dashboard products sales purchasing productivity dashboard products Product Cat…" at bounding box center [784, 372] width 1568 height 744
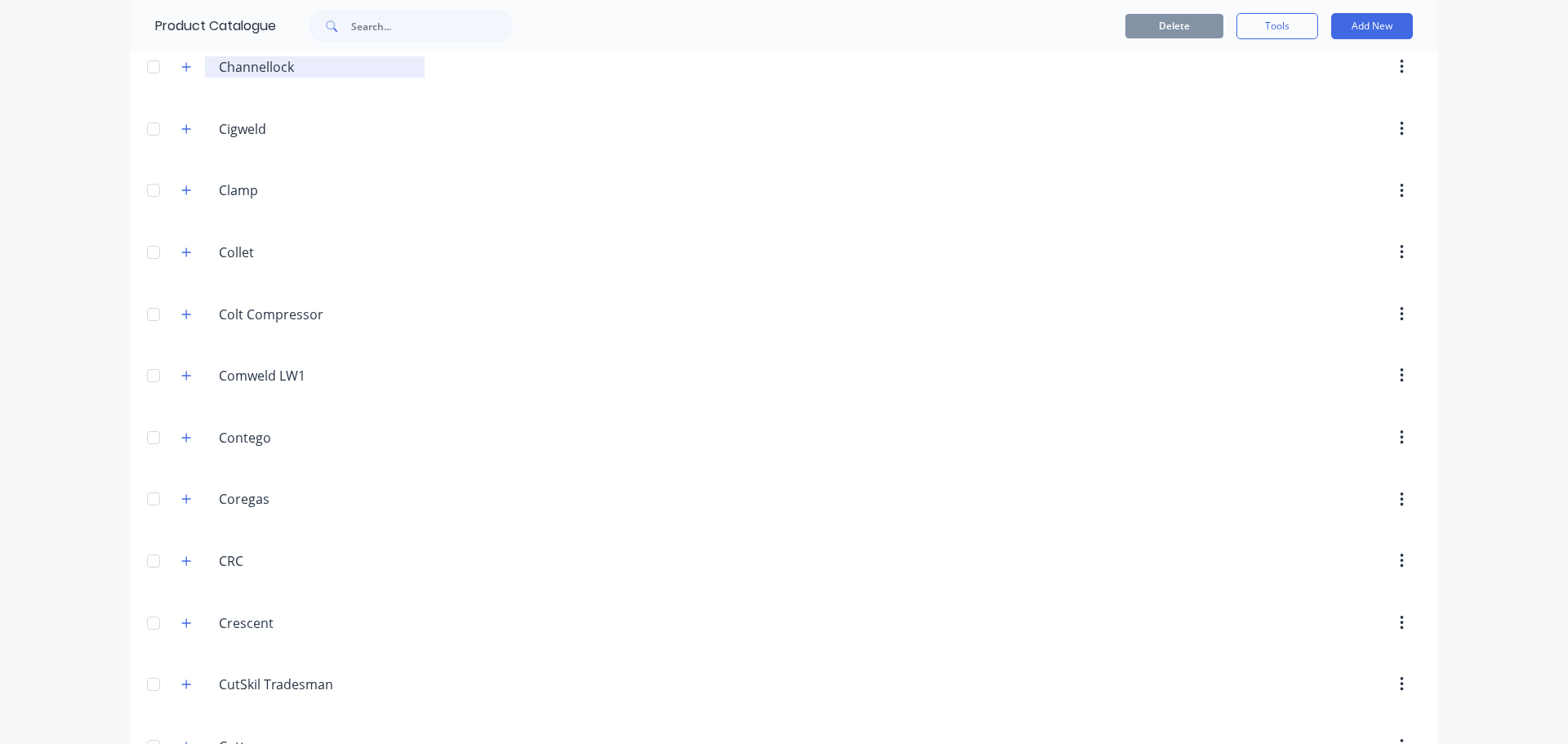
scroll to position [1856, 0]
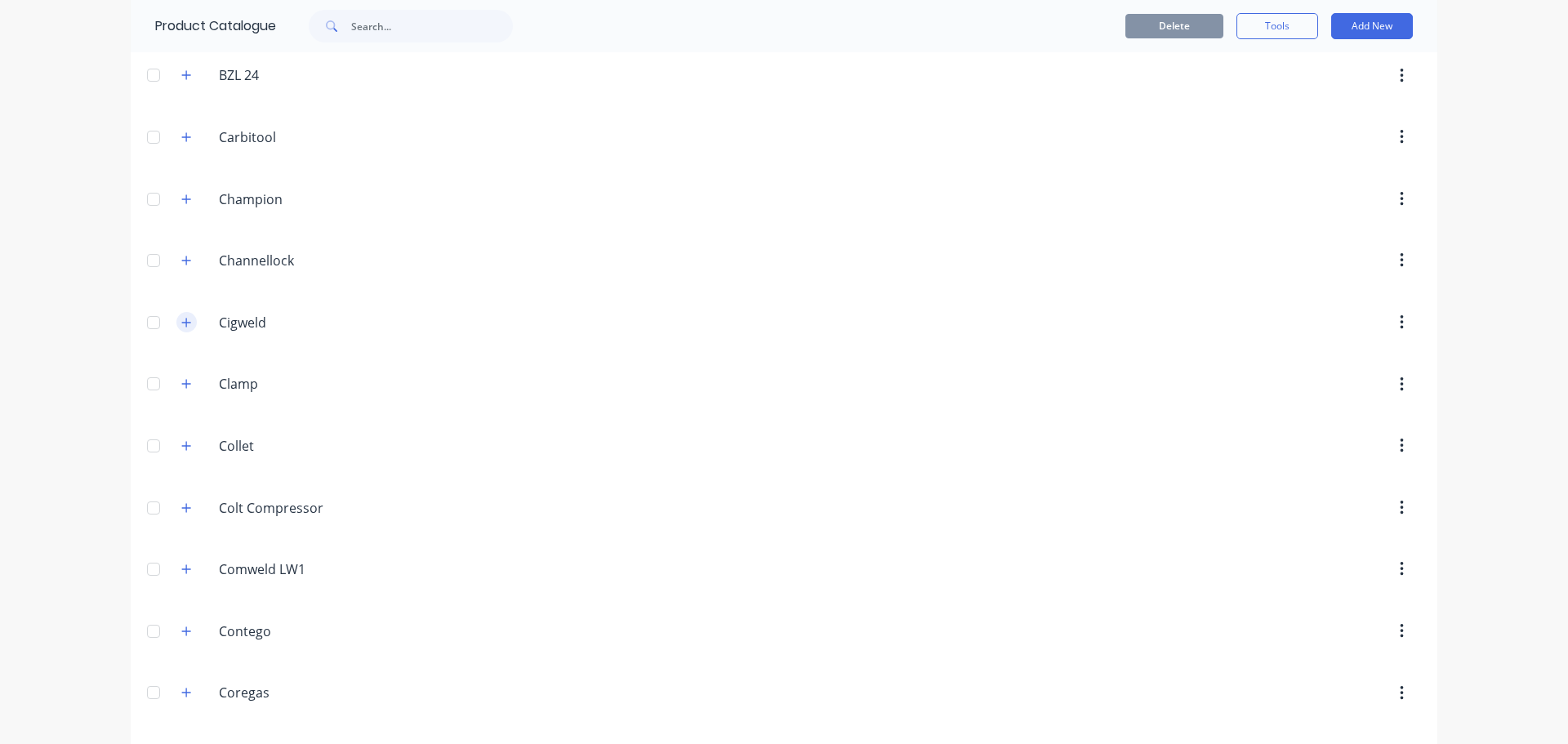
click at [179, 329] on button "button" at bounding box center [187, 323] width 21 height 21
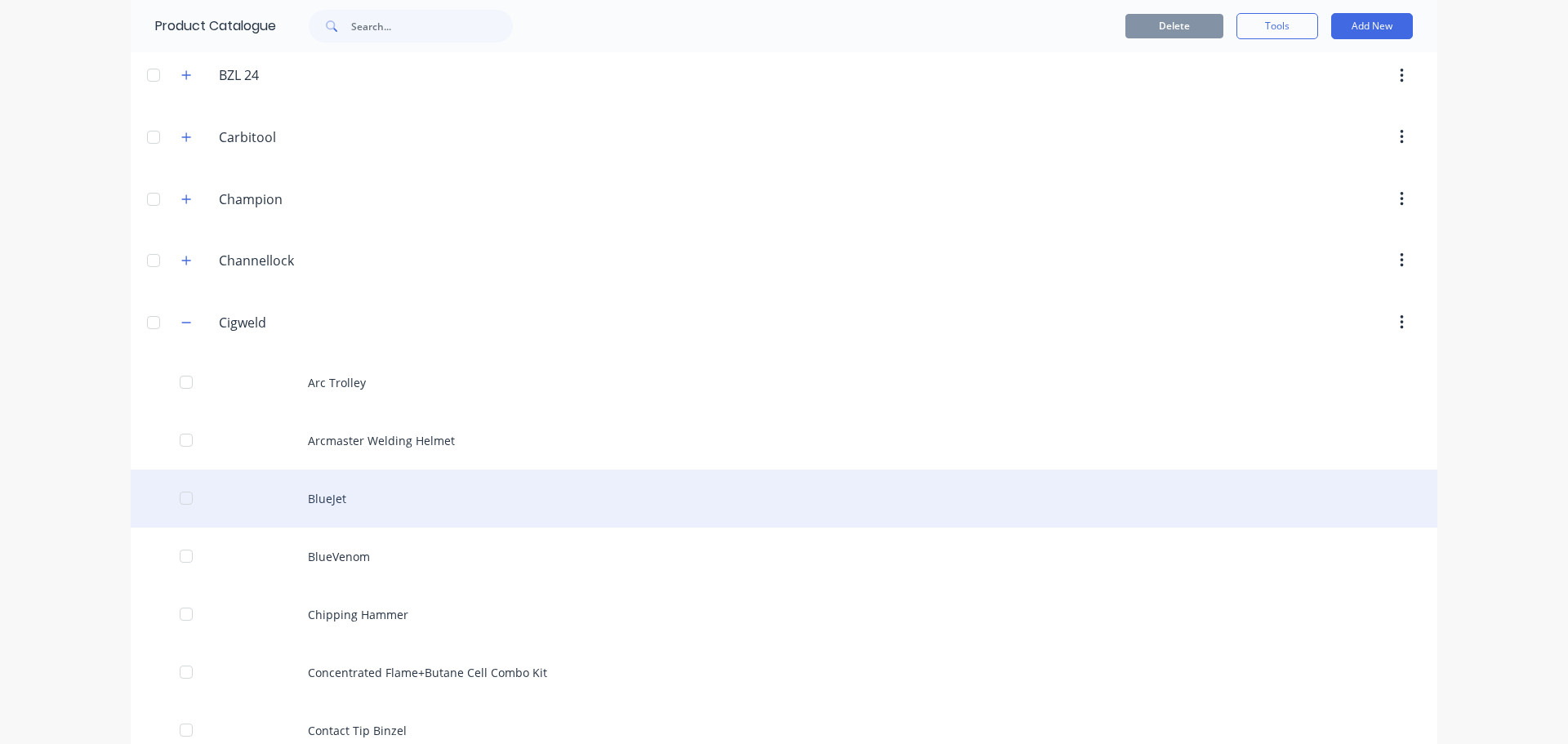
click at [323, 495] on div "BlueJet" at bounding box center [784, 499] width 1306 height 58
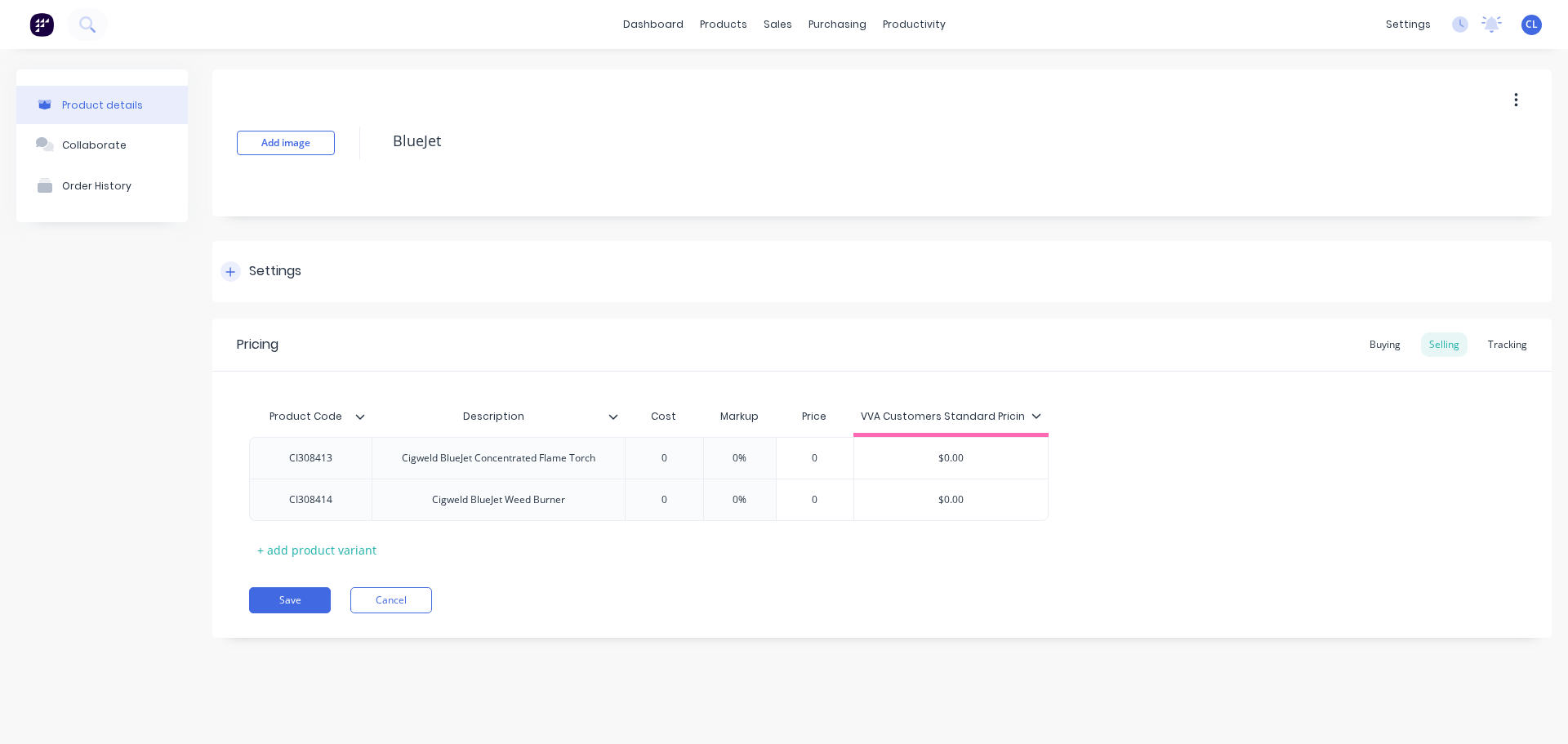
click at [232, 282] on div "Settings" at bounding box center [882, 271] width 1339 height 62
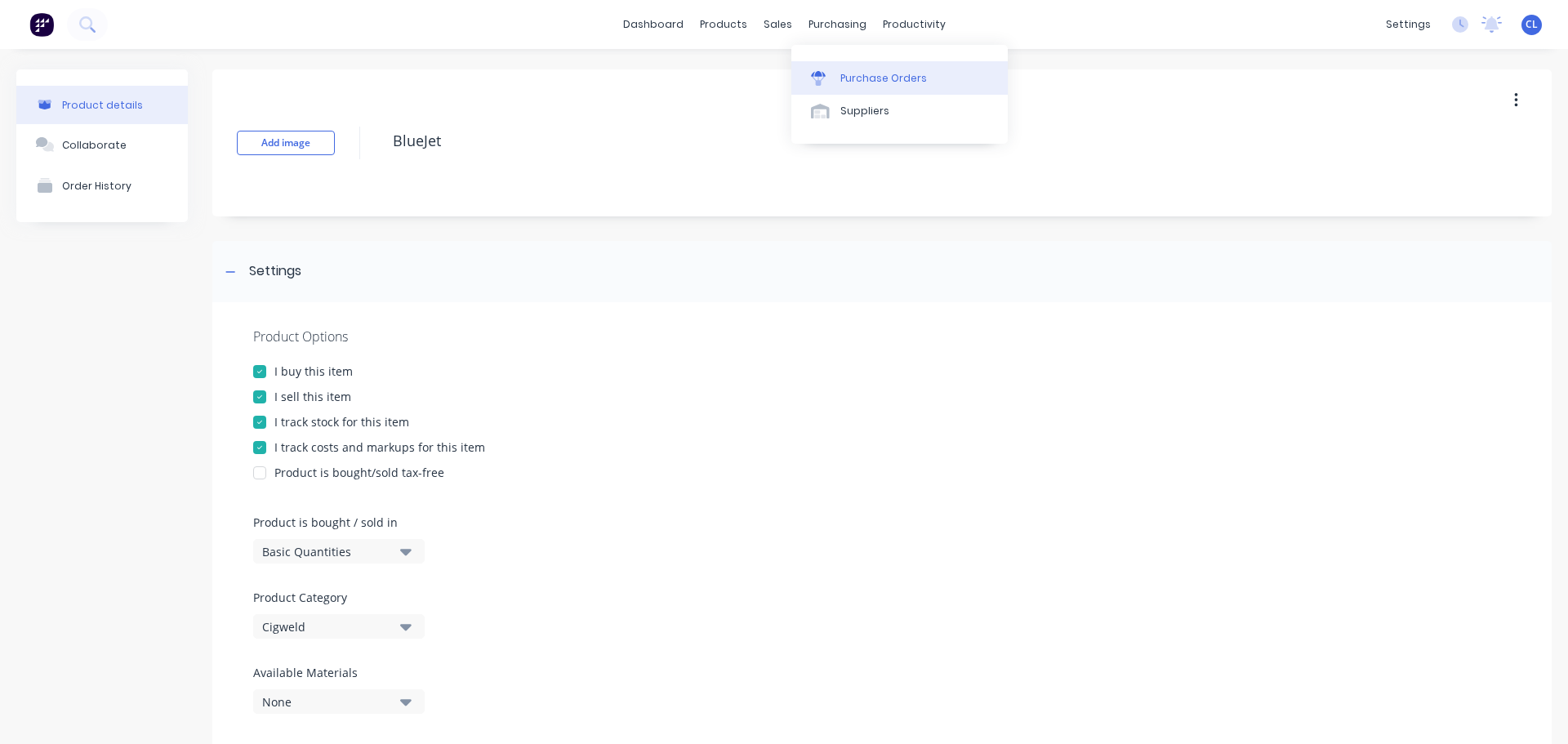
click at [836, 80] on link "Purchase Orders" at bounding box center [900, 78] width 217 height 33
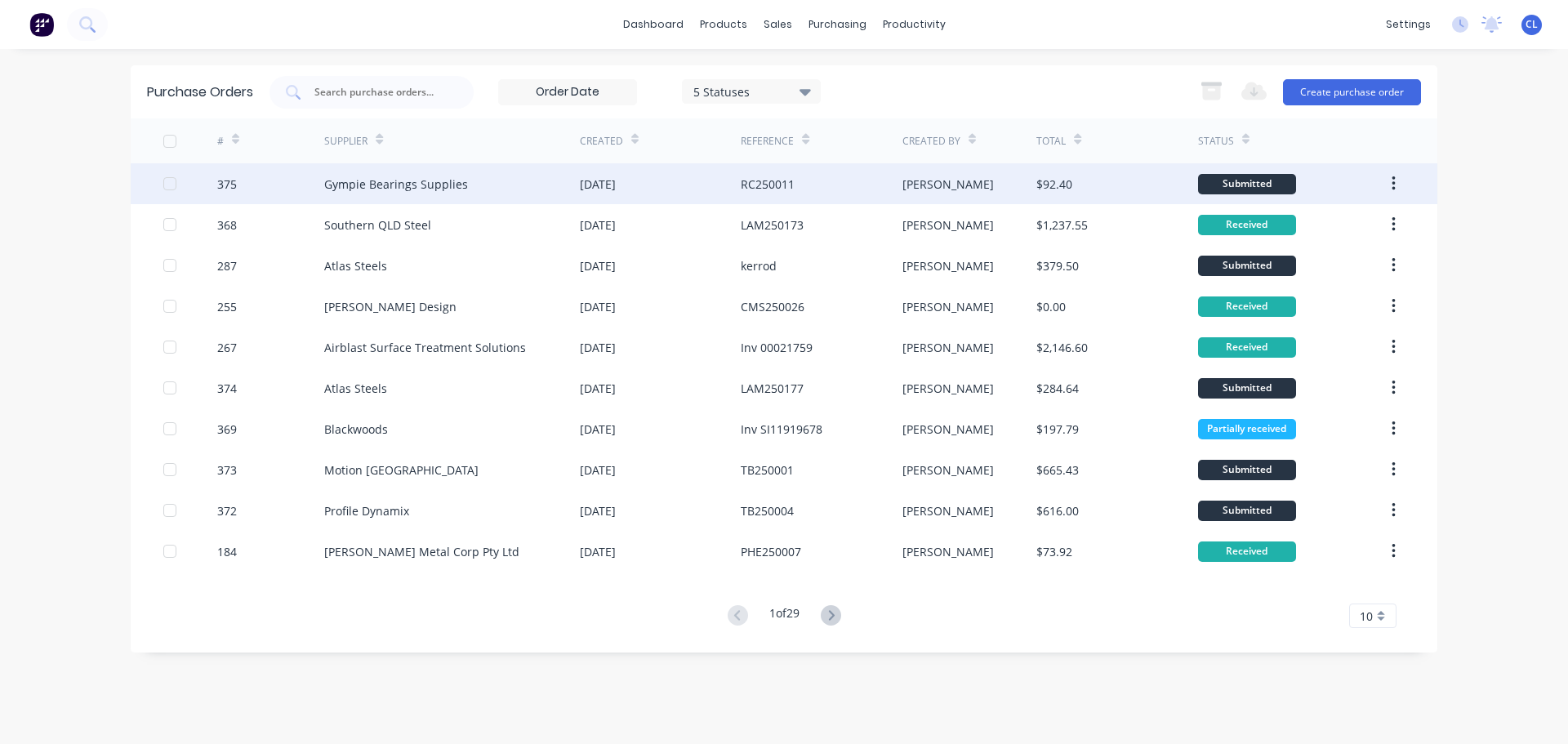
click at [335, 182] on div "Gympie Bearings Supplies" at bounding box center [396, 185] width 144 height 17
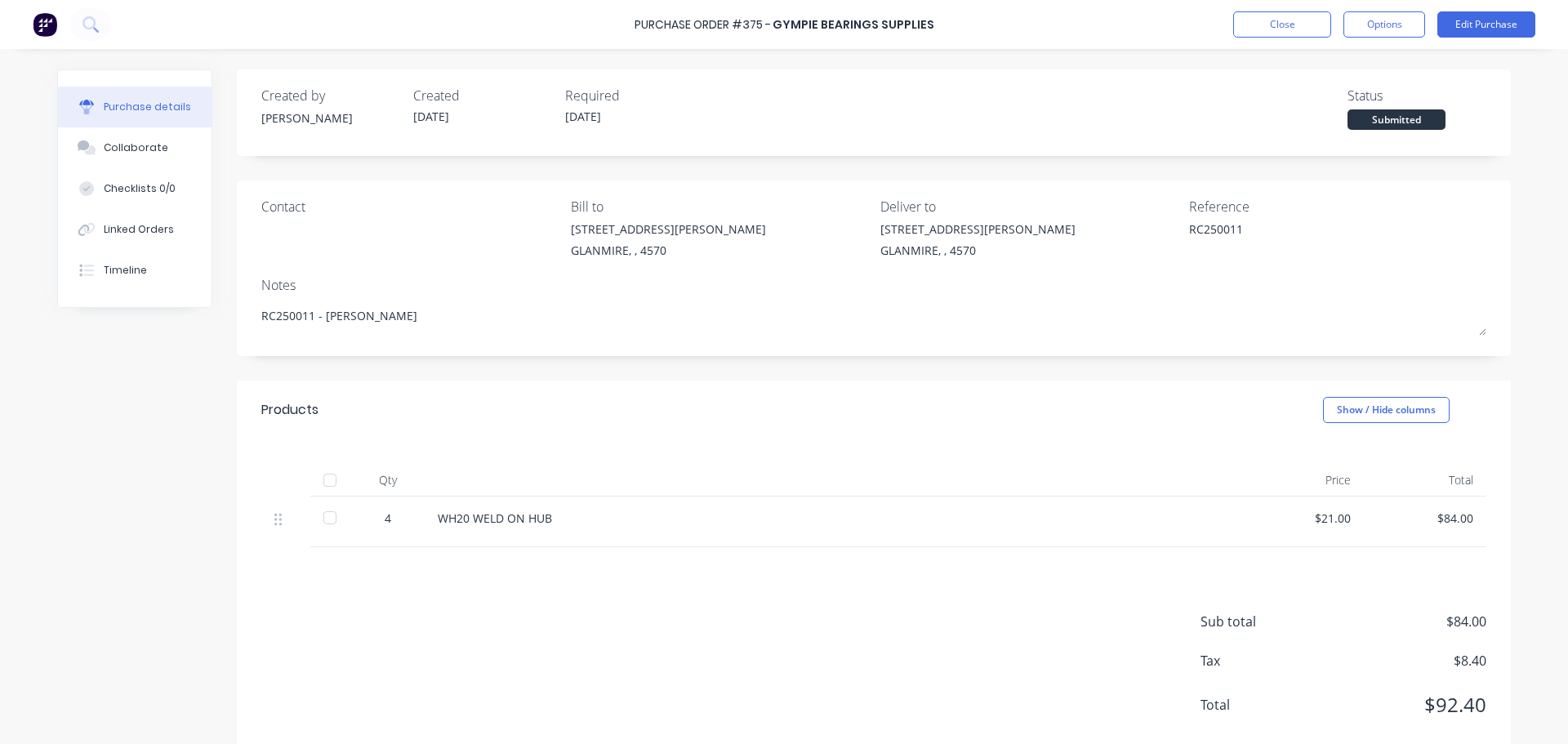
click at [432, 421] on div "Products Show / Hide columns" at bounding box center [874, 410] width 1274 height 59
click at [1278, 17] on button "Close" at bounding box center [1282, 24] width 98 height 26
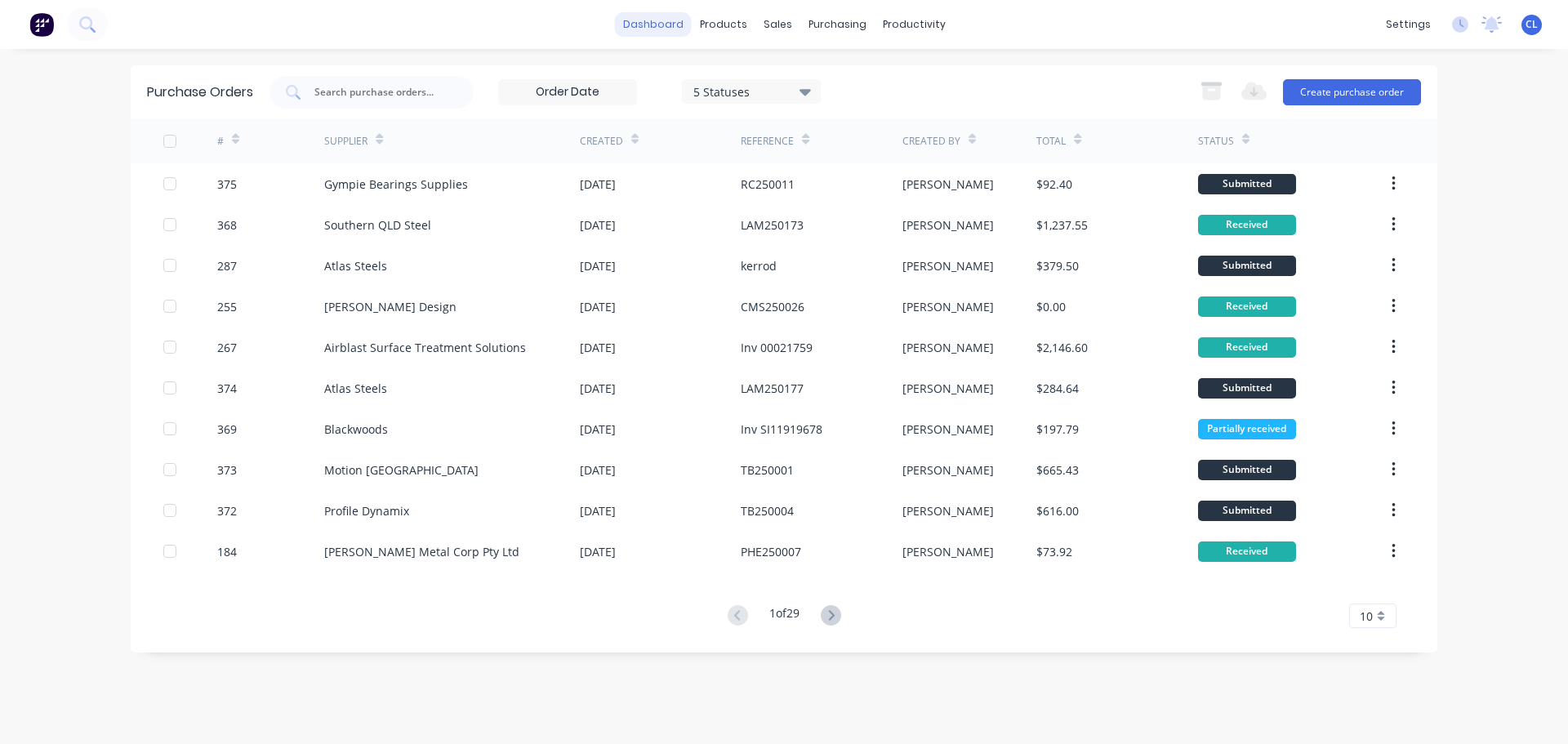
click at [677, 17] on link "dashboard" at bounding box center [653, 24] width 77 height 24
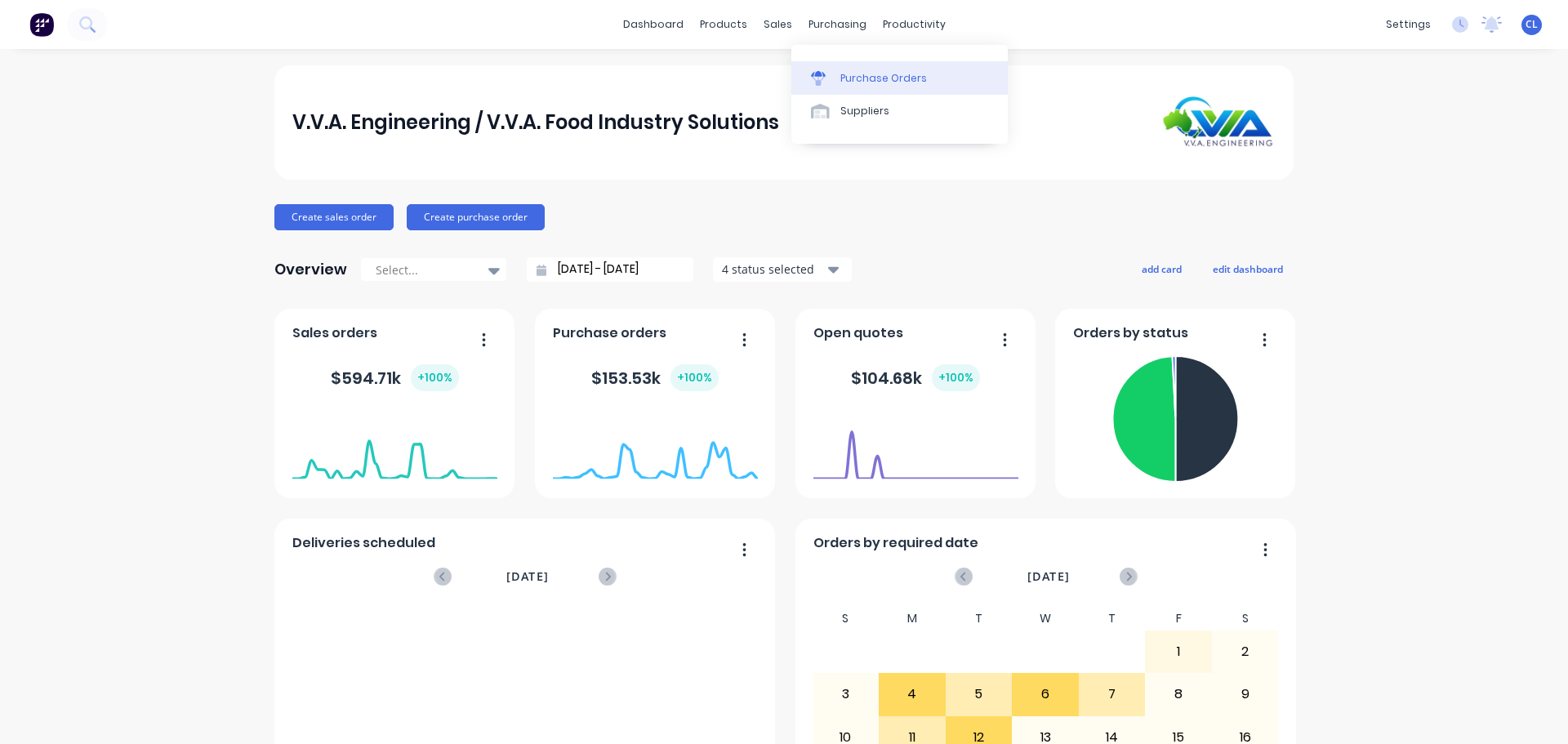
click at [837, 76] on link "Purchase Orders" at bounding box center [900, 78] width 217 height 33
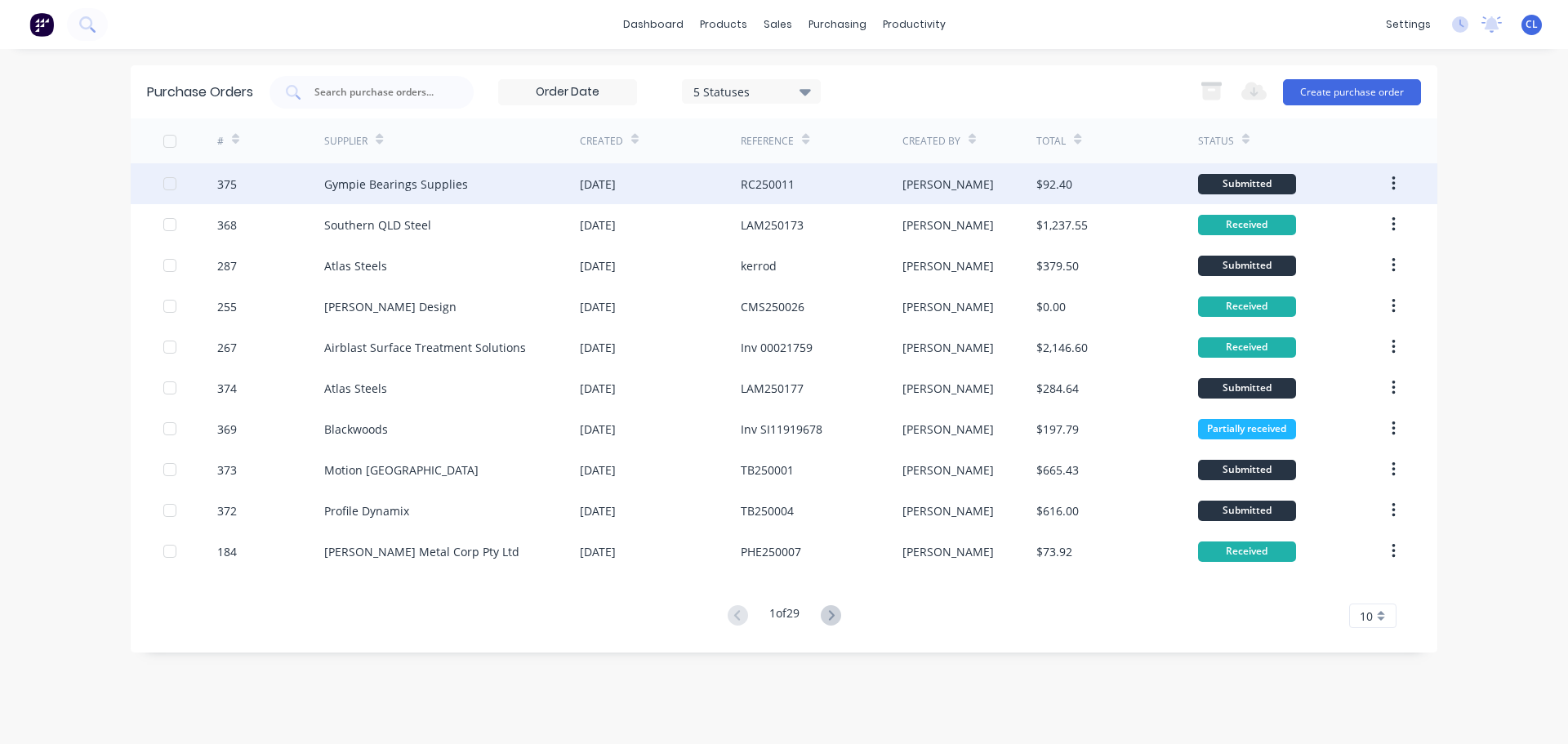
click at [444, 188] on div "Gympie Bearings Supplies" at bounding box center [396, 185] width 144 height 17
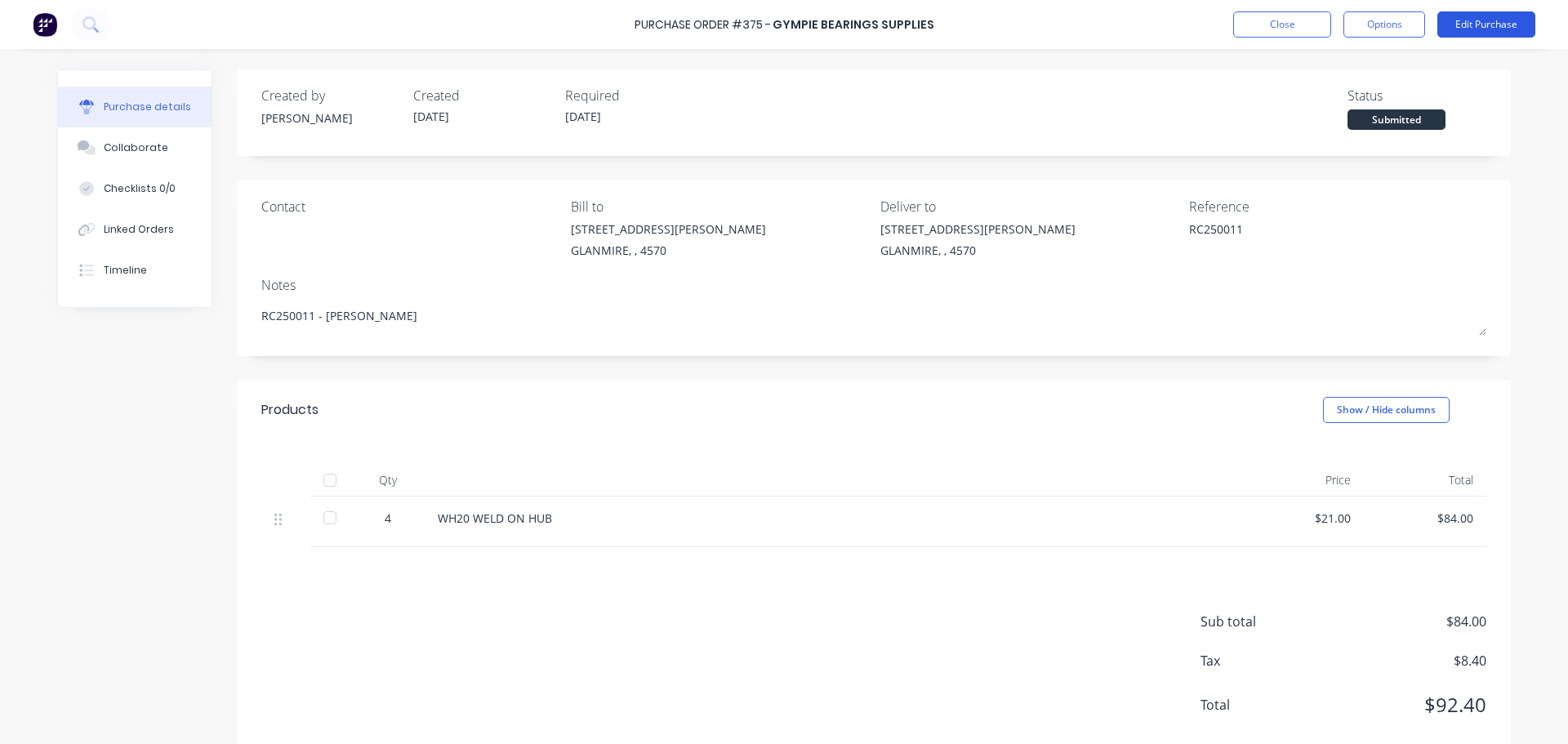
click at [1444, 29] on button "Edit Purchase" at bounding box center [1486, 24] width 98 height 26
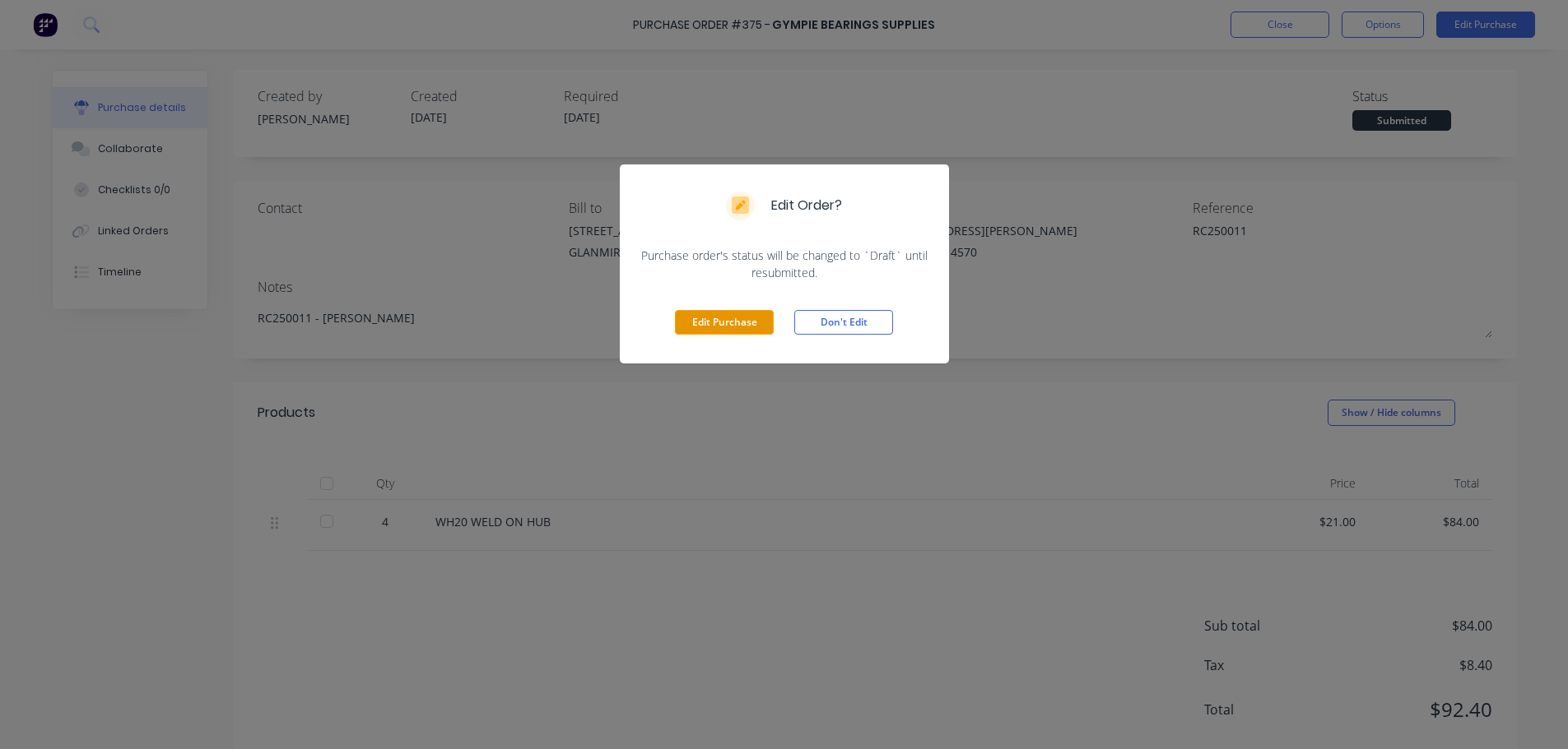
click at [727, 312] on button "Edit Purchase" at bounding box center [724, 322] width 99 height 24
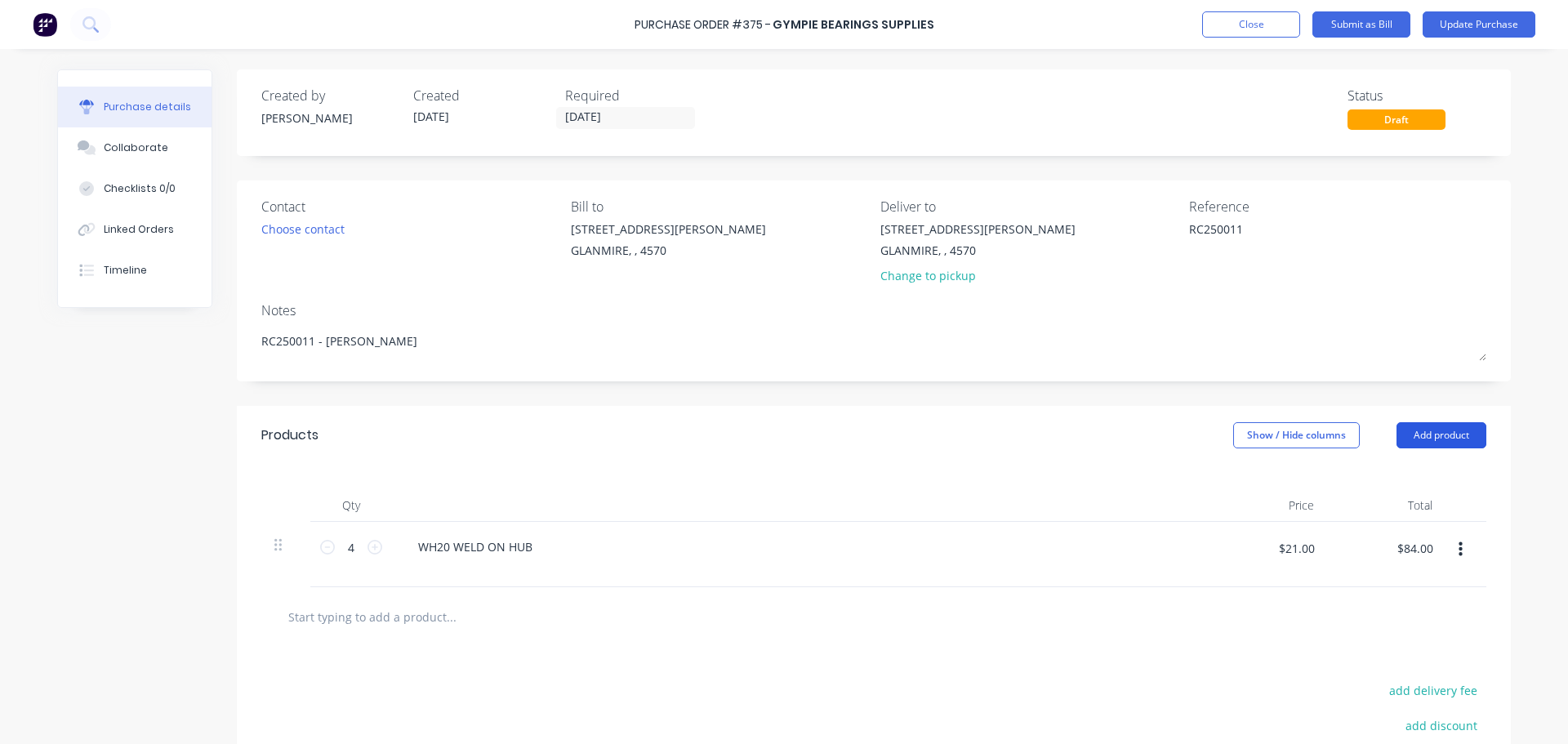
click at [1406, 446] on button "Add product" at bounding box center [1441, 435] width 90 height 26
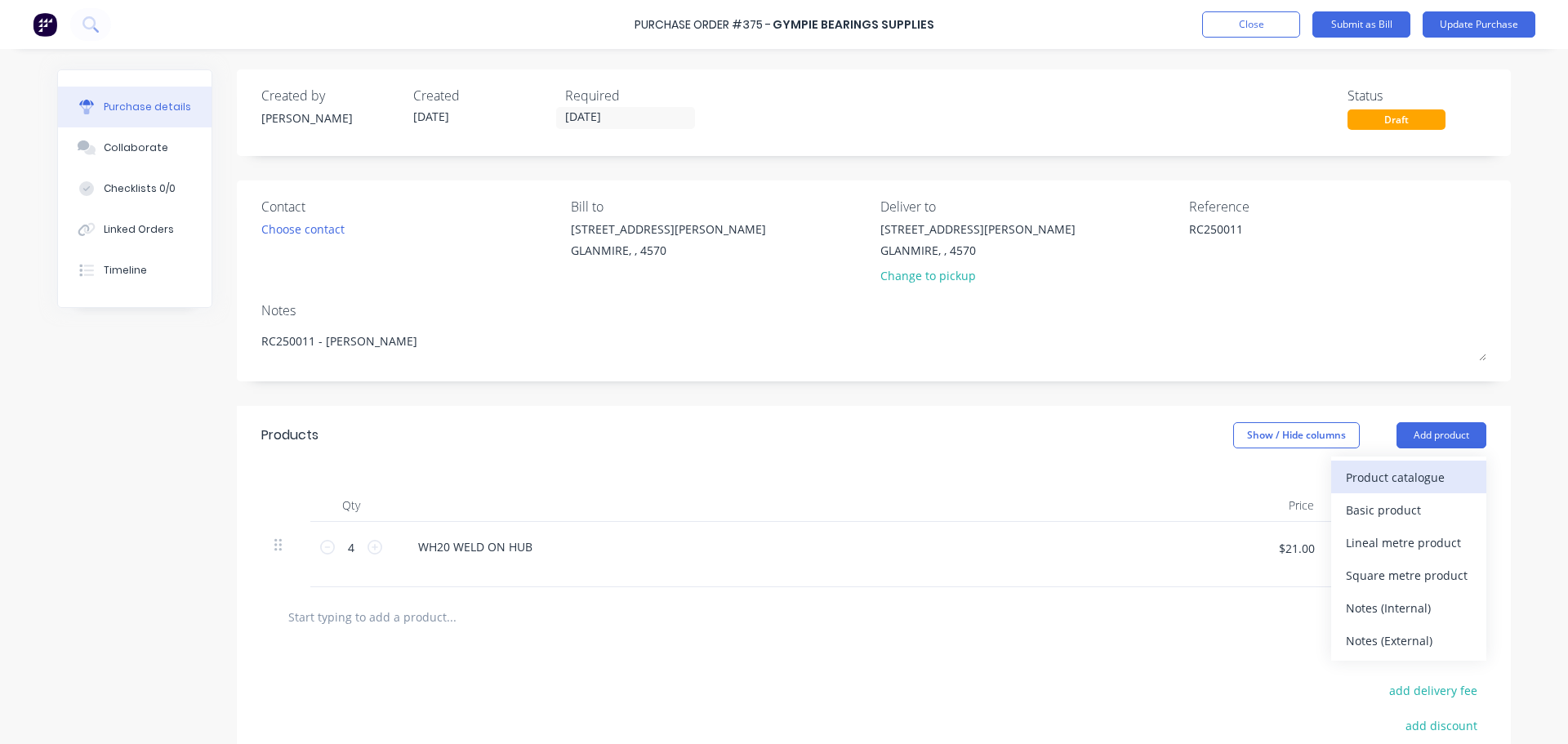
click at [1413, 477] on div "Product catalogue" at bounding box center [1409, 477] width 126 height 23
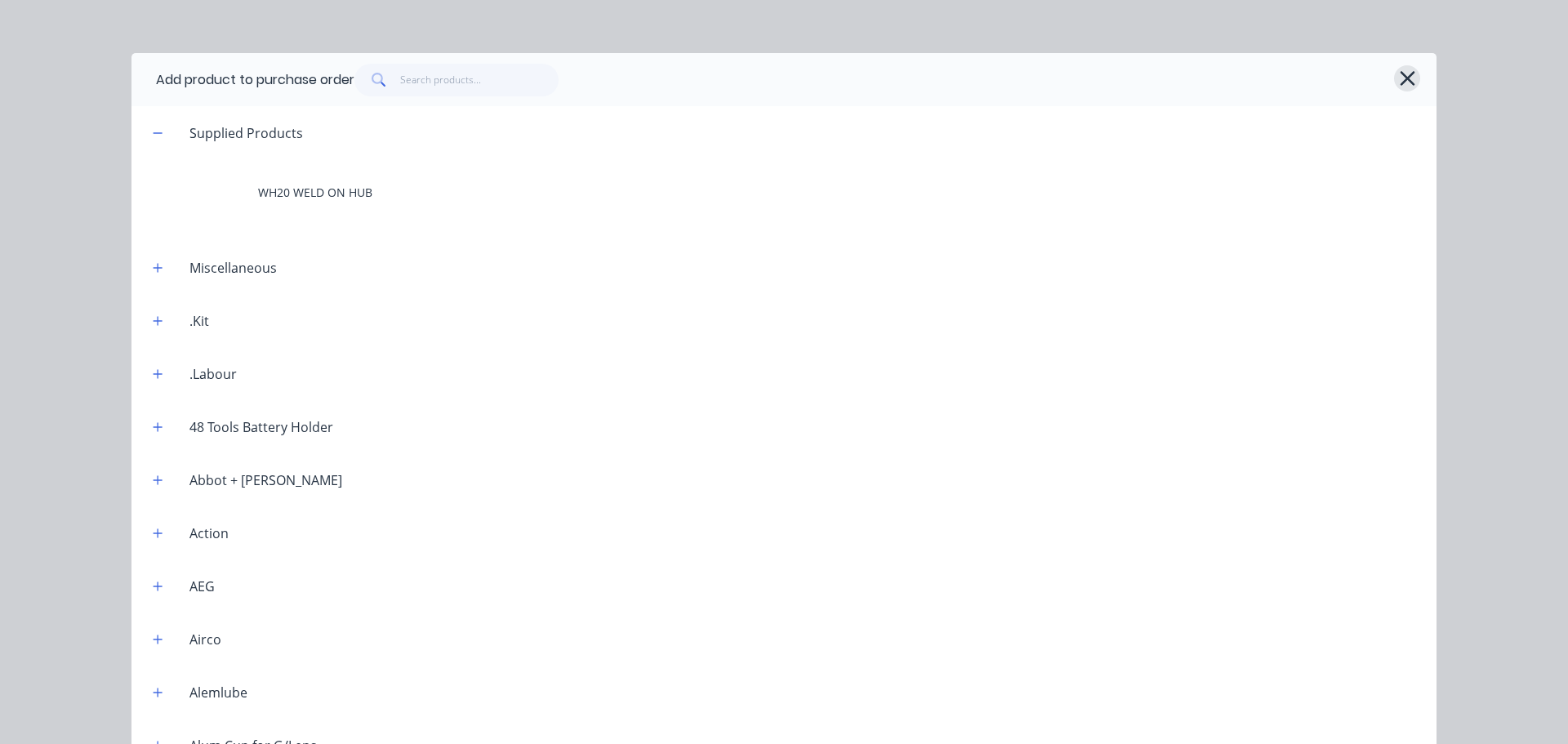
click at [1400, 83] on icon "button" at bounding box center [1407, 78] width 15 height 15
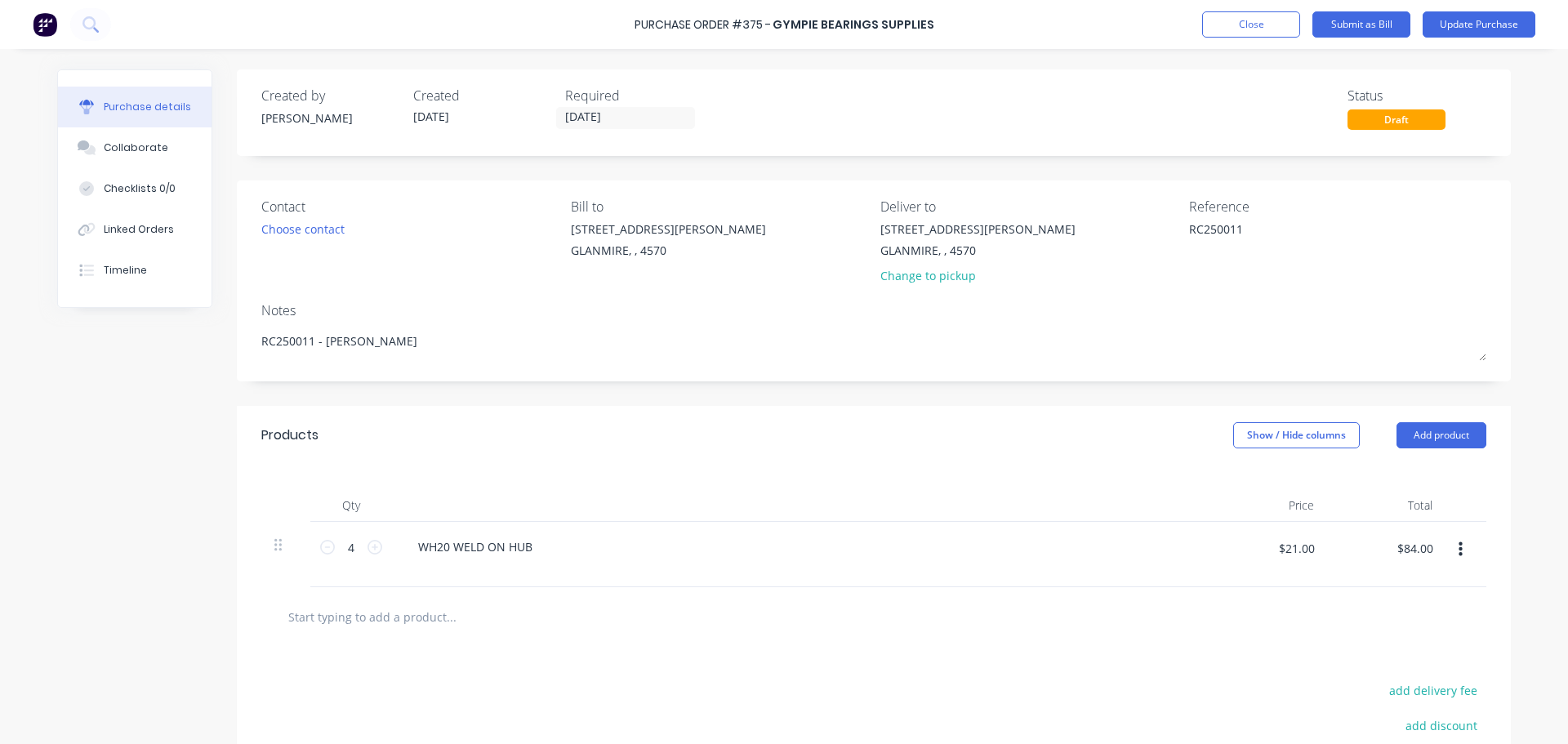
click at [394, 623] on input "text" at bounding box center [451, 617] width 327 height 33
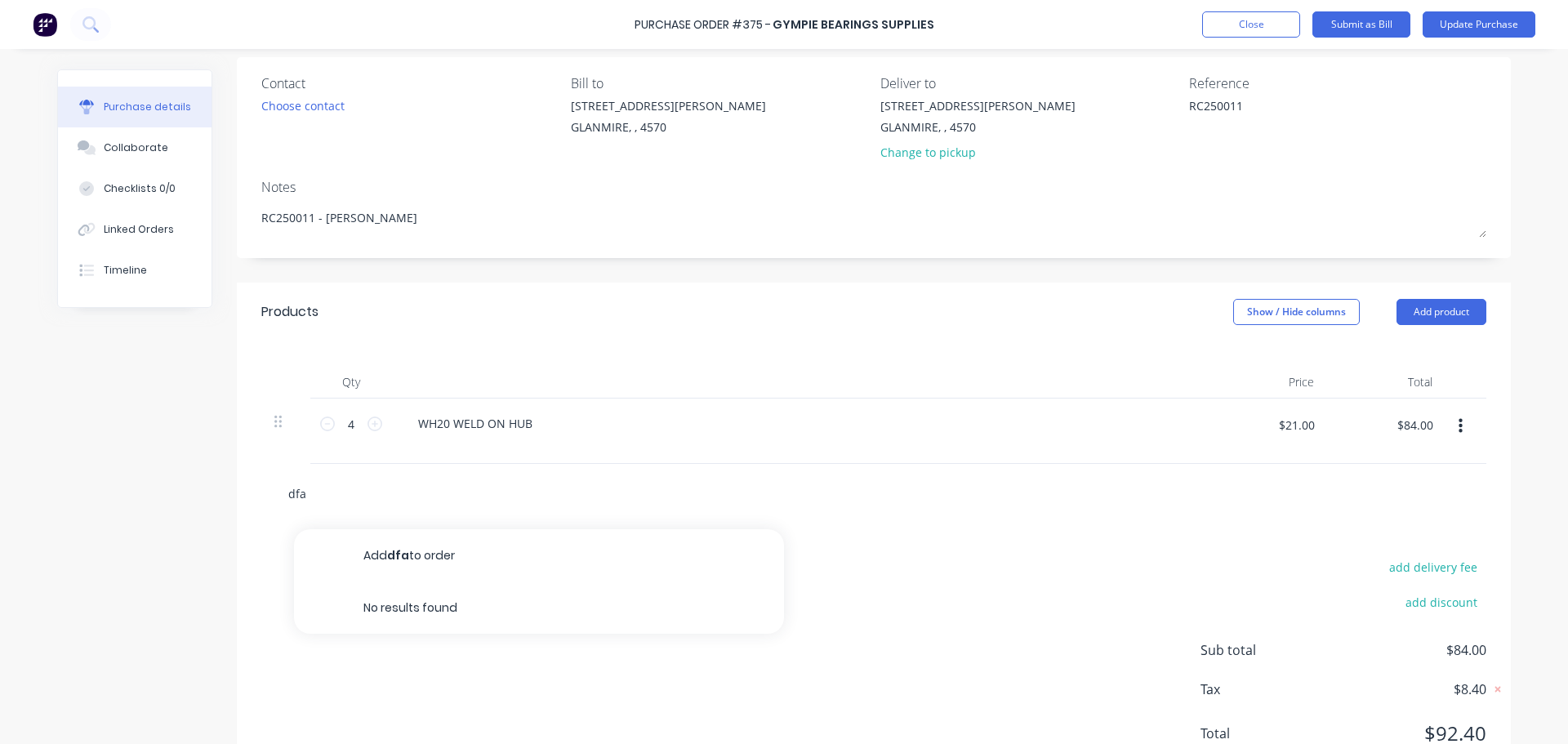
scroll to position [163, 0]
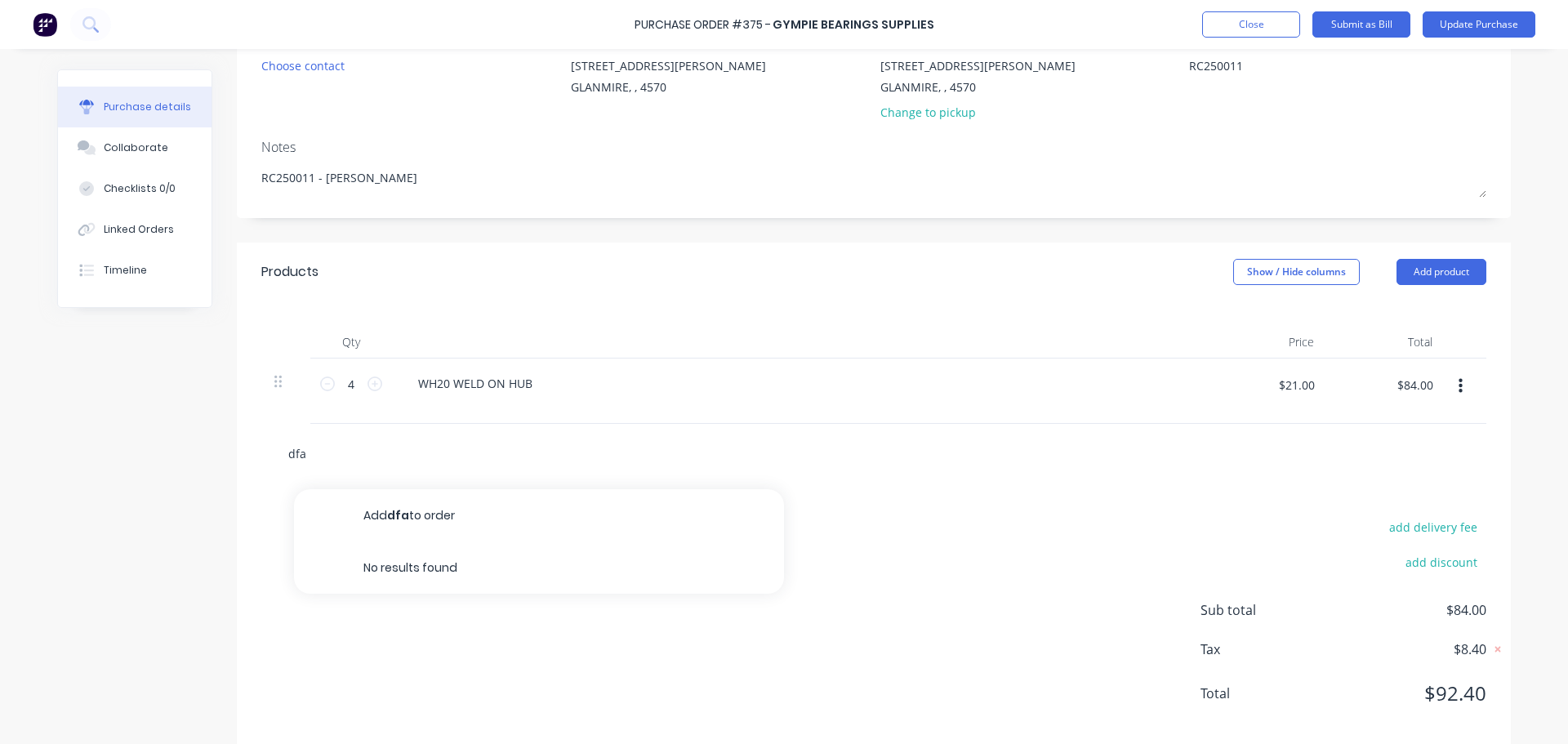
click at [348, 466] on input "dfa" at bounding box center [451, 454] width 327 height 33
type input "d"
click at [1252, 16] on button "Close" at bounding box center [1251, 24] width 98 height 26
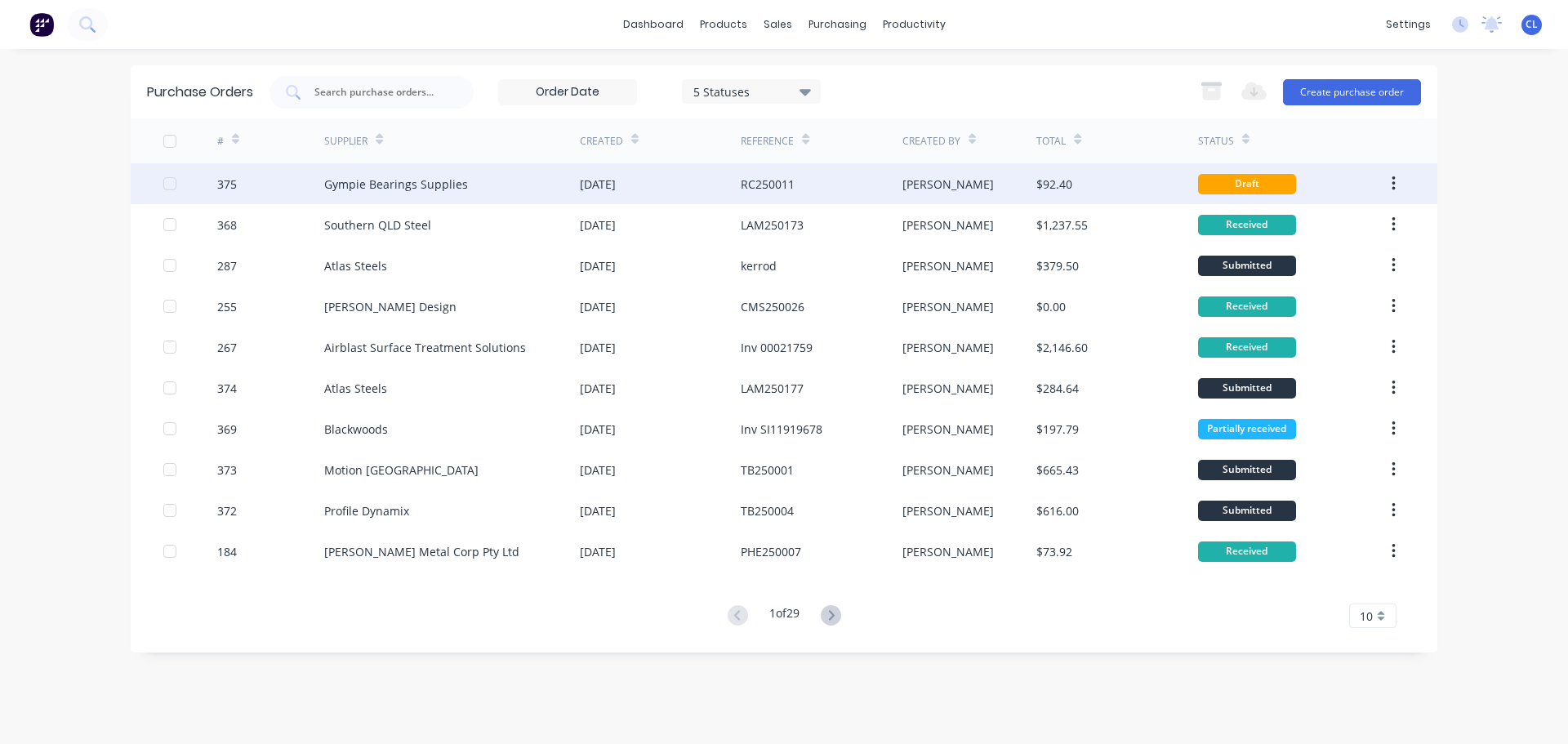
click at [501, 189] on div "Gympie Bearings Supplies" at bounding box center [452, 183] width 256 height 41
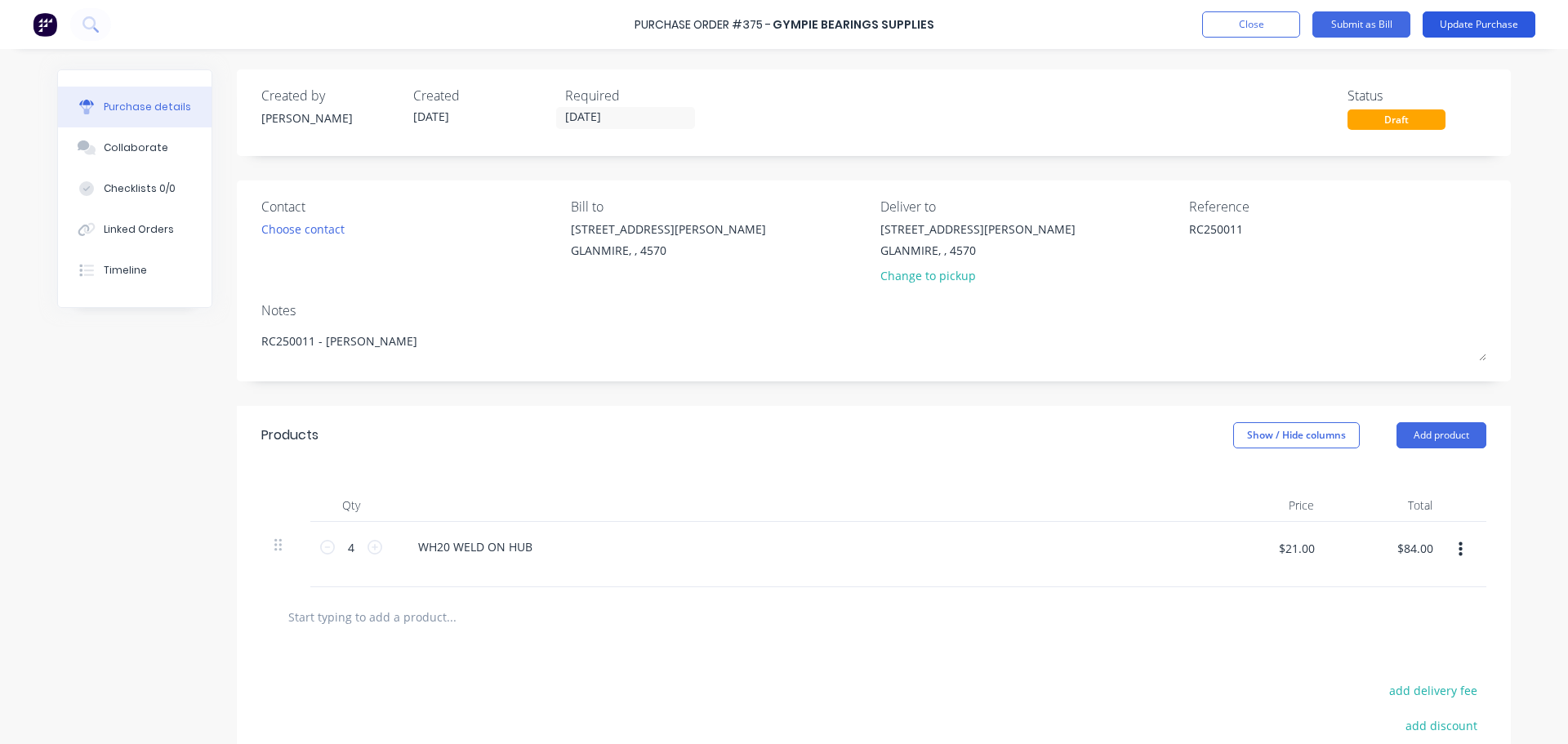
click at [1467, 29] on button "Update Purchase" at bounding box center [1479, 24] width 113 height 26
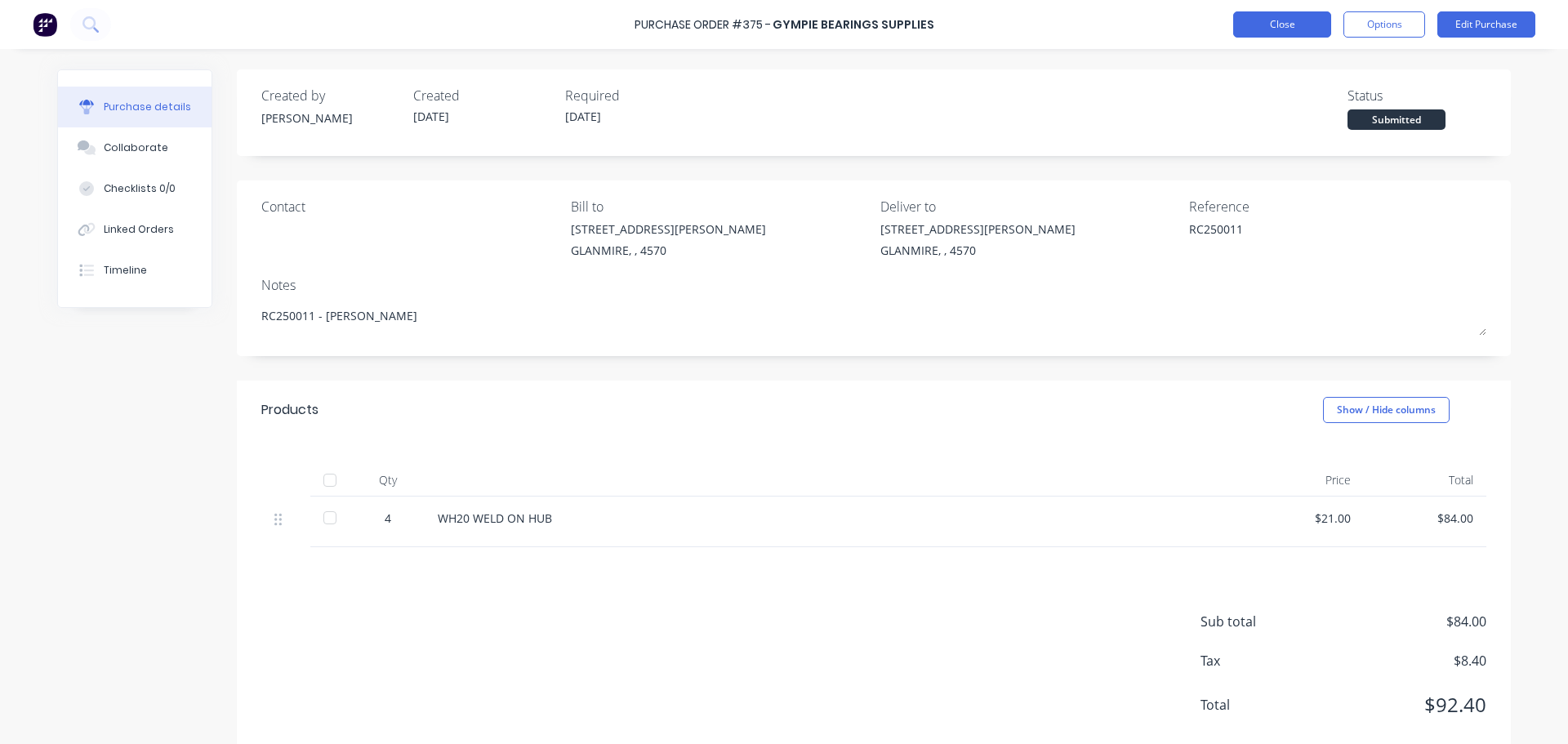
click at [1252, 34] on button "Close" at bounding box center [1282, 24] width 98 height 26
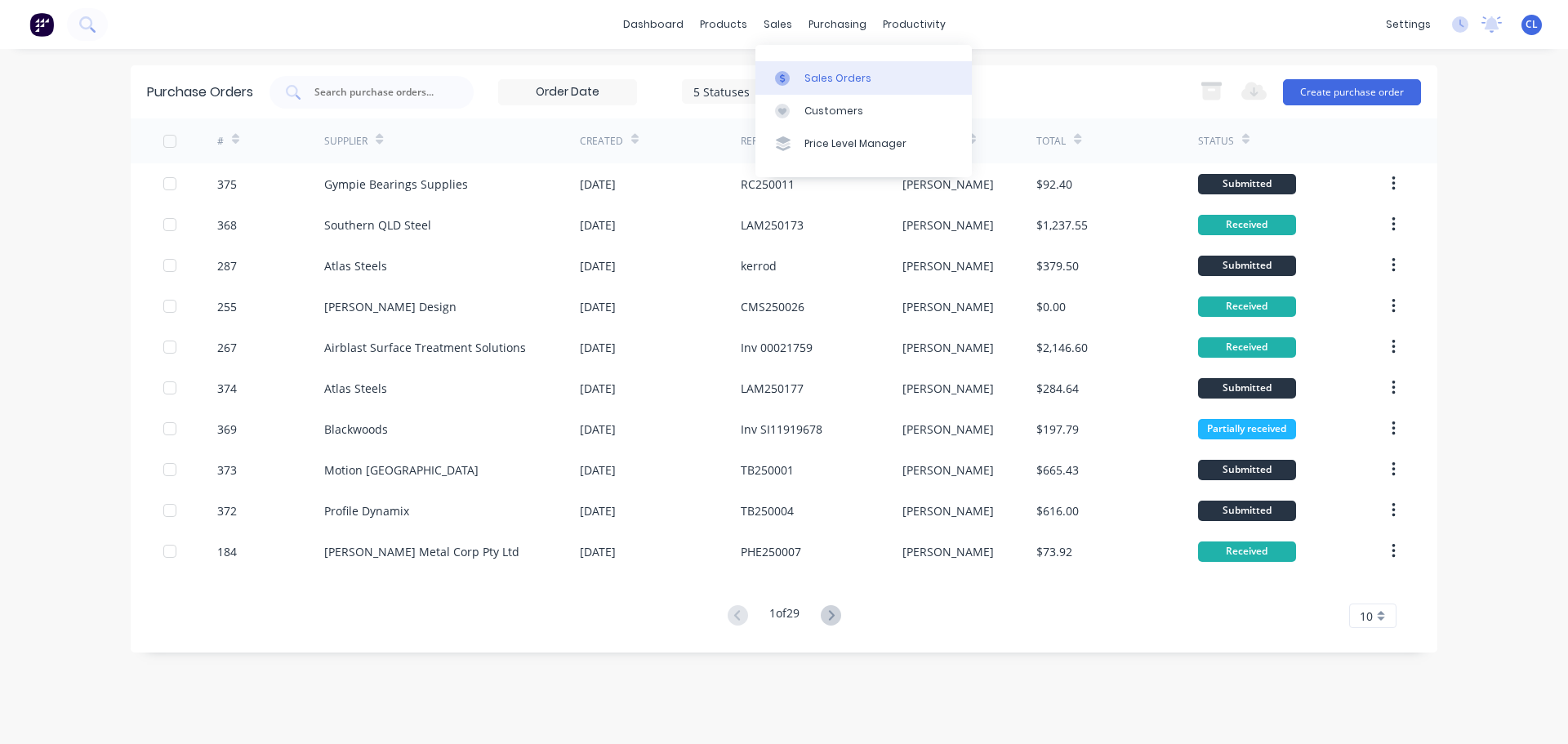
click at [793, 69] on link "Sales Orders" at bounding box center [863, 78] width 217 height 33
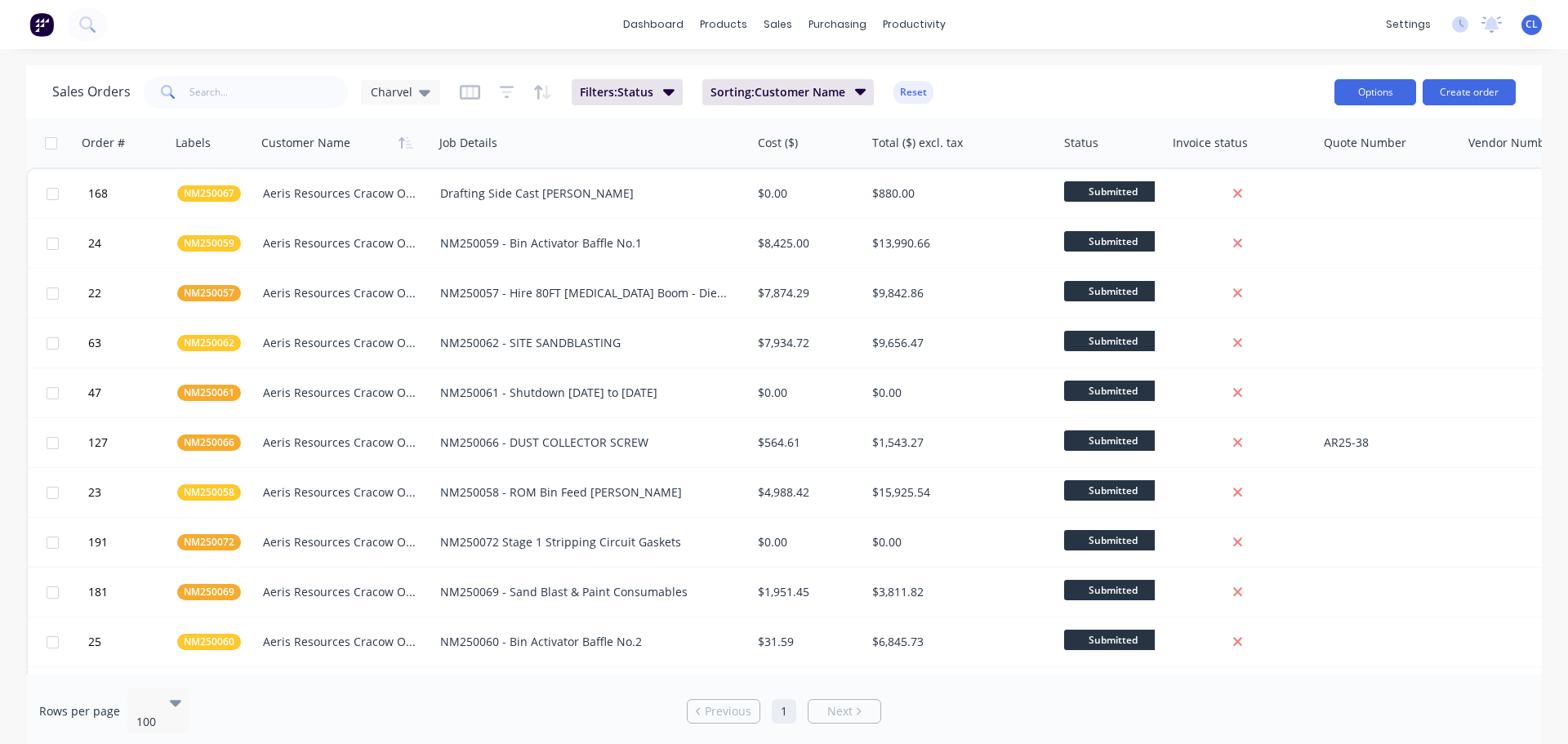
click at [1382, 89] on button "Options" at bounding box center [1375, 92] width 81 height 26
drag, startPoint x: 1186, startPoint y: 74, endPoint x: 1566, endPoint y: 55, distance: 380.5
click at [1187, 74] on div "Sales Orders Charvel Filters: Status Sorting: Customer Name Reset" at bounding box center [686, 92] width 1269 height 40
click at [642, 16] on link "dashboard" at bounding box center [653, 24] width 77 height 24
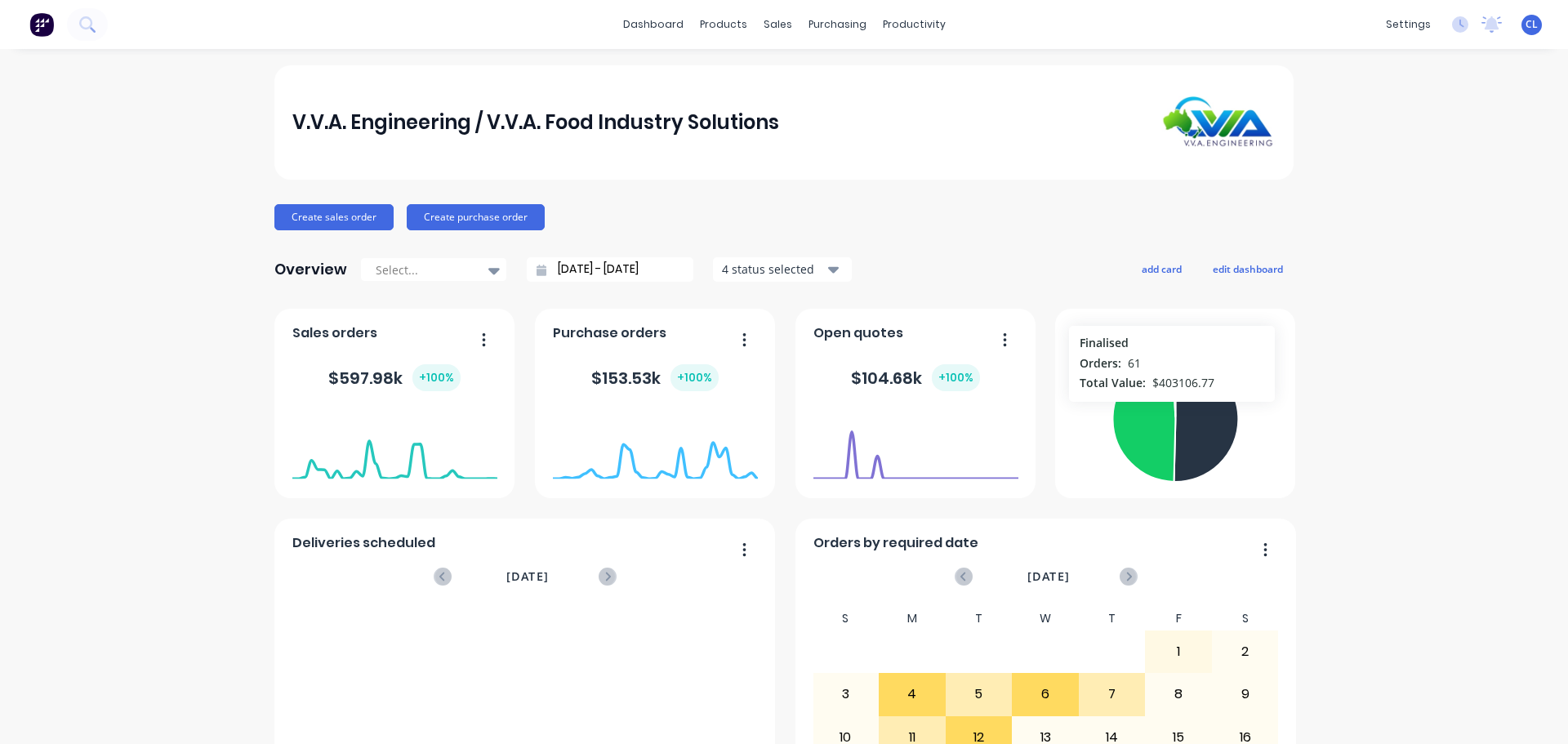
scroll to position [191, 0]
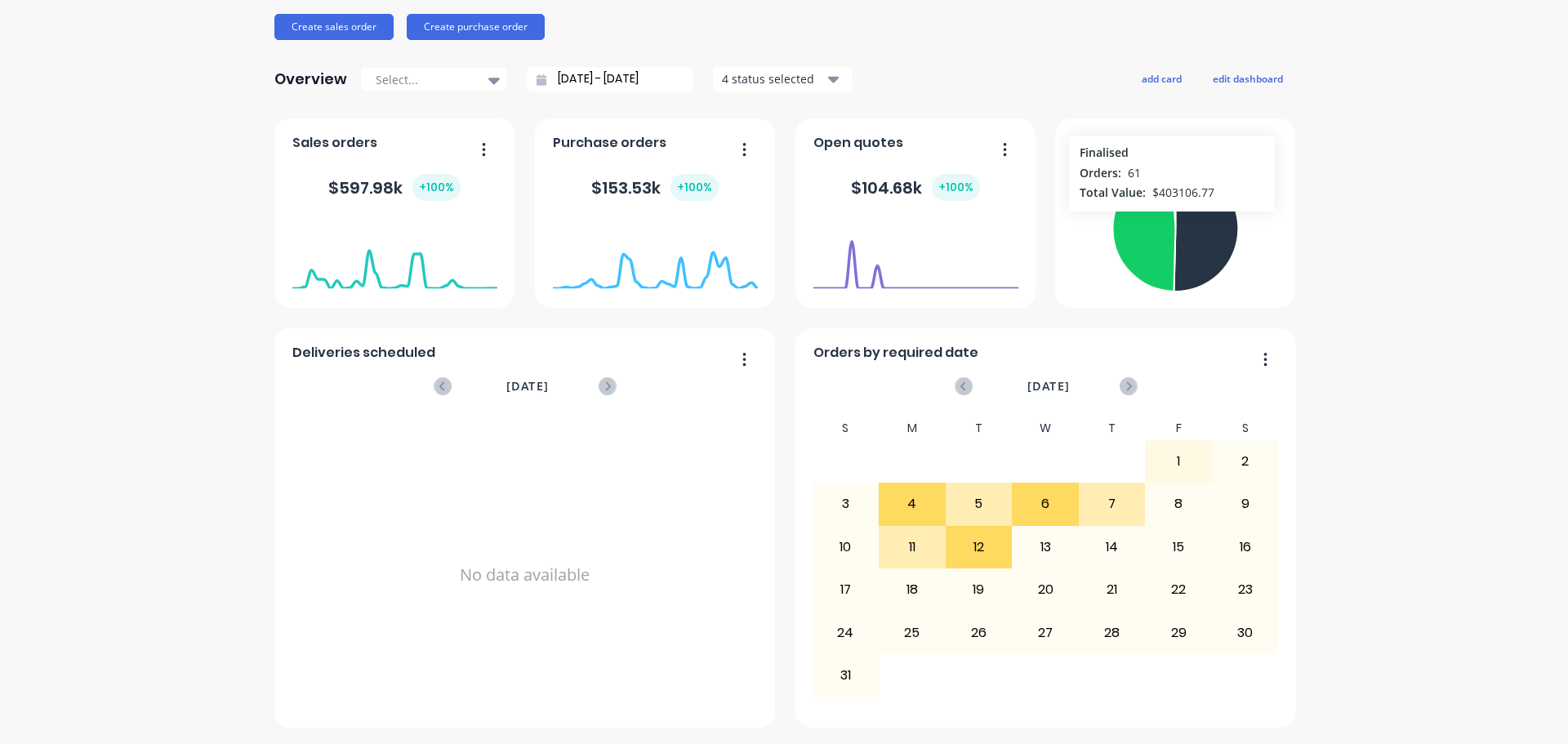
click at [262, 424] on div "V.V.A. Engineering / V.V.A. Food Industry Solutions Create sales order Create p…" at bounding box center [784, 302] width 1568 height 853
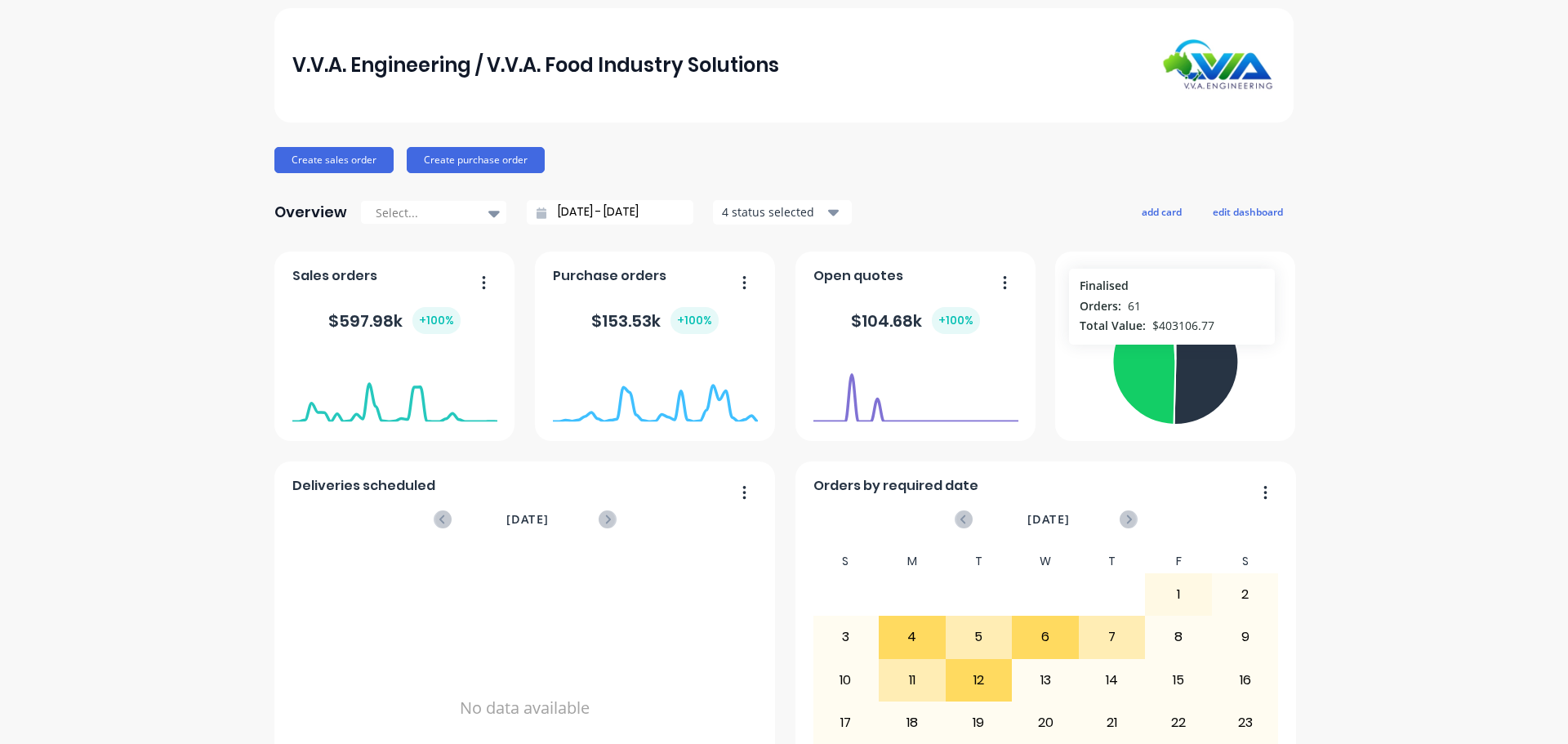
scroll to position [0, 0]
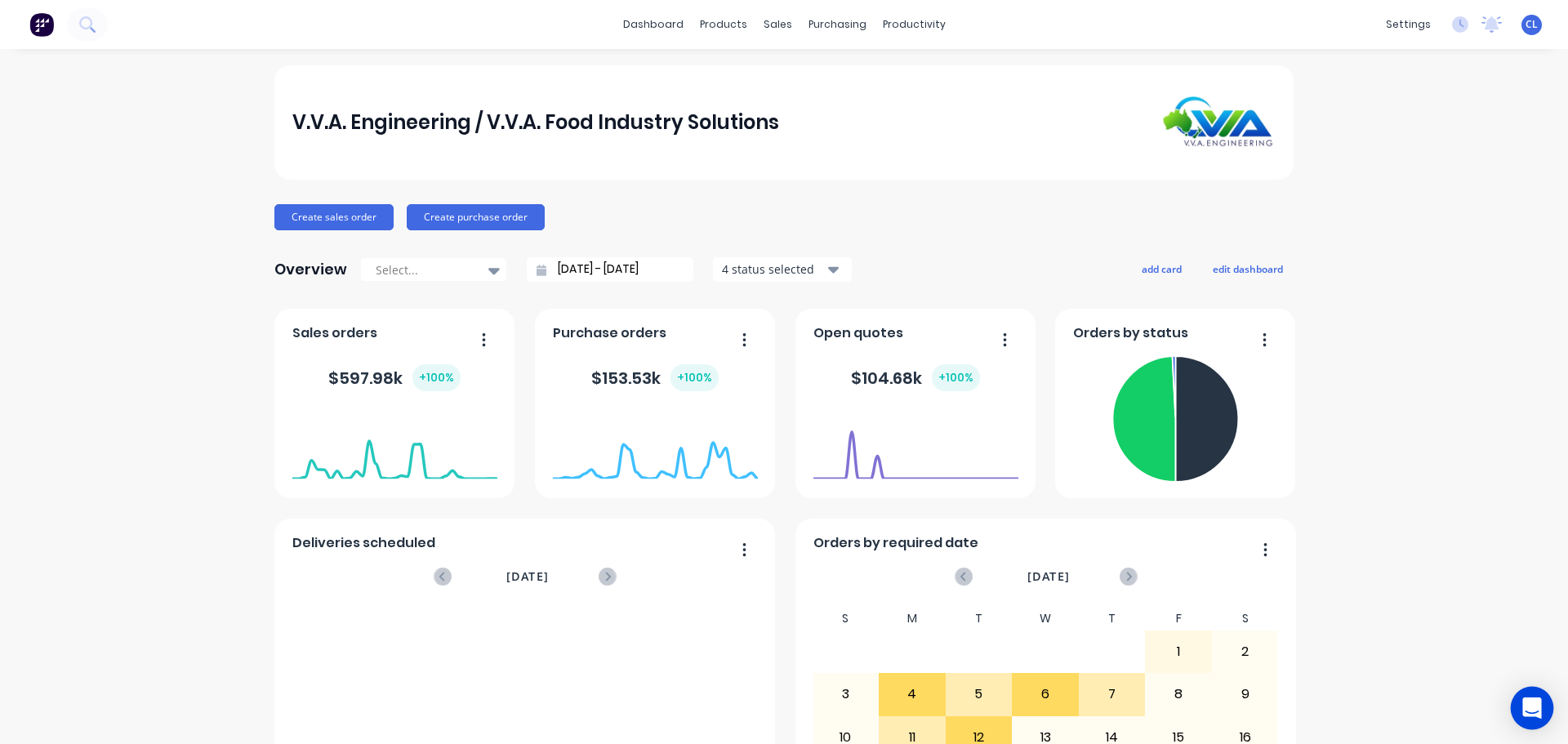
click at [1539, 699] on div "Open Intercom Messenger" at bounding box center [1532, 708] width 43 height 43
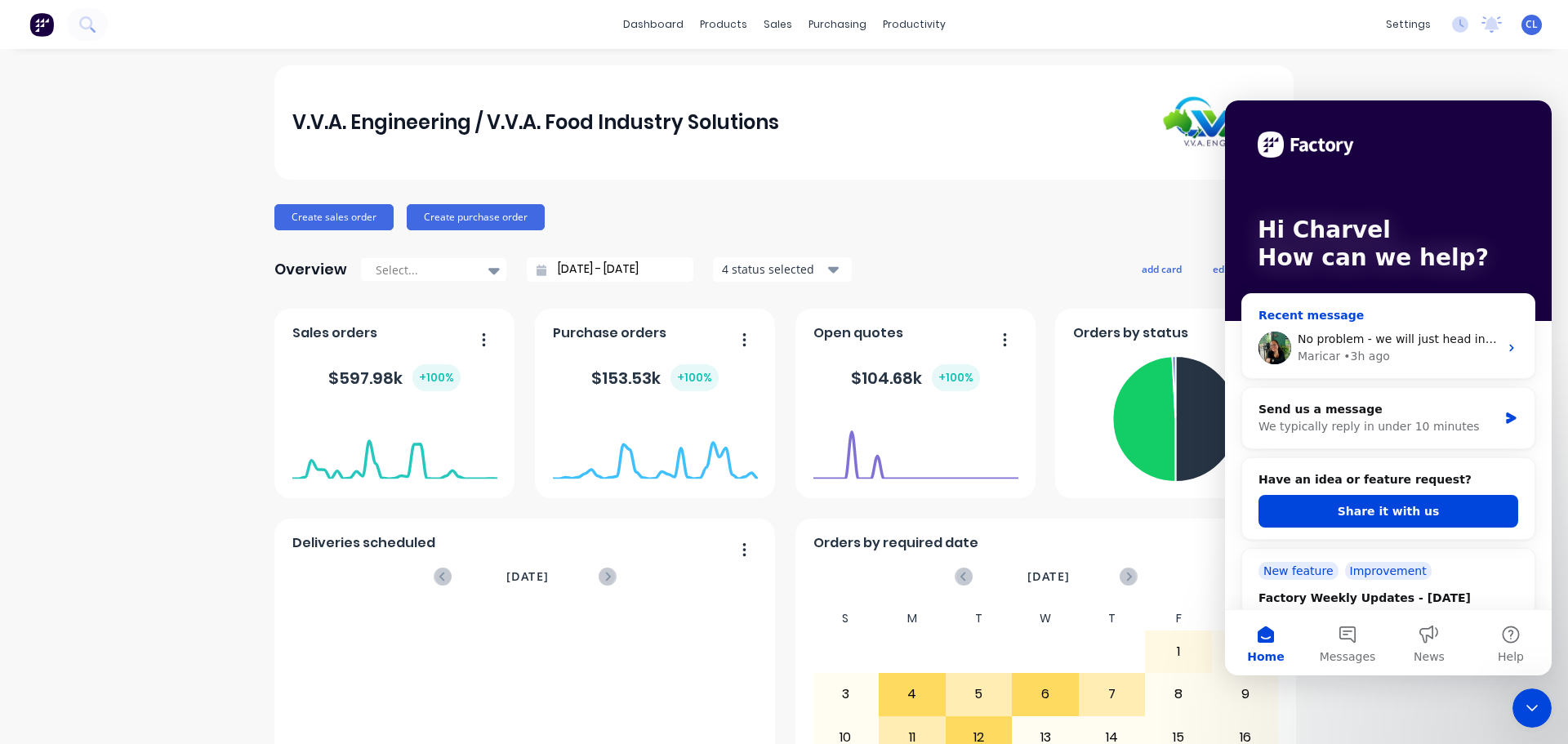
click at [1380, 355] on div "• 3h ago" at bounding box center [1367, 356] width 47 height 17
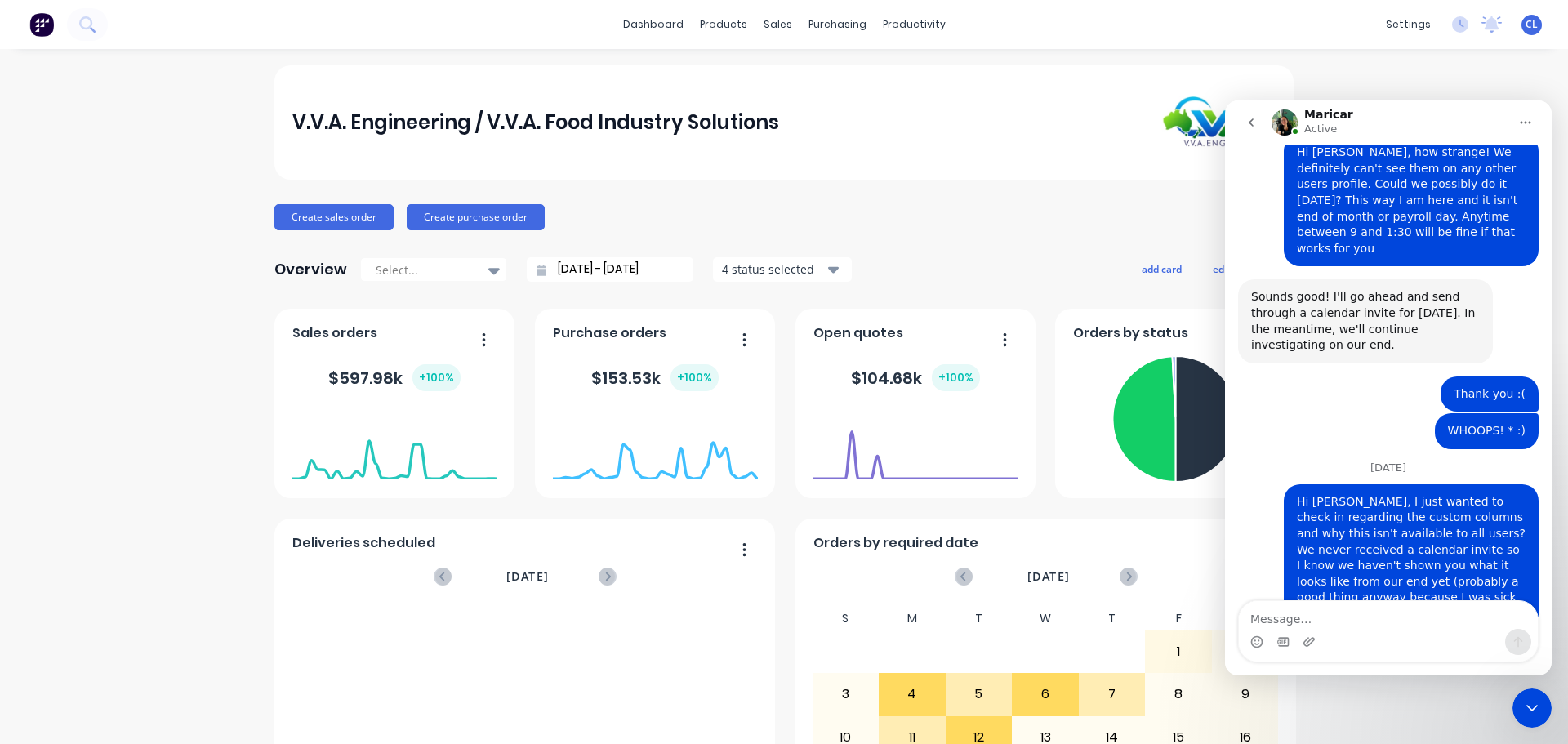
scroll to position [4005, 0]
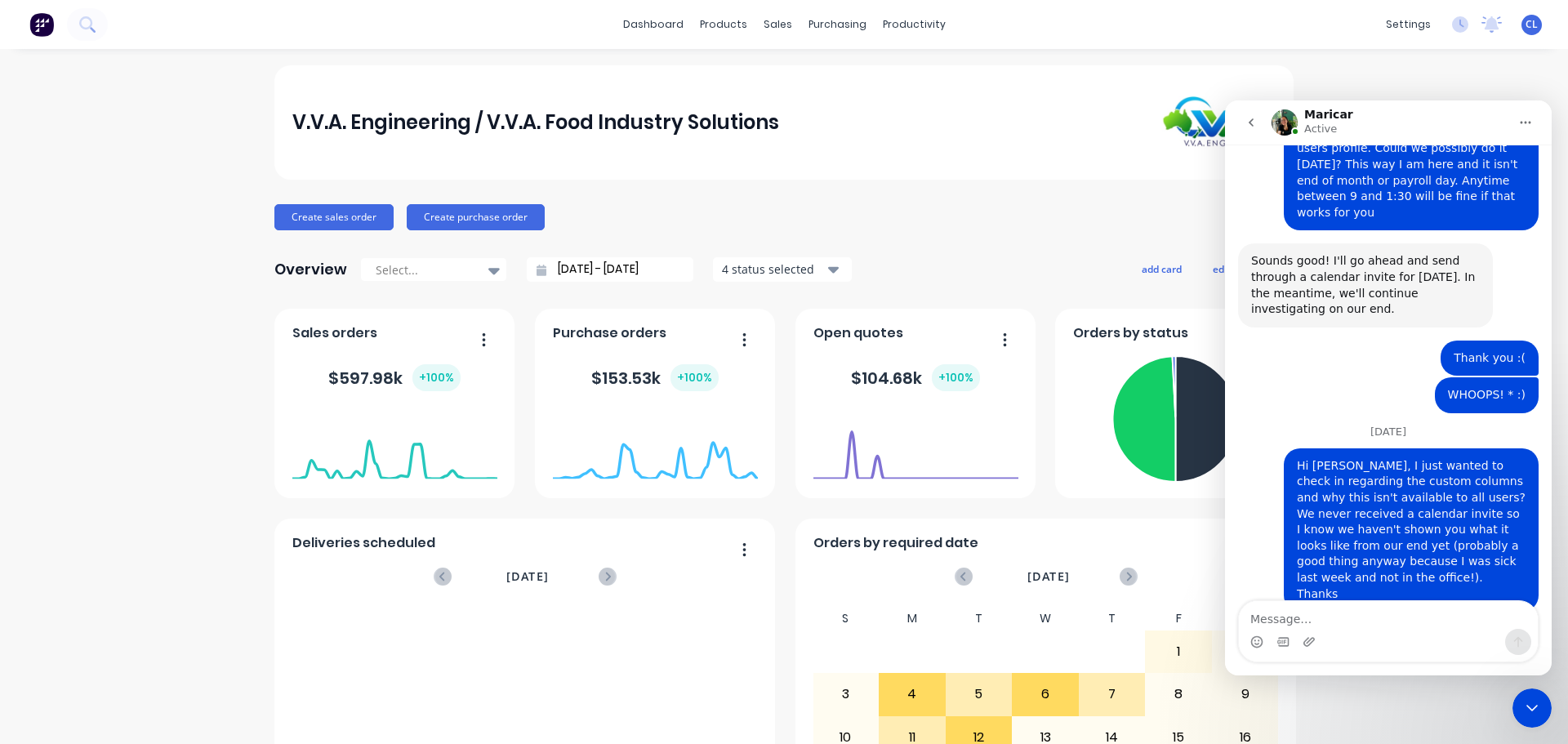
click at [1337, 609] on textarea "Message…" at bounding box center [1388, 615] width 299 height 28
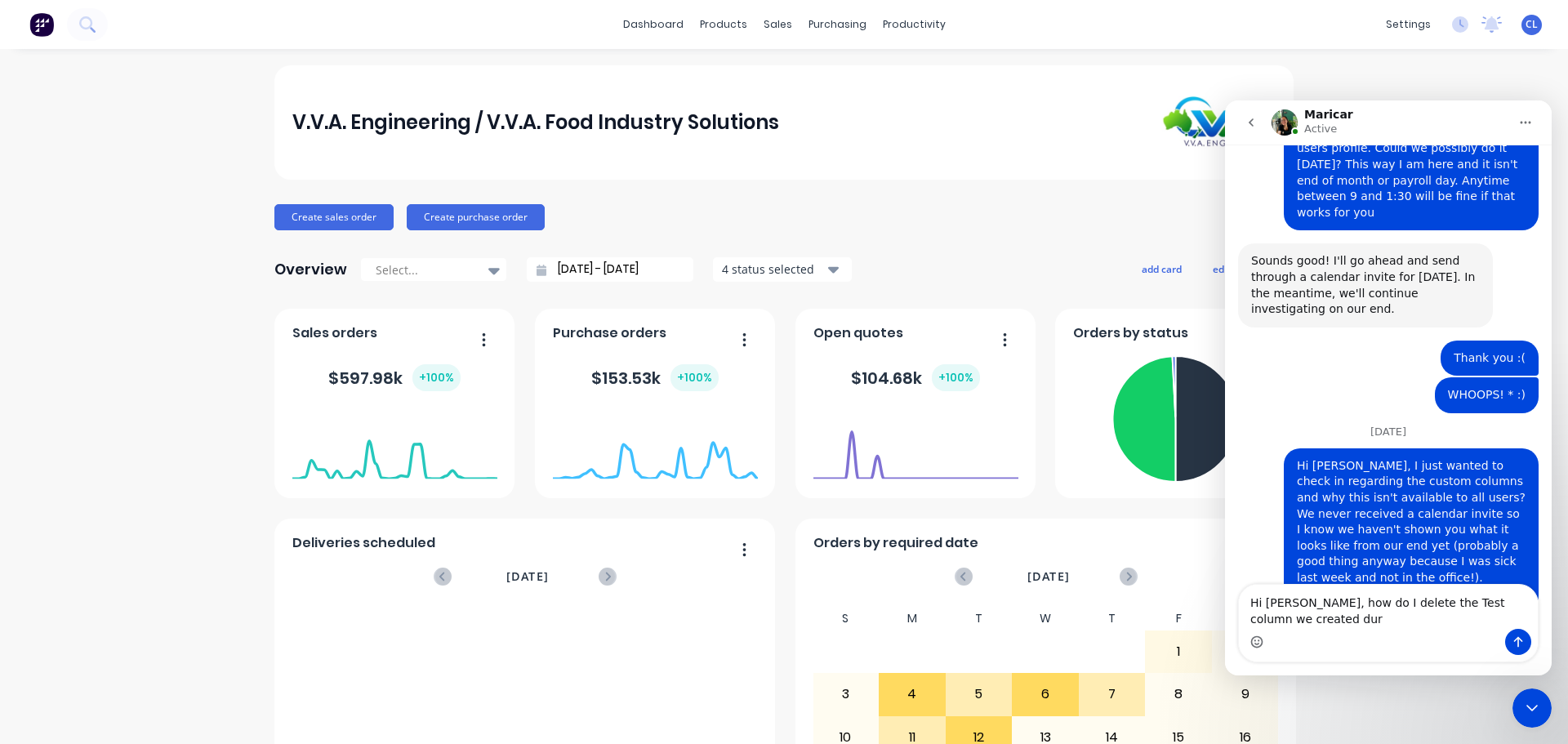
scroll to position [4022, 0]
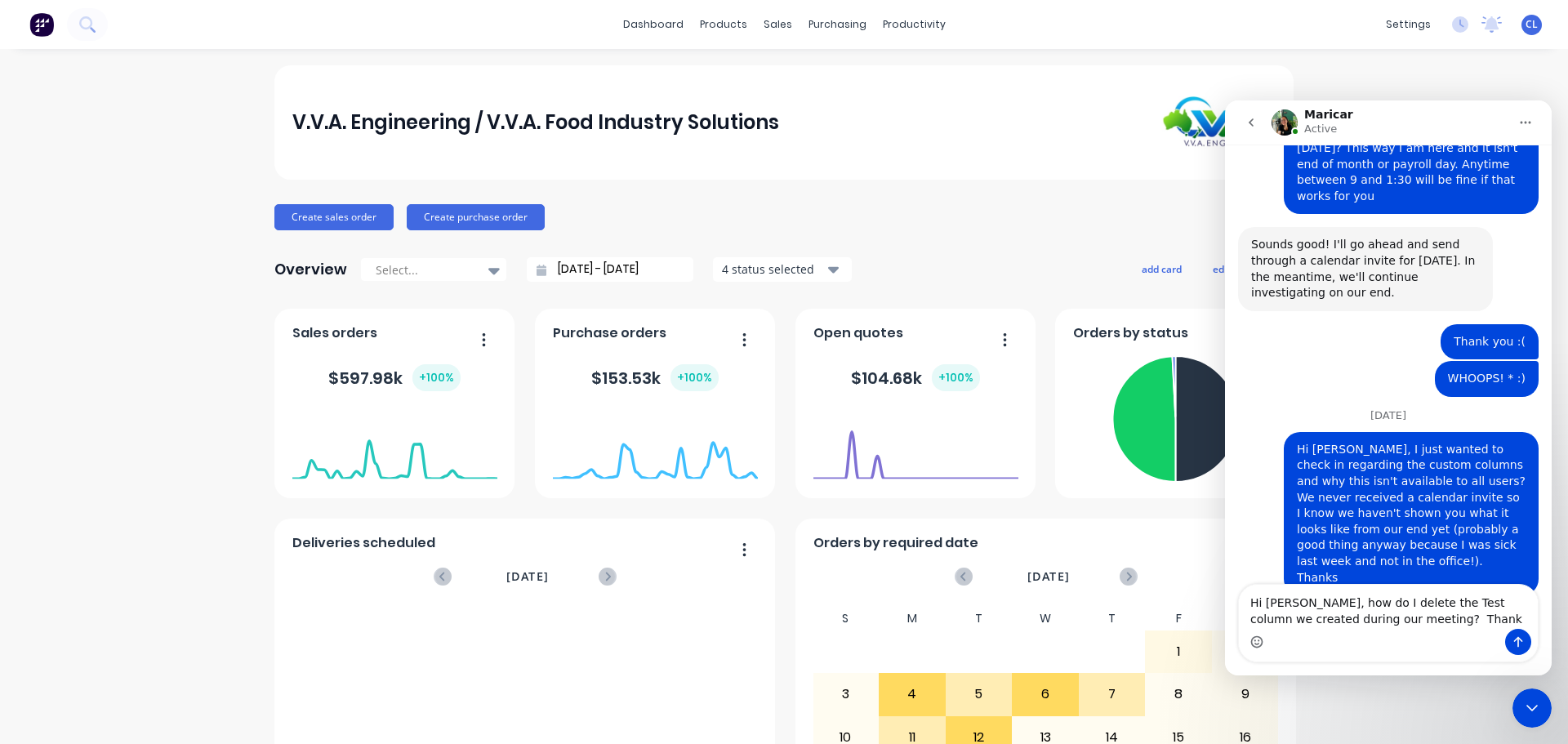
type textarea "Hi [PERSON_NAME], how do I delete the Test column we created during our meeting…"
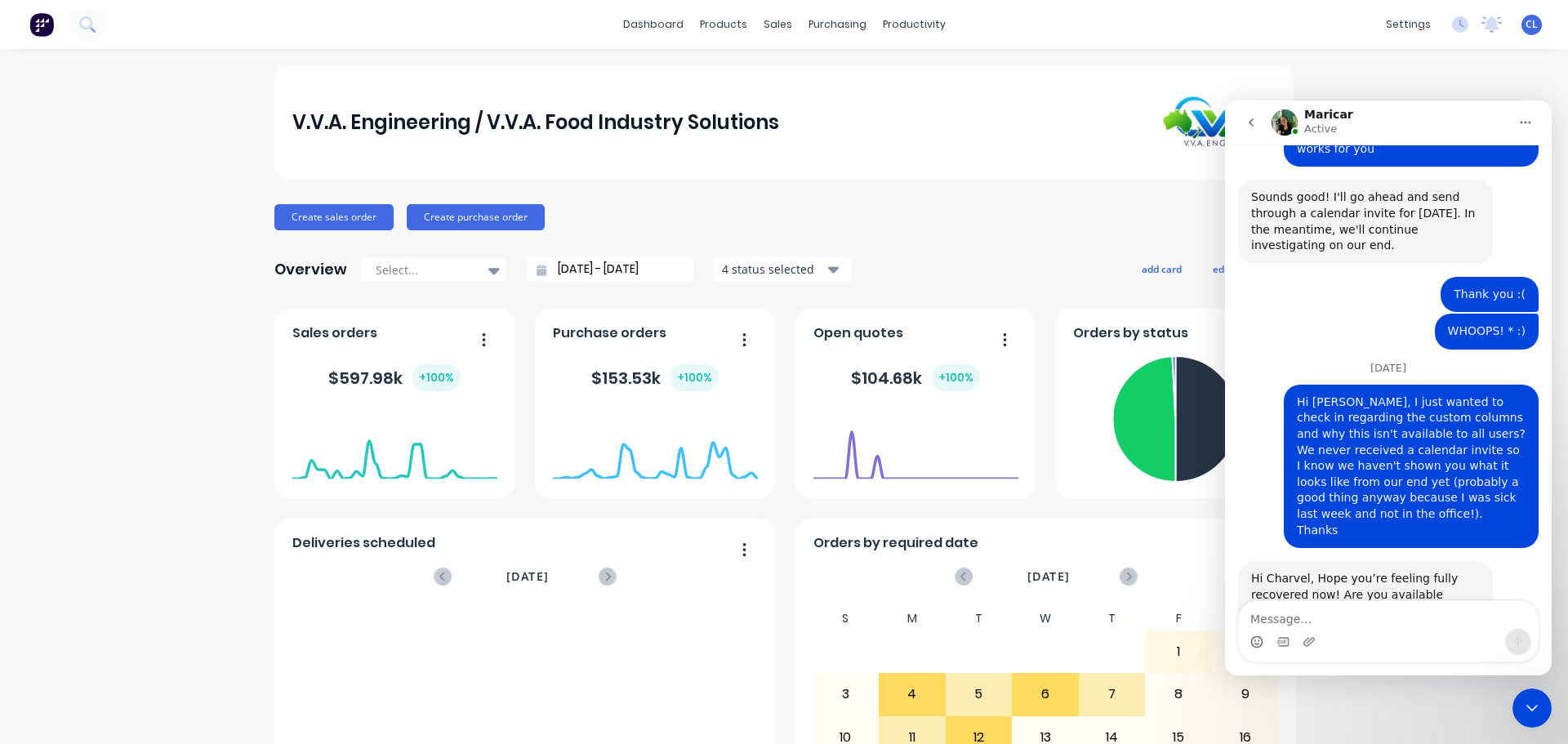
scroll to position [4070, 0]
click at [1553, 704] on div "V.V.A. Engineering / V.V.A. Food Industry Solutions Create sales order Create p…" at bounding box center [784, 492] width 1568 height 853
click at [1540, 709] on icon "Close Intercom Messenger" at bounding box center [1532, 708] width 20 height 20
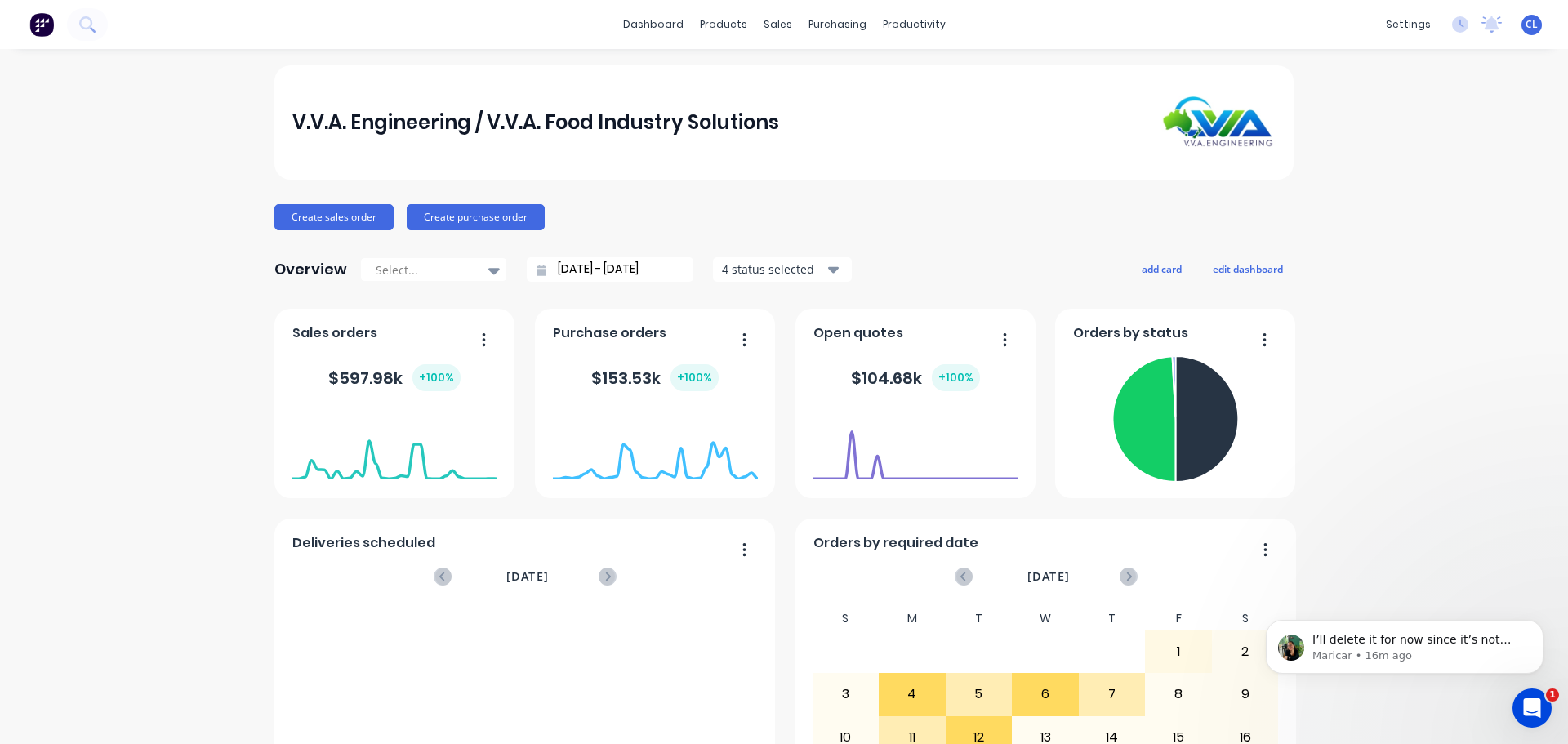
scroll to position [0, 0]
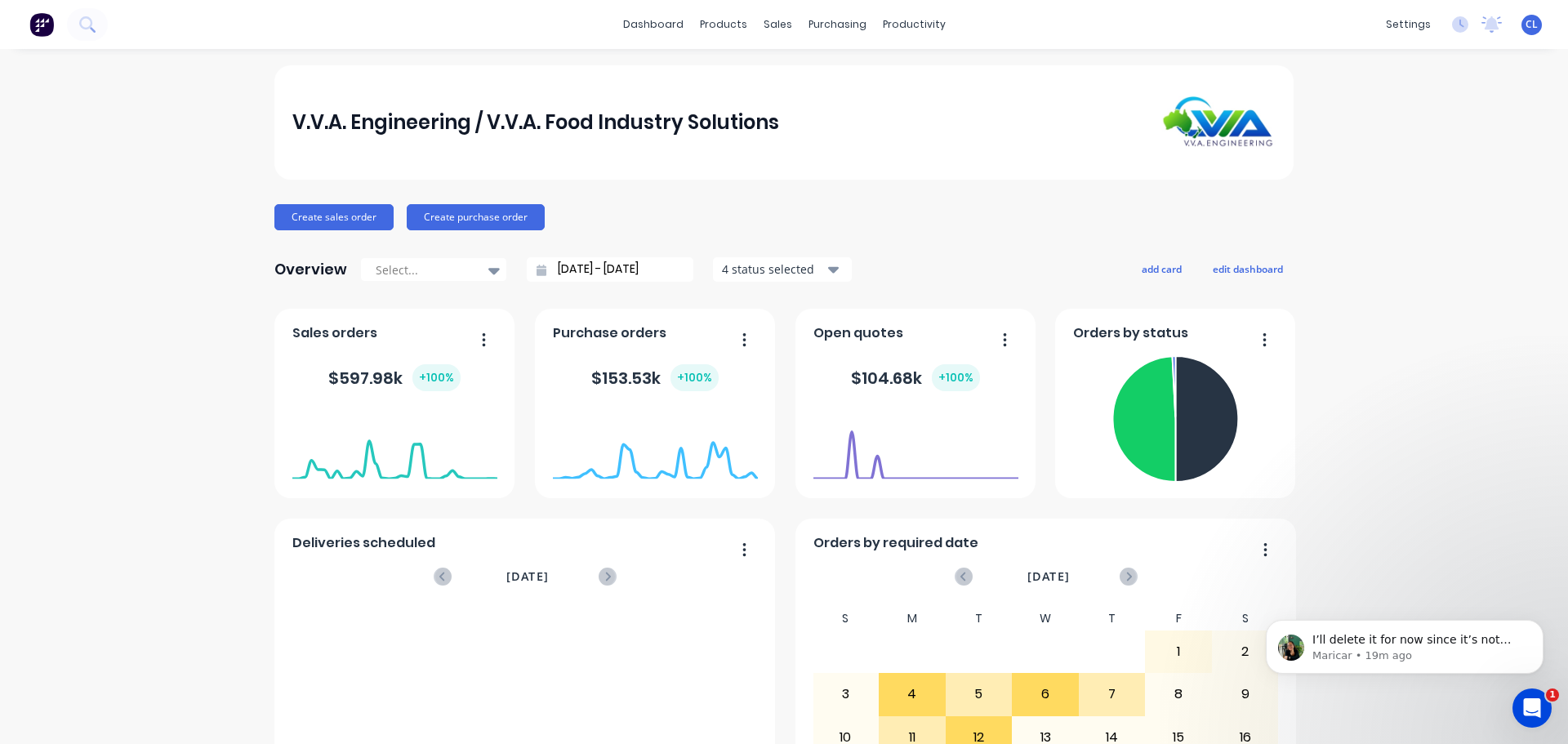
click at [1551, 720] on div "1" at bounding box center [1532, 708] width 39 height 39
click at [1540, 709] on icon "Open Intercom Messenger" at bounding box center [1532, 708] width 27 height 27
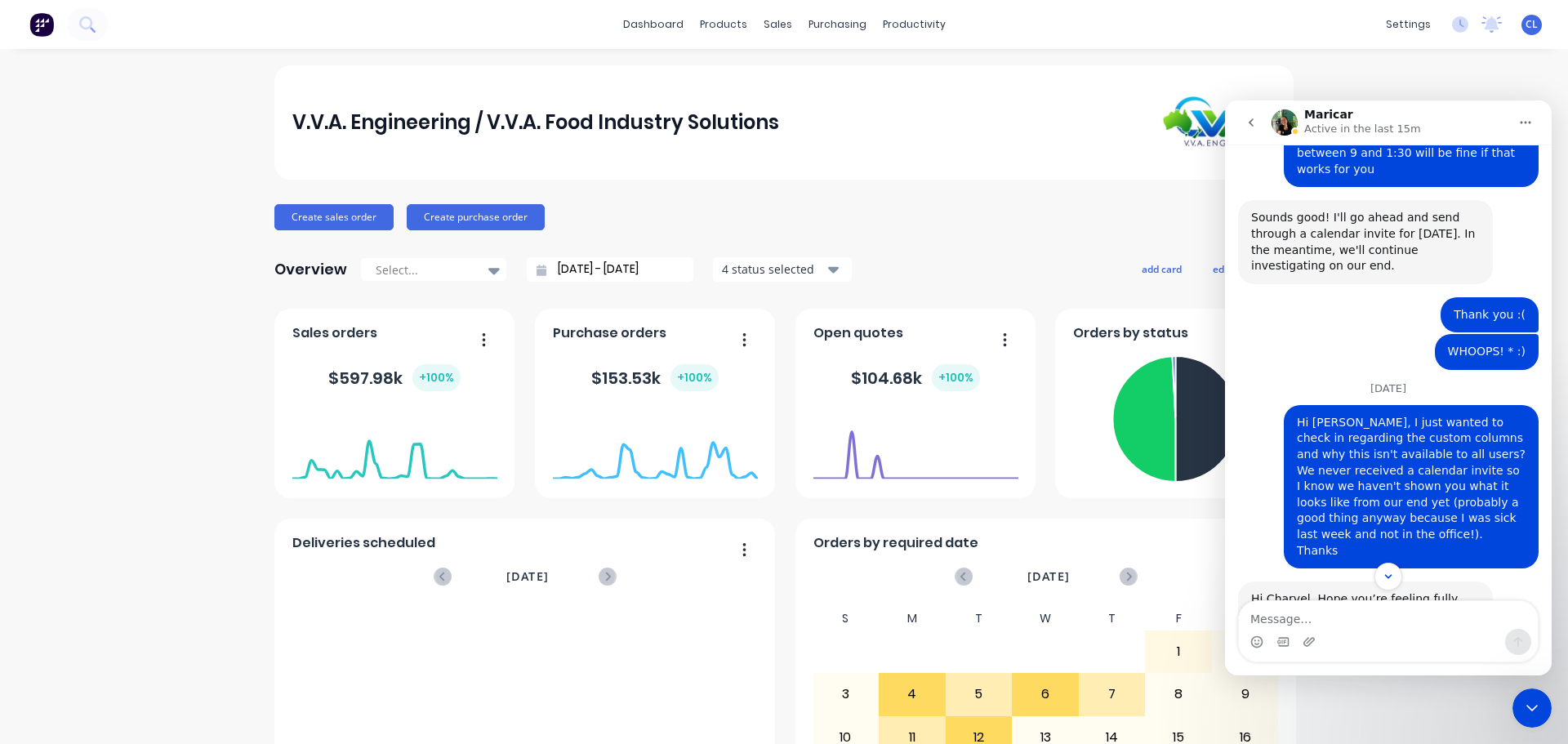
scroll to position [4161, 0]
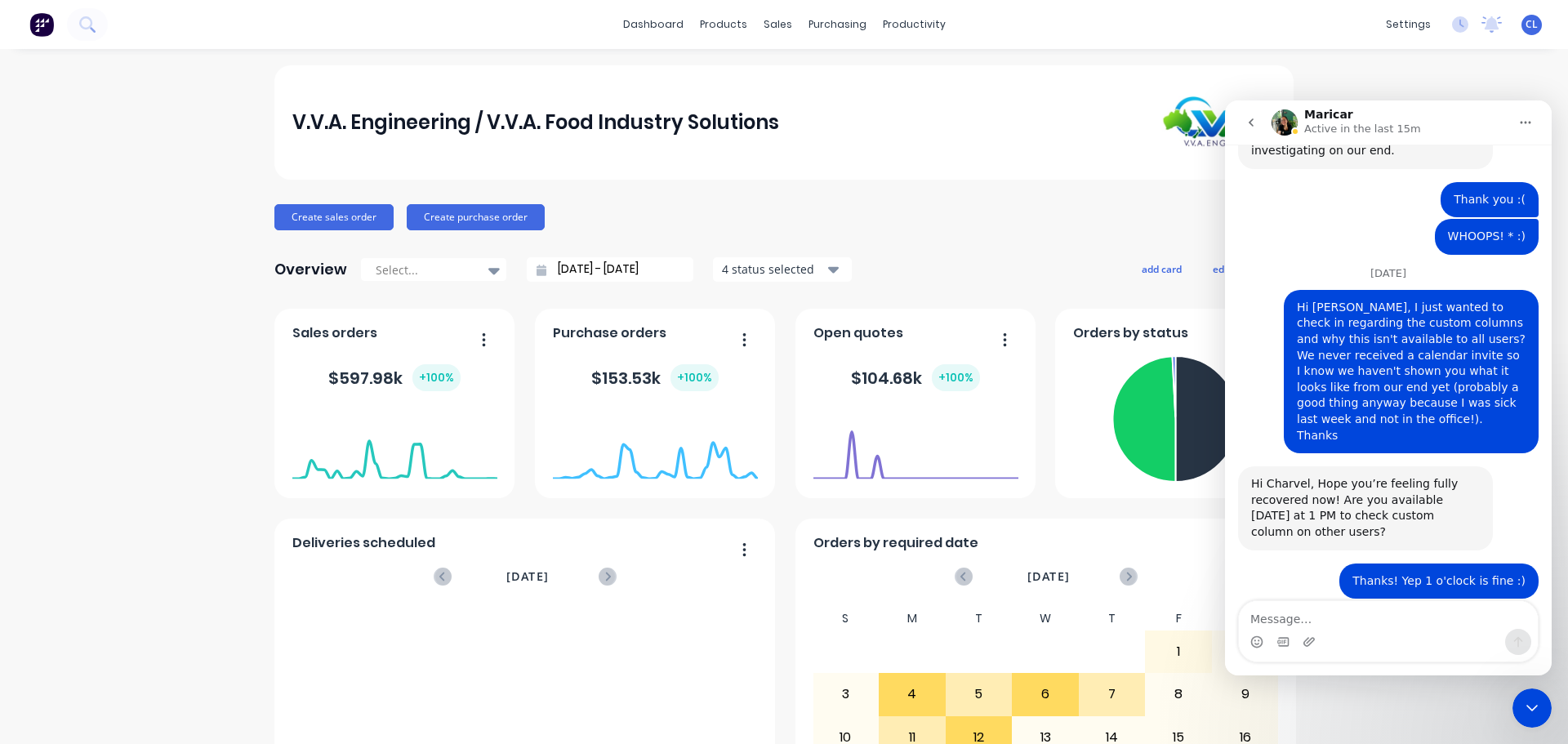
click at [1350, 621] on textarea "Message…" at bounding box center [1388, 615] width 299 height 28
type textarea "Thanks :)"
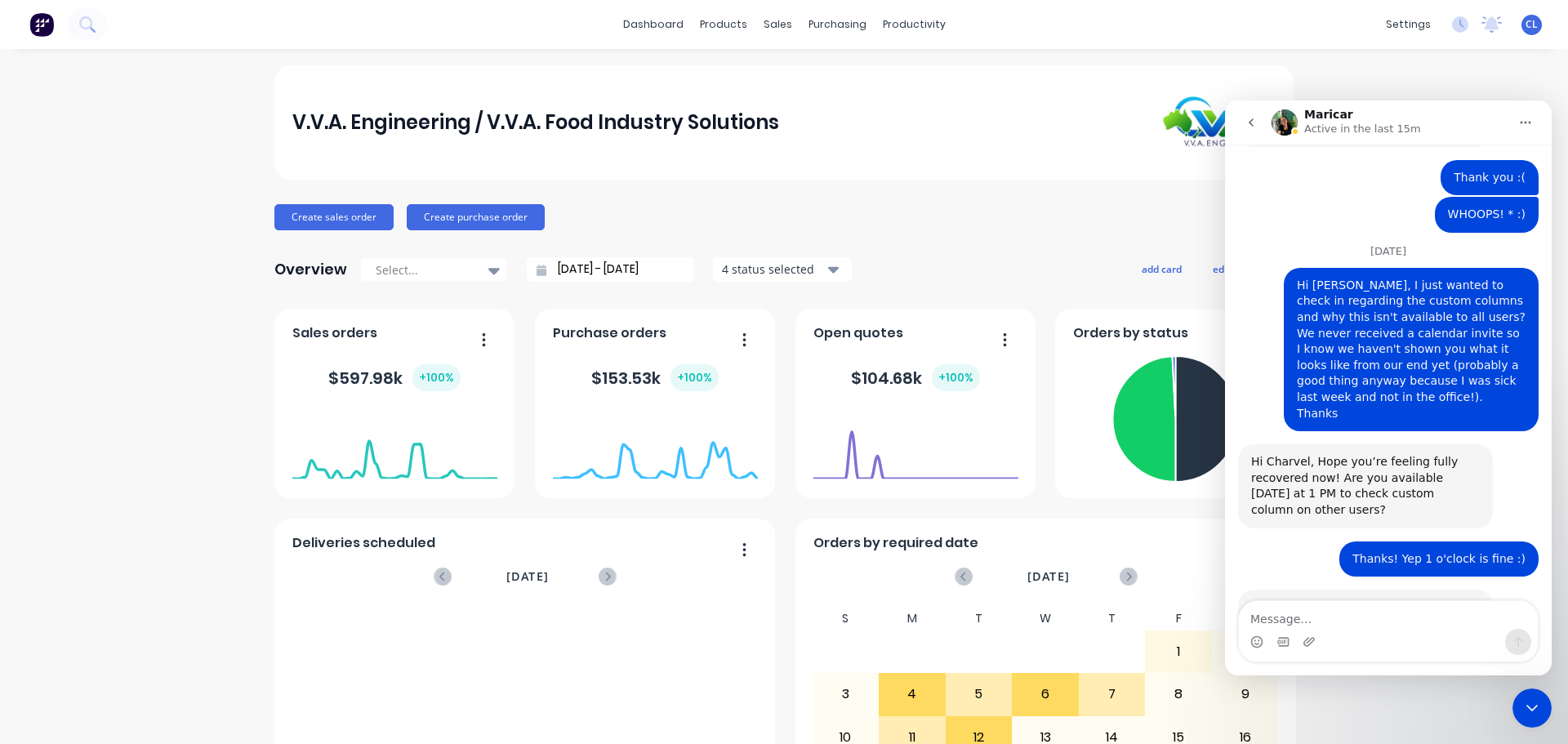
click at [1536, 724] on div "Close Intercom Messenger" at bounding box center [1532, 708] width 39 height 39
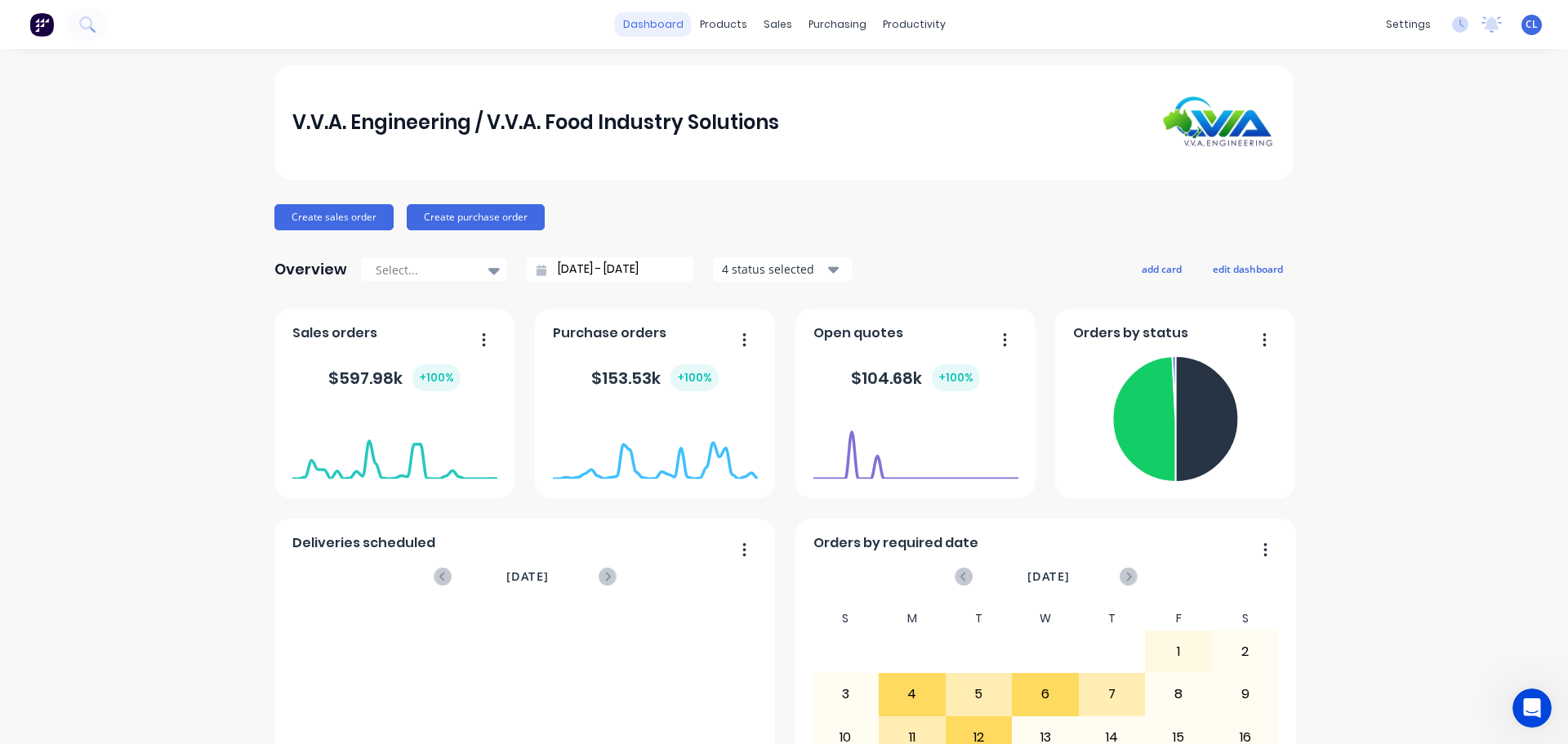
click at [648, 29] on link "dashboard" at bounding box center [653, 24] width 77 height 24
click at [186, 230] on div "V.V.A. Engineering / V.V.A. Food Industry Solutions Create sales order Create p…" at bounding box center [784, 492] width 1568 height 853
